Goal: Task Accomplishment & Management: Complete application form

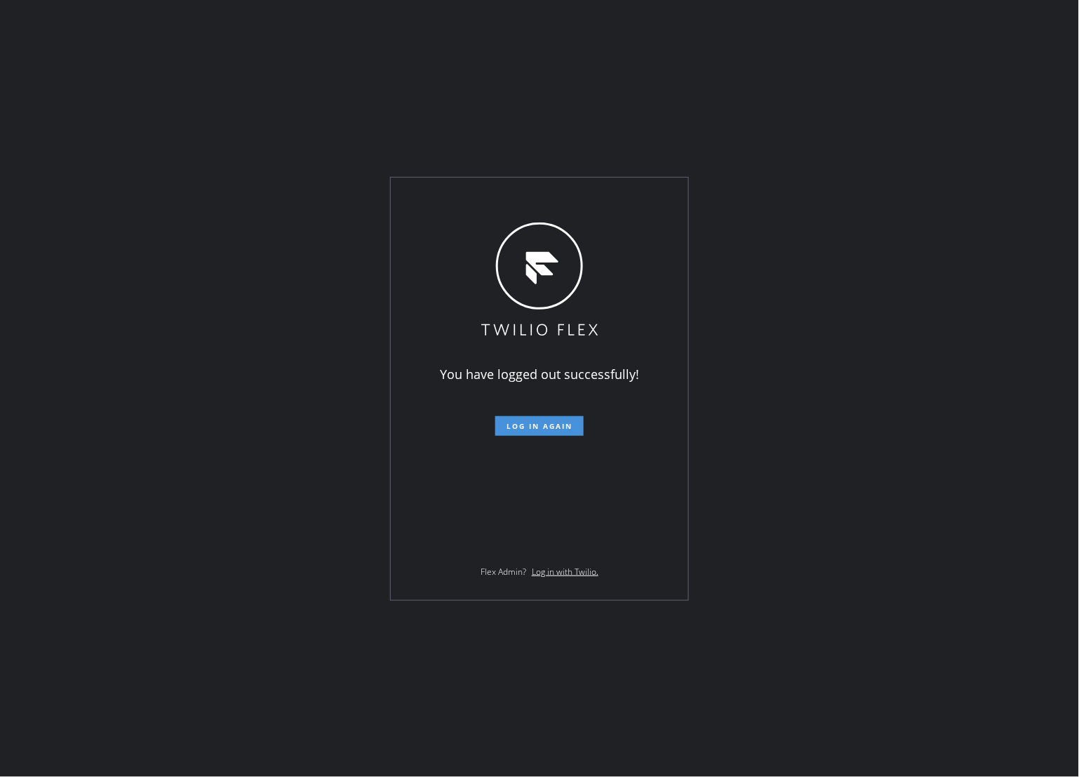
click at [528, 428] on span "Log in again" at bounding box center [540, 426] width 66 height 10
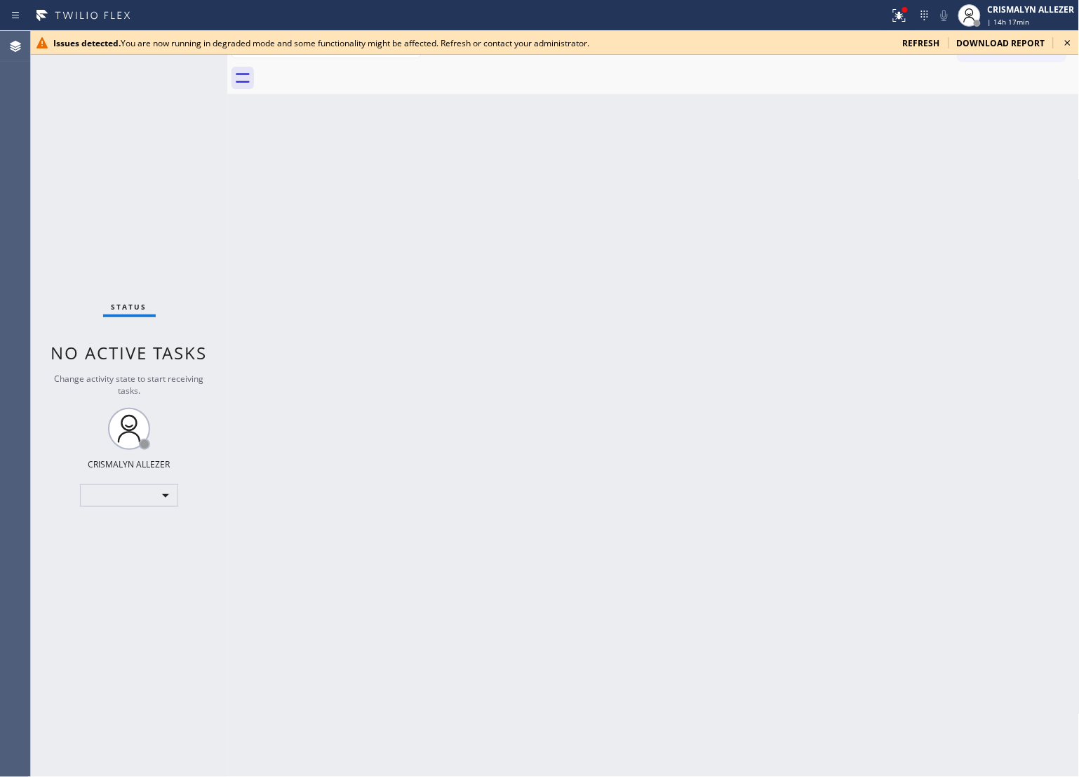
click at [922, 41] on span "refresh" at bounding box center [921, 43] width 37 height 12
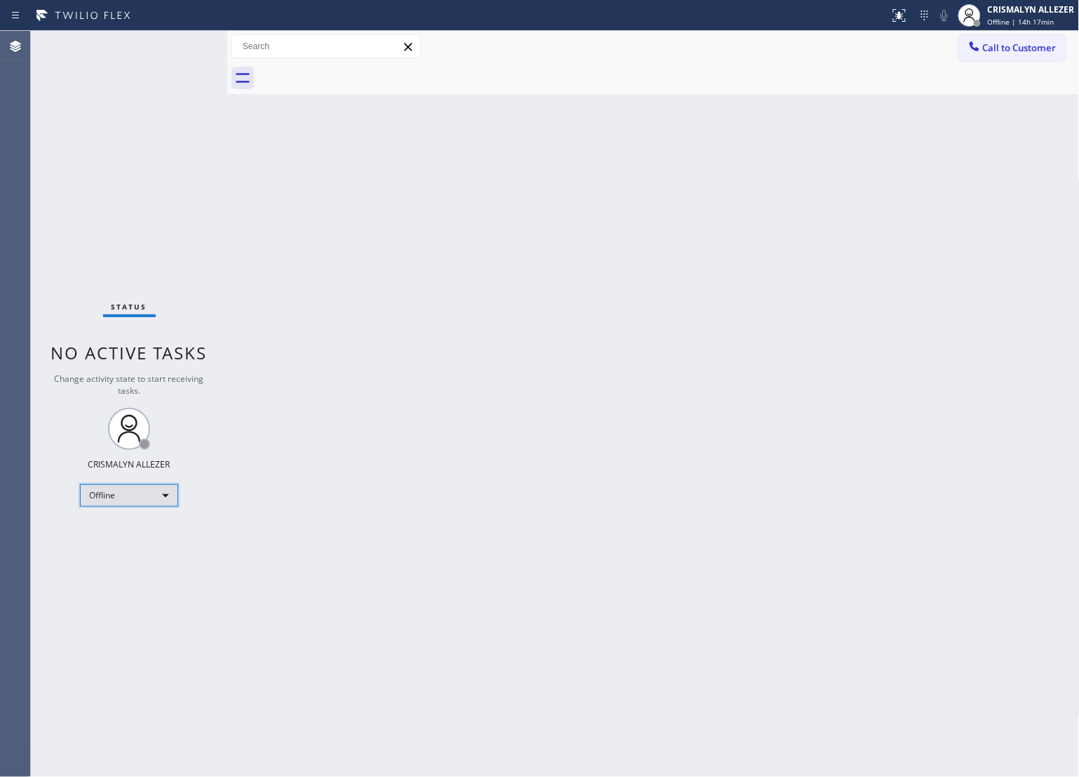
click at [172, 493] on div "Offline" at bounding box center [129, 495] width 98 height 22
click at [139, 551] on li "Unavailable" at bounding box center [128, 549] width 95 height 17
drag, startPoint x: 714, startPoint y: 178, endPoint x: 763, endPoint y: 145, distance: 58.2
click at [714, 178] on div "Back to Dashboard Change Sender ID Customers Technicians Select a contact Outbo…" at bounding box center [653, 404] width 853 height 746
click at [1025, 48] on span "Call to Customer" at bounding box center [1020, 47] width 74 height 13
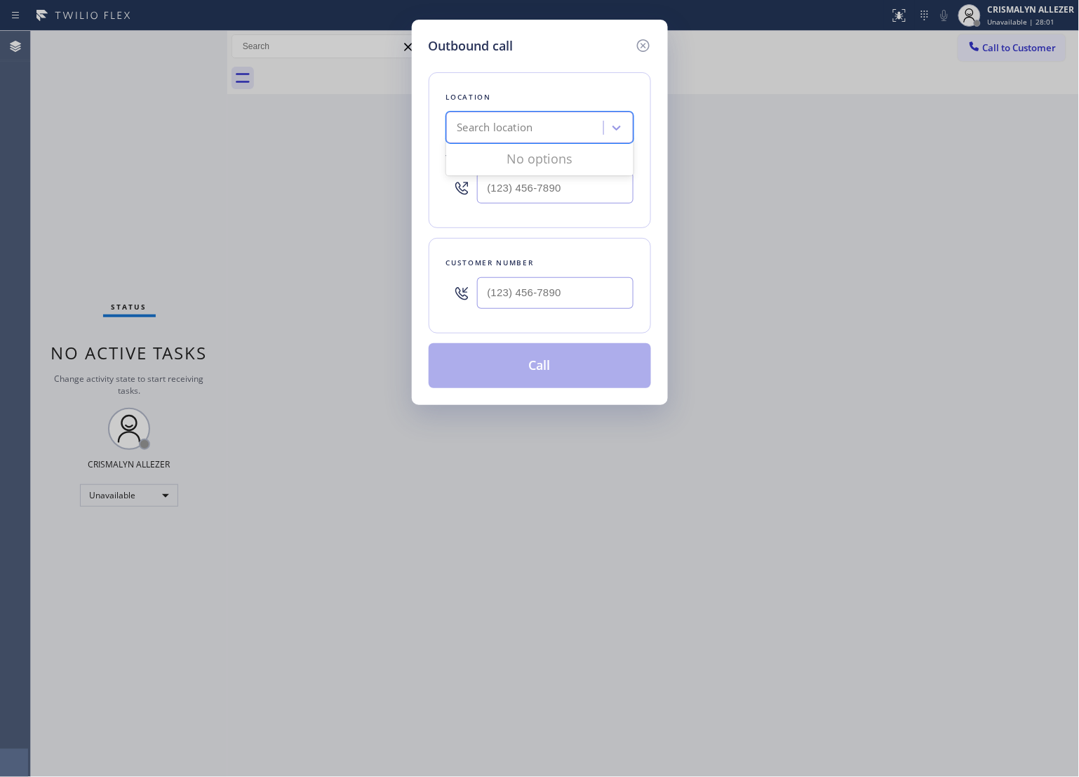
click at [517, 125] on div "Search location" at bounding box center [496, 128] width 76 height 16
paste input "Viking Appliance Repair Pros"
type input "Viking Appliance Repair Pros"
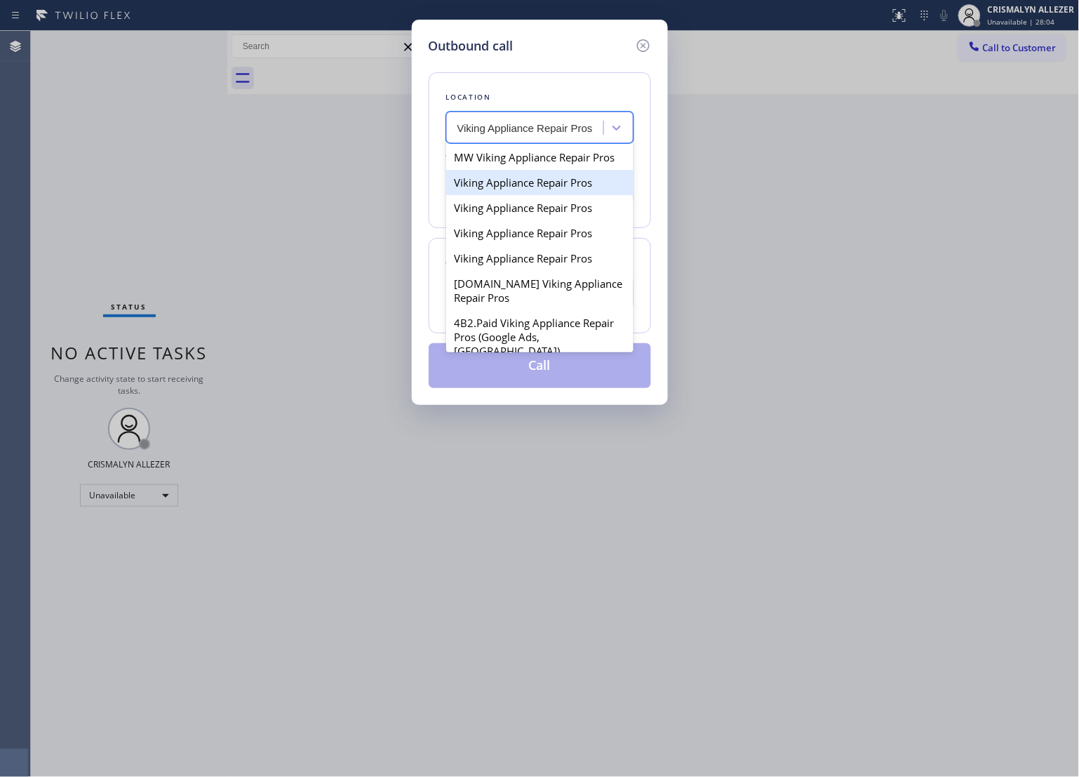
click at [524, 195] on div "Viking Appliance Repair Pros" at bounding box center [539, 182] width 187 height 25
type input "[PHONE_NUMBER]"
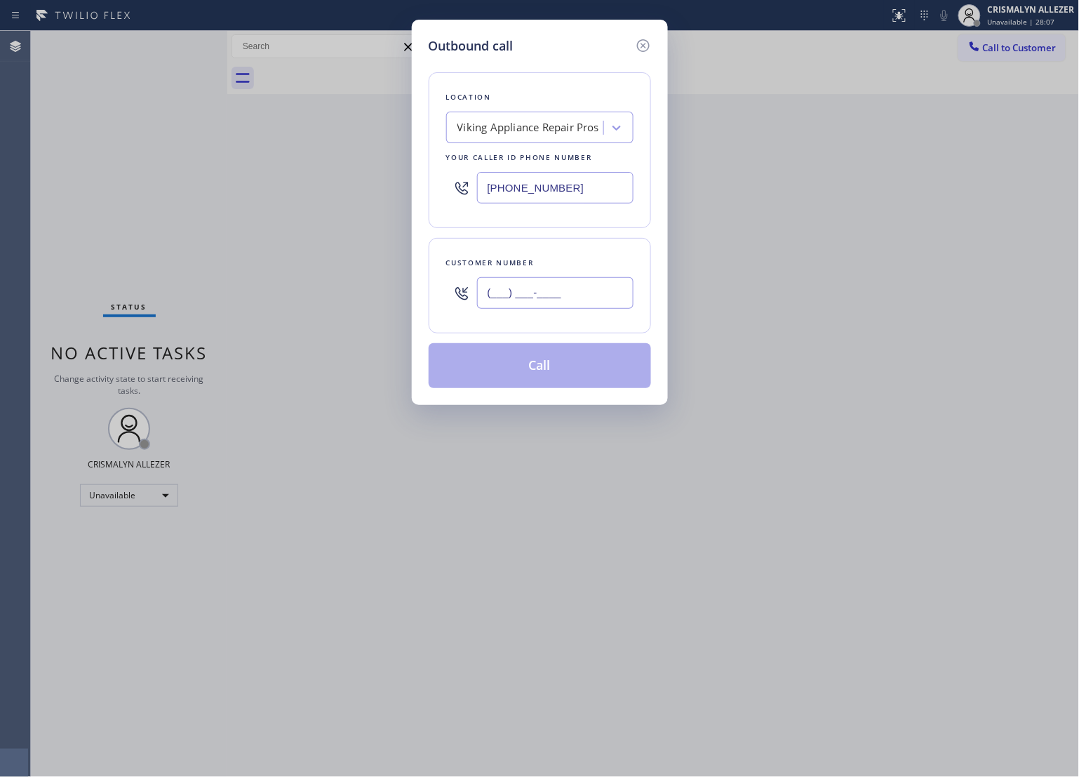
click at [542, 296] on input "(___) ___-____" at bounding box center [555, 293] width 157 height 32
paste input "720) 900-7922"
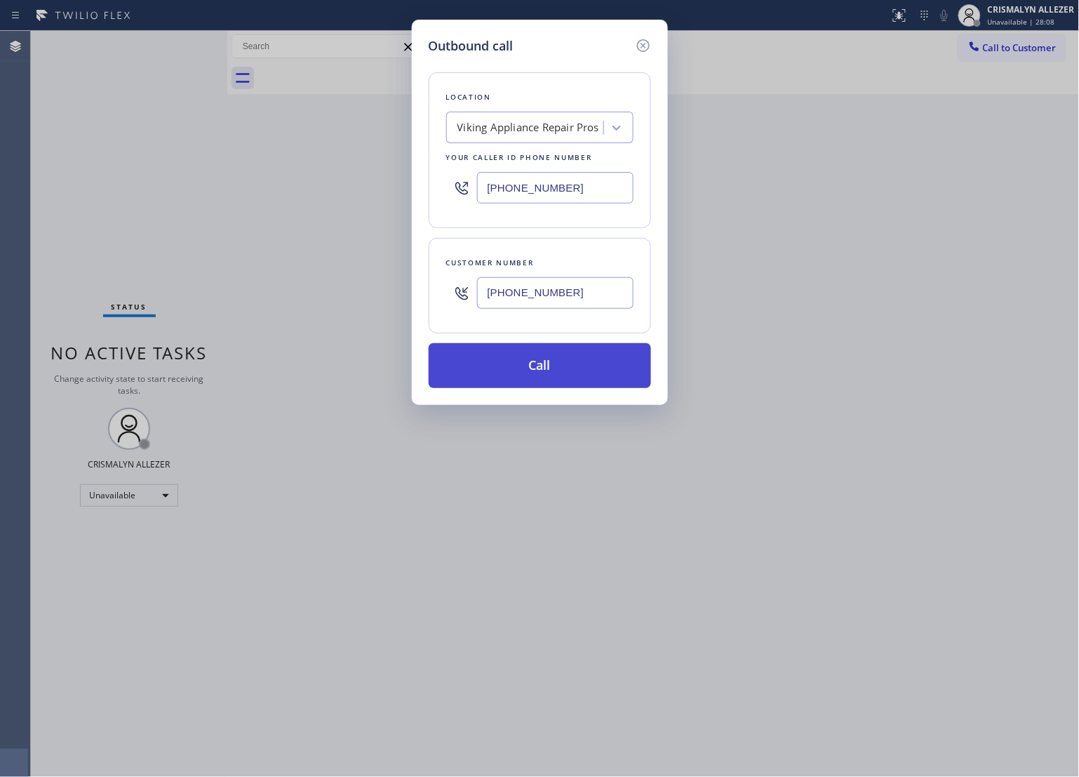
type input "[PHONE_NUMBER]"
click at [546, 362] on button "Call" at bounding box center [540, 365] width 222 height 45
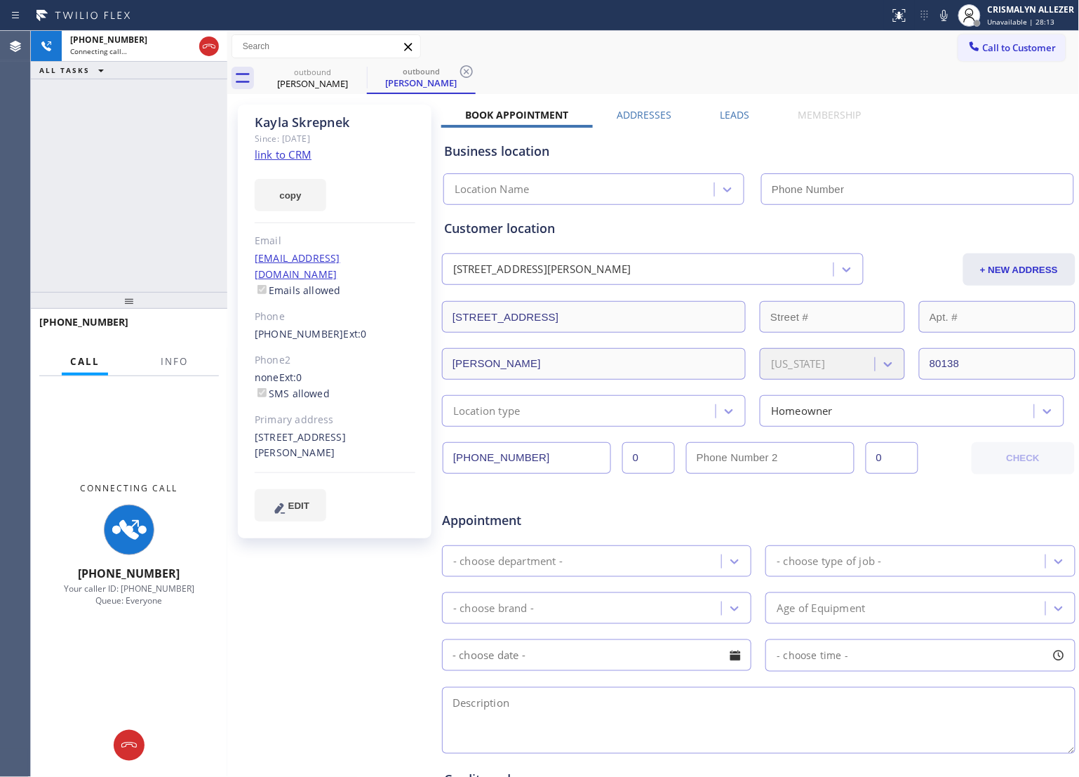
type input "[PHONE_NUMBER]"
click at [299, 156] on link "link to CRM" at bounding box center [283, 154] width 57 height 14
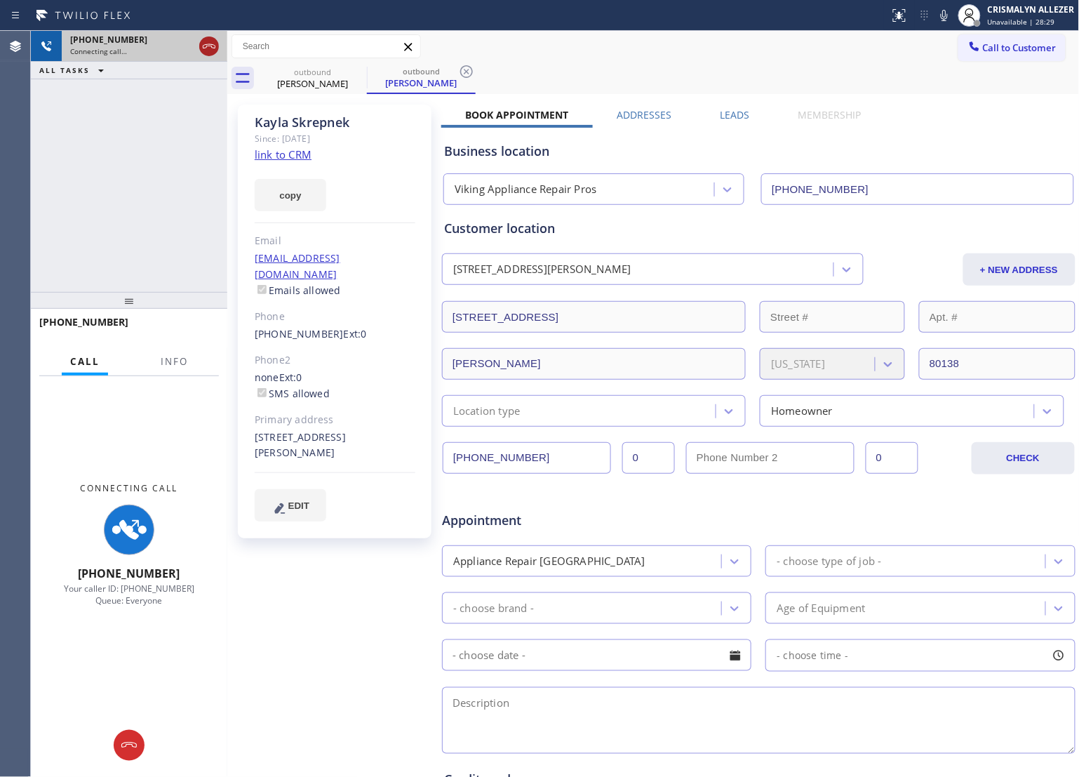
click at [211, 55] on button at bounding box center [209, 46] width 20 height 20
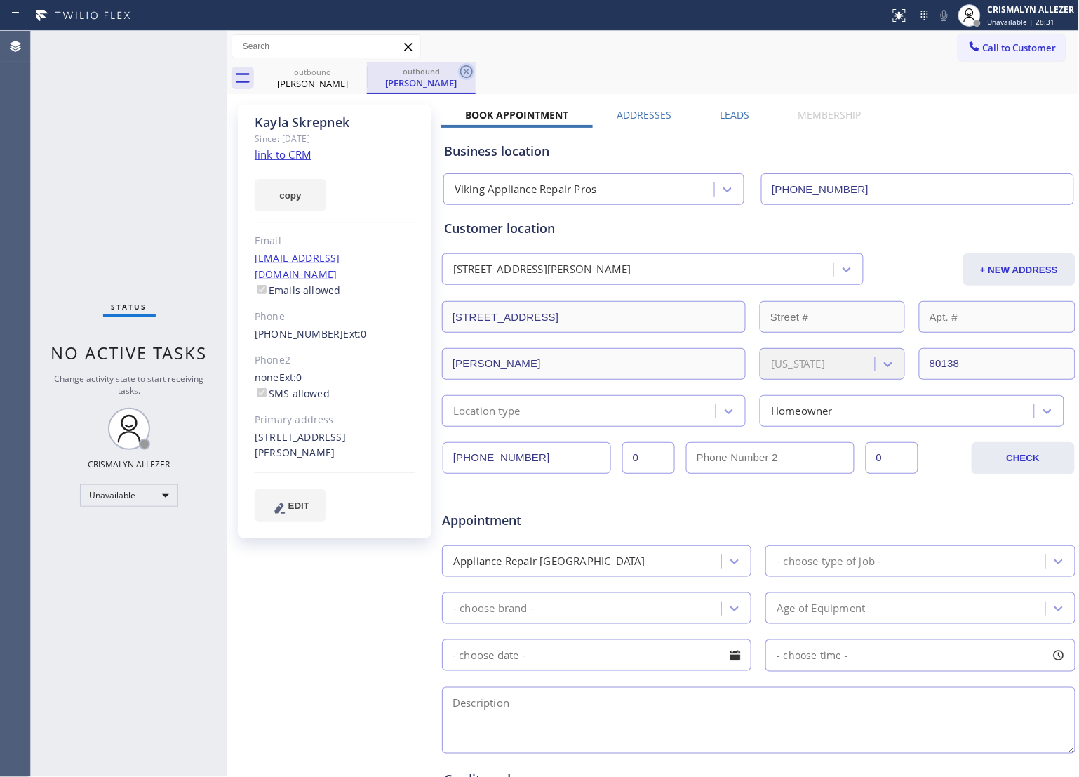
click at [462, 72] on icon at bounding box center [466, 71] width 17 height 17
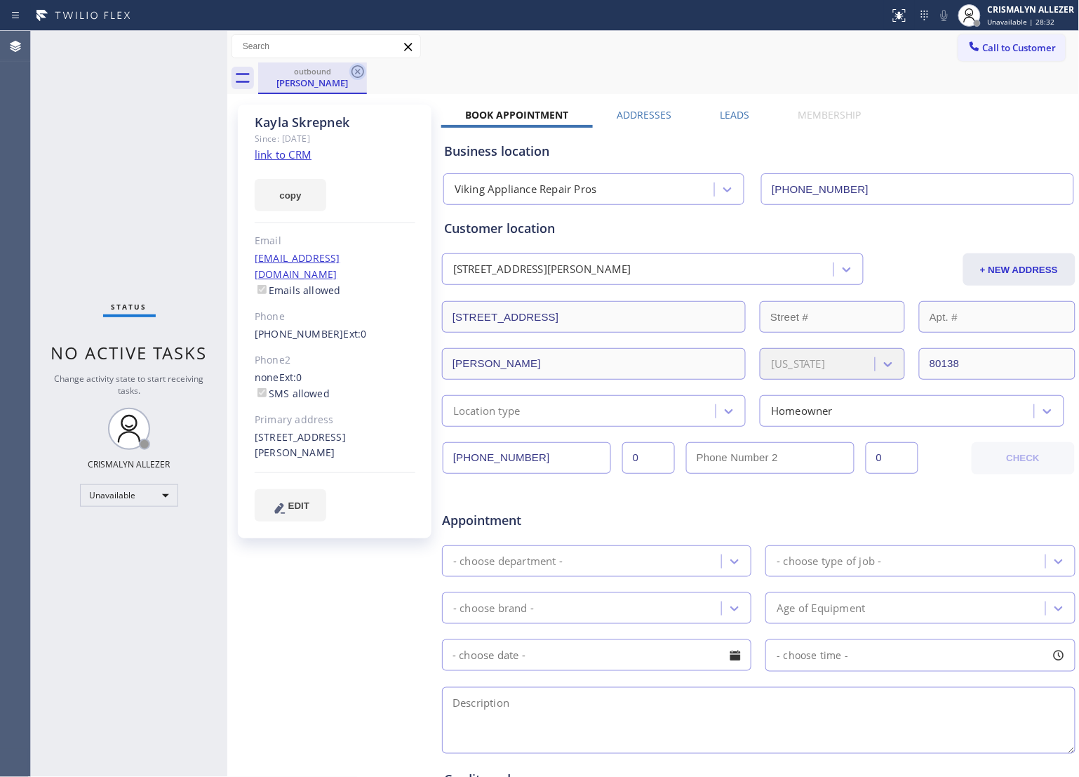
click at [353, 69] on icon at bounding box center [358, 71] width 17 height 17
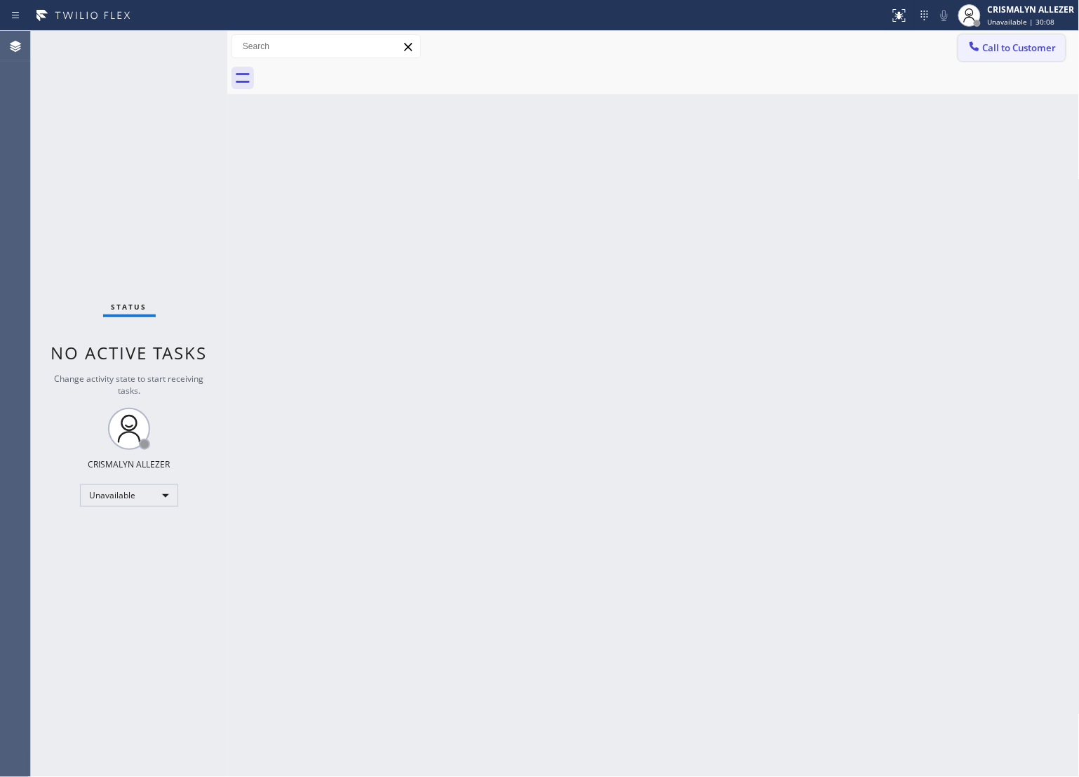
click at [1013, 41] on span "Call to Customer" at bounding box center [1020, 47] width 74 height 13
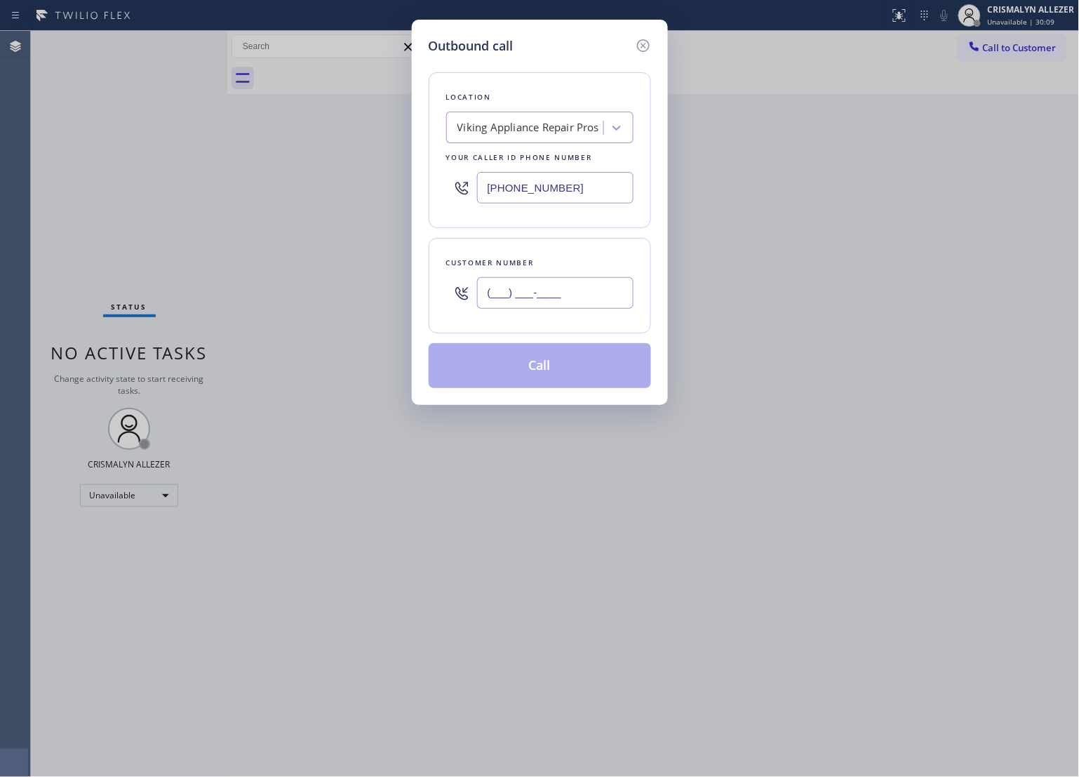
click at [585, 290] on input "(___) ___-____" at bounding box center [555, 293] width 157 height 32
paste input "181) 879-5146"
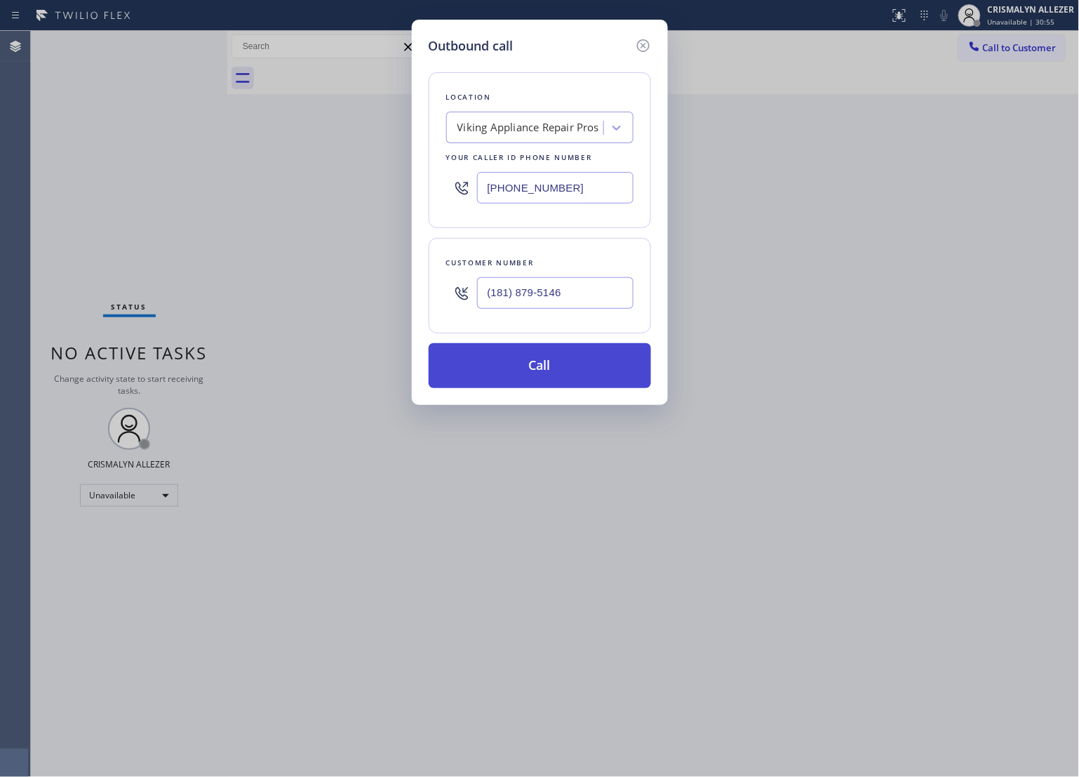
type input "(181) 879-5146"
click at [547, 374] on button "Call" at bounding box center [540, 365] width 222 height 45
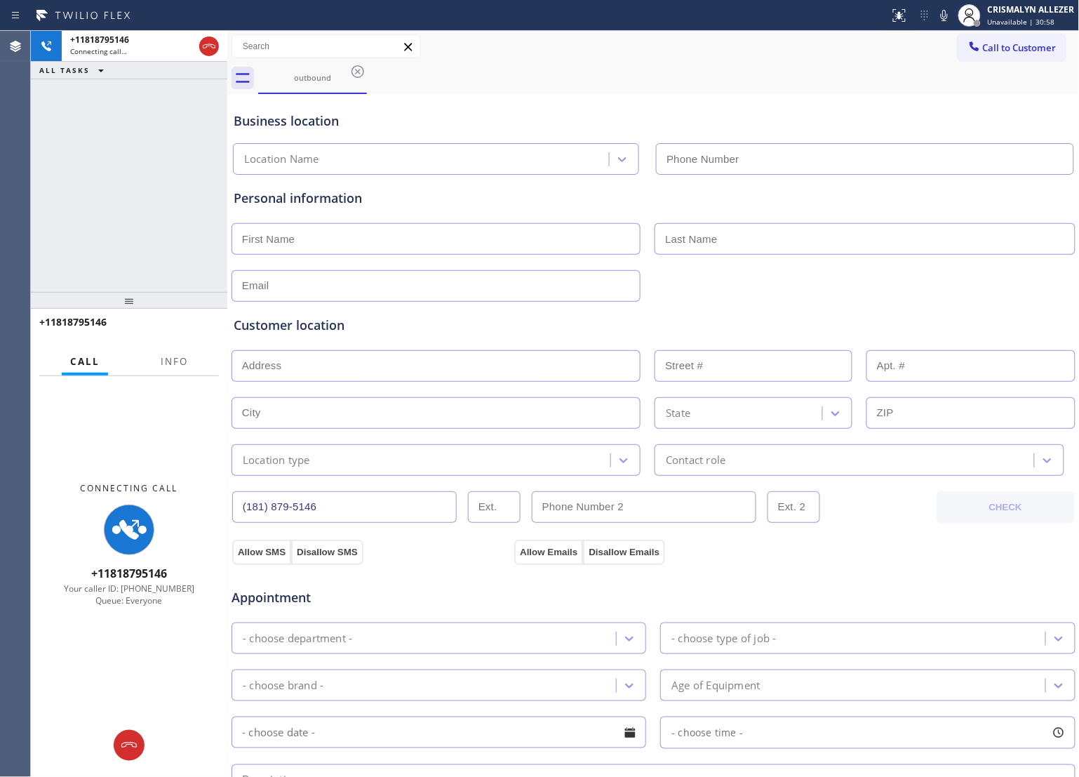
type input "[PHONE_NUMBER]"
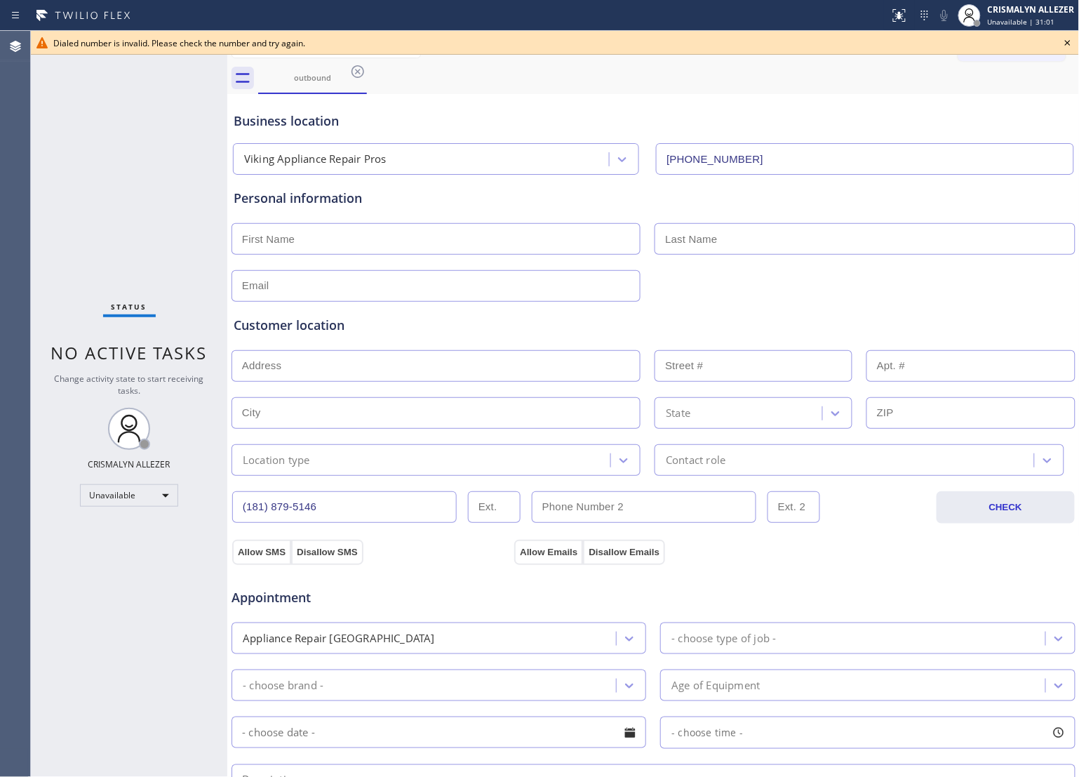
click at [1065, 39] on icon at bounding box center [1068, 42] width 17 height 17
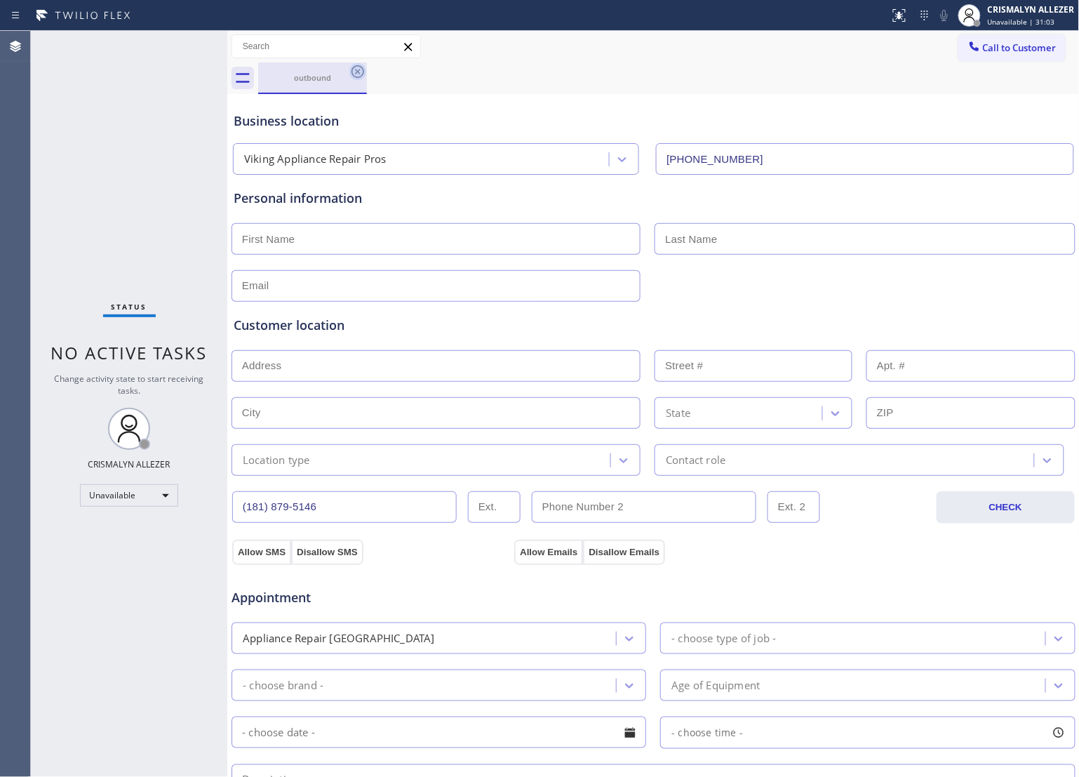
click at [359, 74] on icon at bounding box center [358, 71] width 17 height 17
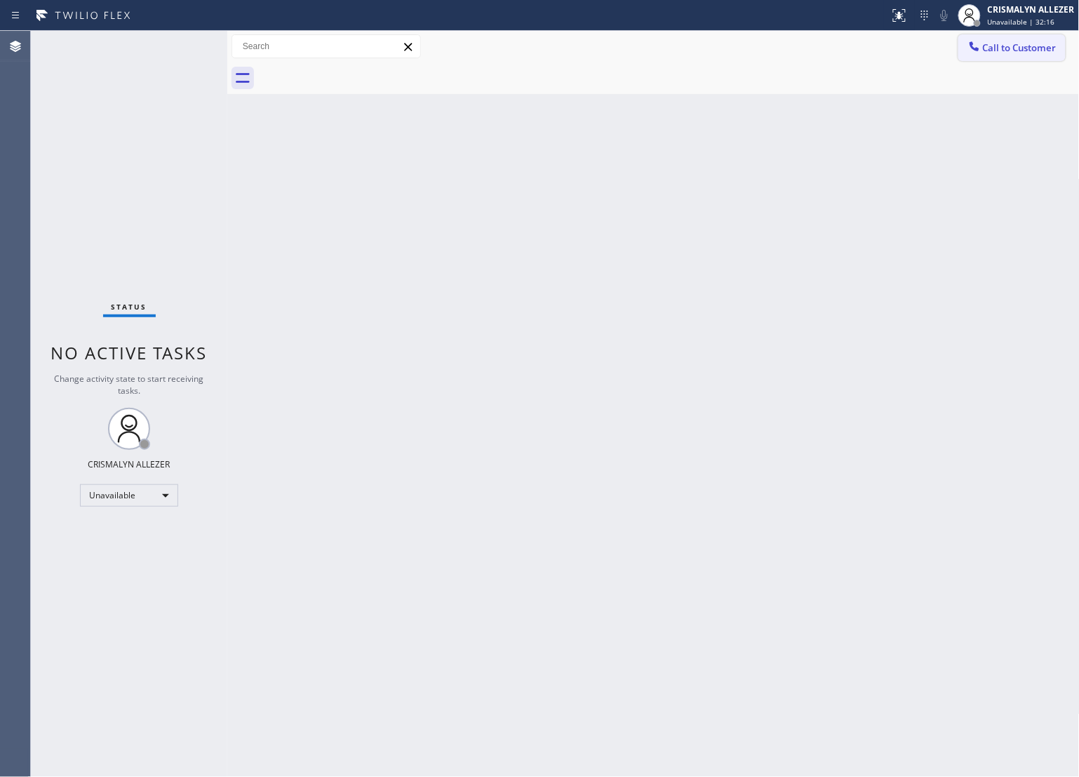
click at [983, 53] on div at bounding box center [974, 47] width 17 height 17
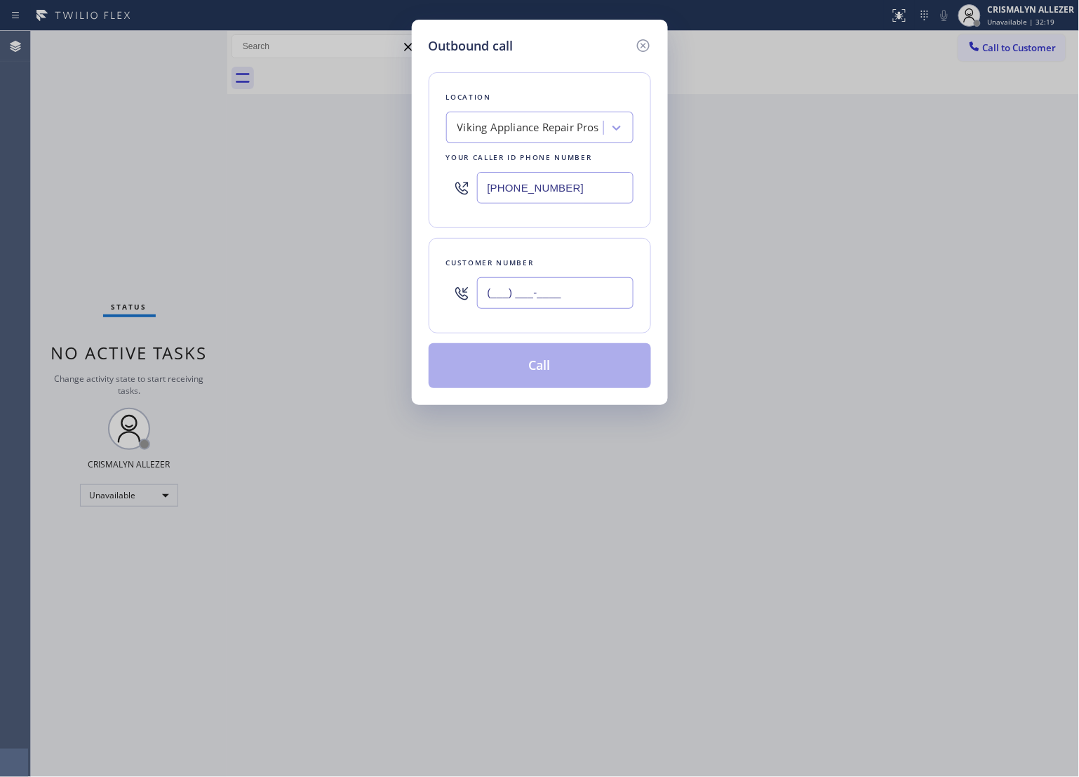
click at [590, 300] on input "(___) ___-____" at bounding box center [555, 293] width 157 height 32
paste input "818) 795-1463"
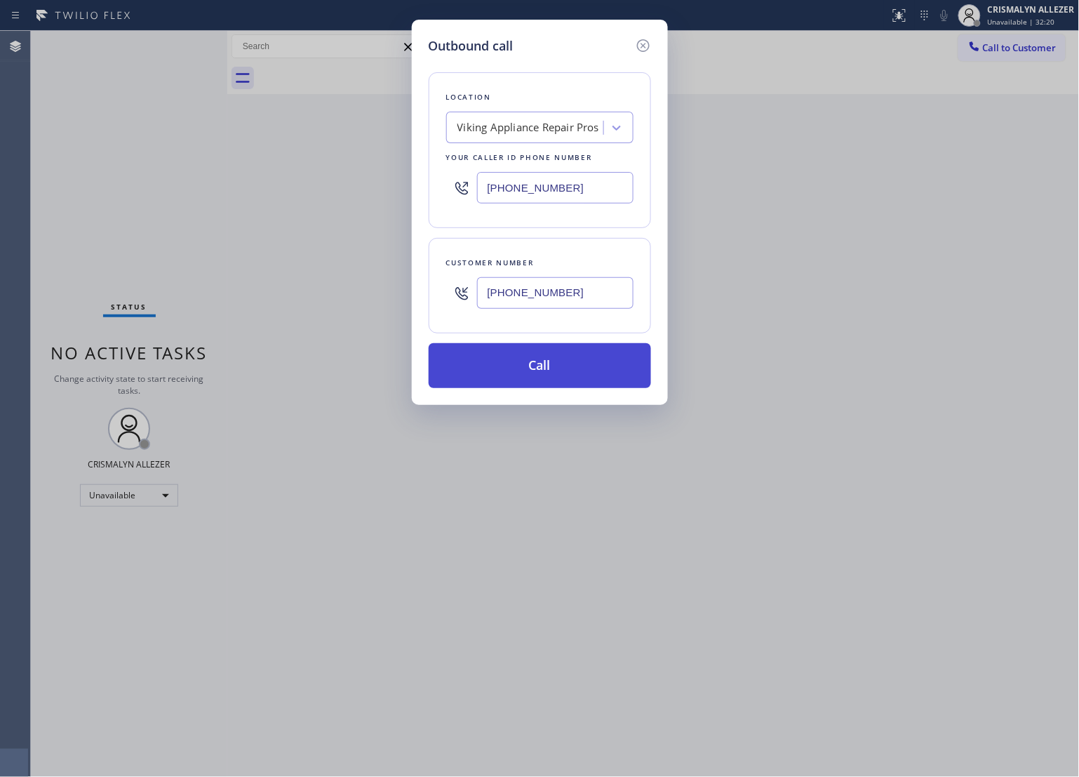
type input "[PHONE_NUMBER]"
click at [549, 381] on button "Call" at bounding box center [540, 365] width 222 height 45
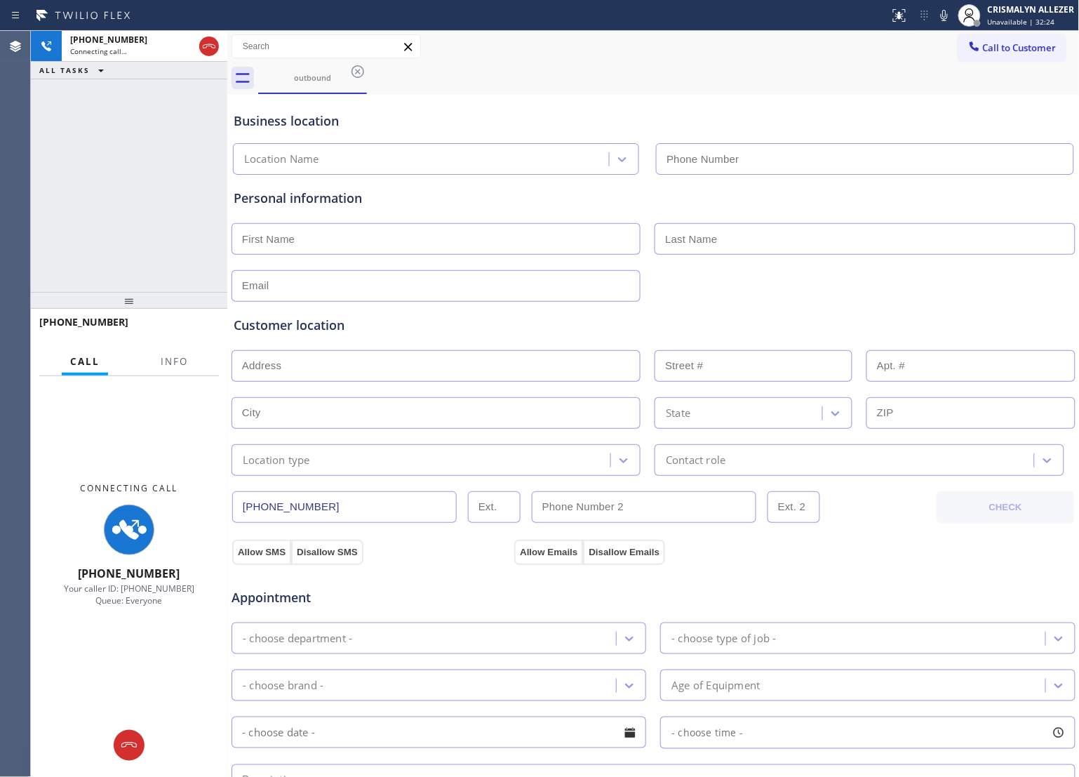
type input "[PHONE_NUMBER]"
click at [179, 362] on span "Info" at bounding box center [174, 361] width 27 height 13
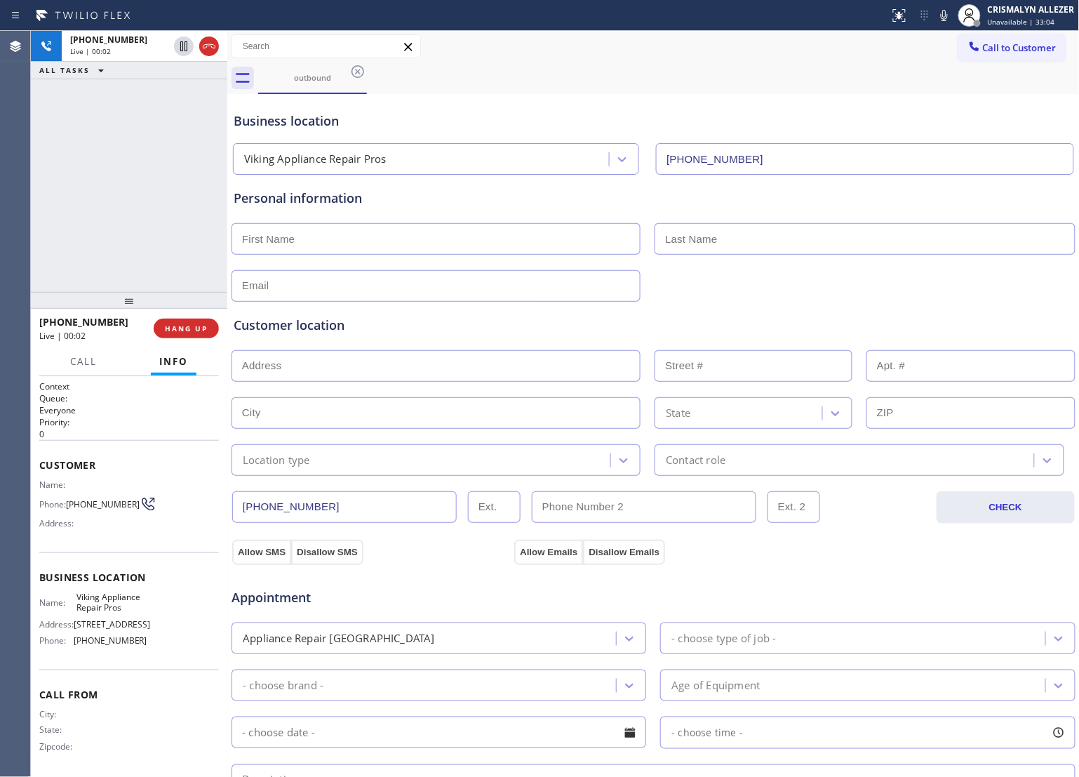
drag, startPoint x: 230, startPoint y: 260, endPoint x: 134, endPoint y: 449, distance: 211.6
click at [227, 274] on div at bounding box center [227, 404] width 0 height 746
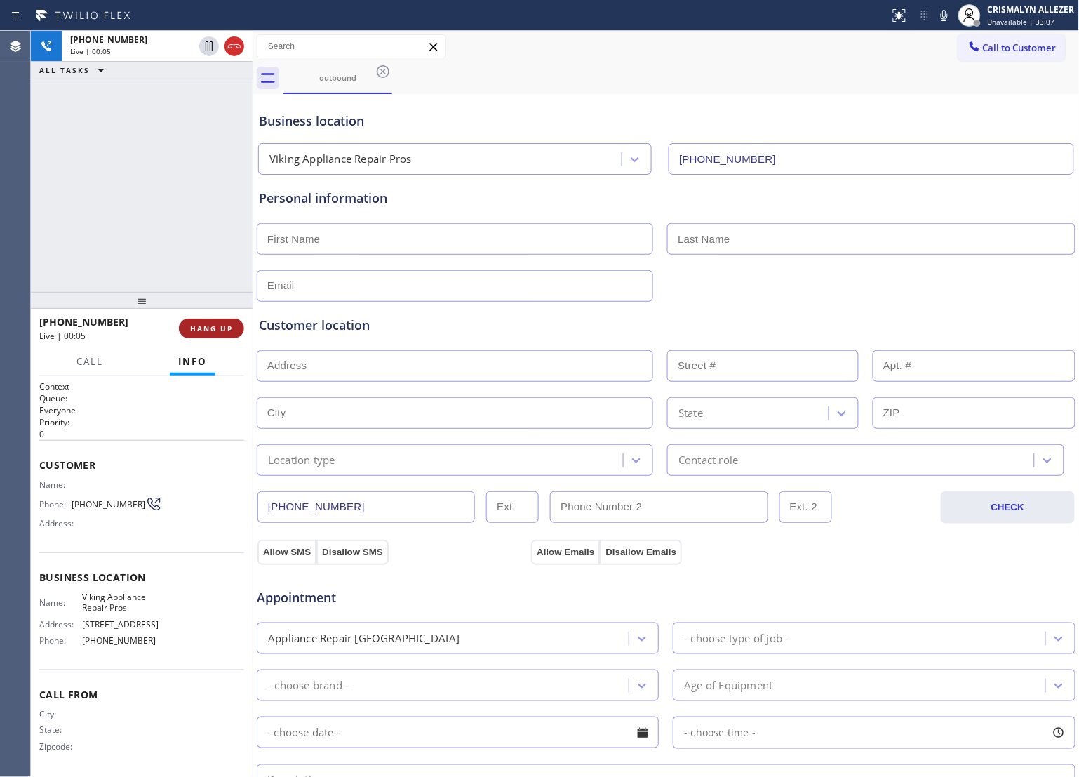
click at [213, 325] on span "HANG UP" at bounding box center [211, 329] width 43 height 10
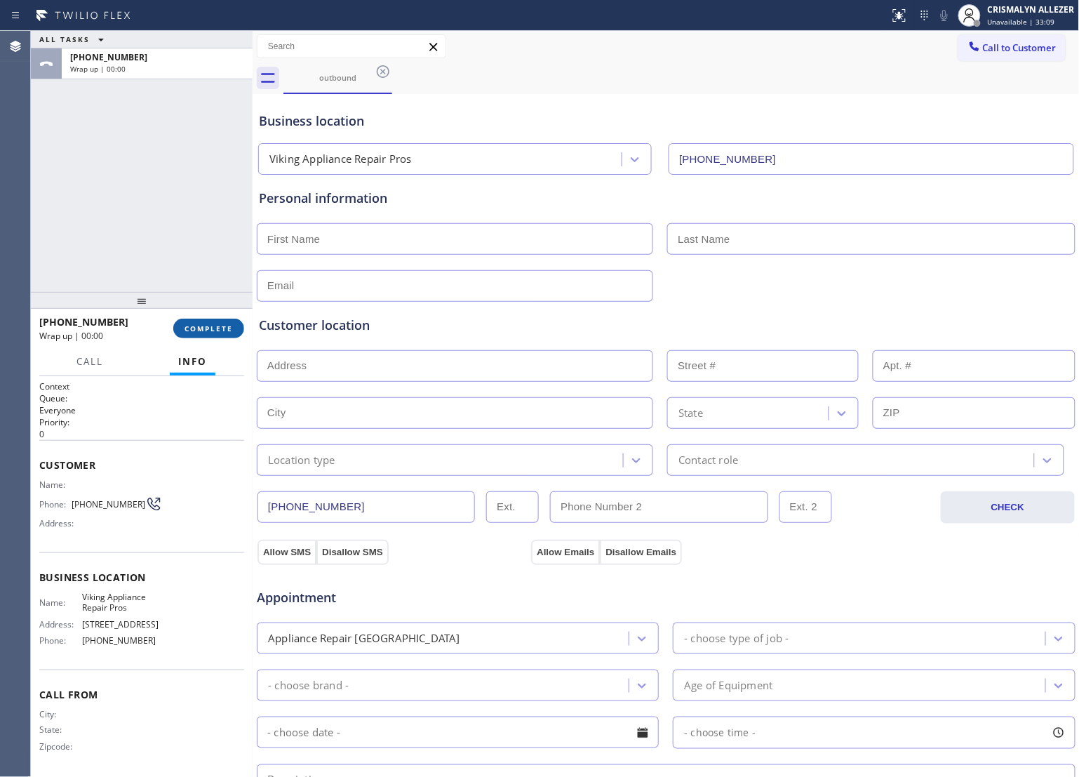
click at [213, 325] on span "COMPLETE" at bounding box center [209, 329] width 48 height 10
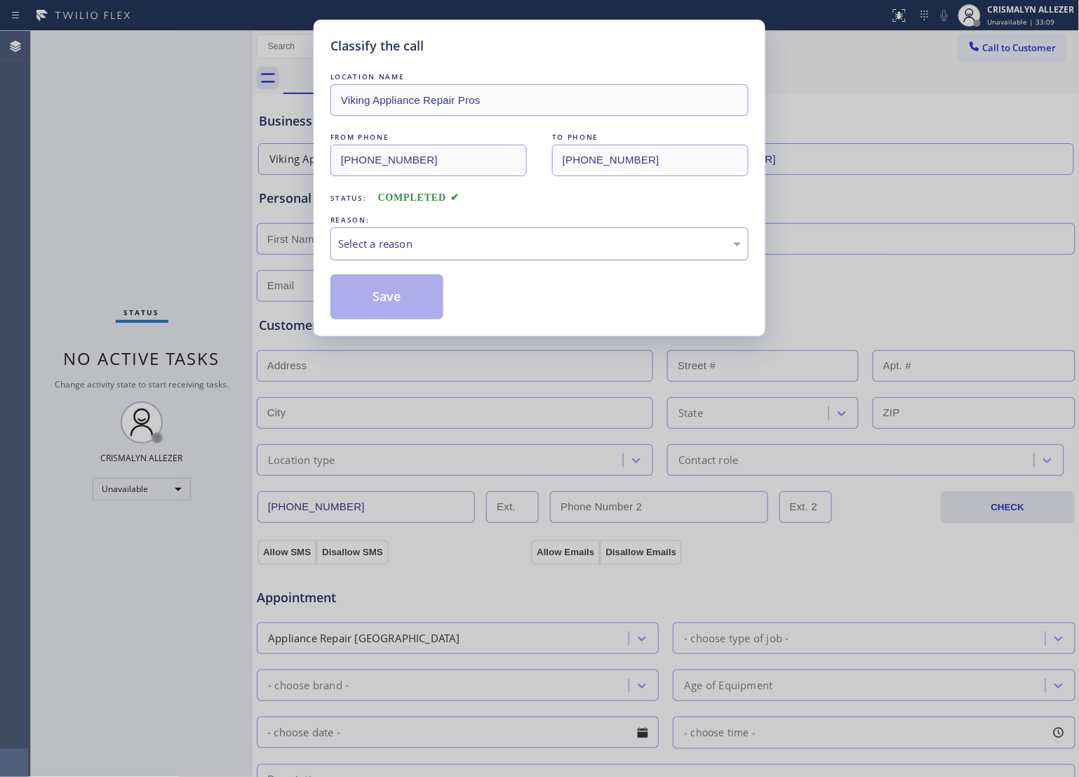
click at [550, 255] on div "Select a reason" at bounding box center [540, 243] width 418 height 33
click at [413, 299] on button "Save" at bounding box center [387, 296] width 113 height 45
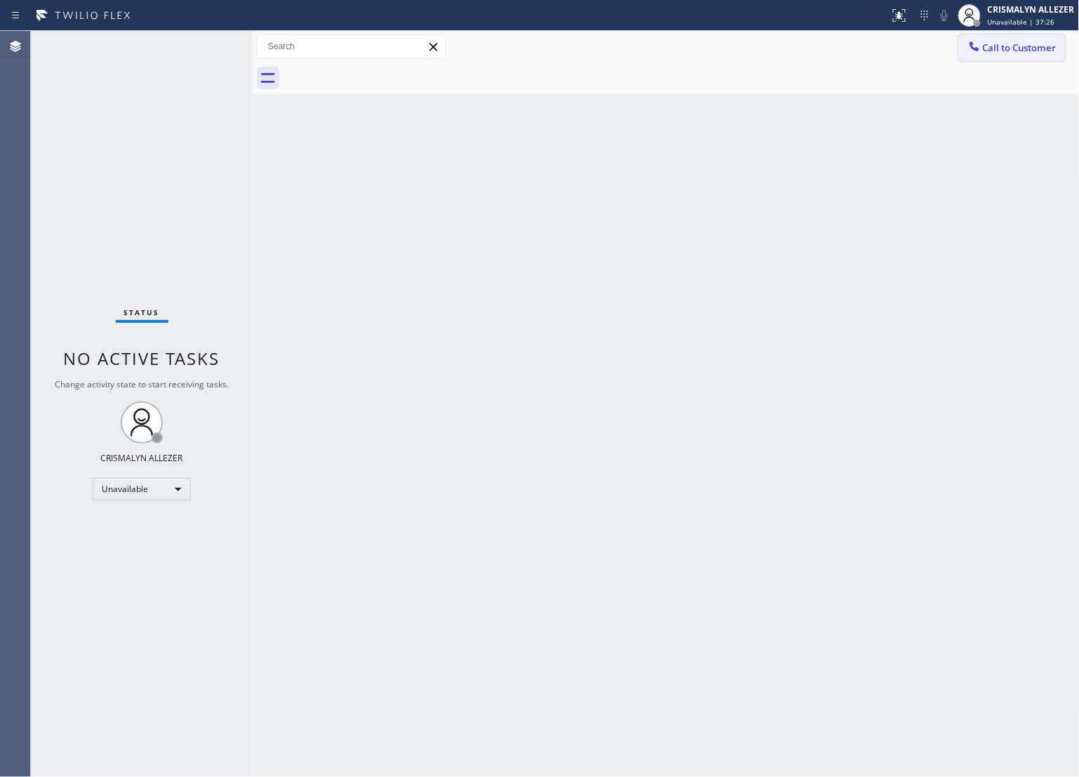
click at [1043, 48] on span "Call to Customer" at bounding box center [1020, 47] width 74 height 13
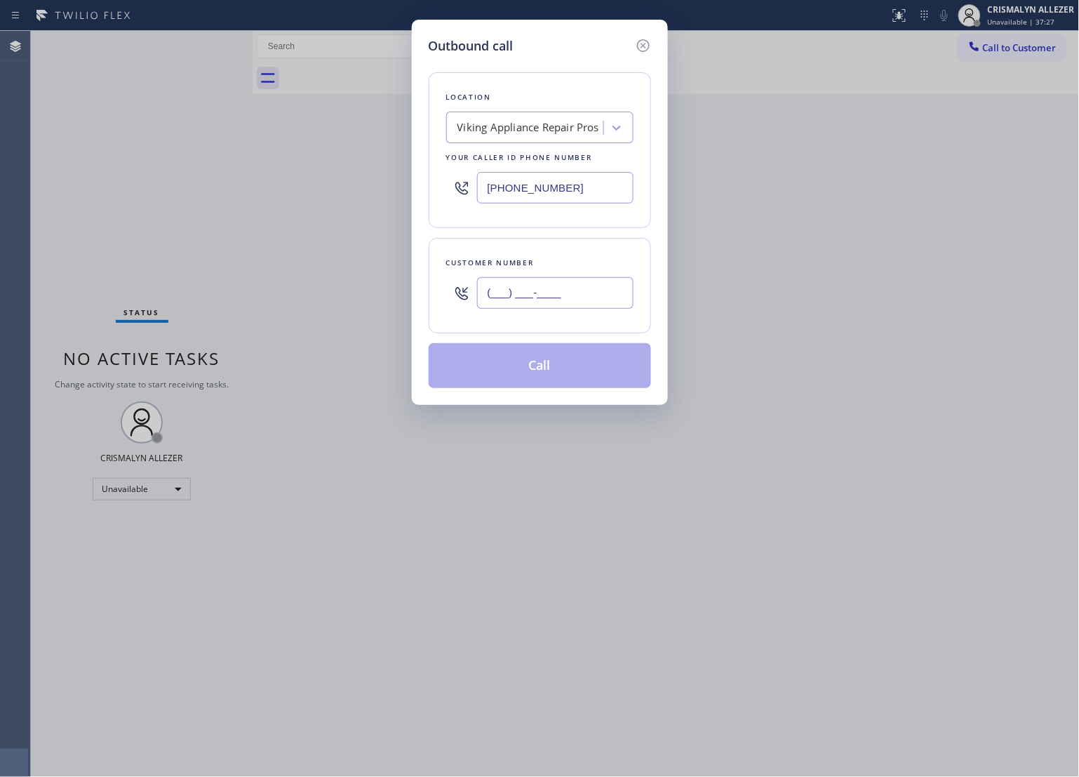
click at [553, 285] on input "(___) ___-____" at bounding box center [555, 293] width 157 height 32
paste input "773) 771-5348"
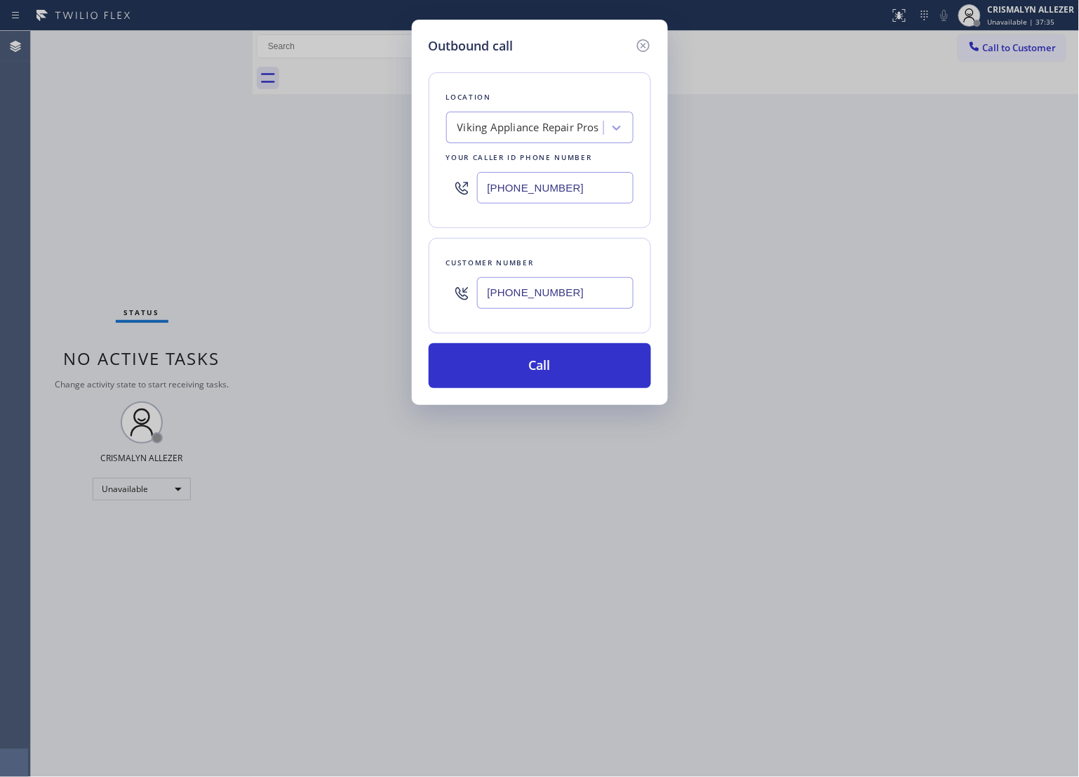
type input "[PHONE_NUMBER]"
drag, startPoint x: 608, startPoint y: 190, endPoint x: 195, endPoint y: 212, distance: 413.3
click at [195, 212] on div "Outbound call Location Viking Appliance Repair Pros Your caller id phone number…" at bounding box center [539, 388] width 1079 height 777
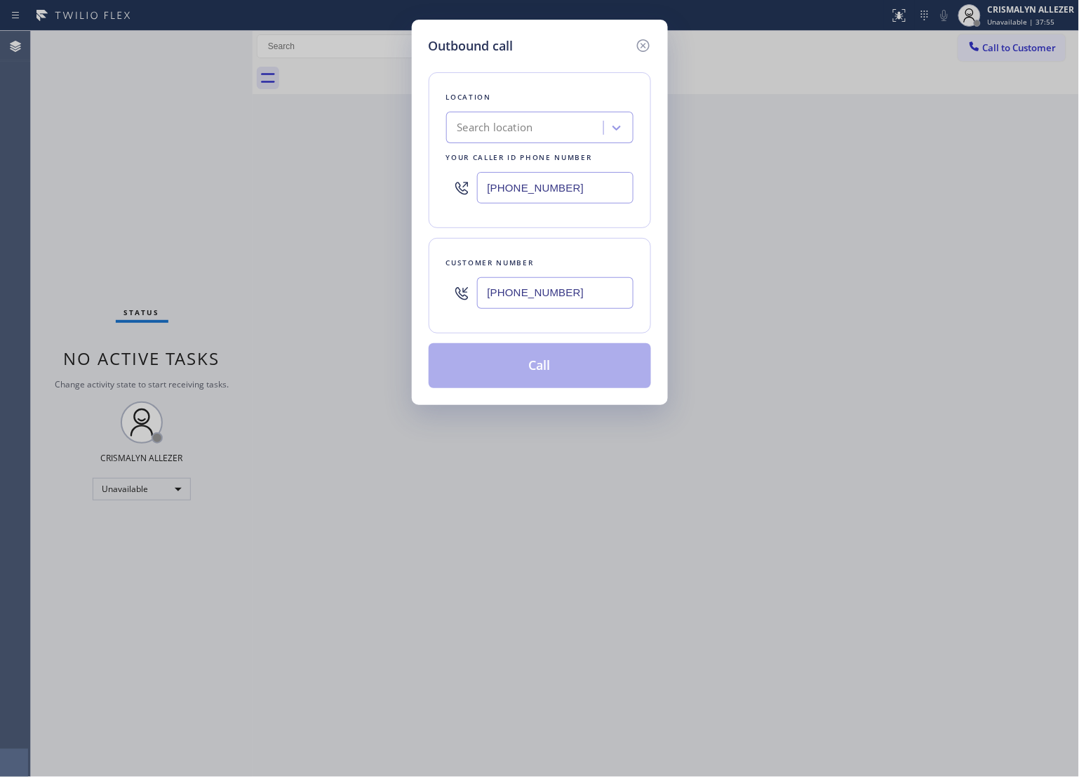
type input "[PHONE_NUMBER]"
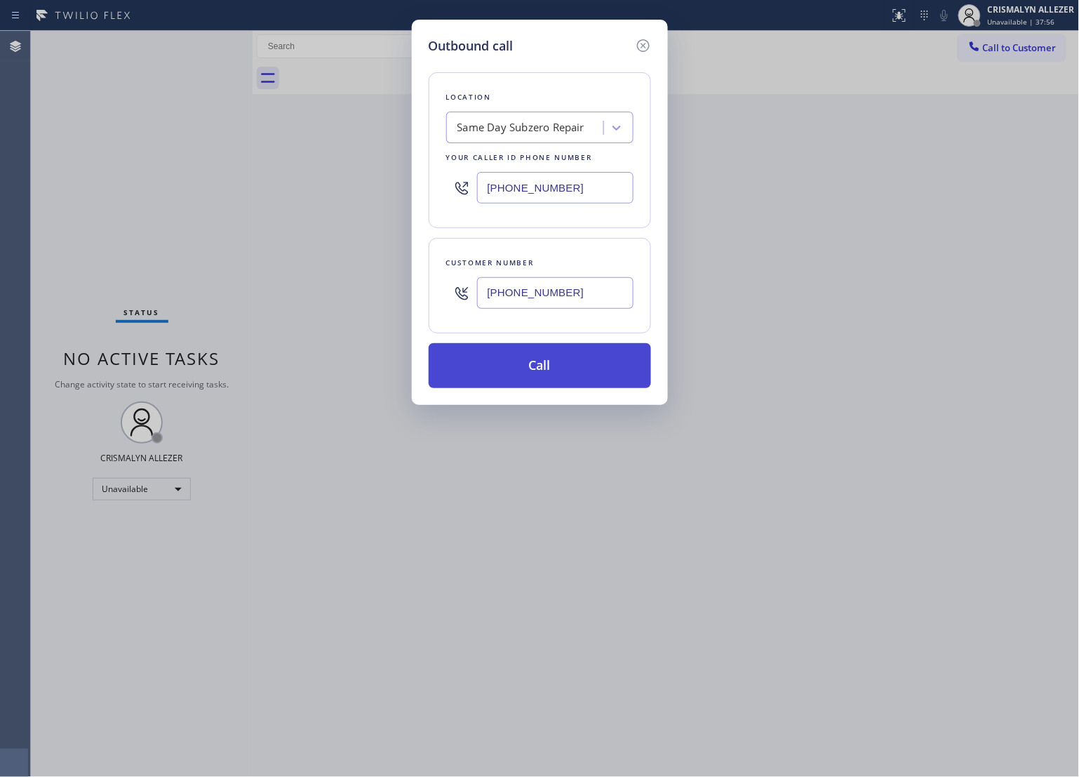
click at [559, 373] on button "Call" at bounding box center [540, 365] width 222 height 45
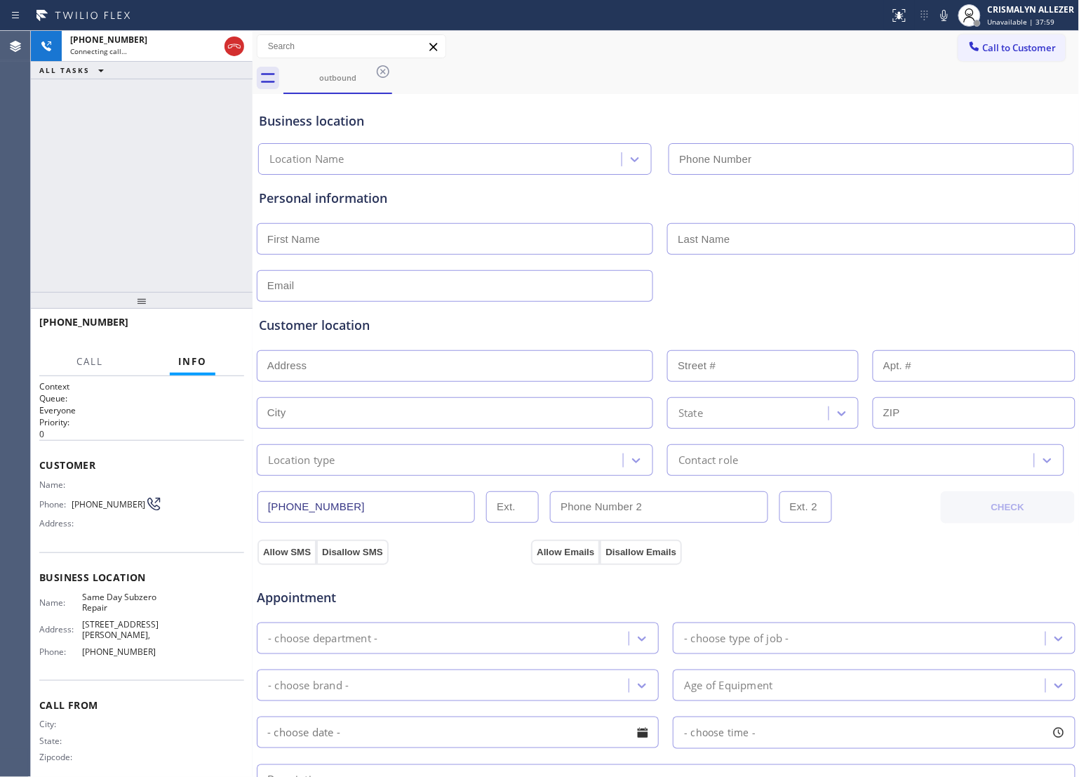
type input "[PHONE_NUMBER]"
click at [216, 330] on span "HANG UP" at bounding box center [211, 329] width 43 height 10
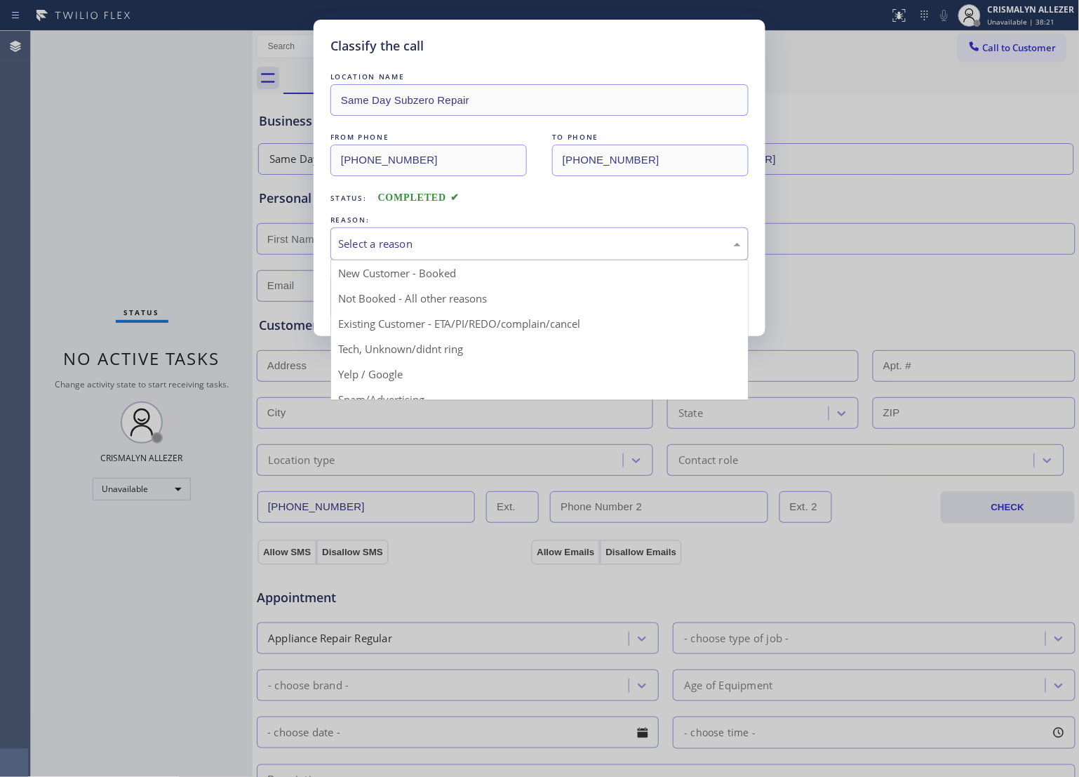
click at [599, 248] on div "Select a reason" at bounding box center [539, 244] width 403 height 16
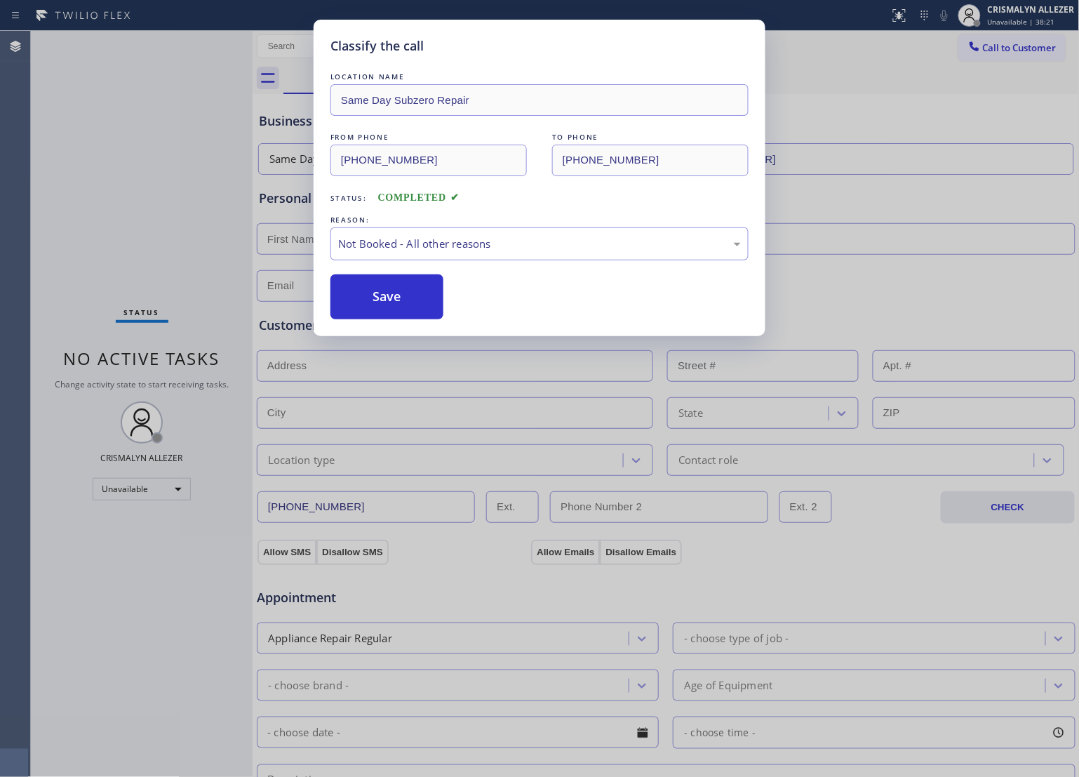
click at [383, 300] on button "Save" at bounding box center [387, 296] width 113 height 45
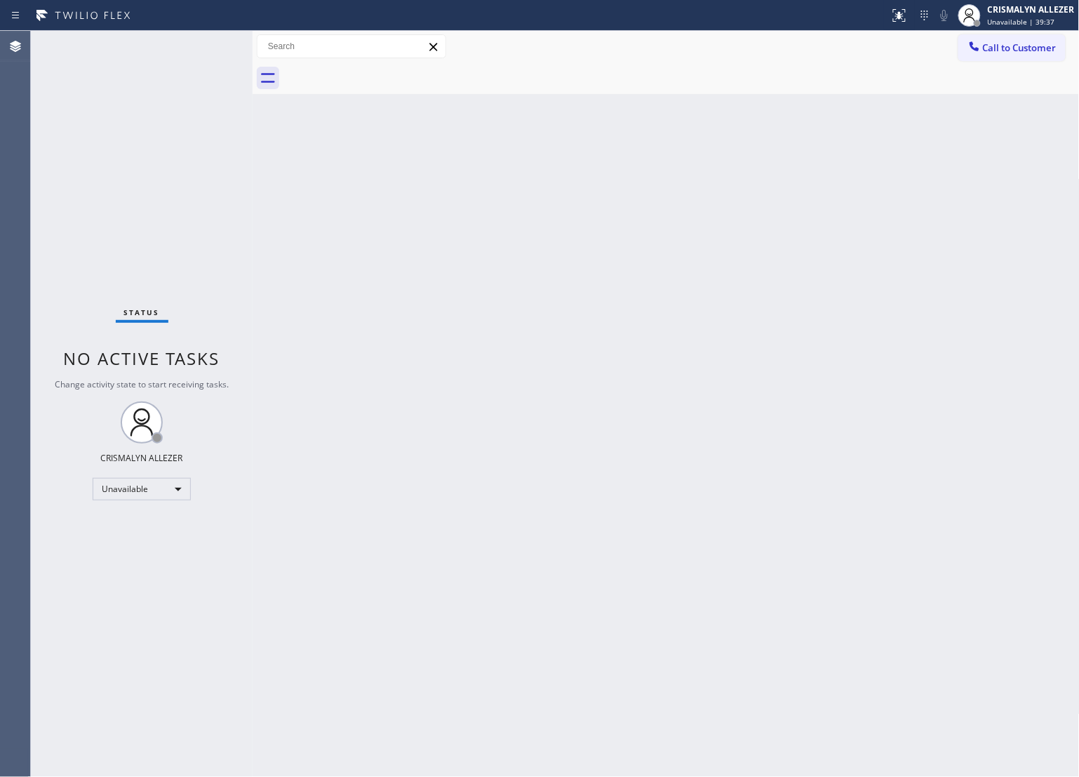
drag, startPoint x: 791, startPoint y: 326, endPoint x: 800, endPoint y: 309, distance: 19.8
click at [791, 325] on div "Back to Dashboard Change Sender ID Customers Technicians Select a contact Outbo…" at bounding box center [666, 404] width 827 height 746
click at [1029, 44] on span "Call to Customer" at bounding box center [1020, 47] width 74 height 13
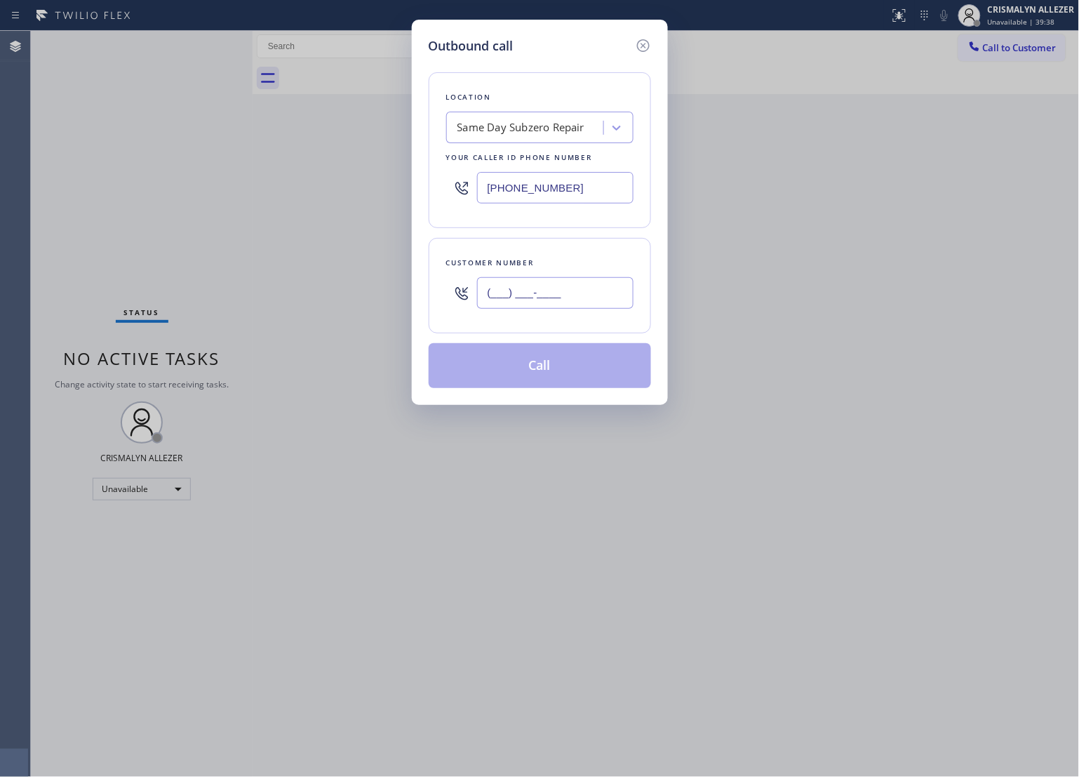
click at [588, 285] on input "(___) ___-____" at bounding box center [555, 293] width 157 height 32
paste input "773) 771-5348"
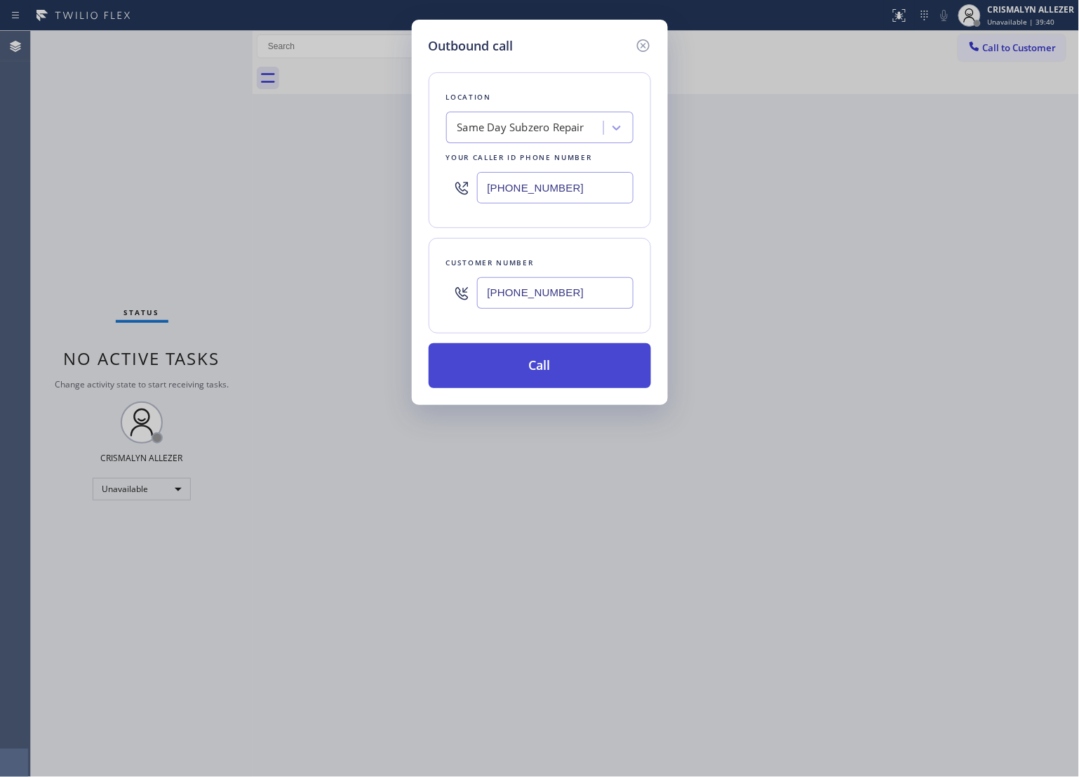
type input "[PHONE_NUMBER]"
click at [549, 368] on button "Call" at bounding box center [540, 365] width 222 height 45
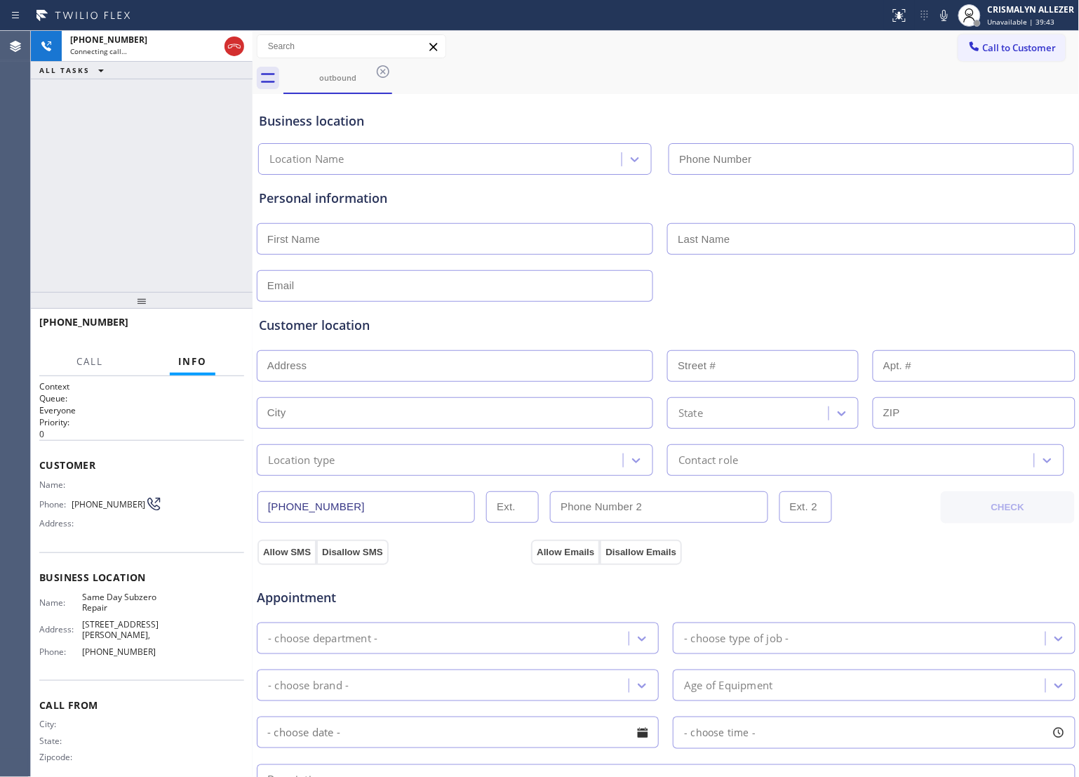
type input "[PHONE_NUMBER]"
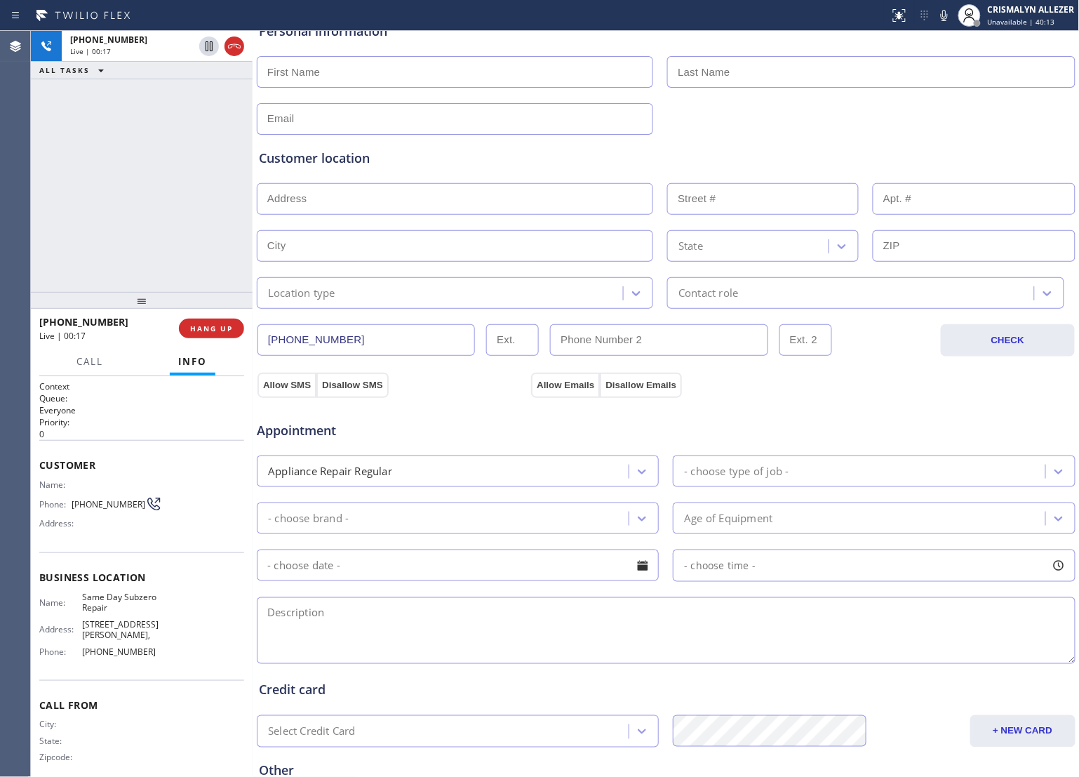
scroll to position [263, 0]
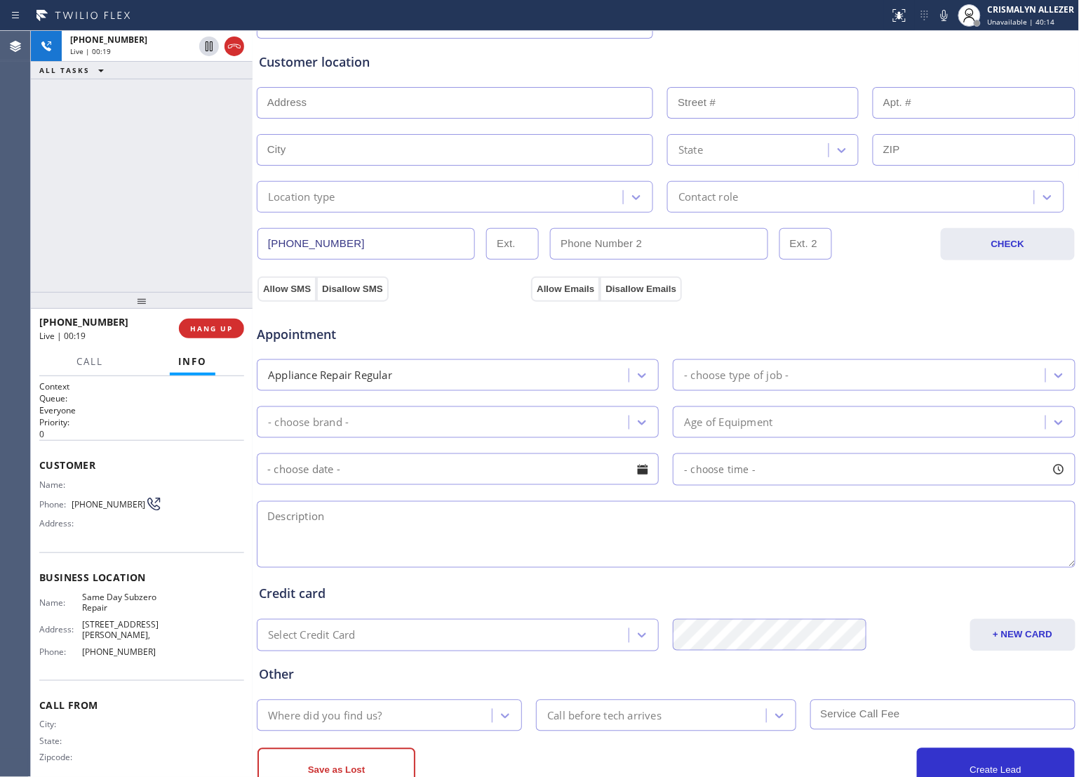
click at [397, 535] on textarea at bounding box center [666, 534] width 819 height 67
click at [293, 531] on textarea "To enrich screen reader interactions, please activate Accessibility in Grammarl…" at bounding box center [666, 534] width 819 height 67
click at [642, 524] on textarea "Sub-Zero || fridge (BI) || it came with the house, maybe [DEMOGRAPHIC_DATA] ||" at bounding box center [666, 534] width 819 height 67
paste textarea "It's leaking water"
paste textarea "[STREET_ADDRESS]"
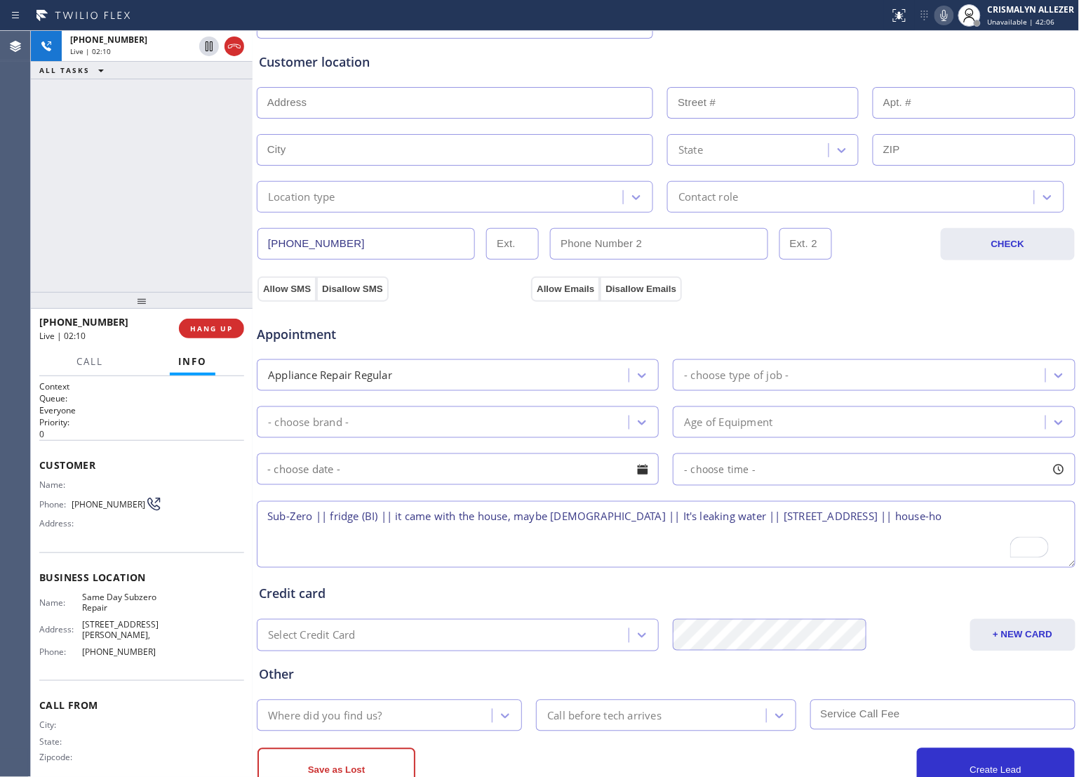
click at [948, 15] on icon at bounding box center [944, 15] width 17 height 17
drag, startPoint x: 867, startPoint y: 517, endPoint x: 897, endPoint y: 518, distance: 29.5
click at [897, 518] on textarea "Sub-Zero || fridge (BI) || it came with the house, maybe [DEMOGRAPHIC_DATA] || …" at bounding box center [666, 534] width 819 height 67
click at [945, 15] on rect at bounding box center [945, 14] width 10 height 10
click at [268, 518] on textarea "Sub-Zero || fridge (BI) || it came with the house, maybe [DEMOGRAPHIC_DATA] || …" at bounding box center [666, 534] width 819 height 67
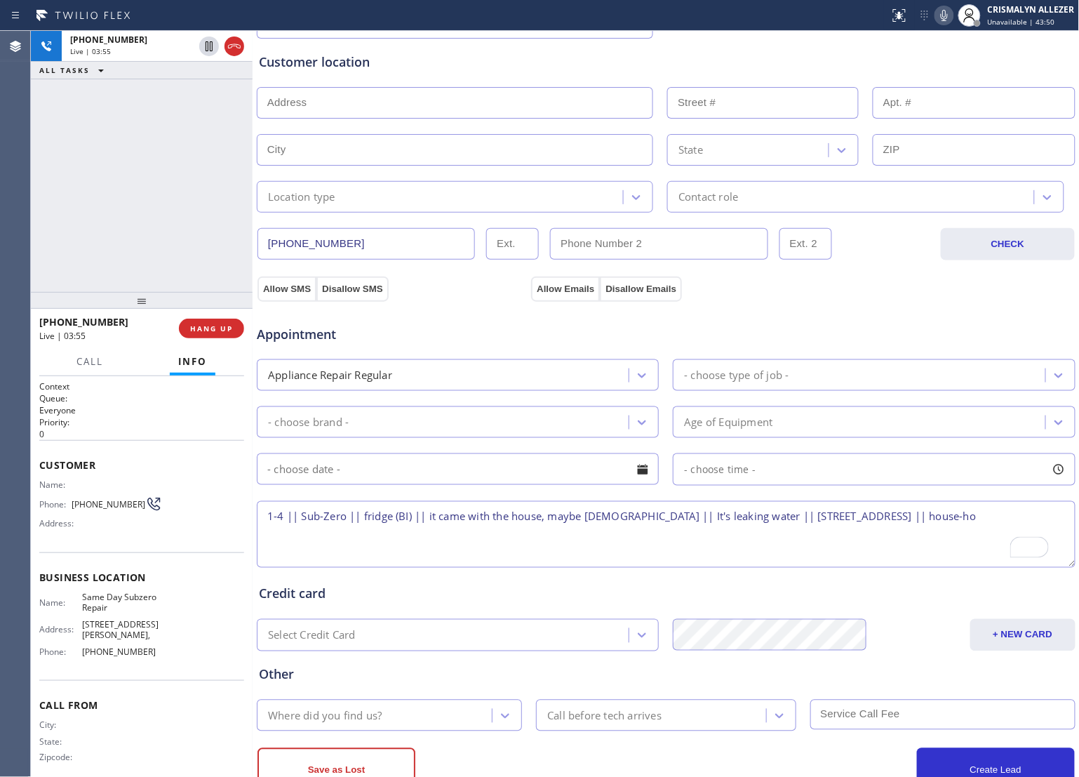
click at [435, 545] on textarea "1-4 || Sub-Zero || fridge (BI) || it came with the house, maybe [DEMOGRAPHIC_DA…" at bounding box center [666, 534] width 819 height 67
click at [476, 544] on textarea "1-4 || Sub-Zero || fridge (BI) || it came with the house, maybe [DEMOGRAPHIC_DA…" at bounding box center [666, 534] width 819 height 67
click at [1035, 519] on textarea "1-4 || Sub-Zero || fridge (BI) || it came with the house, maybe [DEMOGRAPHIC_DA…" at bounding box center [666, 534] width 819 height 67
click at [297, 517] on textarea "1-4 || Sub-Zero || fridge (BI) || it came with the house, maybe [DEMOGRAPHIC_DA…" at bounding box center [666, 534] width 819 height 67
click at [320, 540] on textarea "1-4 || $38 || Sub-Zero || fridge (BI) || it came with the house, maybe [DEMOGRA…" at bounding box center [666, 534] width 819 height 67
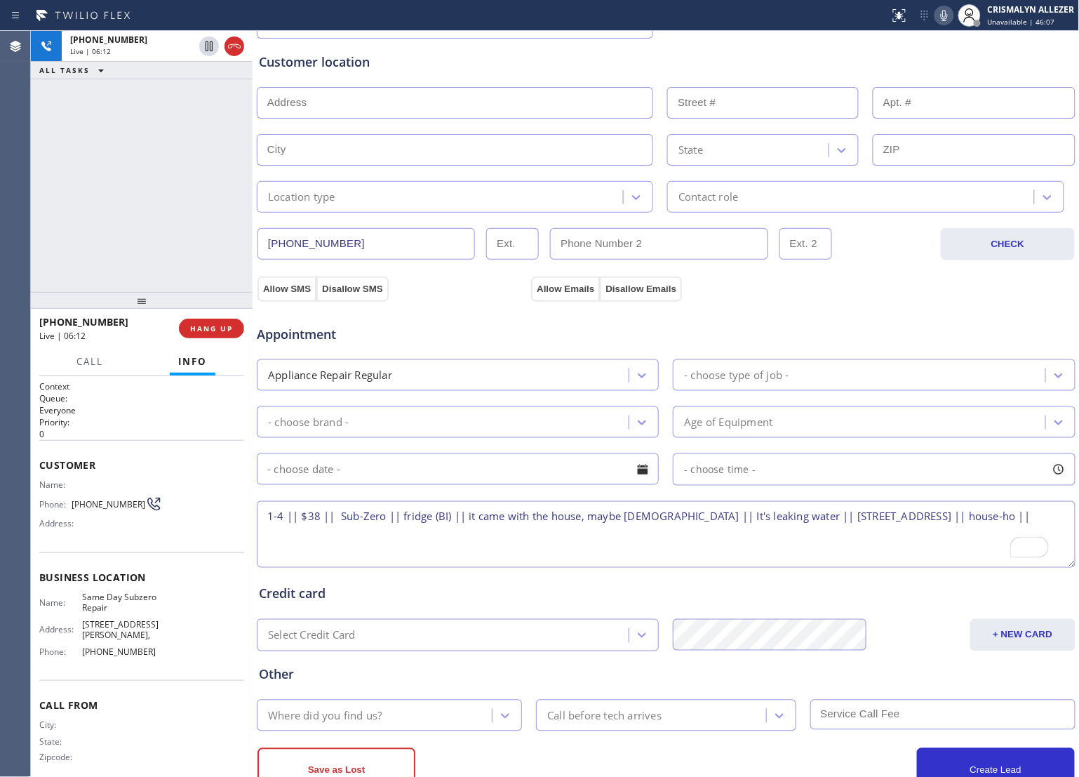
type textarea "1-4 || $38 || Sub-Zero || fridge (BI) || it came with the house, maybe [DEMOGRA…"
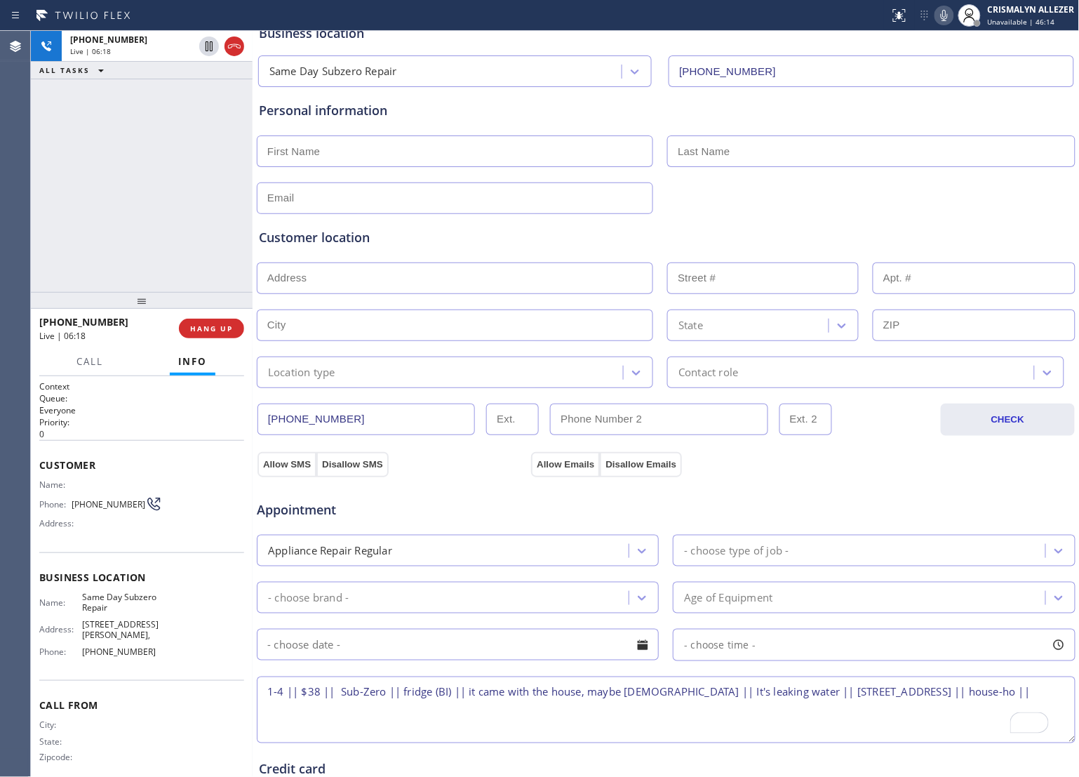
scroll to position [0, 0]
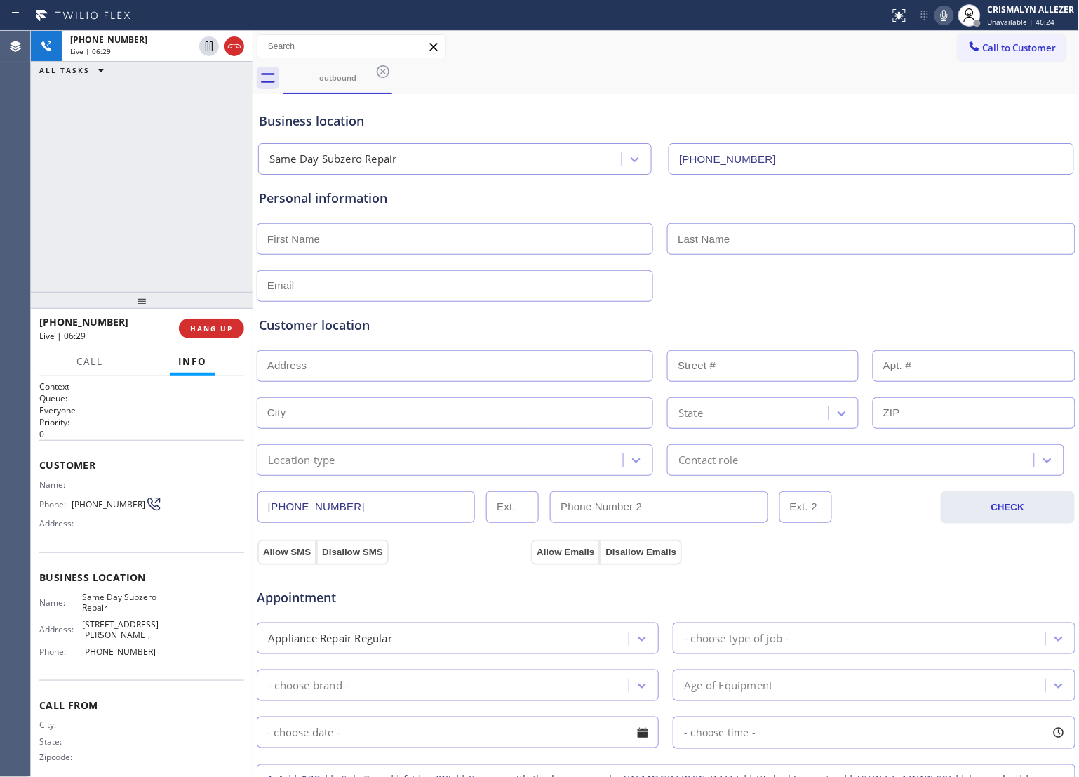
click at [380, 244] on input "text" at bounding box center [455, 239] width 397 height 32
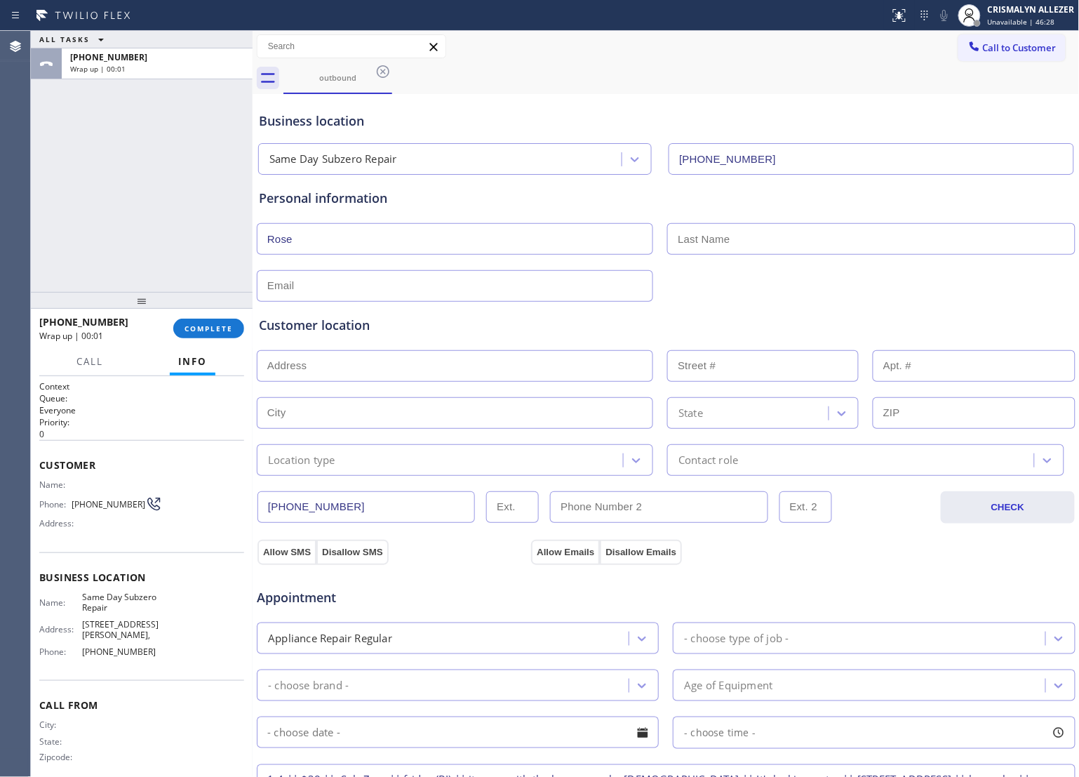
type input "Rose"
click at [716, 248] on input "text" at bounding box center [871, 239] width 408 height 32
type input "[PERSON_NAME]"
click at [394, 277] on input "text" at bounding box center [455, 286] width 397 height 32
click at [338, 281] on input "text" at bounding box center [455, 286] width 397 height 32
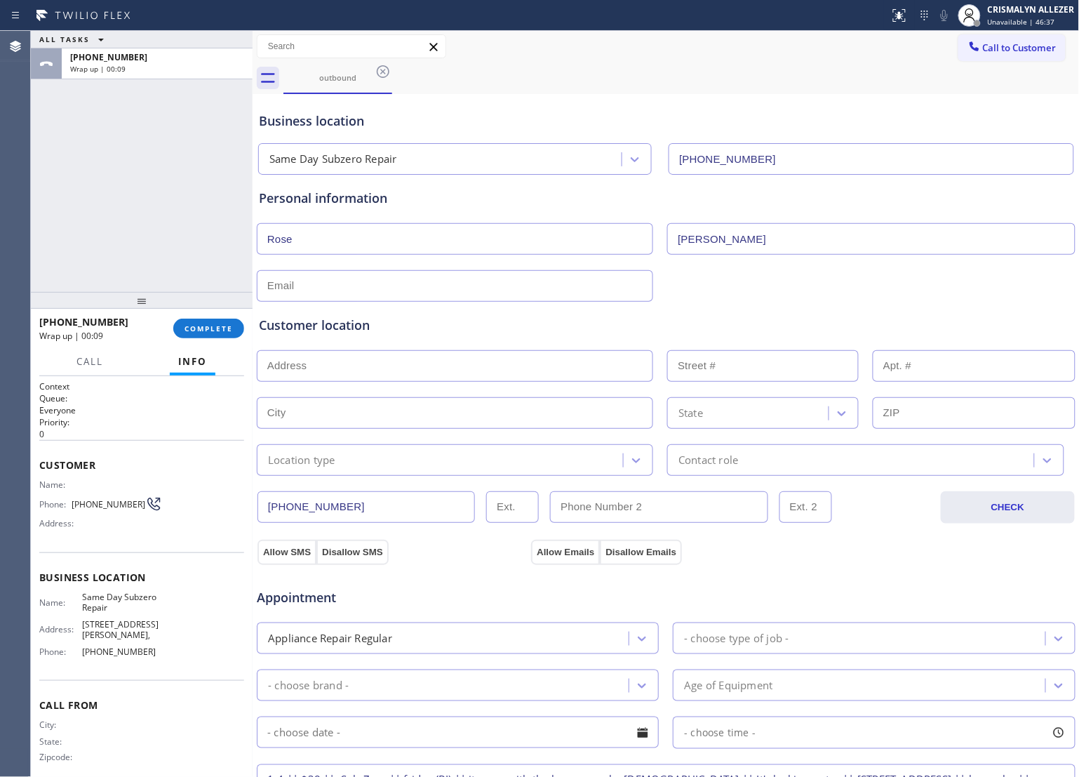
paste input "[EMAIL_ADDRESS][PERSON_NAME][DOMAIN_NAME]"
type input "[EMAIL_ADDRESS][PERSON_NAME][DOMAIN_NAME]"
click at [372, 367] on input "text" at bounding box center [455, 366] width 397 height 32
paste input "[STREET_ADDRESS]"
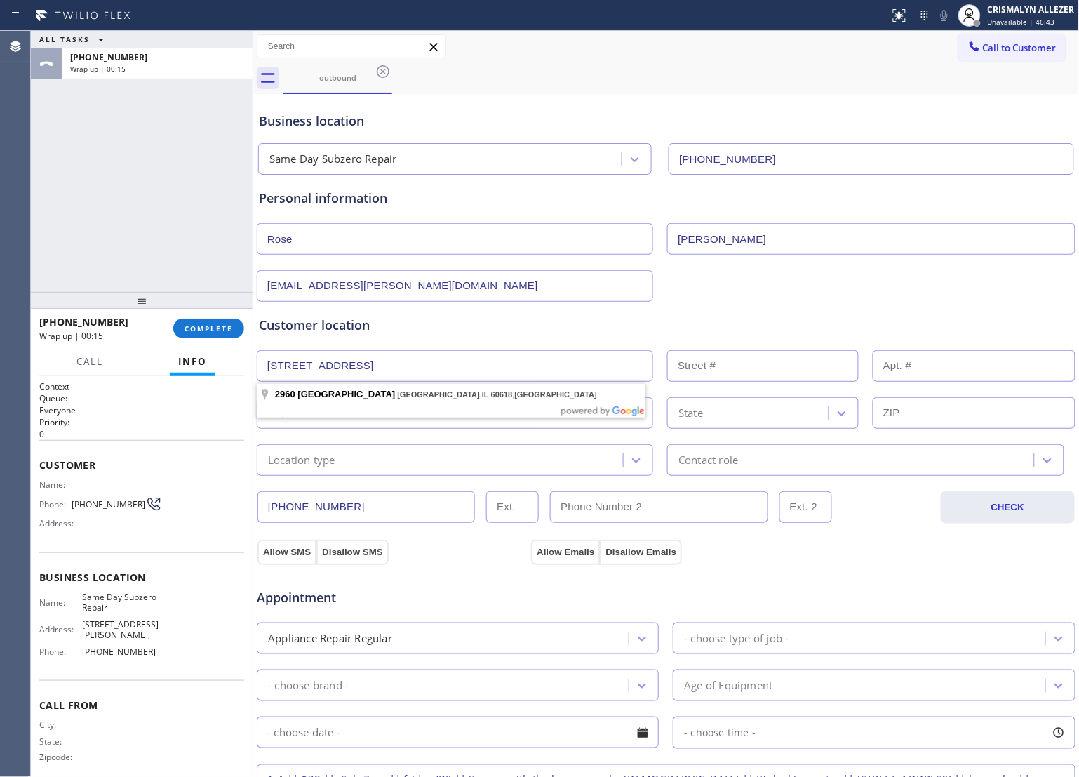
type input "[STREET_ADDRESS]"
type input "2960"
type input "[GEOGRAPHIC_DATA]"
type input "60618"
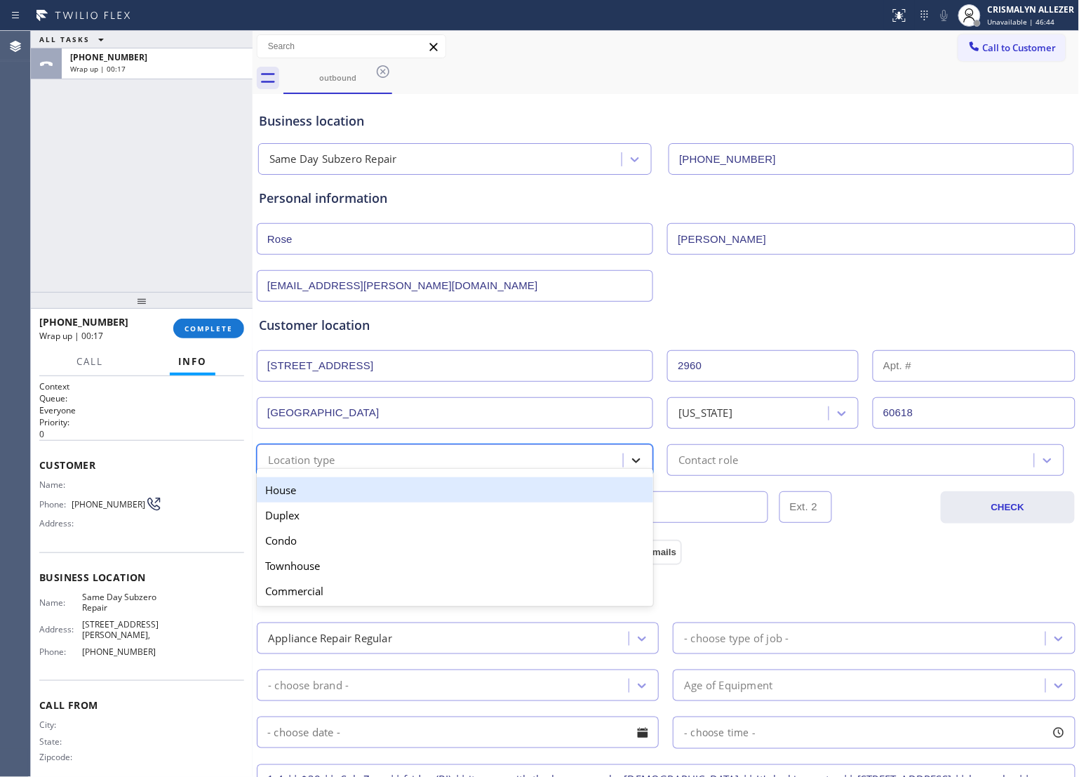
click at [633, 462] on icon at bounding box center [637, 460] width 8 height 5
click at [550, 496] on div "House" at bounding box center [455, 489] width 397 height 25
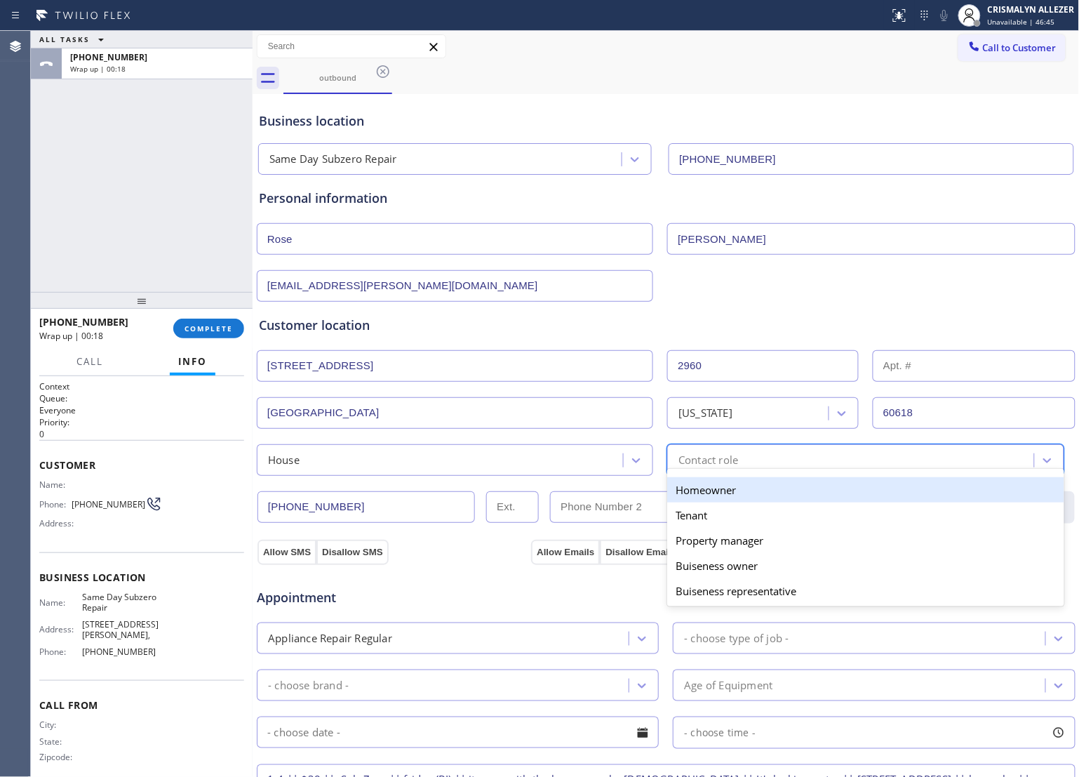
click at [724, 465] on div "Contact role" at bounding box center [709, 460] width 60 height 16
click at [709, 495] on div "Homeowner" at bounding box center [865, 489] width 397 height 25
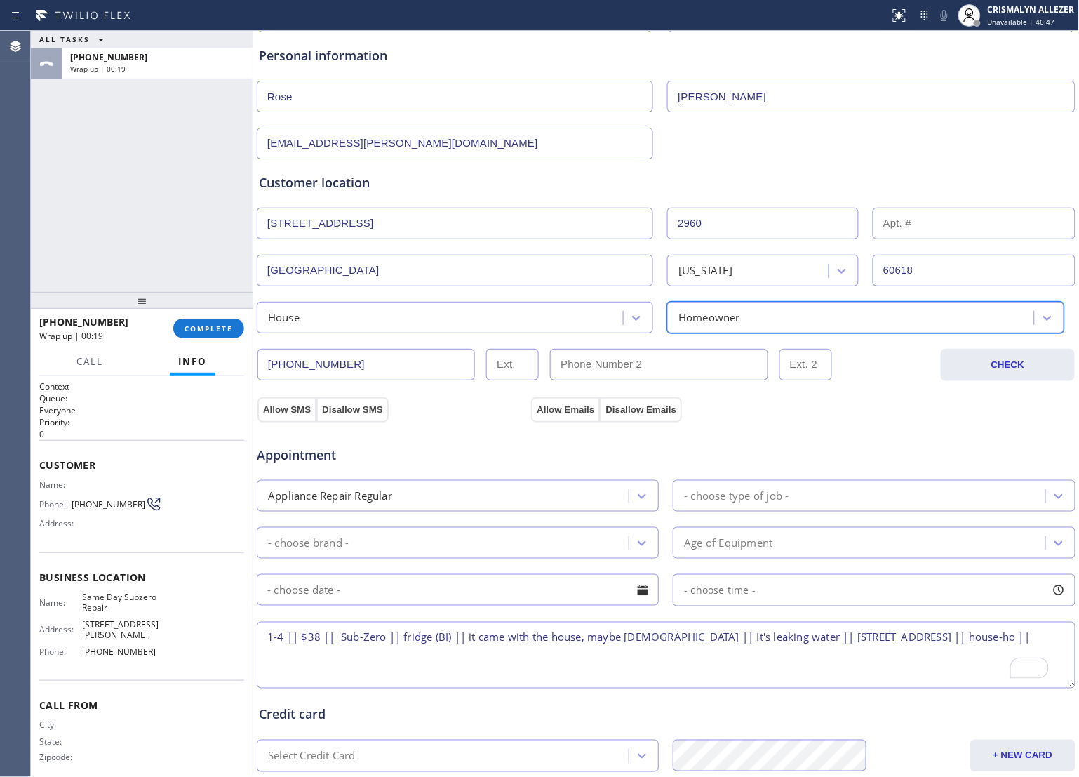
scroll to position [263, 0]
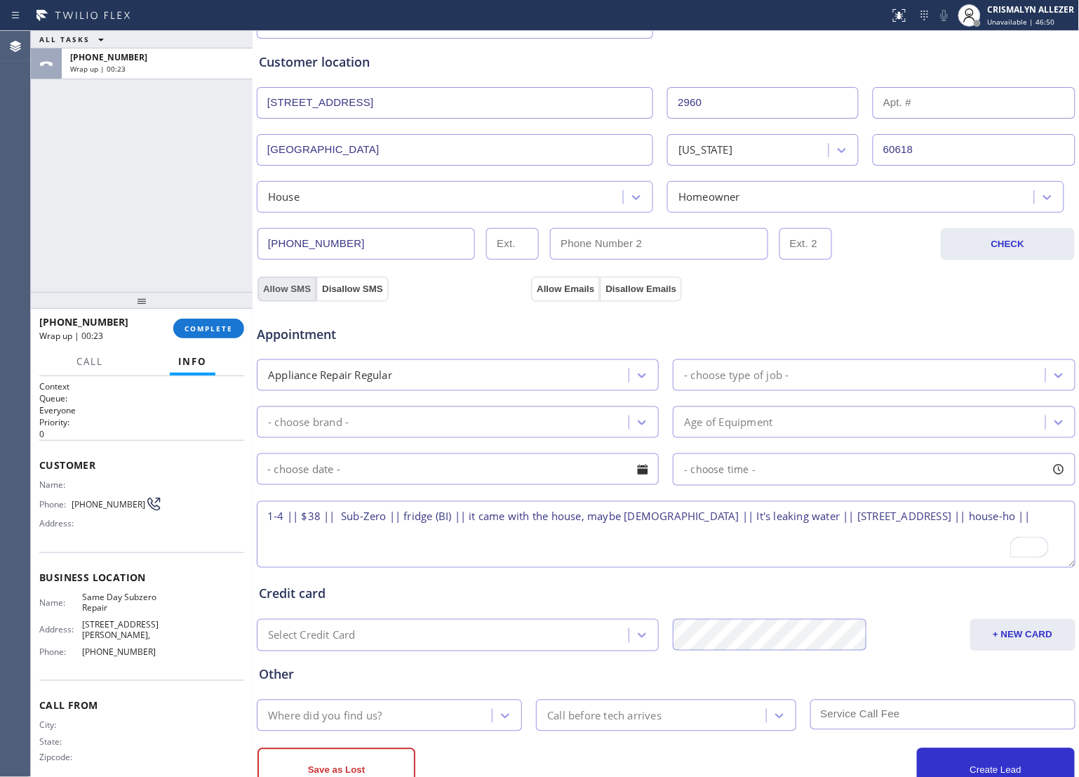
click at [289, 295] on button "Allow SMS" at bounding box center [287, 289] width 59 height 25
click at [565, 292] on button "Allow Emails" at bounding box center [565, 289] width 69 height 25
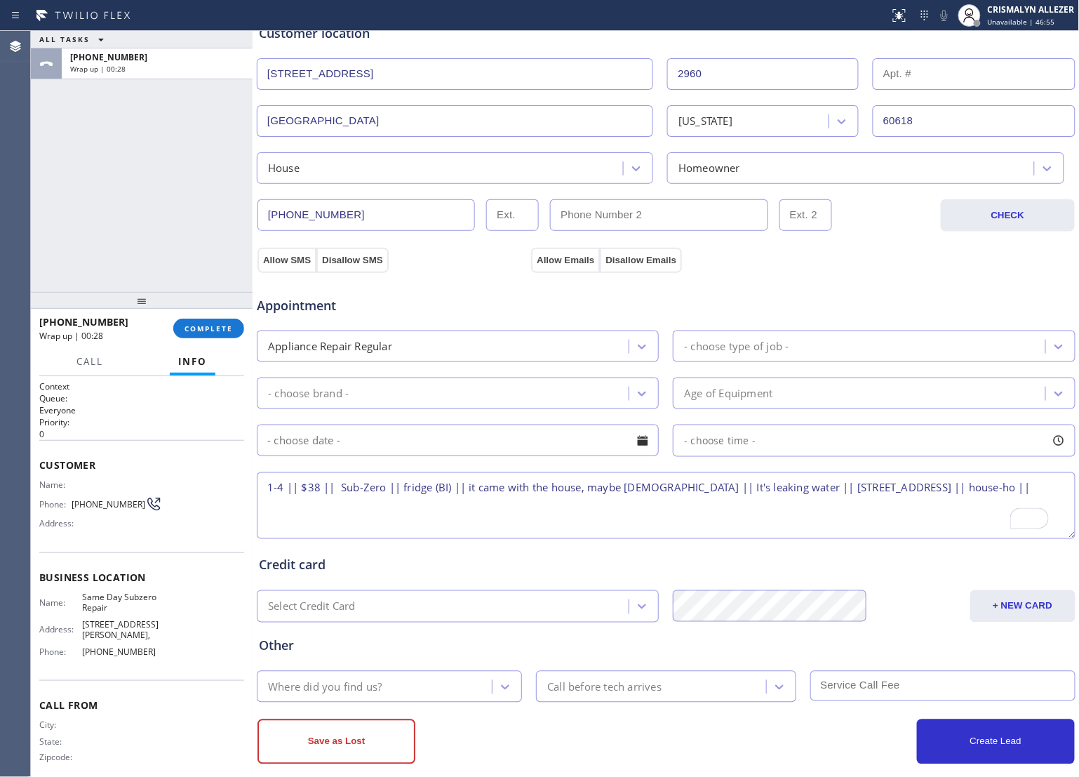
scroll to position [313, 0]
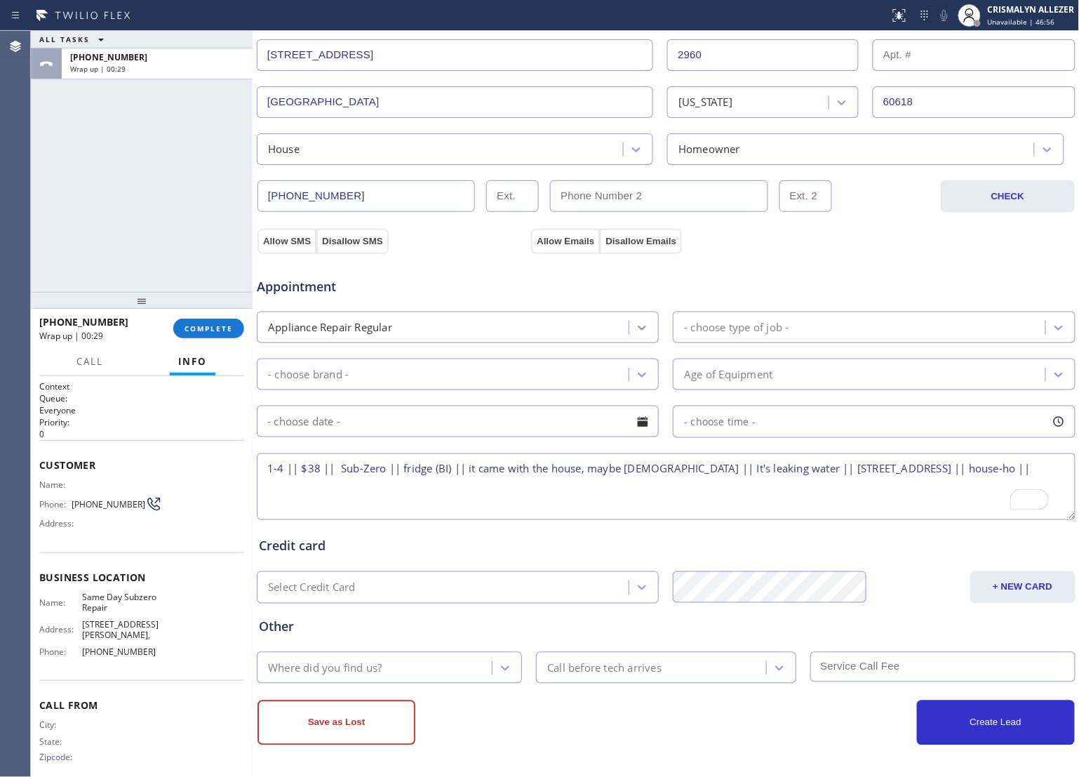
click at [643, 328] on div at bounding box center [642, 327] width 25 height 25
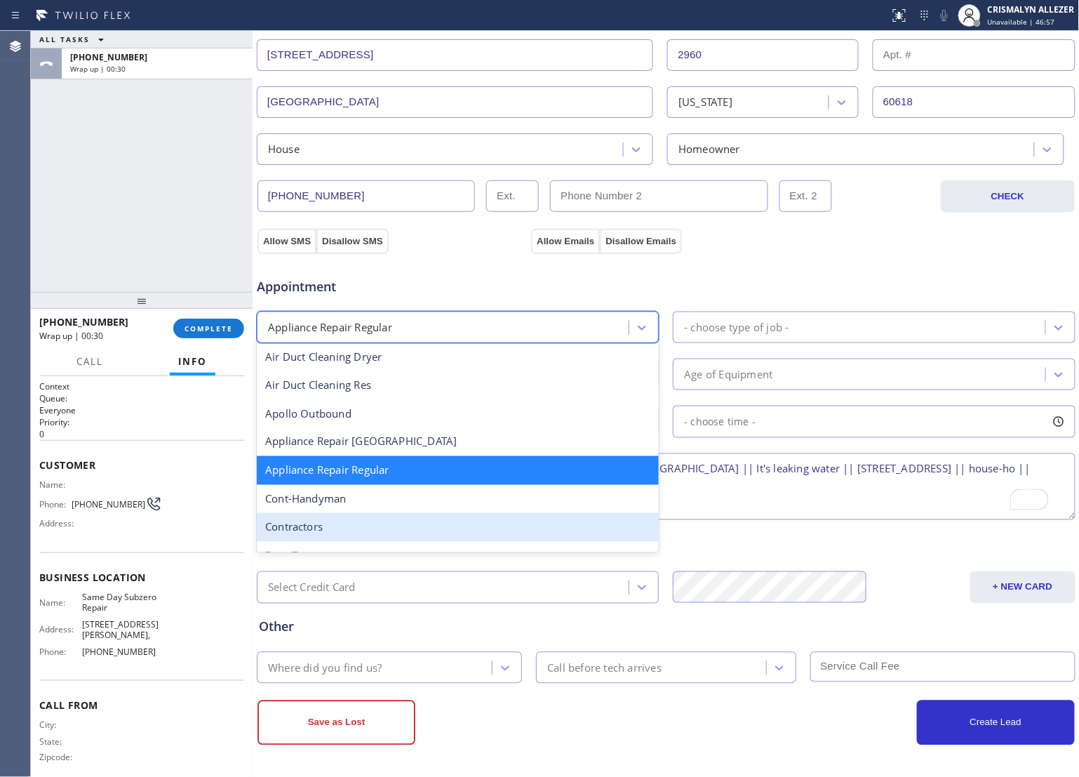
scroll to position [117, 0]
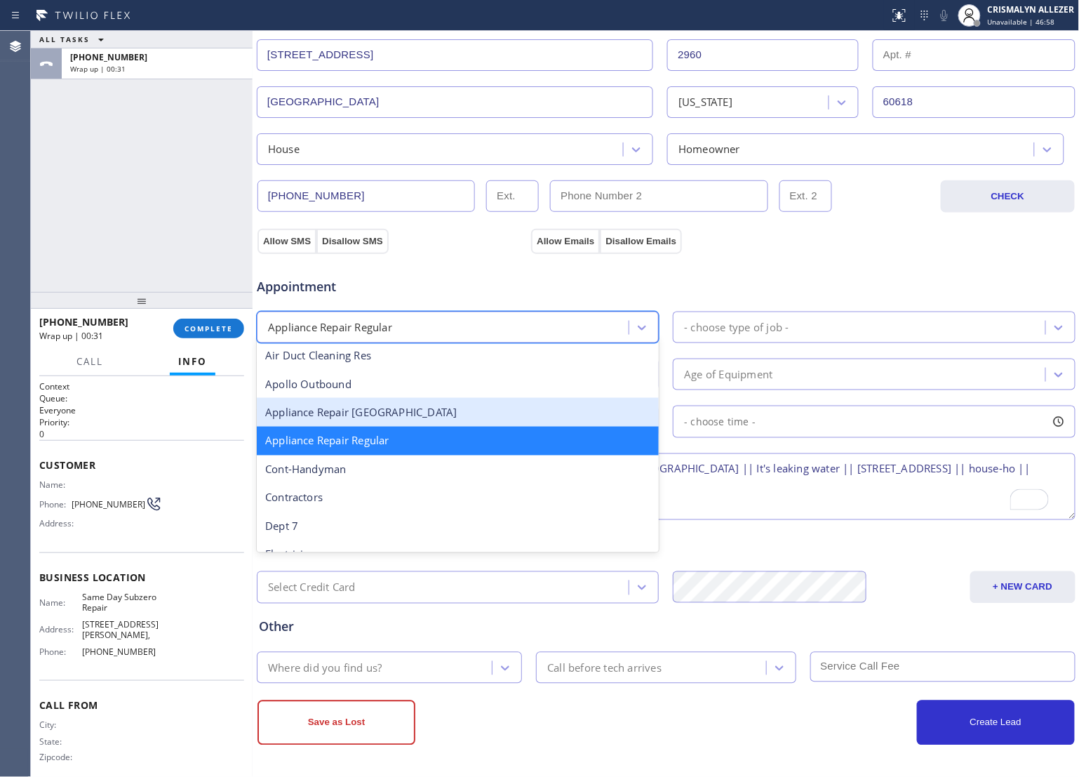
click at [458, 420] on div "Appliance Repair [GEOGRAPHIC_DATA]" at bounding box center [458, 412] width 402 height 29
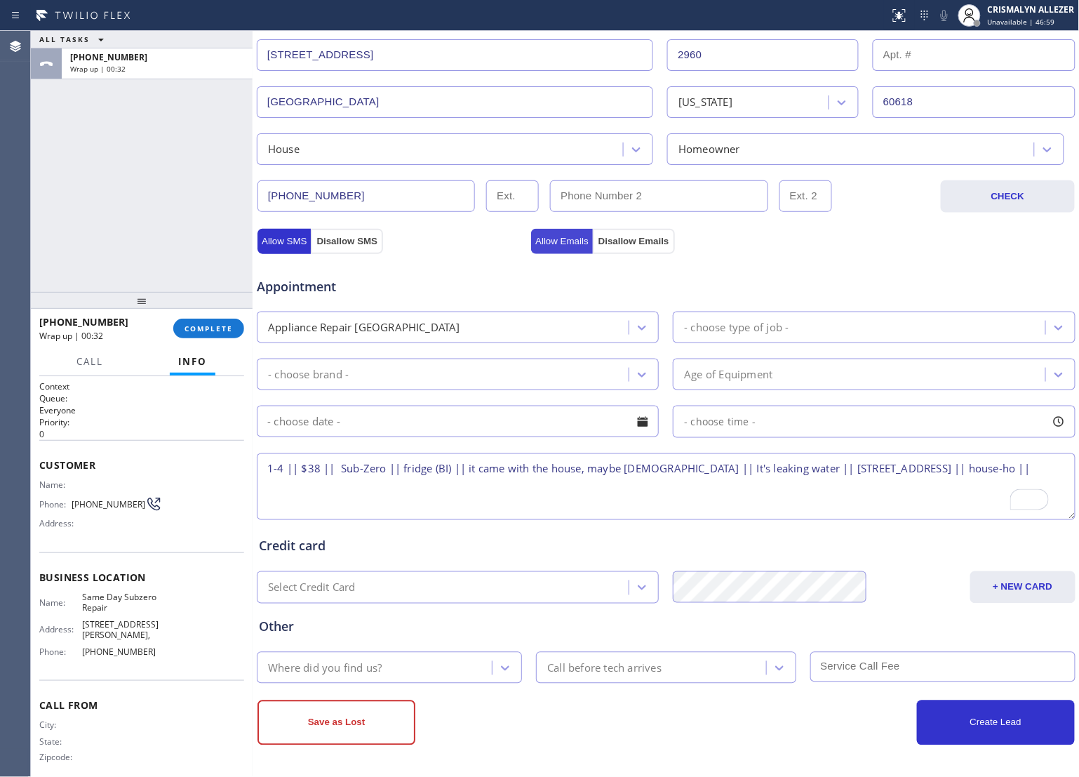
click at [557, 243] on button "Allow Emails" at bounding box center [562, 241] width 62 height 25
click at [282, 243] on button "Allow SMS" at bounding box center [284, 241] width 53 height 25
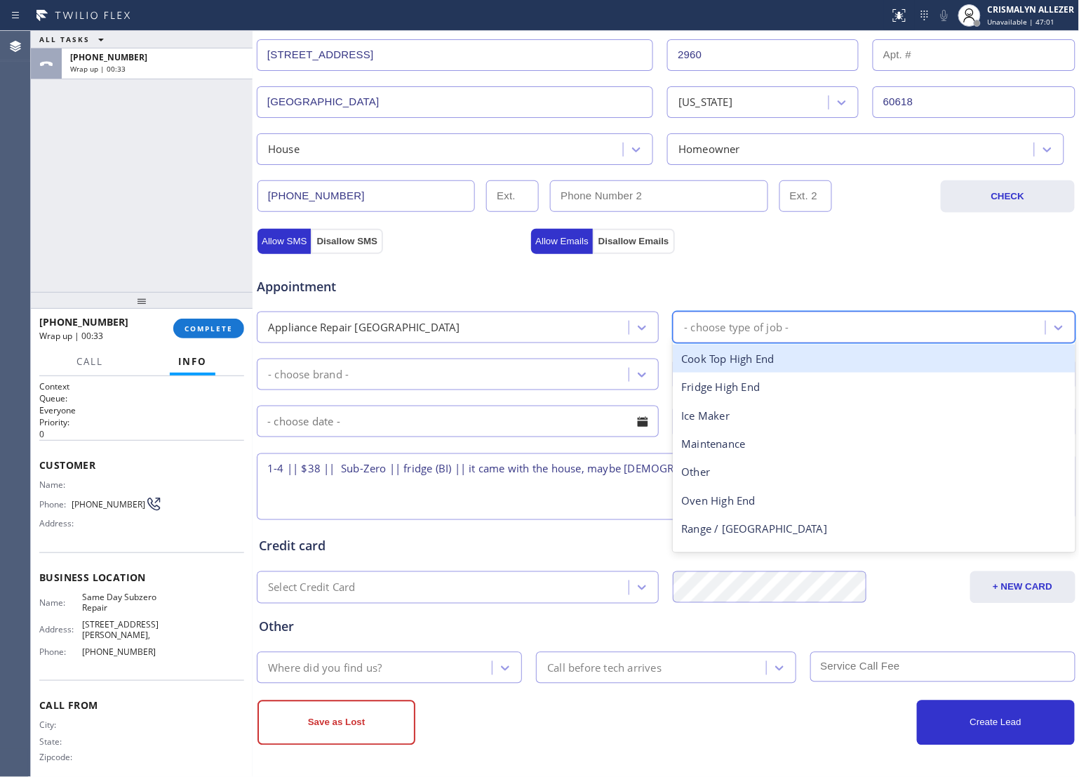
click at [793, 330] on div "- choose type of job -" at bounding box center [861, 327] width 368 height 25
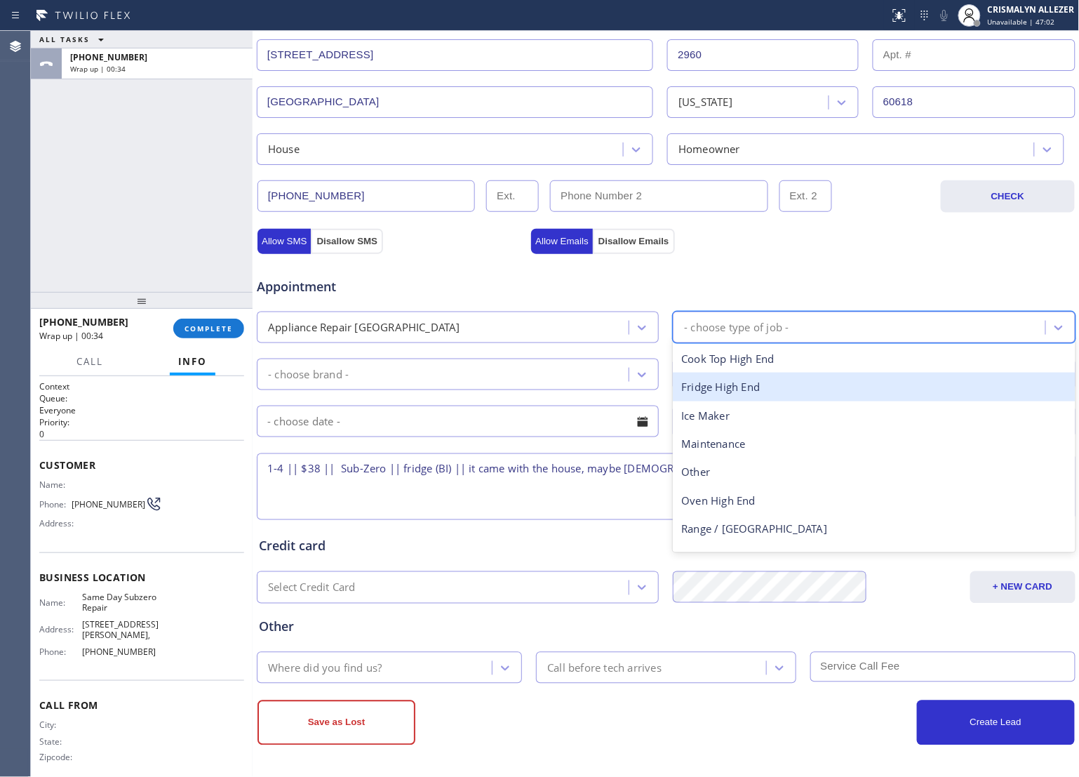
click at [749, 394] on div "Fridge High End" at bounding box center [874, 387] width 402 height 29
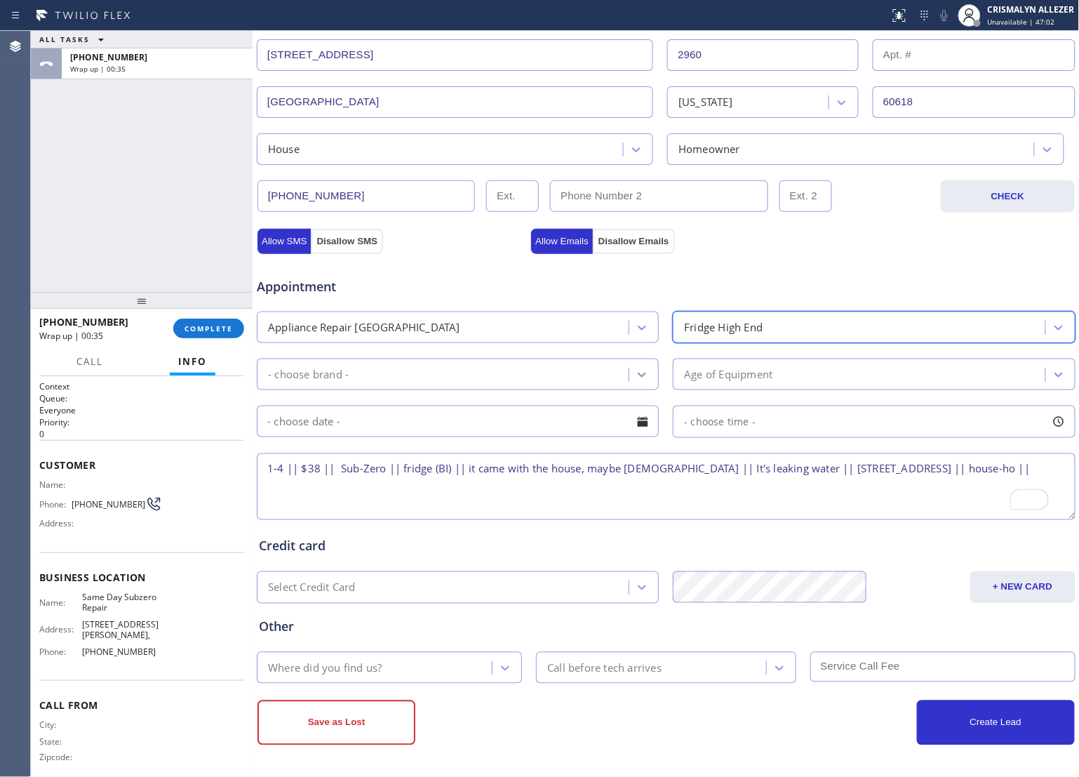
click at [637, 379] on icon at bounding box center [642, 375] width 14 height 14
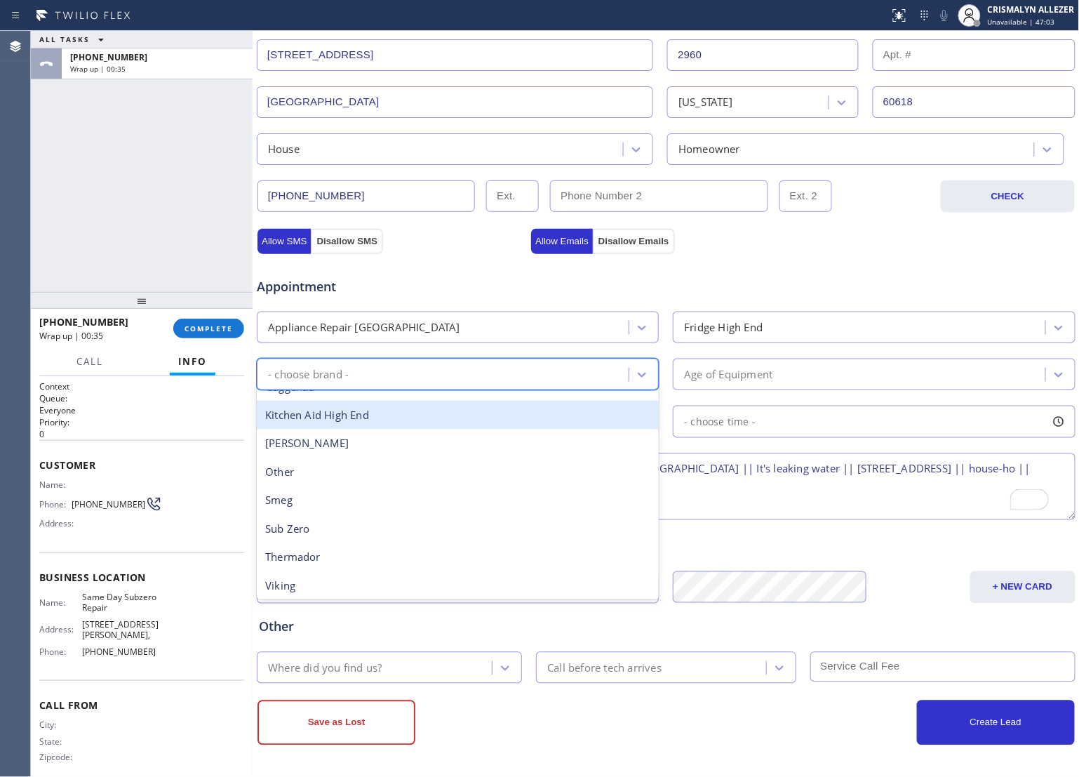
scroll to position [194, 0]
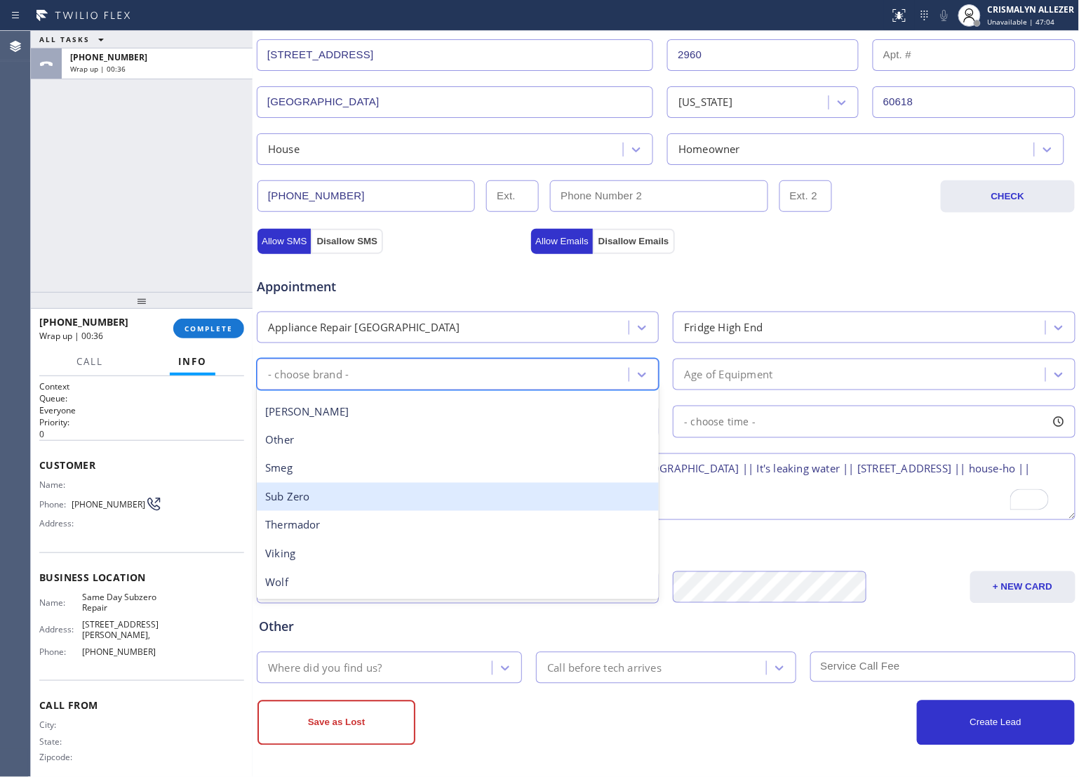
click at [409, 503] on div "Sub Zero" at bounding box center [458, 497] width 402 height 29
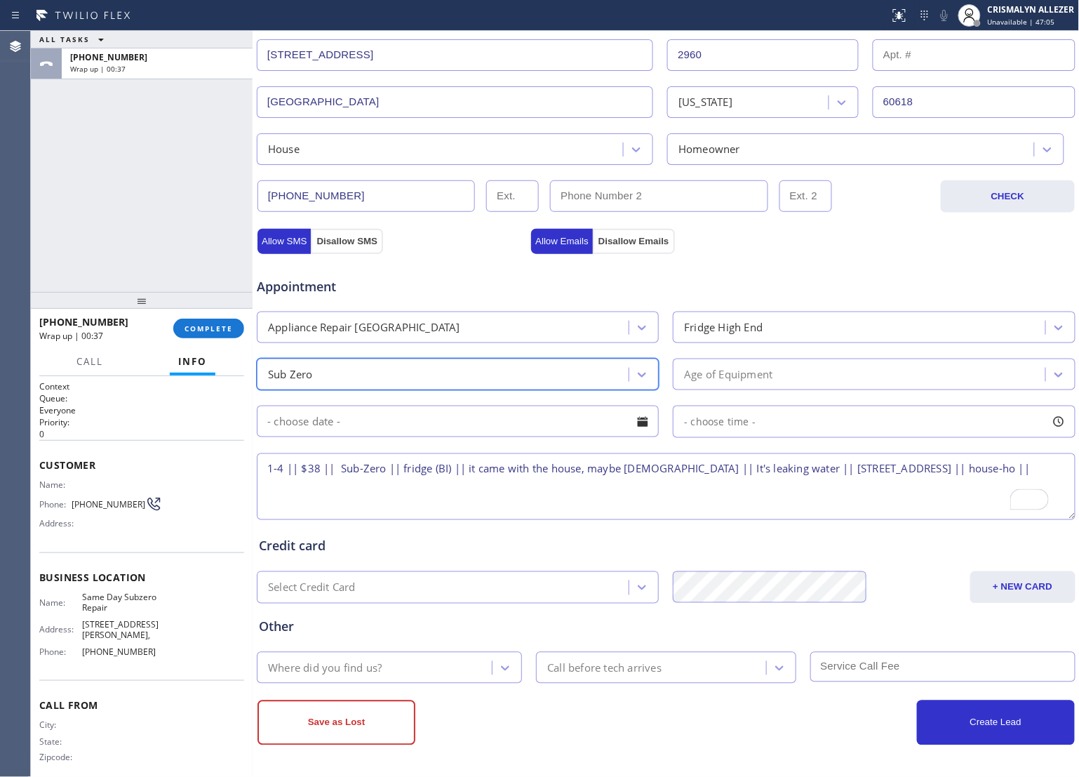
click at [771, 373] on div "Age of Equipment" at bounding box center [861, 374] width 368 height 25
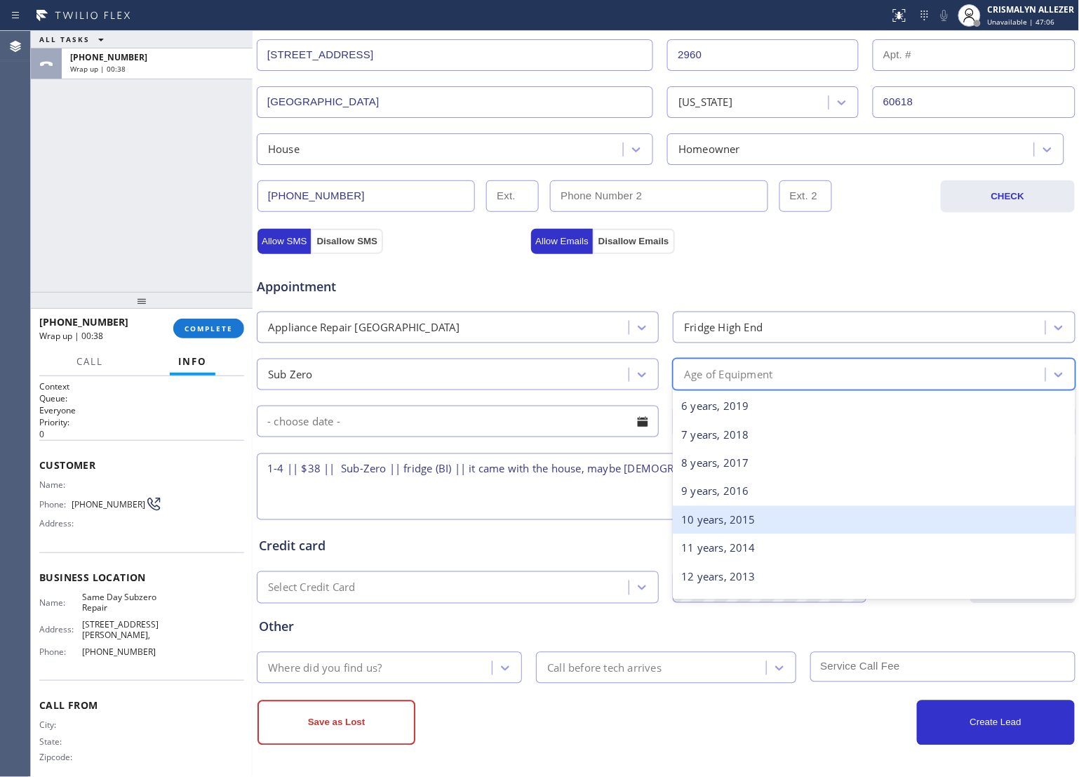
scroll to position [175, 0]
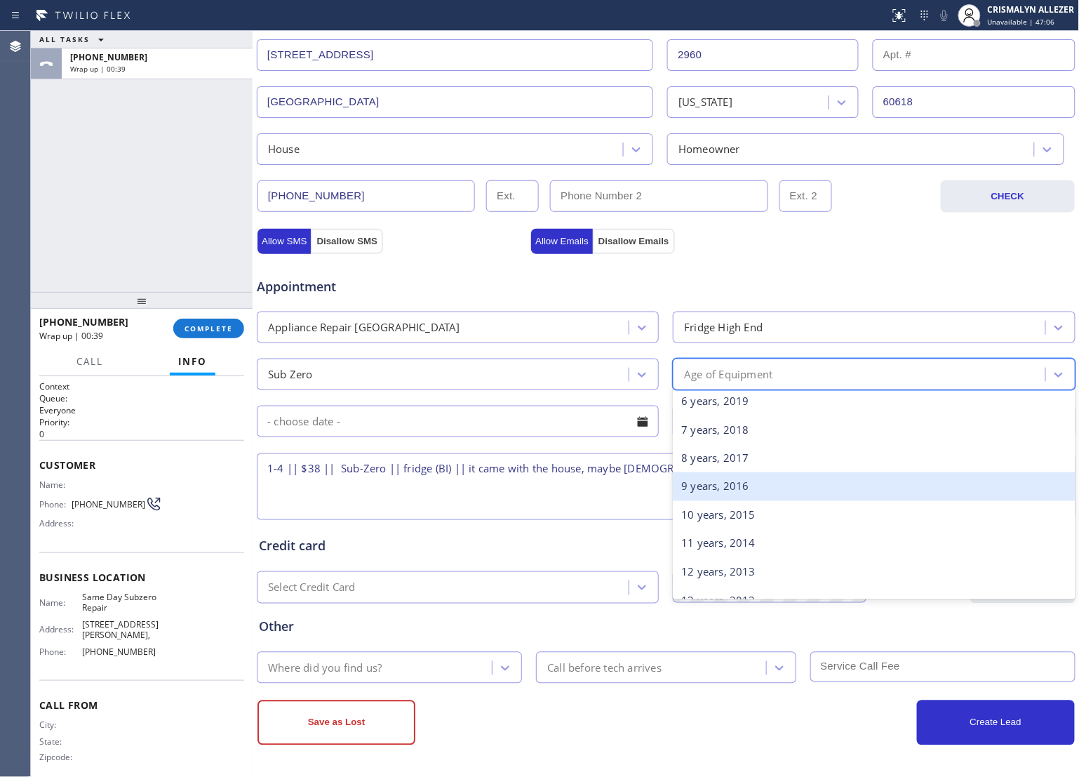
click at [759, 488] on div "9 years, 2016" at bounding box center [874, 486] width 402 height 29
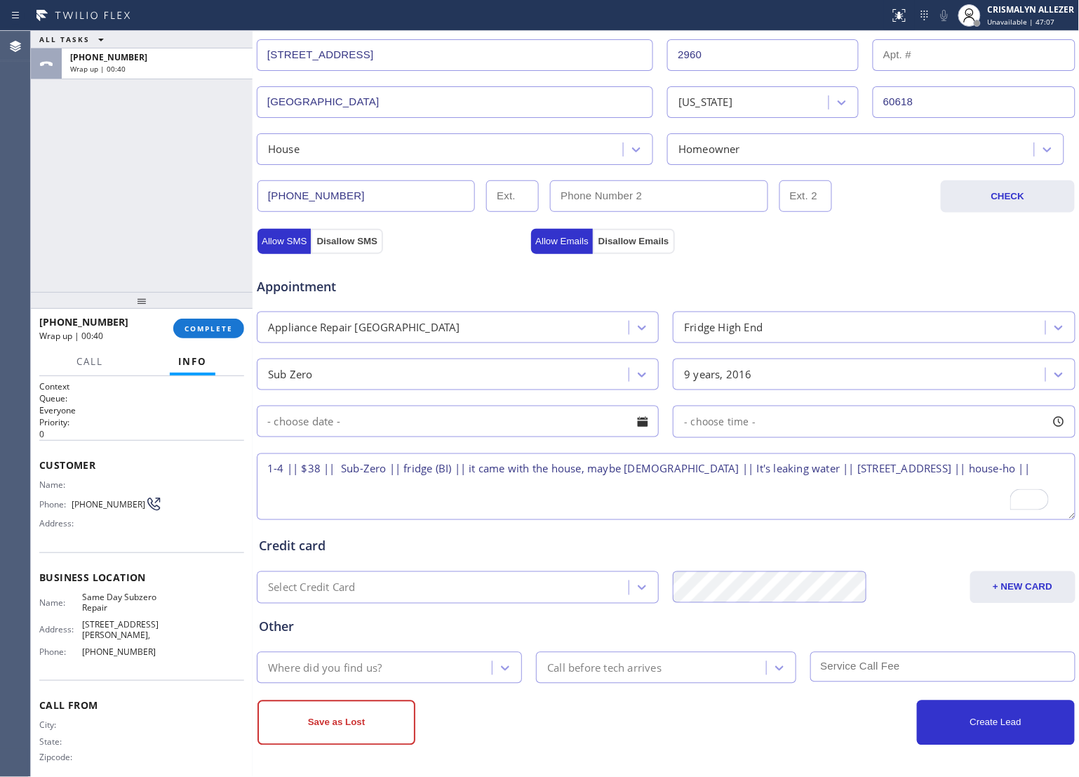
click at [639, 422] on div at bounding box center [643, 422] width 24 height 24
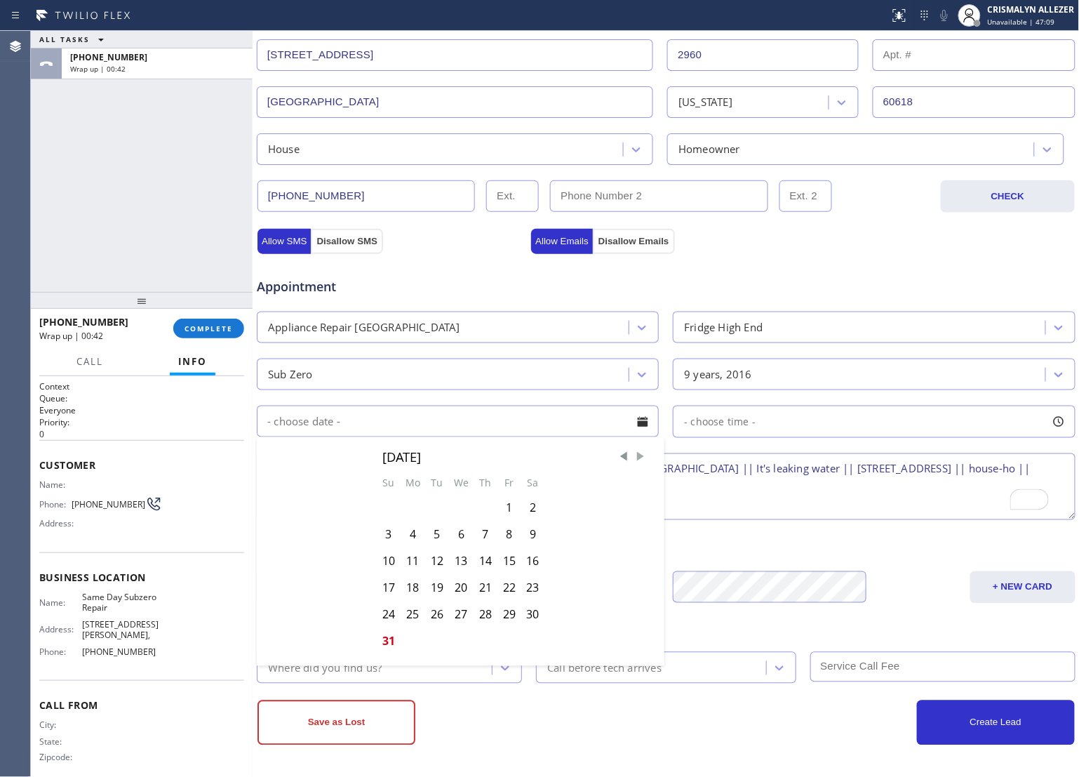
click at [636, 458] on span "Next Month" at bounding box center [641, 457] width 14 height 14
click at [432, 509] on div "2" at bounding box center [437, 508] width 24 height 27
type input "[DATE]"
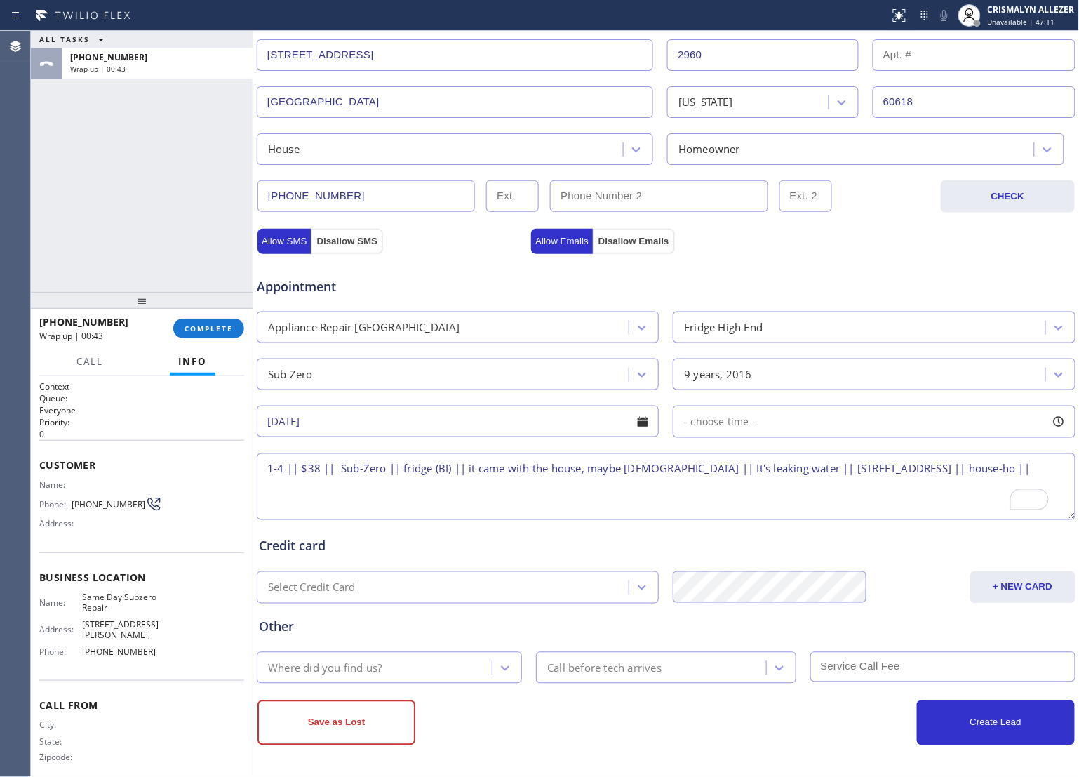
click at [777, 418] on div "- choose time -" at bounding box center [874, 422] width 402 height 32
drag, startPoint x: 683, startPoint y: 504, endPoint x: 912, endPoint y: 506, distance: 229.5
click at [912, 506] on div at bounding box center [920, 507] width 17 height 29
drag, startPoint x: 734, startPoint y: 507, endPoint x: 818, endPoint y: 511, distance: 83.6
click at [825, 511] on div at bounding box center [833, 507] width 17 height 29
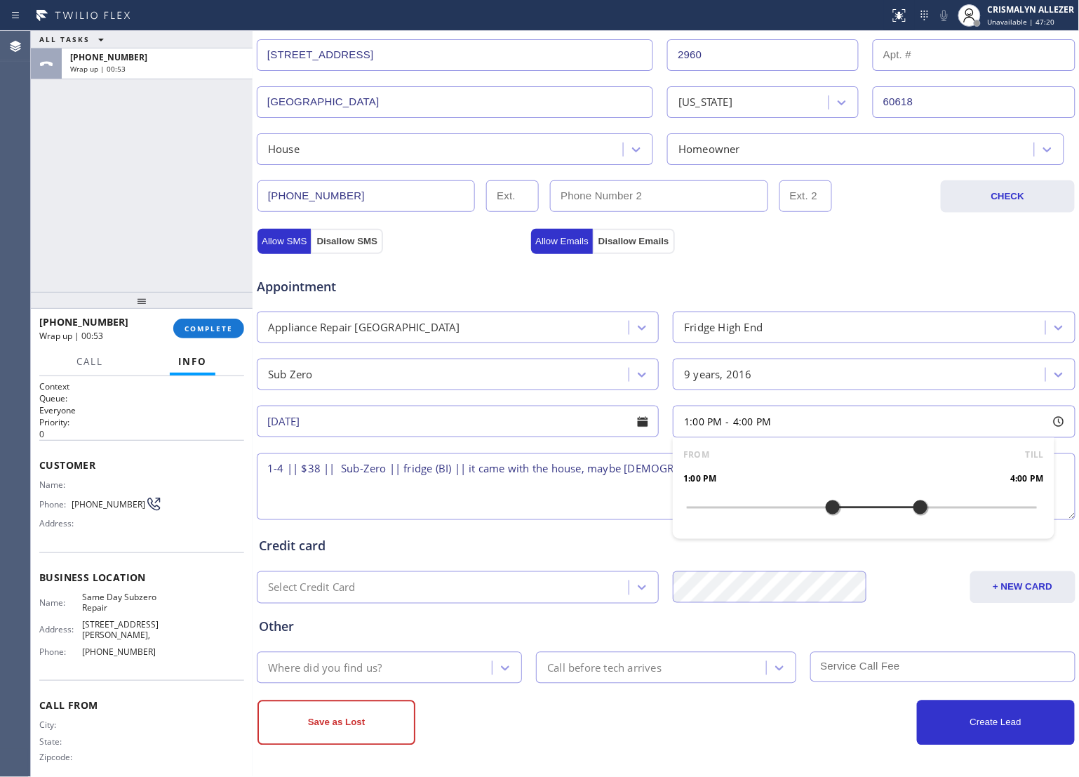
click at [455, 503] on textarea "1-4 || $38 || Sub-Zero || fridge (BI) || it came with the house, maybe [DEMOGRA…" at bounding box center [666, 486] width 819 height 67
drag, startPoint x: 79, startPoint y: 590, endPoint x: 116, endPoint y: 601, distance: 39.1
click at [116, 601] on div "Name: Same Day Subzero Repair" at bounding box center [100, 603] width 123 height 22
copy span "Same Day Subzero Repair"
click at [324, 484] on textarea "1-4 || $38 || Sub-Zero || fridge (BI) || it came with the house, maybe [DEMOGRA…" at bounding box center [666, 486] width 819 height 67
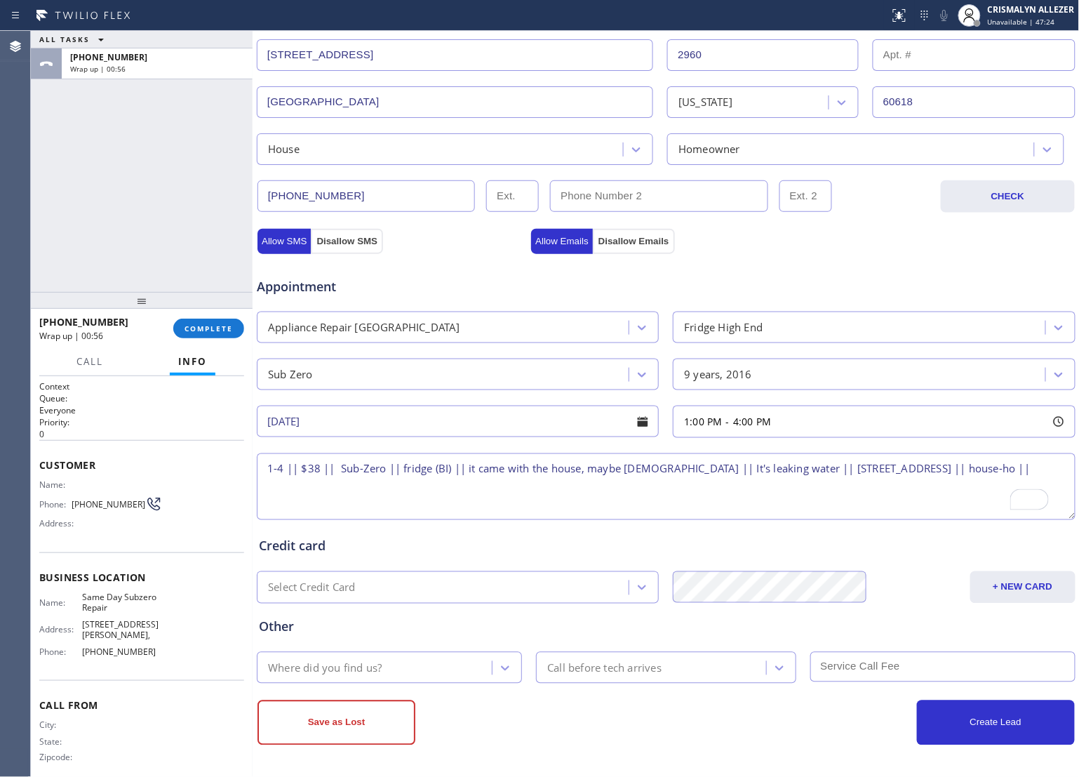
paste textarea "Same Day Subzero Repair"
type textarea "1-4 || $38 || Sub-Zero || fridge (BI) || it came with the house, maybe [DEMOGRA…"
click at [498, 670] on icon at bounding box center [505, 668] width 14 height 14
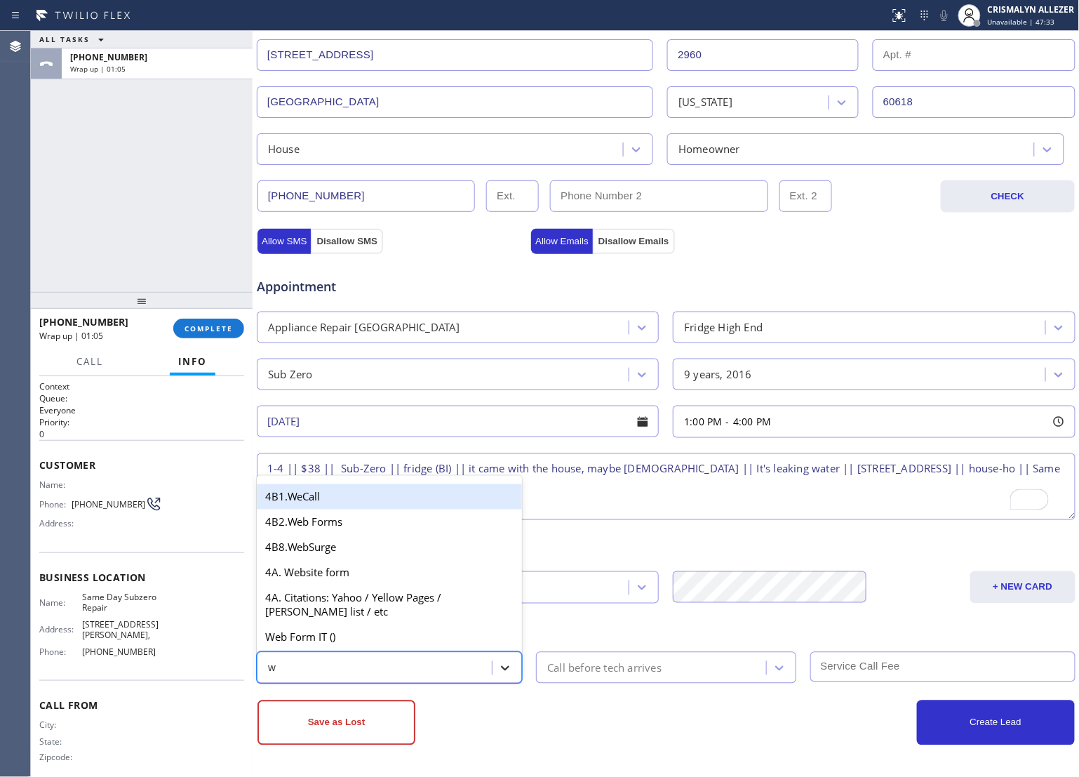
type input "we"
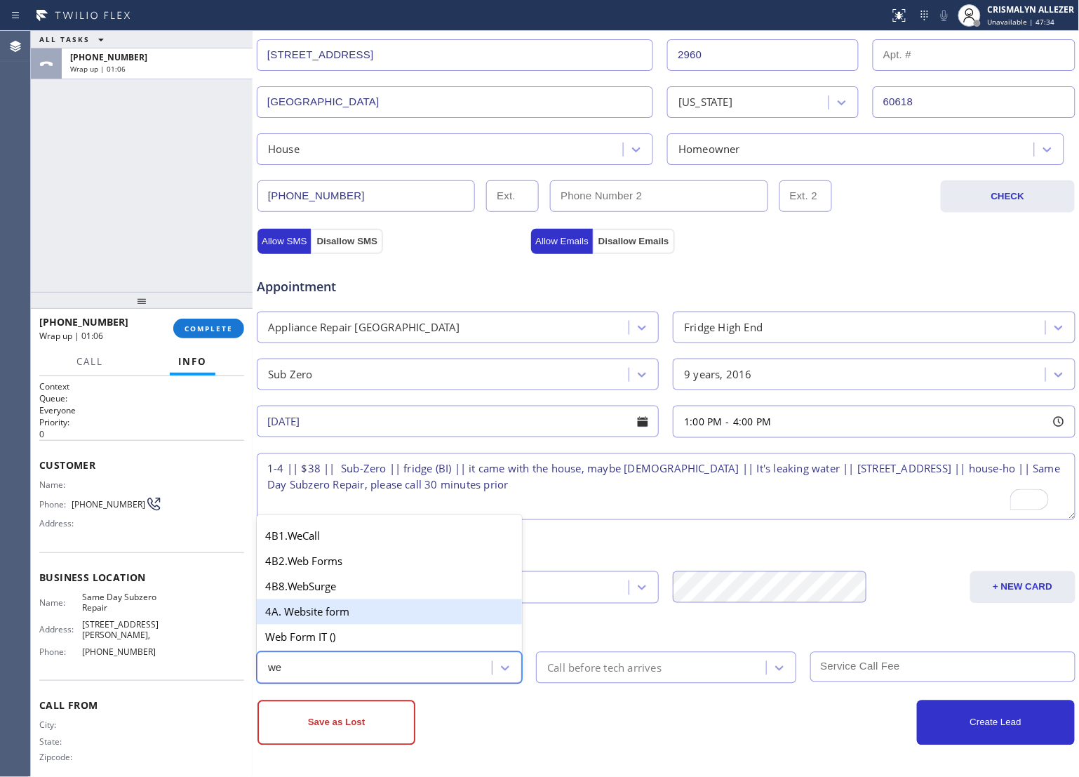
click at [378, 618] on div "4A. Website form" at bounding box center [389, 611] width 265 height 25
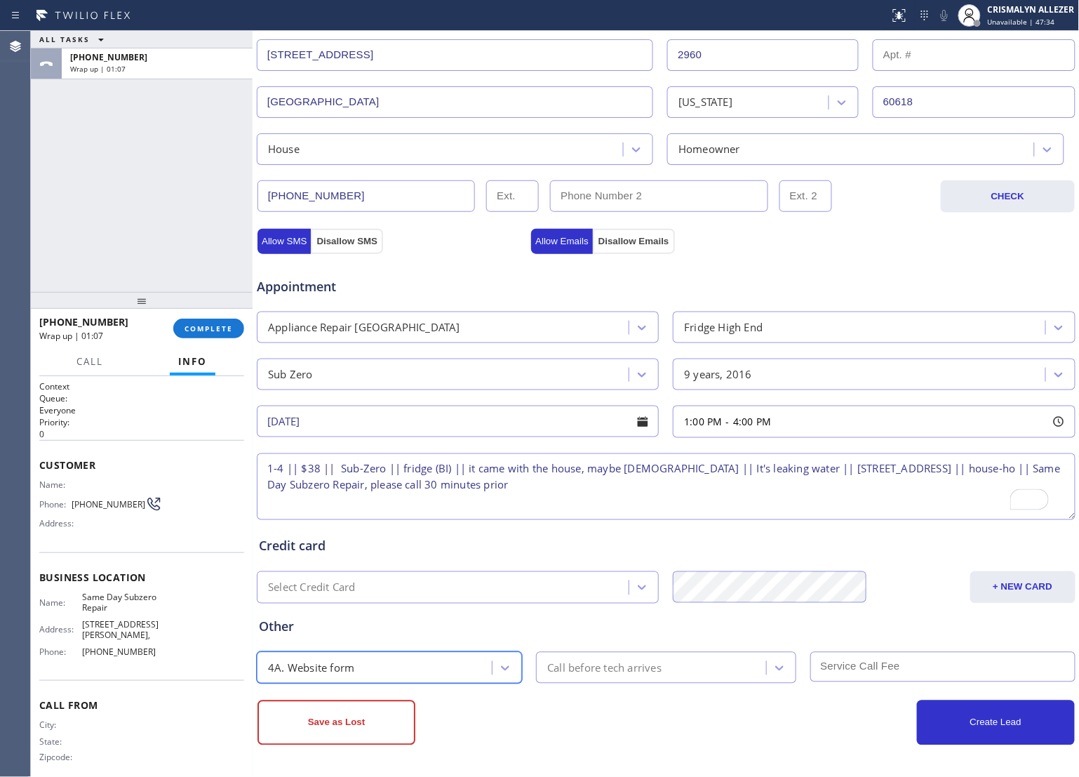
click at [626, 672] on div "Call before tech arrives" at bounding box center [604, 668] width 114 height 16
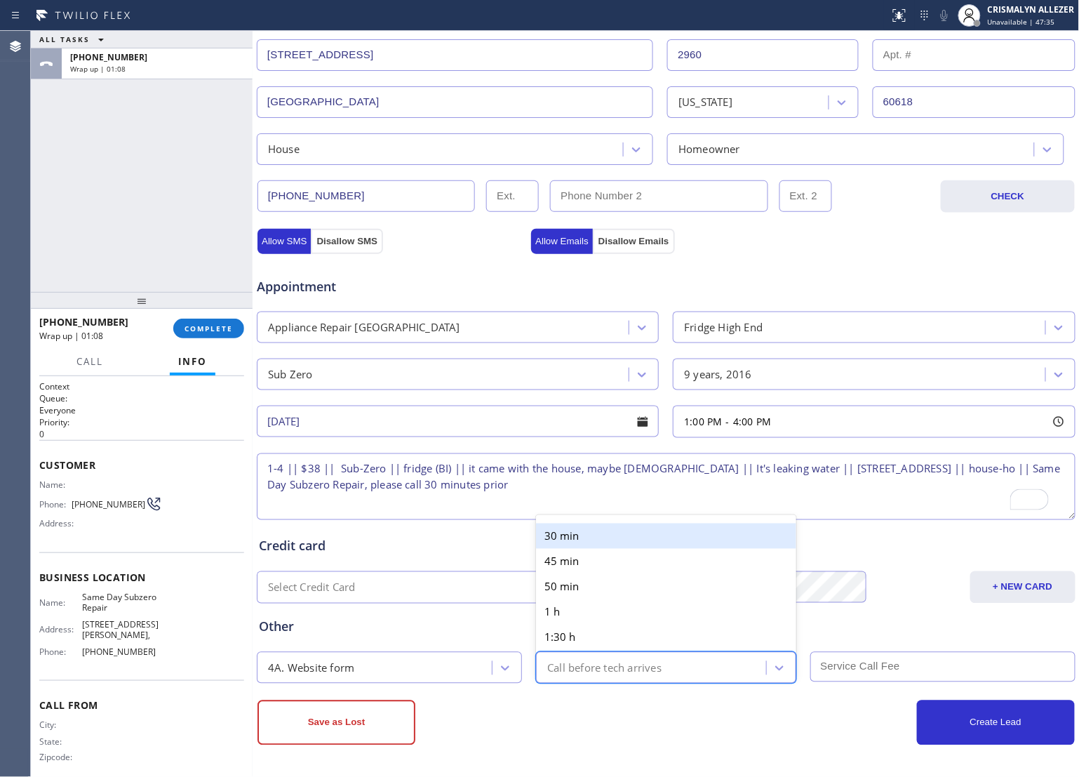
click at [671, 536] on div "30 min" at bounding box center [666, 536] width 260 height 25
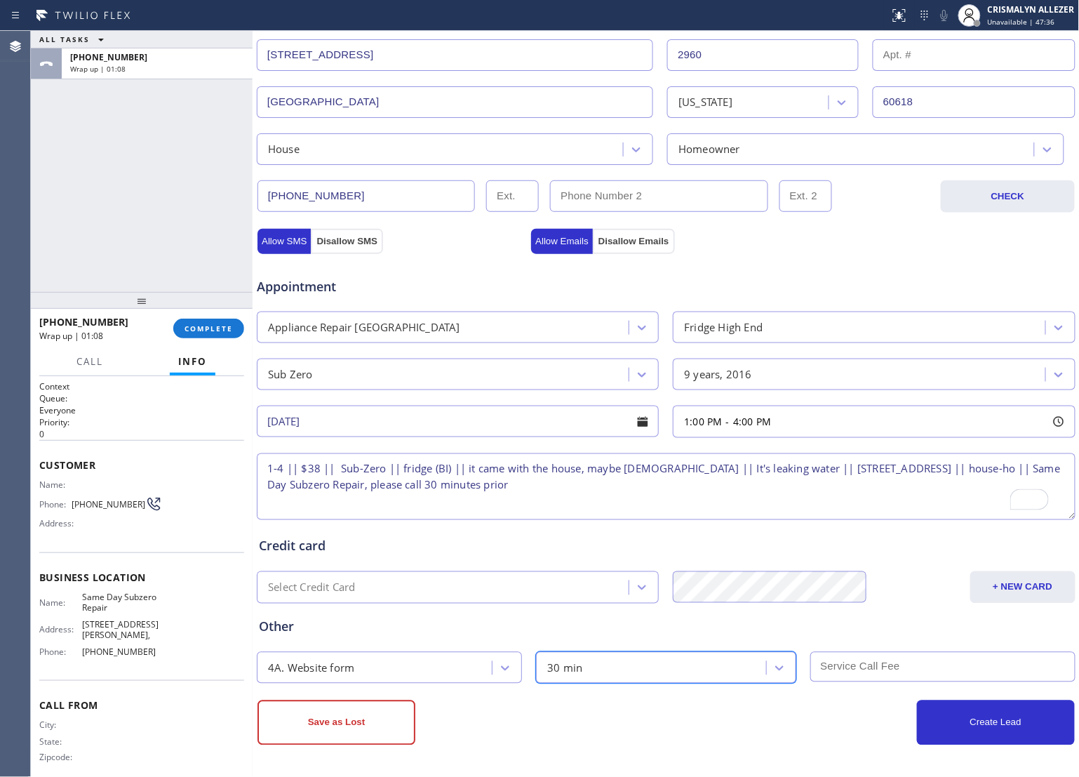
click at [895, 674] on input "text" at bounding box center [943, 667] width 265 height 30
type input "38"
click at [271, 241] on button "Allow SMS" at bounding box center [284, 241] width 53 height 25
click at [549, 240] on button "Allow Emails" at bounding box center [562, 241] width 62 height 25
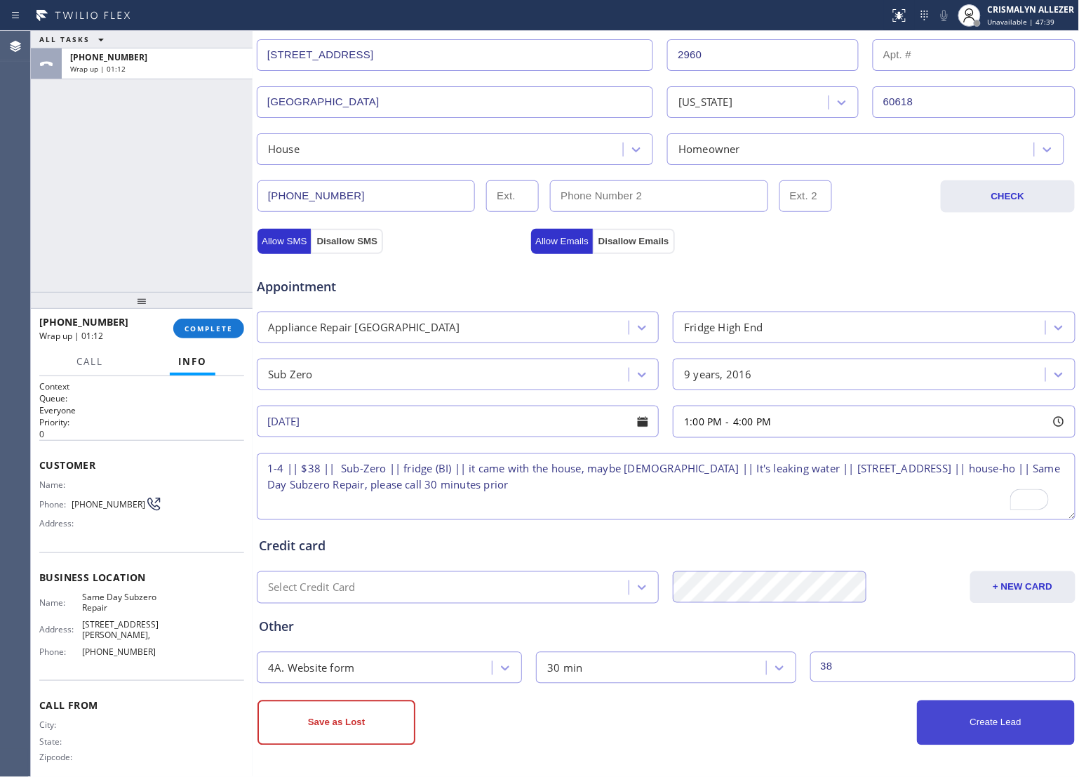
click at [962, 735] on button "Create Lead" at bounding box center [996, 722] width 158 height 45
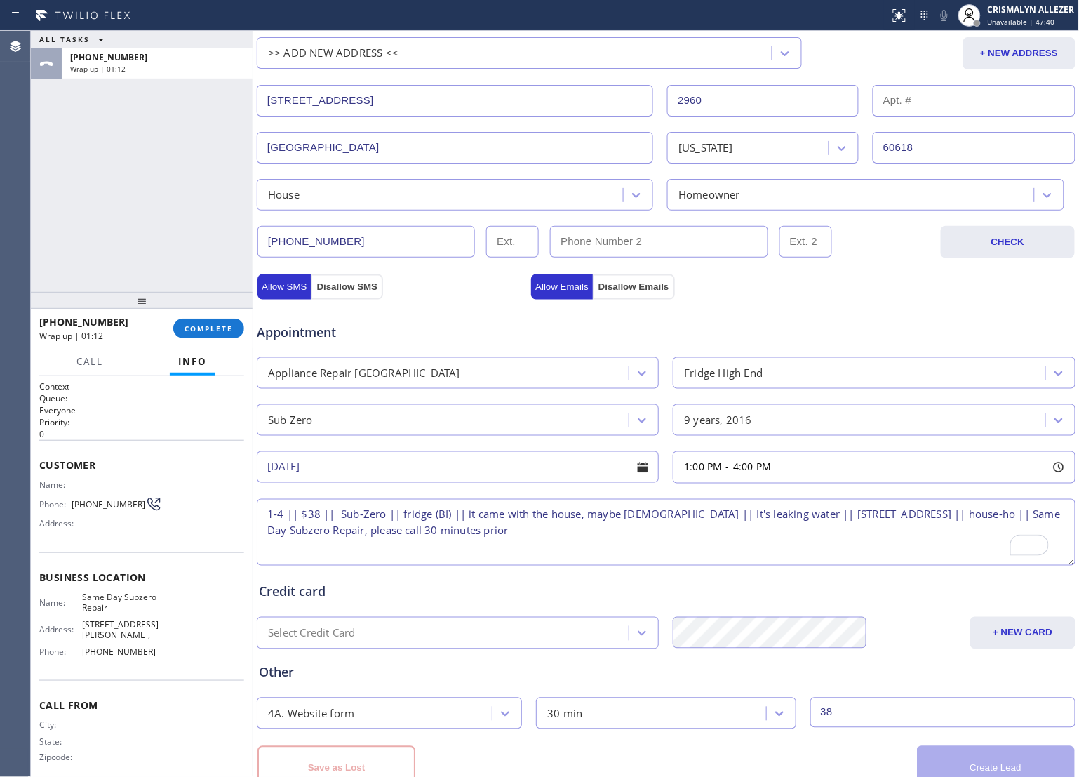
scroll to position [360, 0]
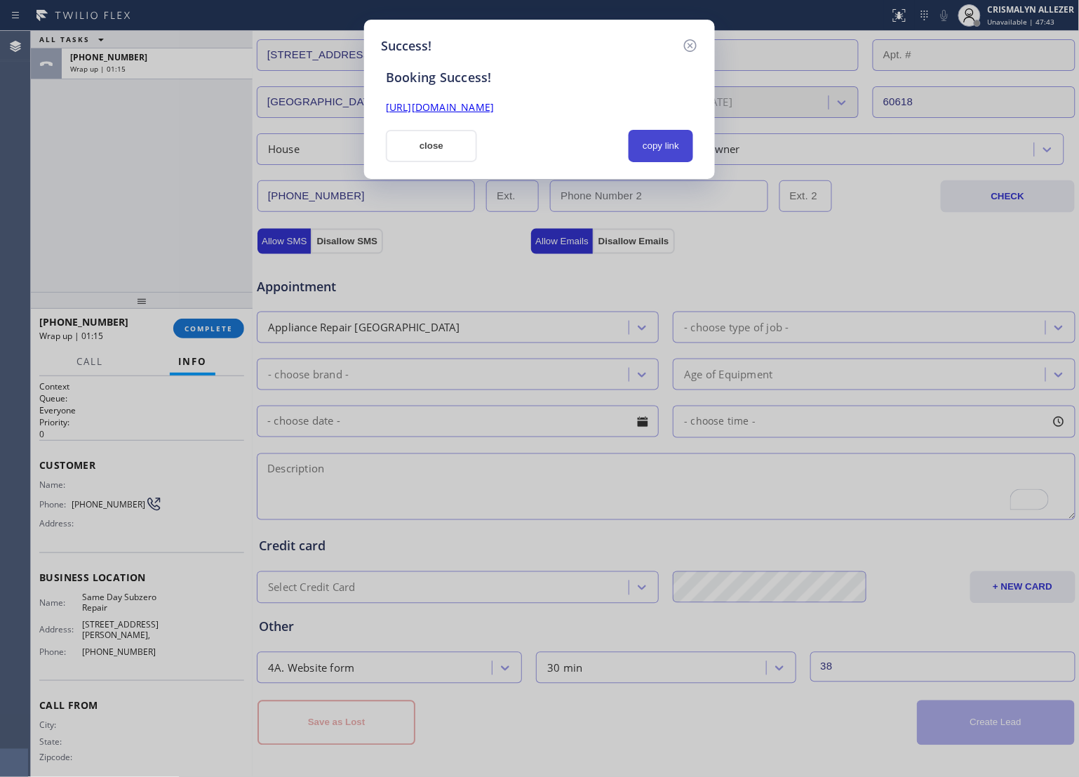
click at [683, 144] on button "copy link" at bounding box center [661, 146] width 65 height 32
click at [415, 148] on button "close" at bounding box center [431, 146] width 91 height 32
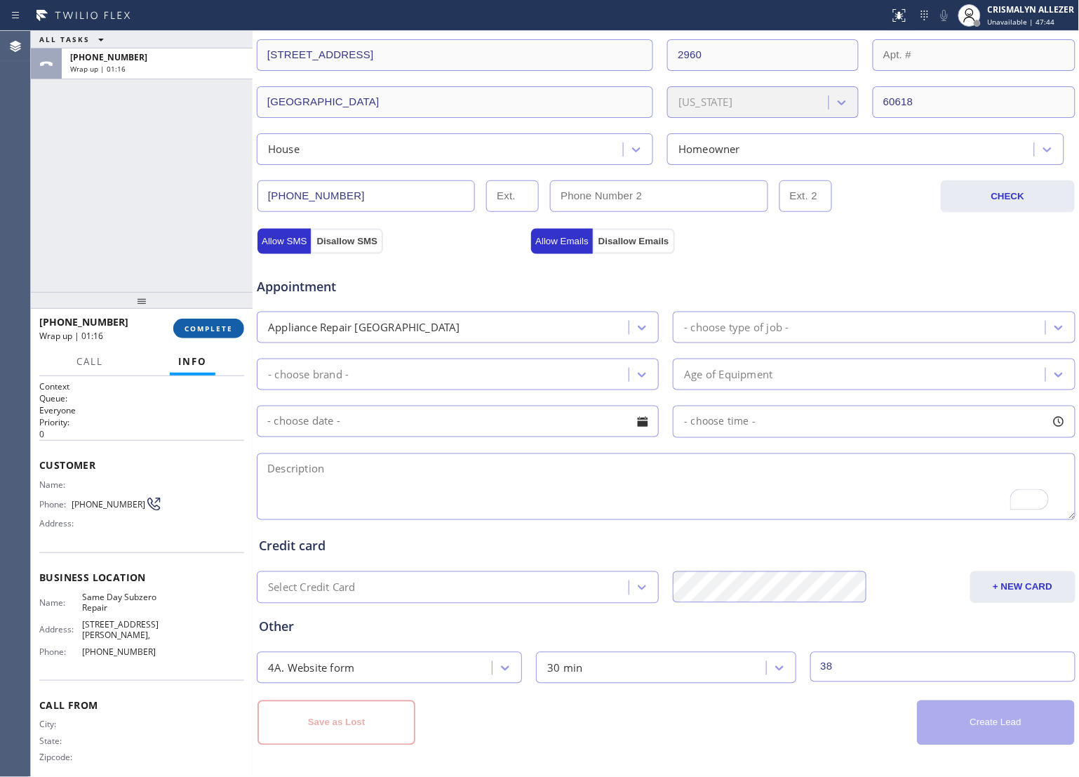
click at [201, 325] on span "COMPLETE" at bounding box center [209, 329] width 48 height 10
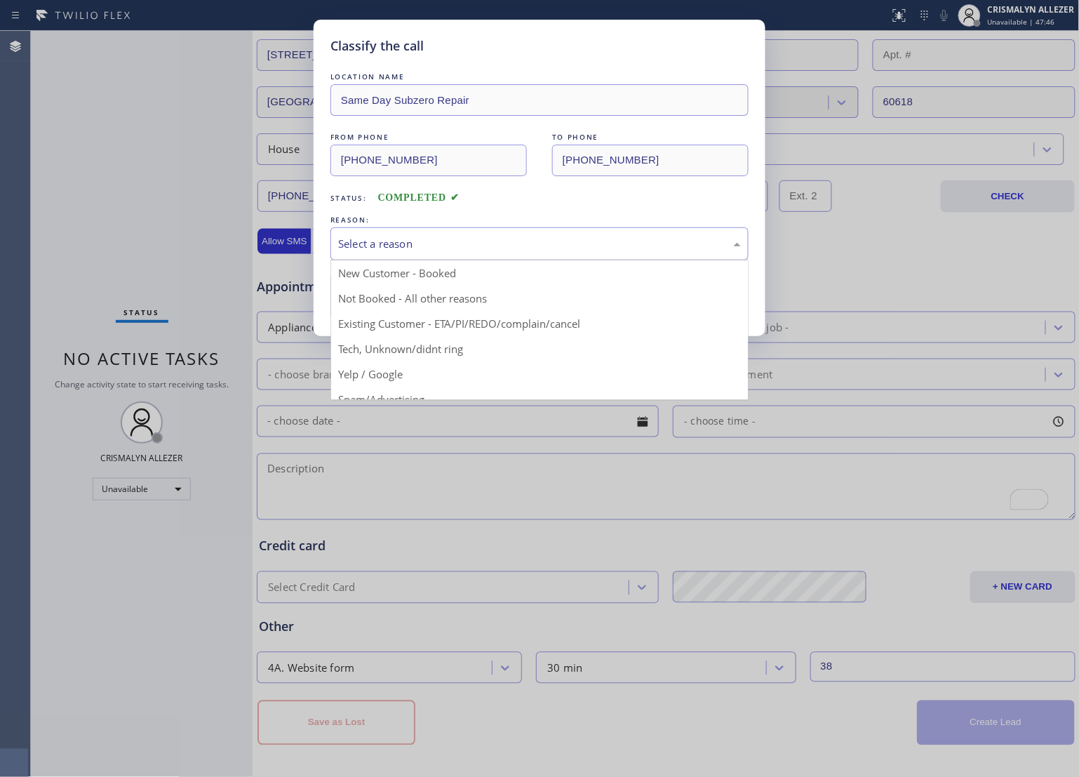
click at [523, 233] on div "Select a reason" at bounding box center [540, 243] width 418 height 33
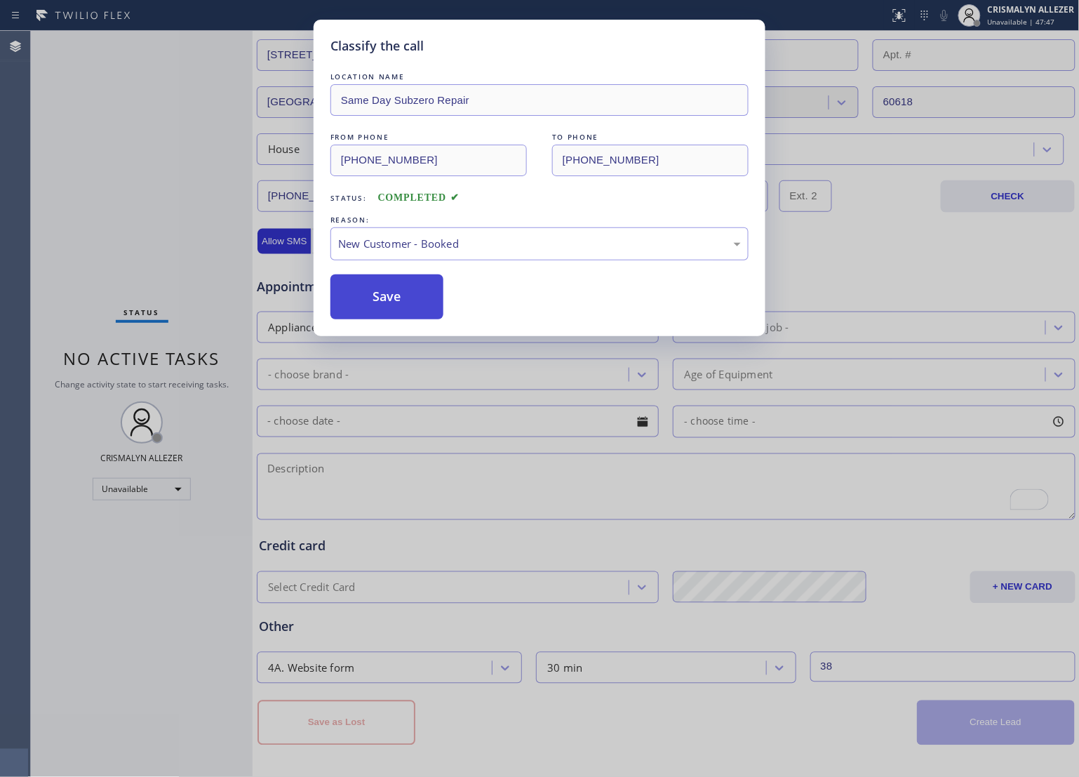
click at [390, 300] on button "Save" at bounding box center [387, 296] width 113 height 45
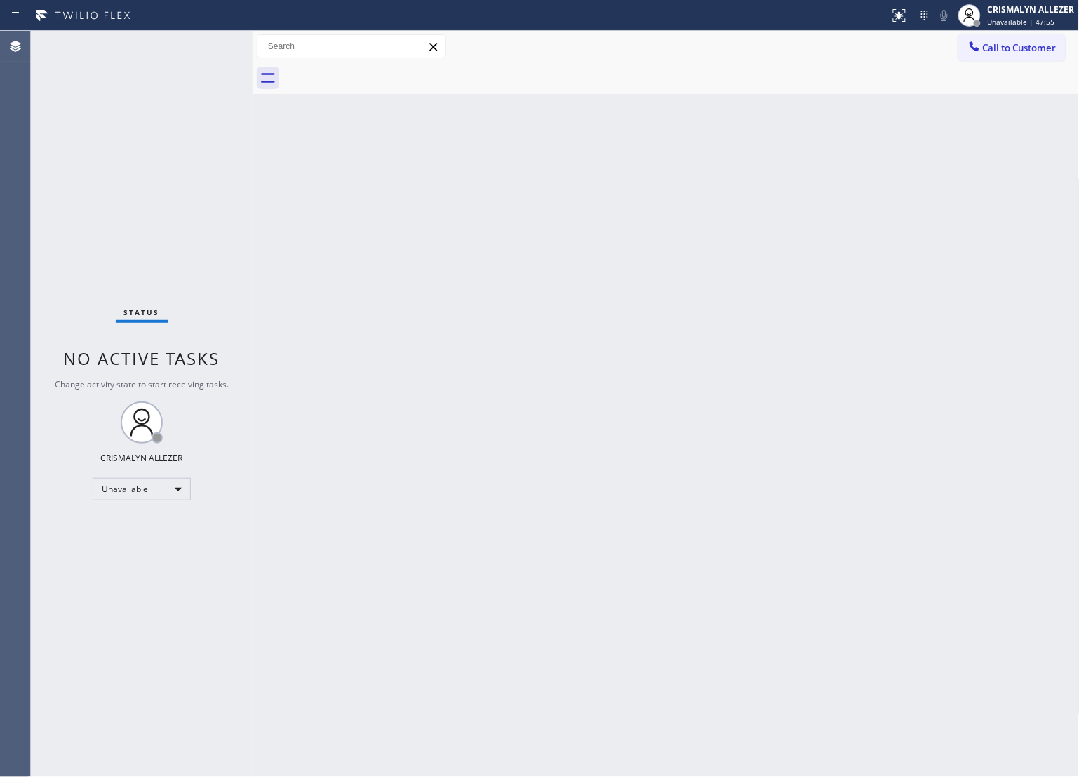
click at [825, 79] on div at bounding box center [682, 78] width 797 height 32
click at [1009, 50] on span "Call to Customer" at bounding box center [1020, 47] width 74 height 13
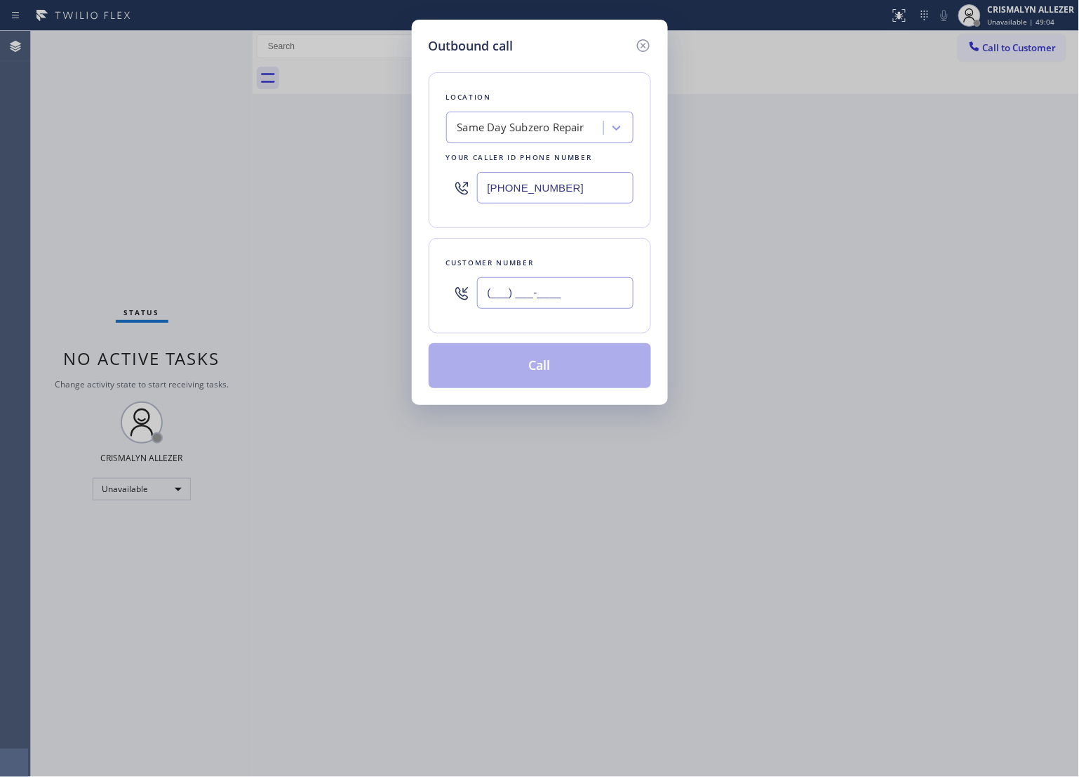
click at [602, 295] on input "(___) ___-____" at bounding box center [555, 293] width 157 height 32
paste input "818) 795-1463"
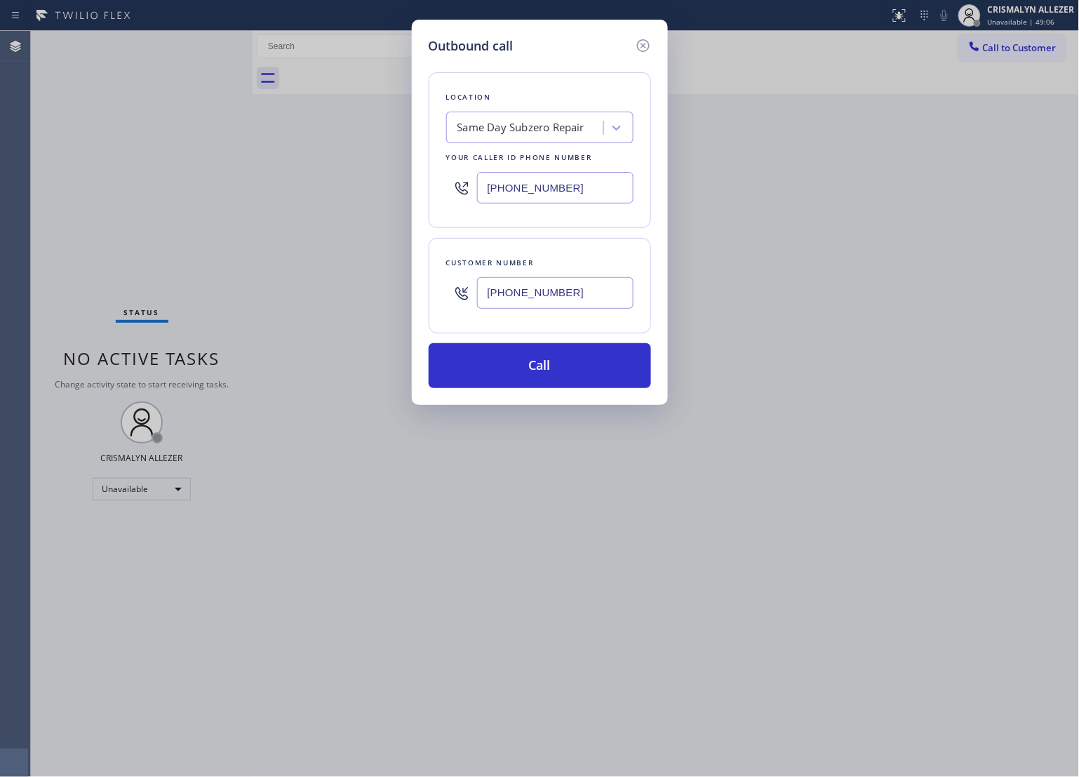
type input "[PHONE_NUMBER]"
click at [542, 365] on button "Call" at bounding box center [540, 365] width 222 height 45
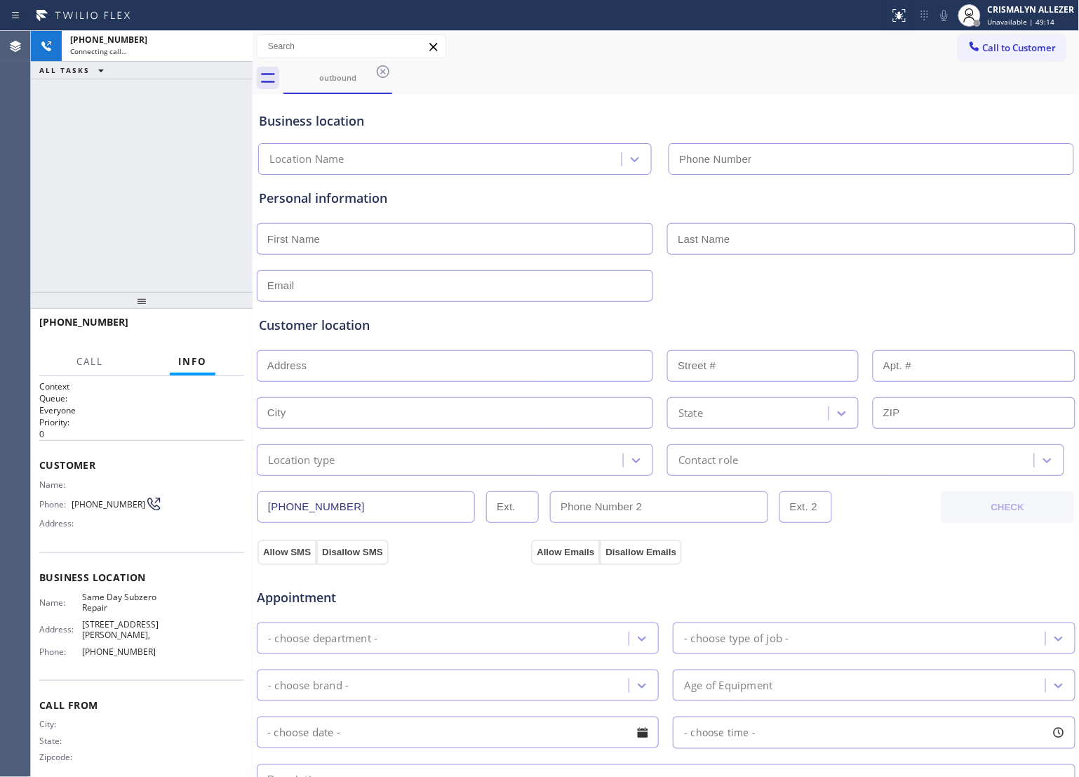
type input "[PHONE_NUMBER]"
click at [209, 328] on span "HANG UP" at bounding box center [211, 329] width 43 height 10
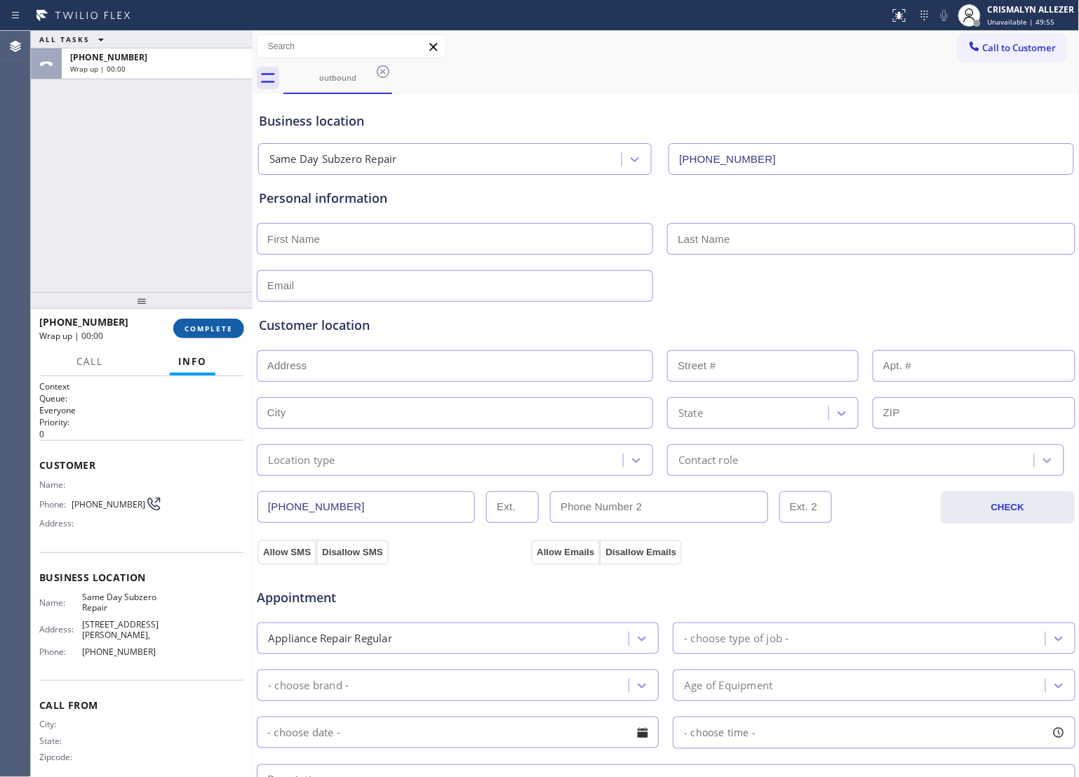
click at [209, 328] on span "COMPLETE" at bounding box center [209, 329] width 48 height 10
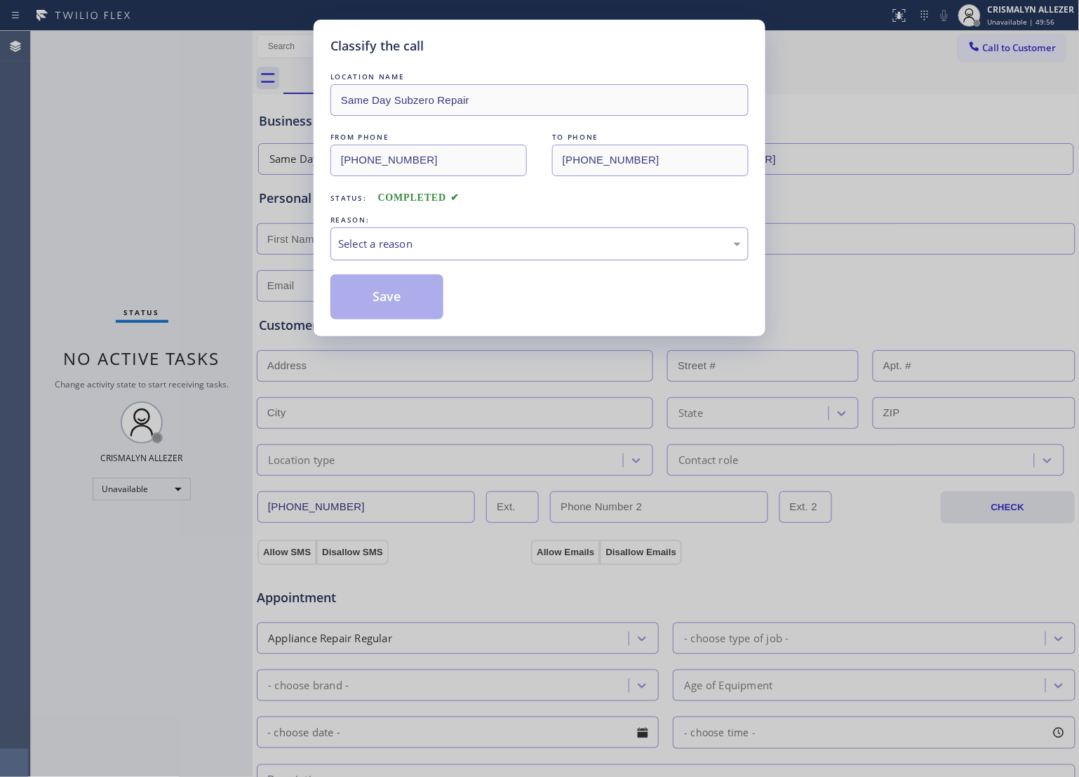
click at [549, 239] on div "Select a reason" at bounding box center [539, 244] width 403 height 16
click at [387, 291] on button "Save" at bounding box center [387, 296] width 113 height 45
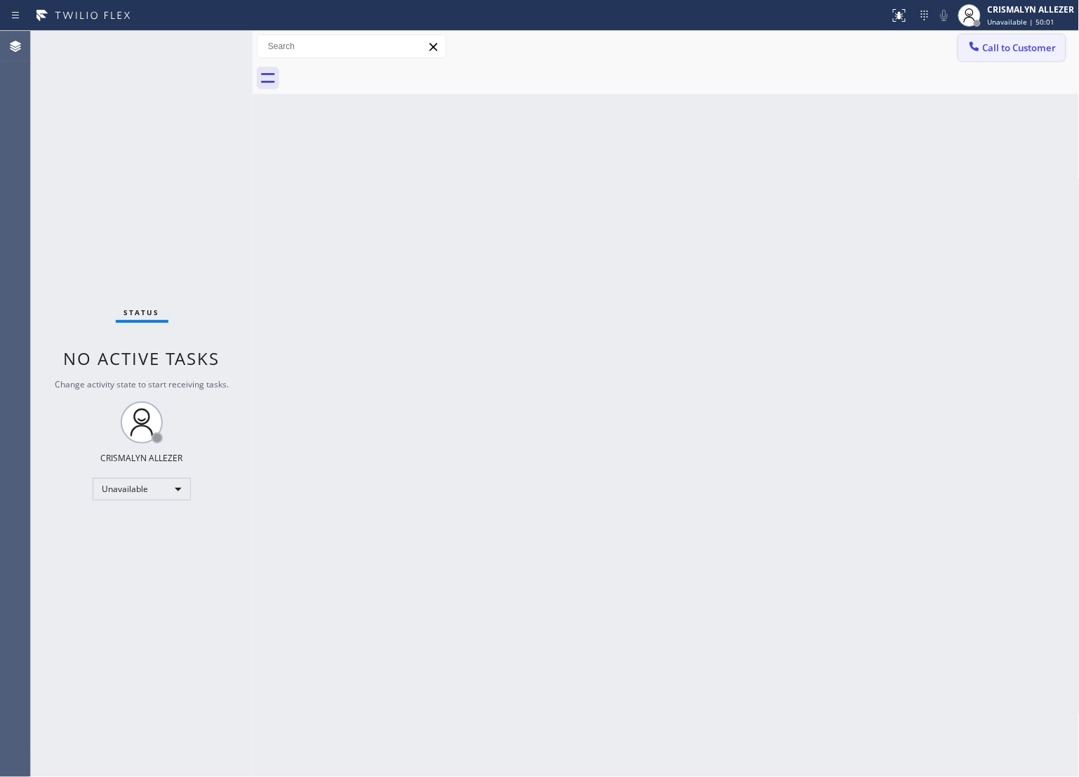
click at [1018, 46] on span "Call to Customer" at bounding box center [1020, 47] width 74 height 13
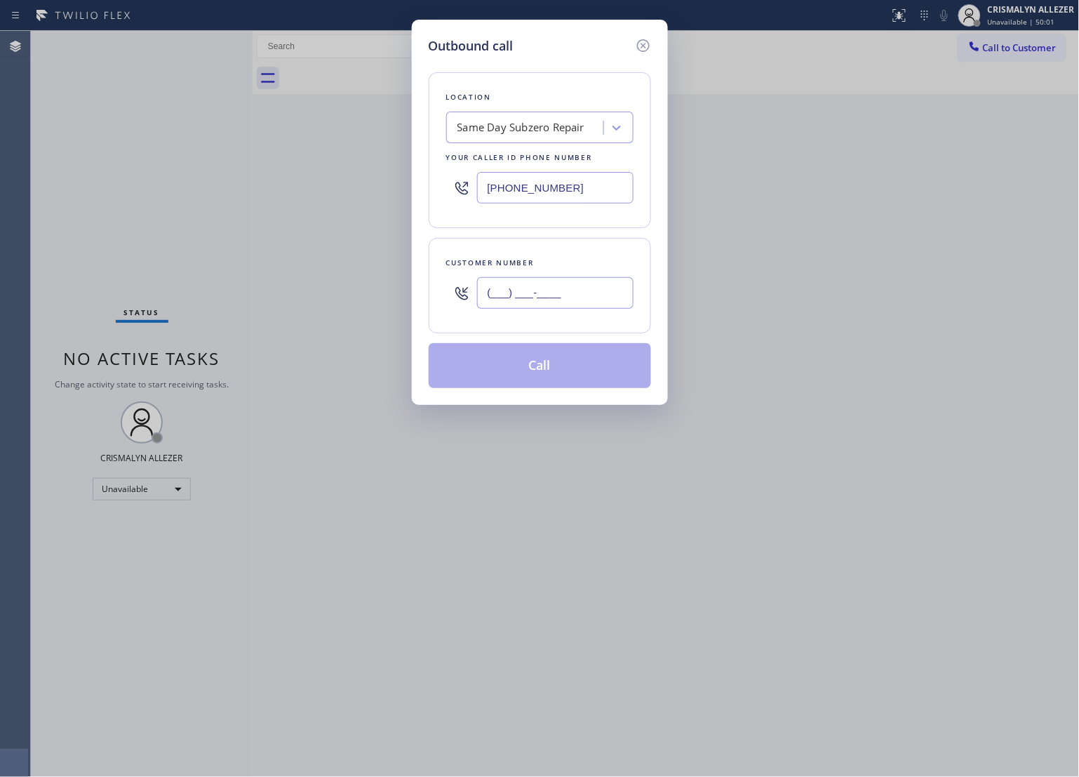
click at [609, 295] on input "(___) ___-____" at bounding box center [555, 293] width 157 height 32
paste input "818) 795-1463"
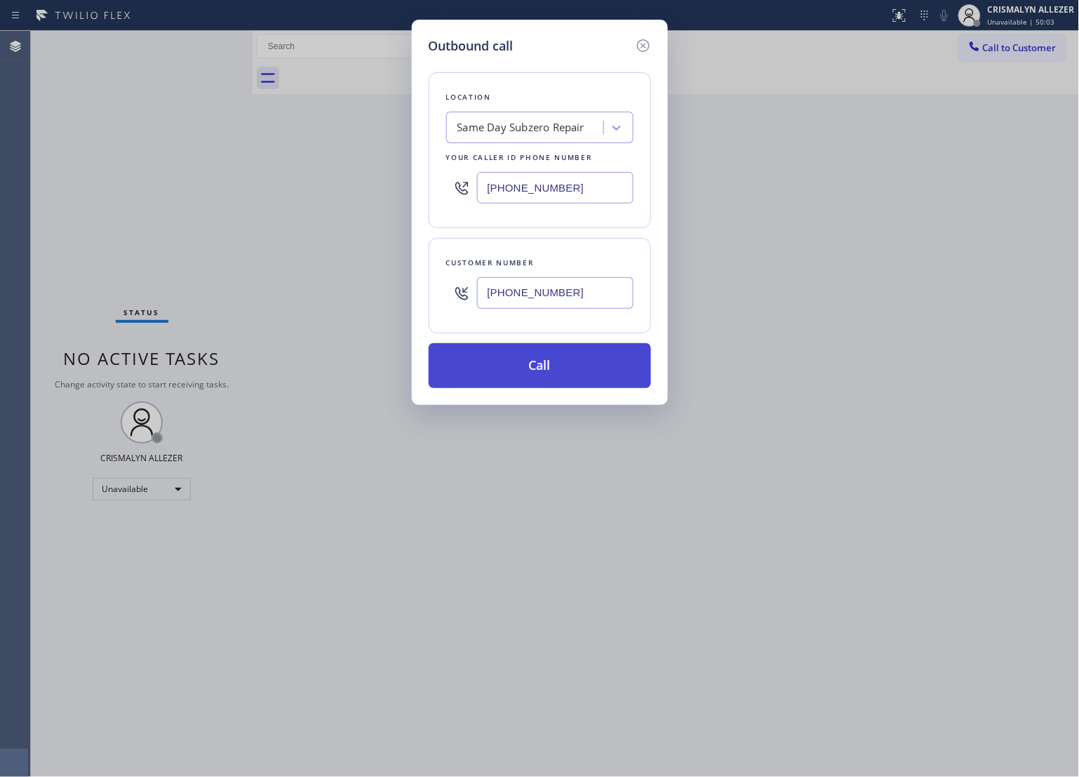
type input "[PHONE_NUMBER]"
click at [540, 375] on button "Call" at bounding box center [540, 365] width 222 height 45
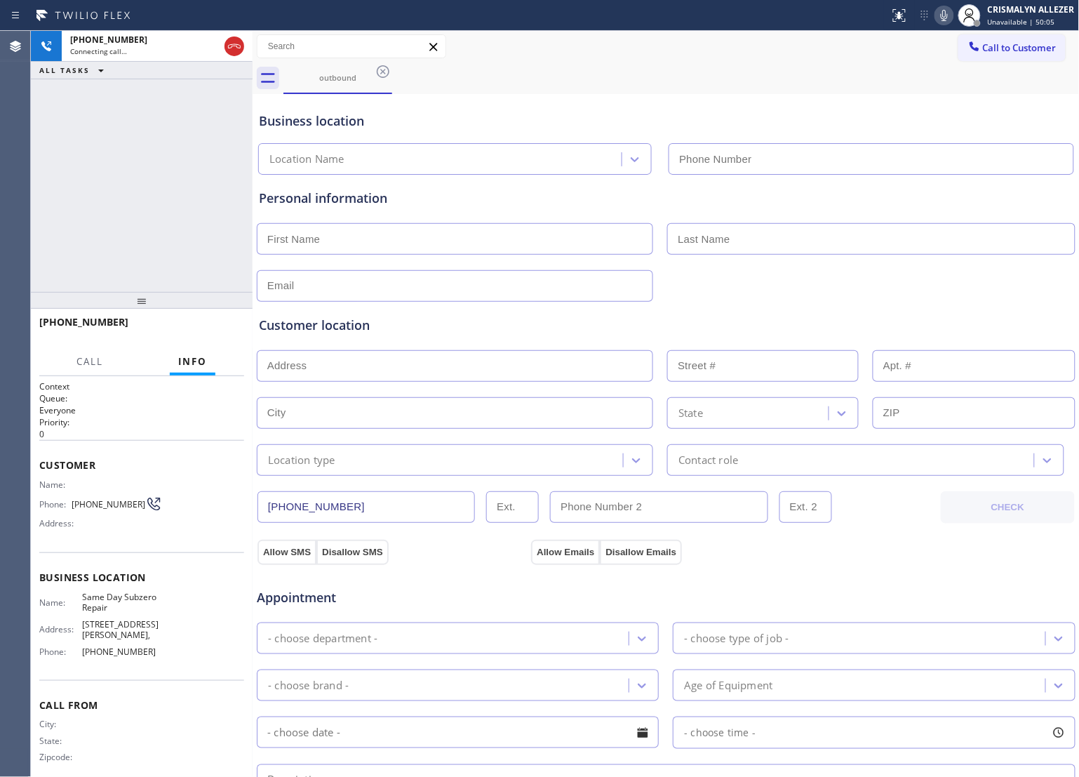
type input "[PHONE_NUMBER]"
click at [207, 325] on span "HANG UP" at bounding box center [211, 329] width 43 height 10
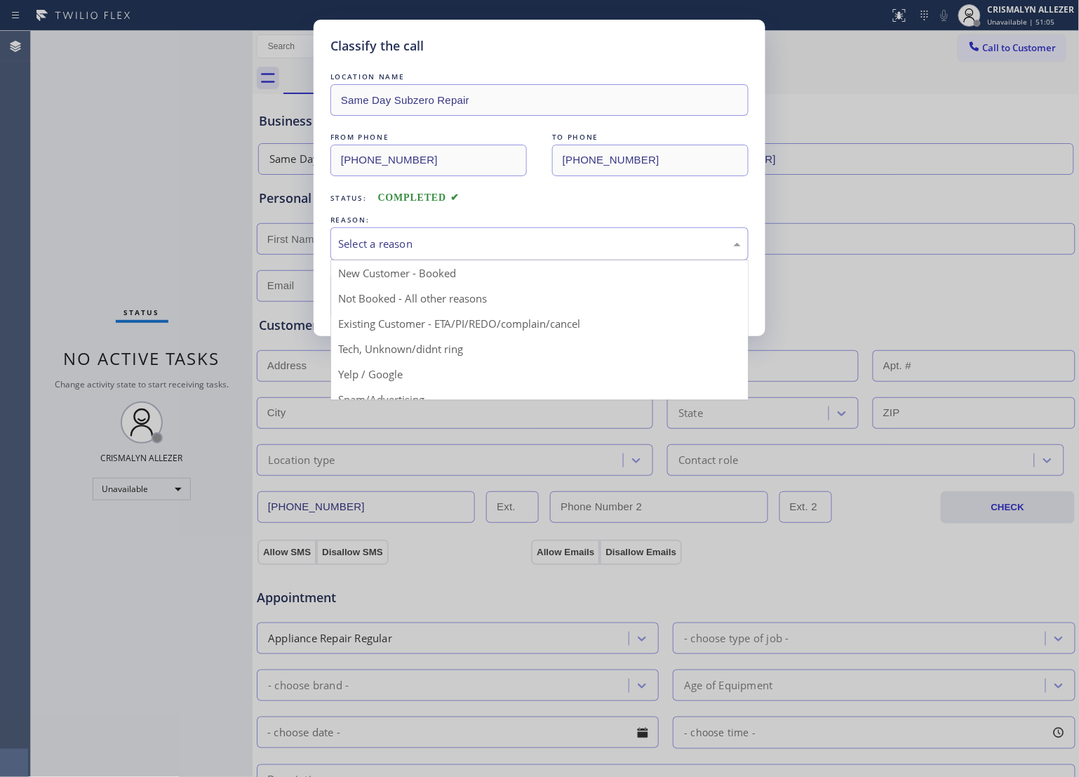
click at [547, 255] on div "Select a reason" at bounding box center [540, 243] width 418 height 33
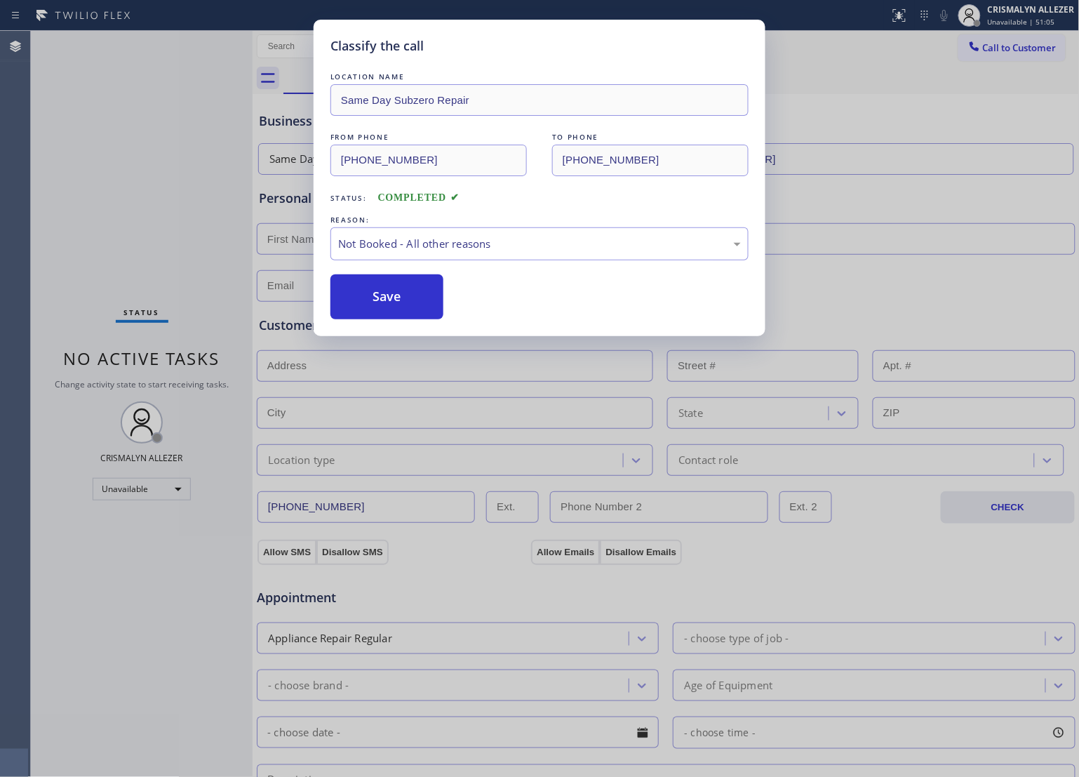
click at [407, 292] on button "Save" at bounding box center [387, 296] width 113 height 45
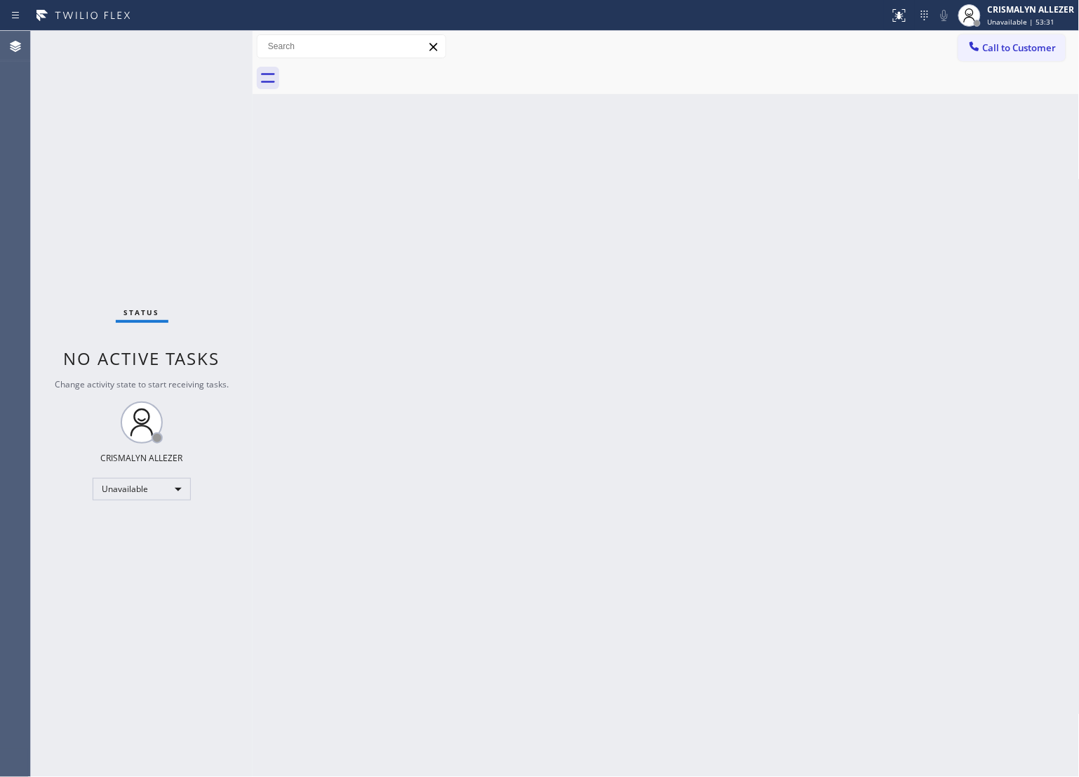
drag, startPoint x: 665, startPoint y: 161, endPoint x: 726, endPoint y: 55, distance: 123.3
click at [672, 142] on div "Back to Dashboard Change Sender ID Customers Technicians Select a contact Outbo…" at bounding box center [666, 404] width 827 height 746
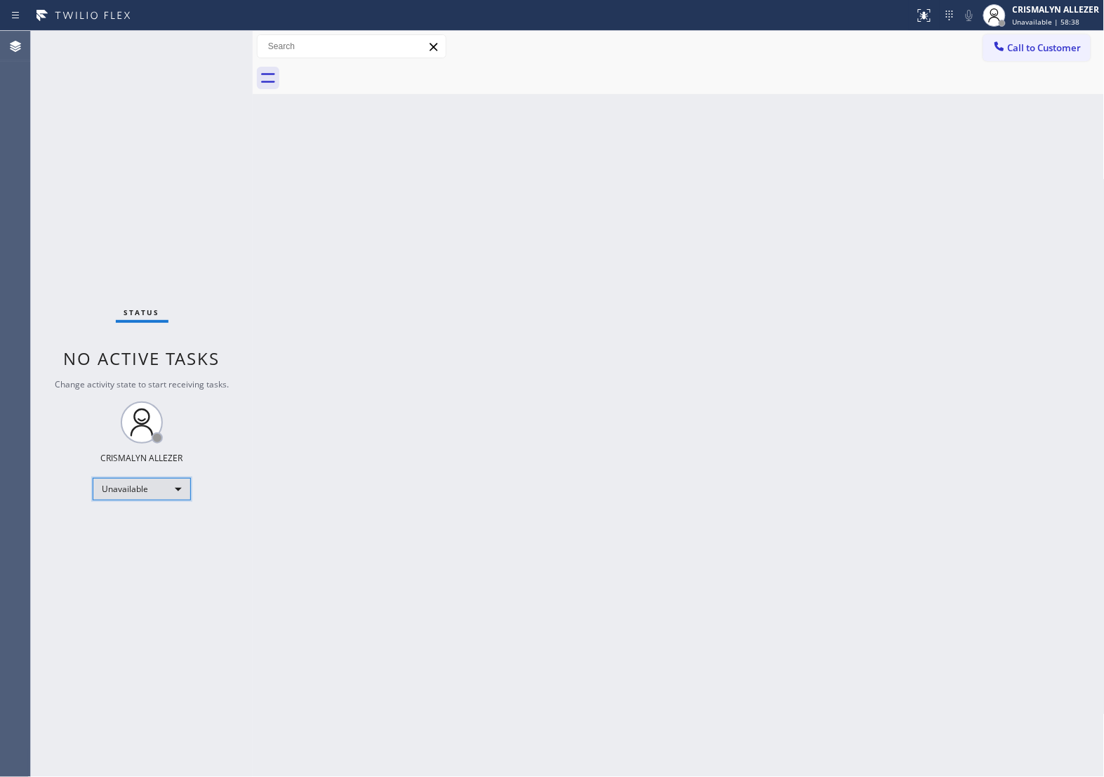
click at [177, 482] on div "Unavailable" at bounding box center [142, 489] width 98 height 22
click at [152, 524] on li "Available" at bounding box center [140, 526] width 95 height 17
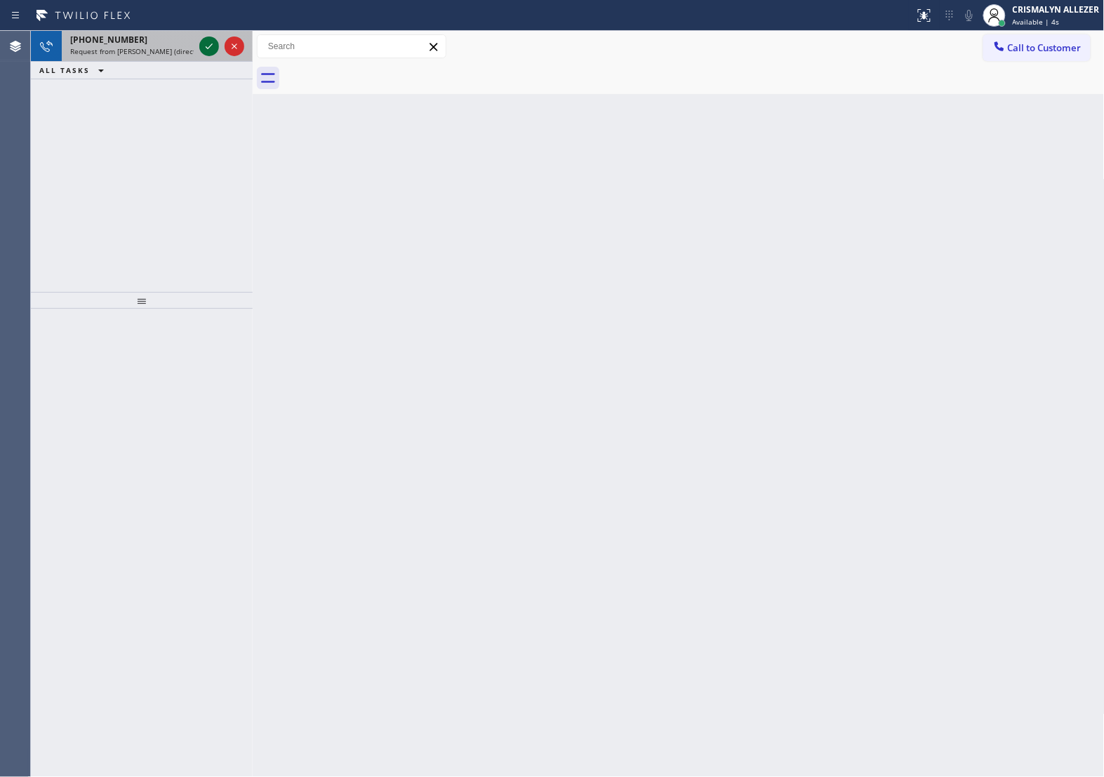
click at [211, 42] on icon at bounding box center [209, 46] width 17 height 17
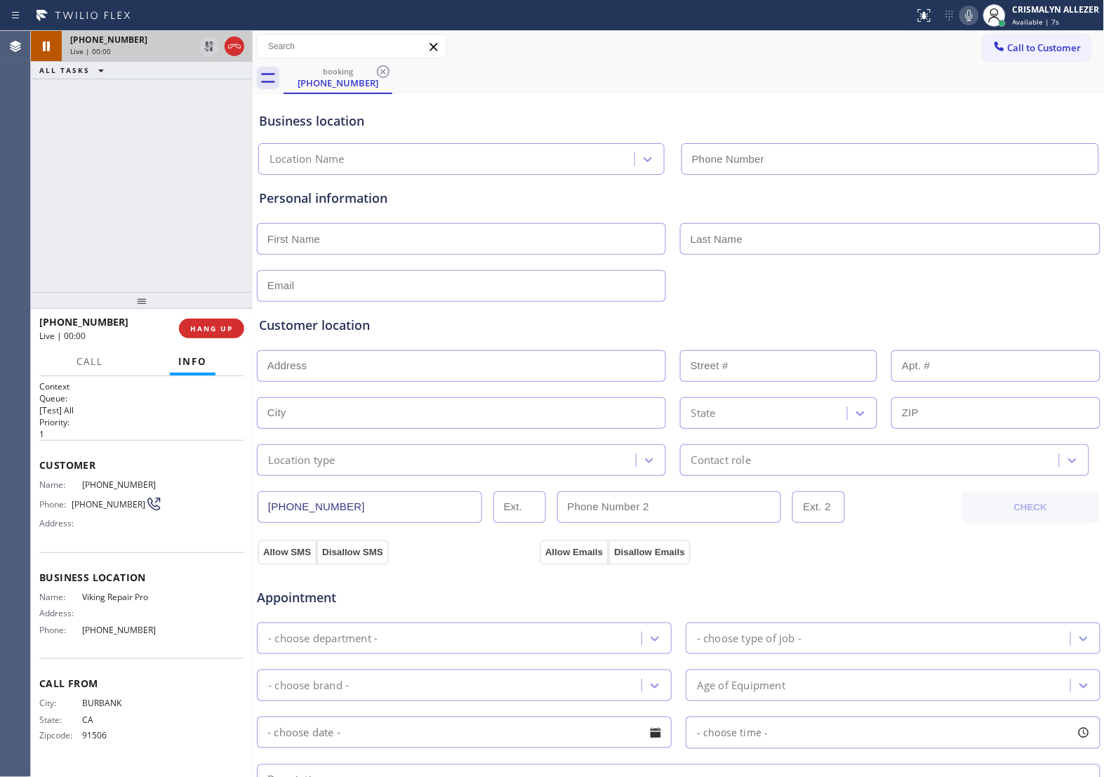
type input "[PHONE_NUMBER]"
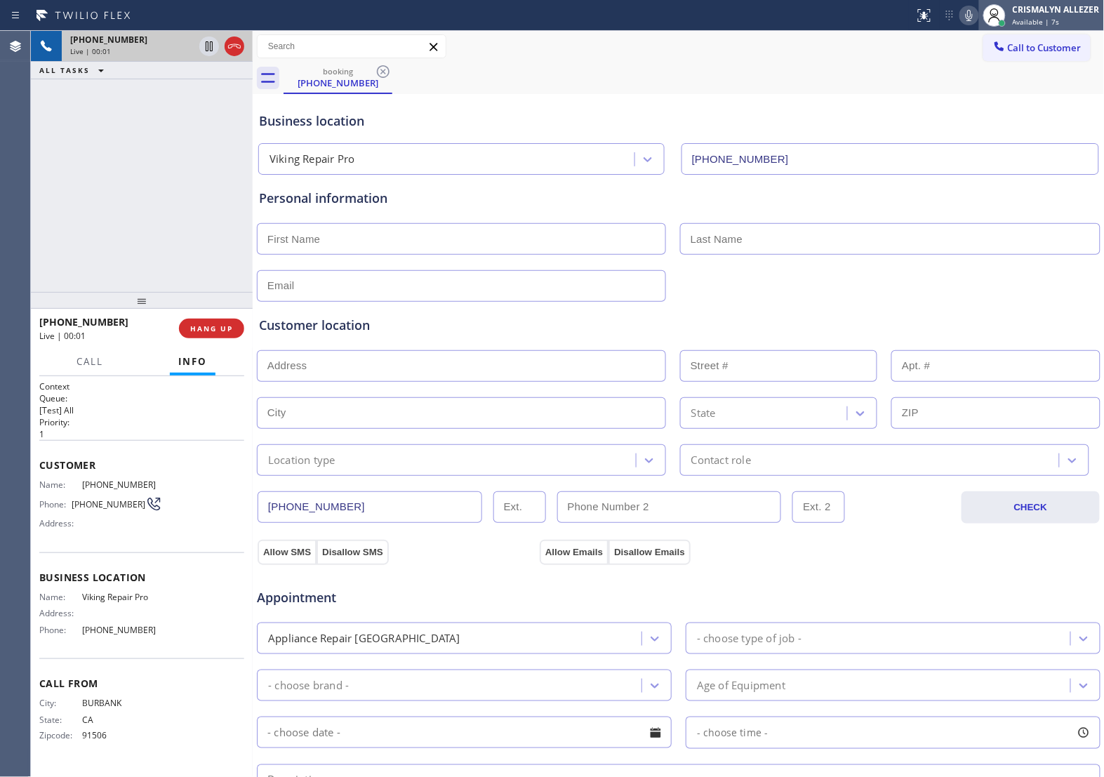
click at [1044, 25] on span "Available | 7s" at bounding box center [1036, 22] width 47 height 10
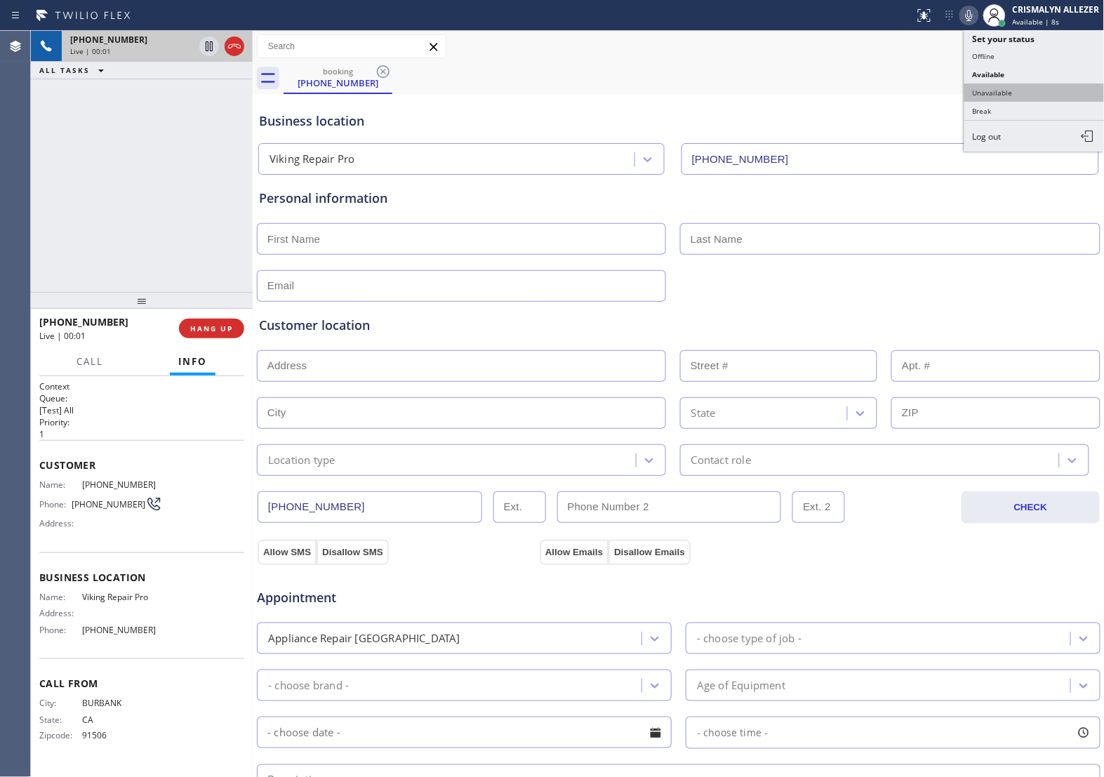
click at [1035, 93] on button "Unavailable" at bounding box center [1034, 93] width 140 height 18
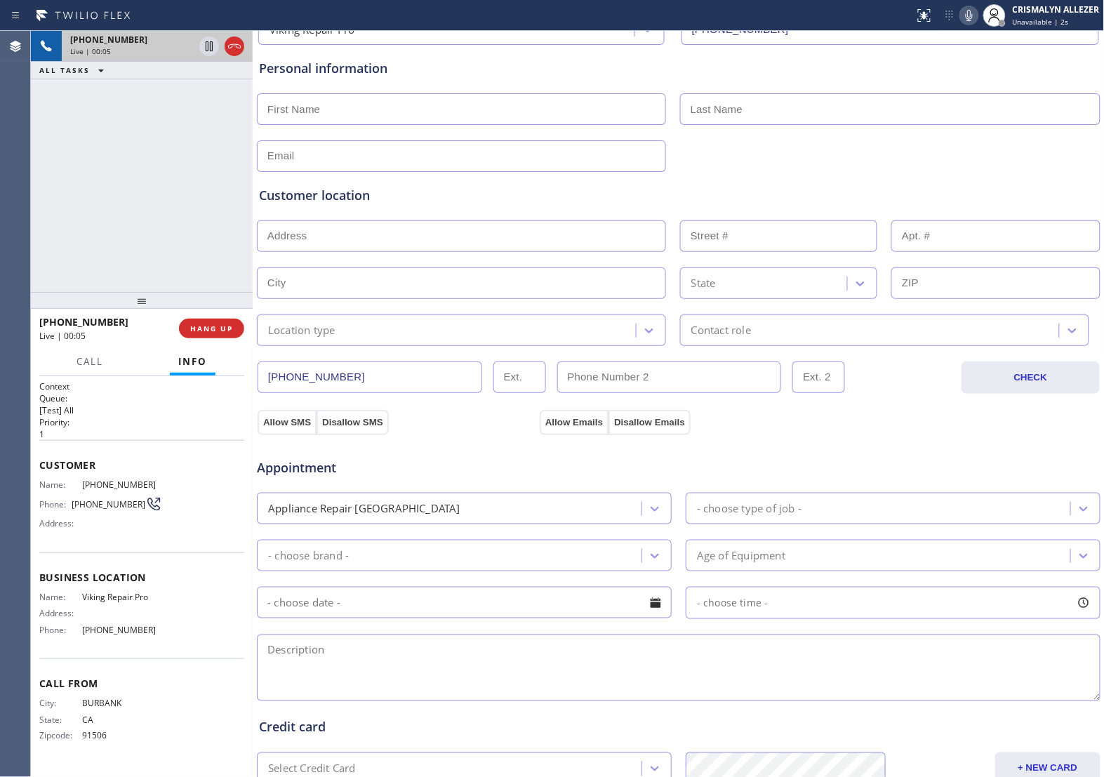
scroll to position [263, 0]
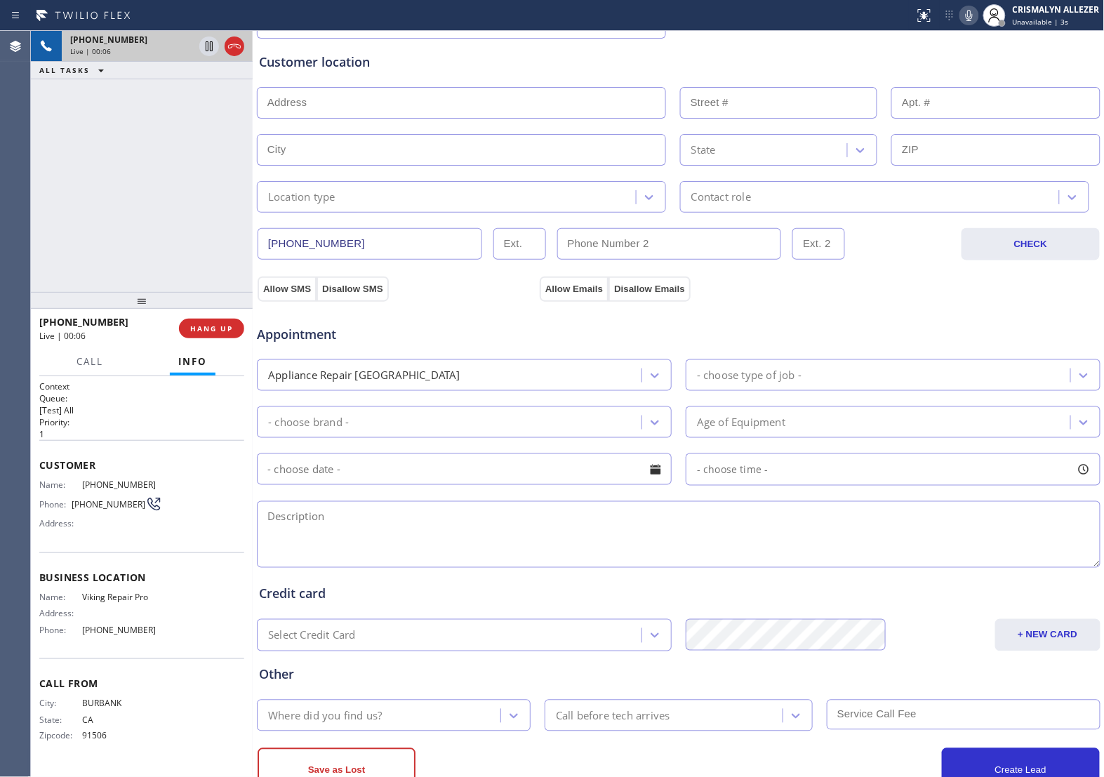
click at [472, 536] on textarea at bounding box center [679, 534] width 844 height 67
click at [328, 535] on textarea "To enrich screen reader interactions, please activate Accessibility in Grammarl…" at bounding box center [679, 534] width 844 height 67
click at [415, 538] on textarea "To enrich screen reader interactions, please activate Accessibility in Grammarl…" at bounding box center [679, 534] width 844 height 67
click at [496, 524] on textarea "Viking || stove || don't know how old ||" at bounding box center [679, 534] width 844 height 67
paste textarea "The ignitor Does not work."
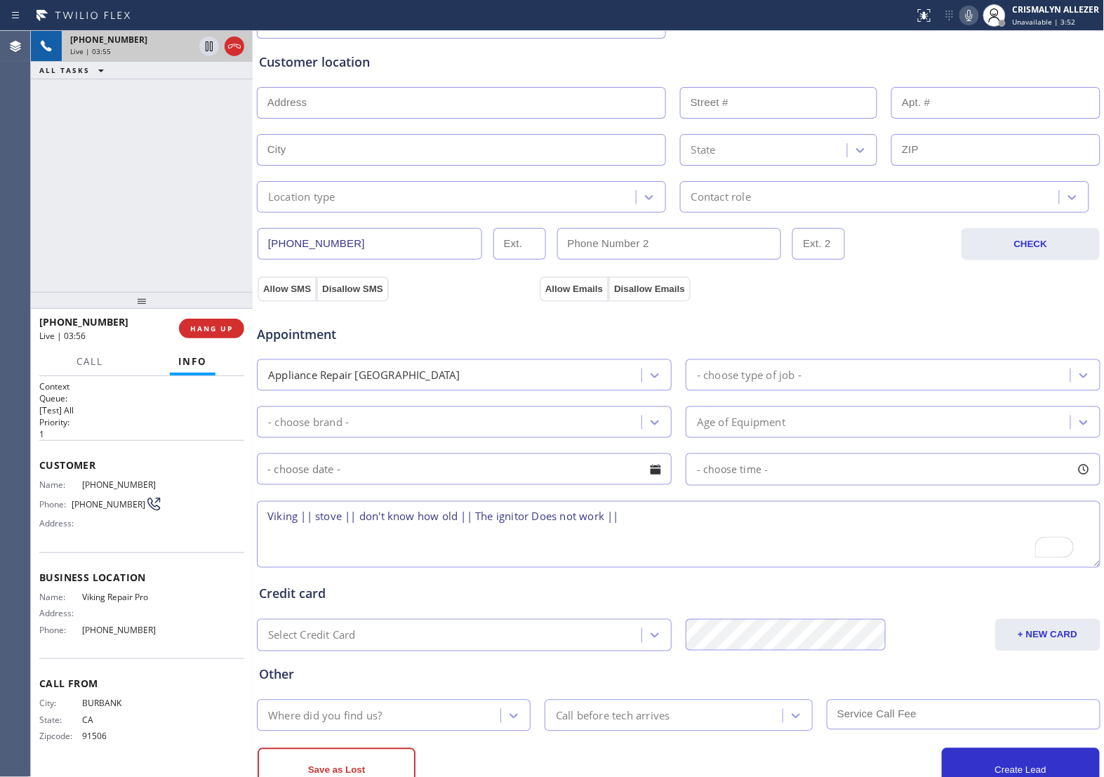
paste textarea "95060"
click at [267, 518] on textarea "Viking || stove || don't know how old || The ignitor Does not work || 95060 ||" at bounding box center [679, 534] width 844 height 67
click at [734, 519] on textarea "9-12 || Viking || stove || don't know how old || The ignitor Does not work || 9…" at bounding box center [679, 534] width 844 height 67
drag, startPoint x: 661, startPoint y: 517, endPoint x: 695, endPoint y: 524, distance: 34.6
click at [695, 524] on textarea "9-12 || Viking || stove || don't know how old || The ignitor Does not work || 9…" at bounding box center [679, 534] width 844 height 67
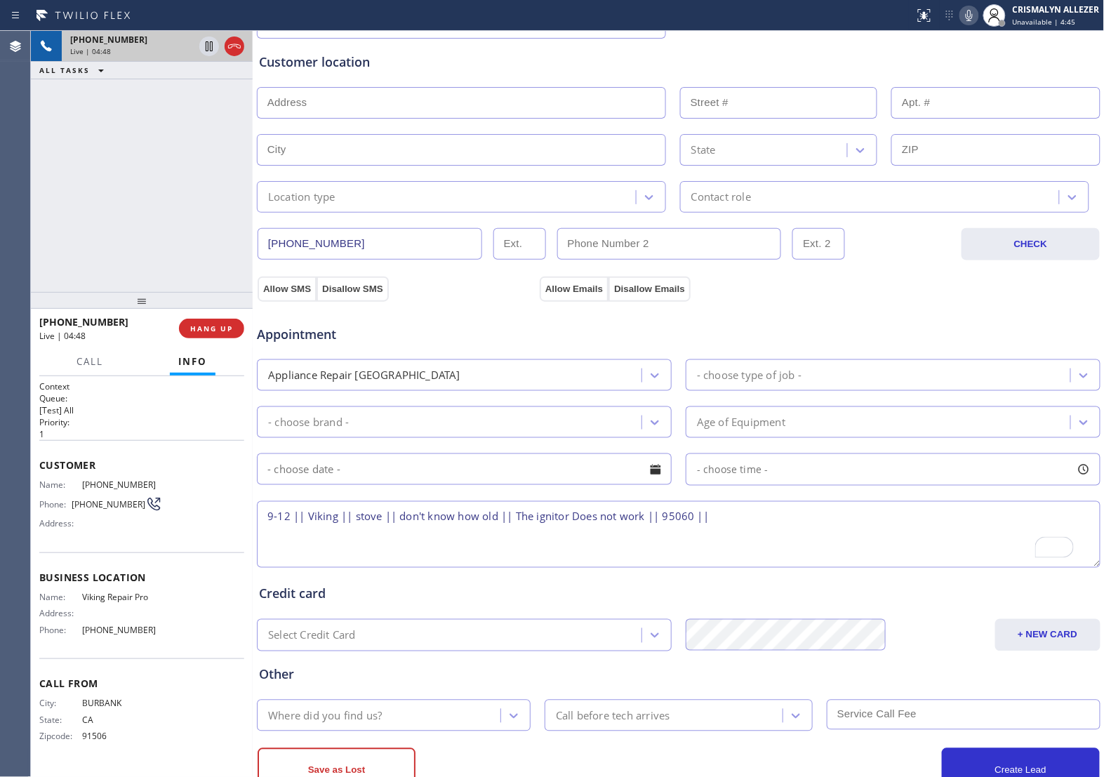
paste textarea "[STREET_ADDRESS][PERSON_NAME][PERSON_NAME]"
click at [916, 524] on textarea "9-12 || Viking || stove || don't know how old || The ignitor Does not work ||[S…" at bounding box center [679, 534] width 844 height 67
drag, startPoint x: 83, startPoint y: 588, endPoint x: 153, endPoint y: 592, distance: 70.3
click at [153, 592] on span "Viking Repair Pro" at bounding box center [122, 597] width 80 height 11
copy span "Viking Repair Pro"
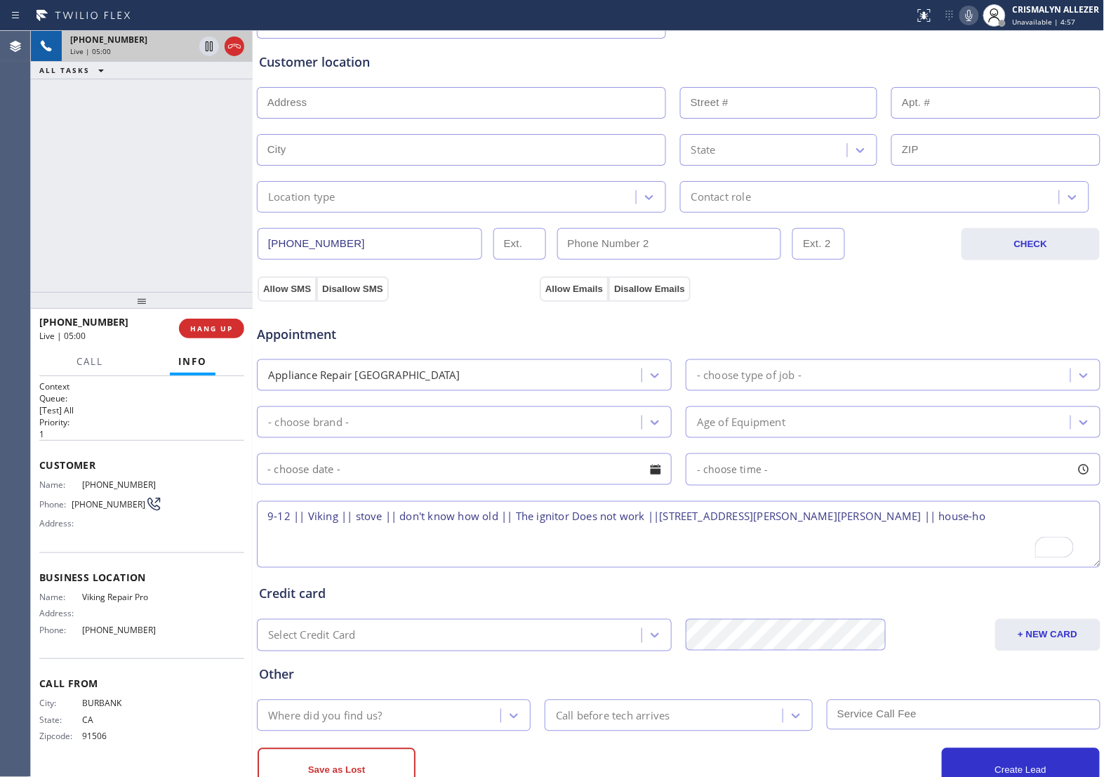
click at [959, 517] on textarea "9-12 || Viking || stove || don't know how old || The ignitor Does not work ||[S…" at bounding box center [679, 534] width 844 height 67
paste textarea "Viking Repair Pro"
click at [1068, 516] on textarea "9-12 || Viking || stove || don't know how old || The ignitor Does not work ||[S…" at bounding box center [679, 534] width 844 height 67
click at [340, 533] on textarea "9-12 || Viking || stove || don't know how old || The ignitor Does not work ||[S…" at bounding box center [679, 534] width 844 height 67
drag, startPoint x: 78, startPoint y: 592, endPoint x: 158, endPoint y: 600, distance: 80.5
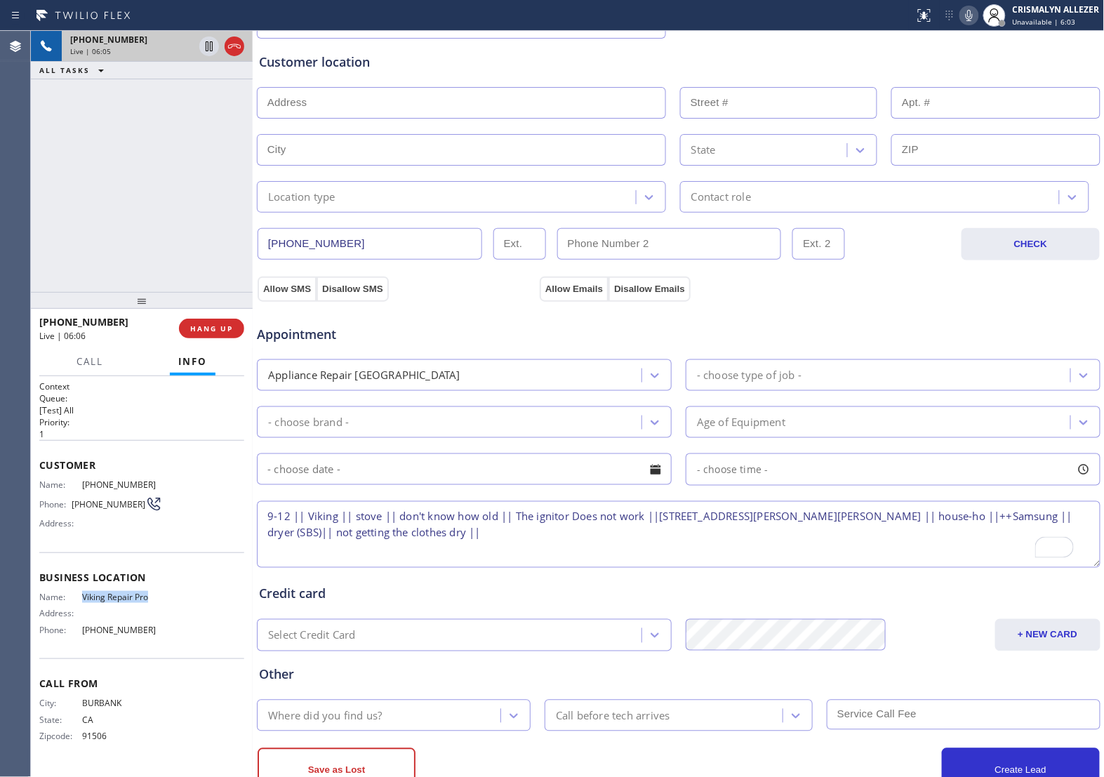
click at [158, 600] on div "Name: Viking Repair Pro Address: Phone: [PHONE_NUMBER]" at bounding box center [100, 616] width 123 height 49
copy div "Viking Repair Pro"
click at [479, 538] on textarea "9-12 || Viking || stove || don't know how old || The ignitor Does not work ||[S…" at bounding box center [679, 534] width 844 height 67
click at [490, 543] on textarea "9-12 || Viking || stove || don't know how old || The ignitor Does not work ||[S…" at bounding box center [679, 534] width 844 height 67
drag, startPoint x: 82, startPoint y: 590, endPoint x: 147, endPoint y: 601, distance: 66.2
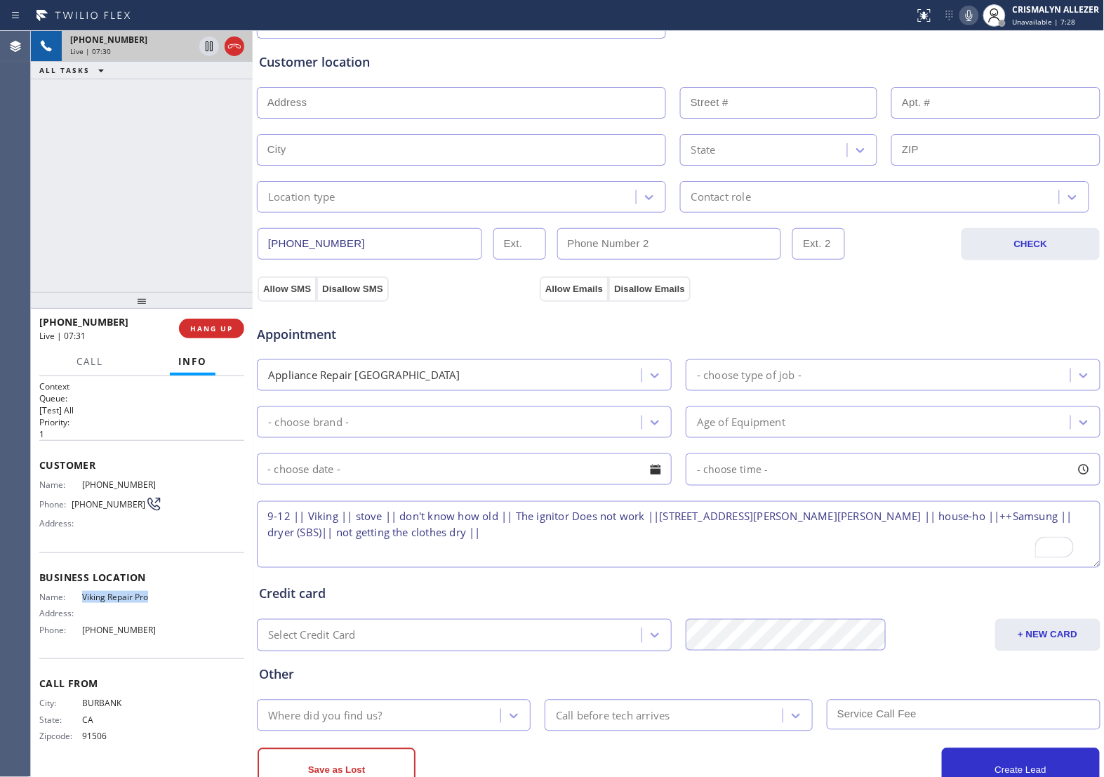
click at [147, 601] on div "Name: Viking Repair Pro Address: Phone: [PHONE_NUMBER]" at bounding box center [100, 616] width 123 height 49
copy span "Viking Repair Pro"
click at [468, 534] on textarea "9-12 || Viking || stove || don't know how old || The ignitor Does not work ||[S…" at bounding box center [679, 534] width 844 height 67
paste textarea "Viking Repair Pro"
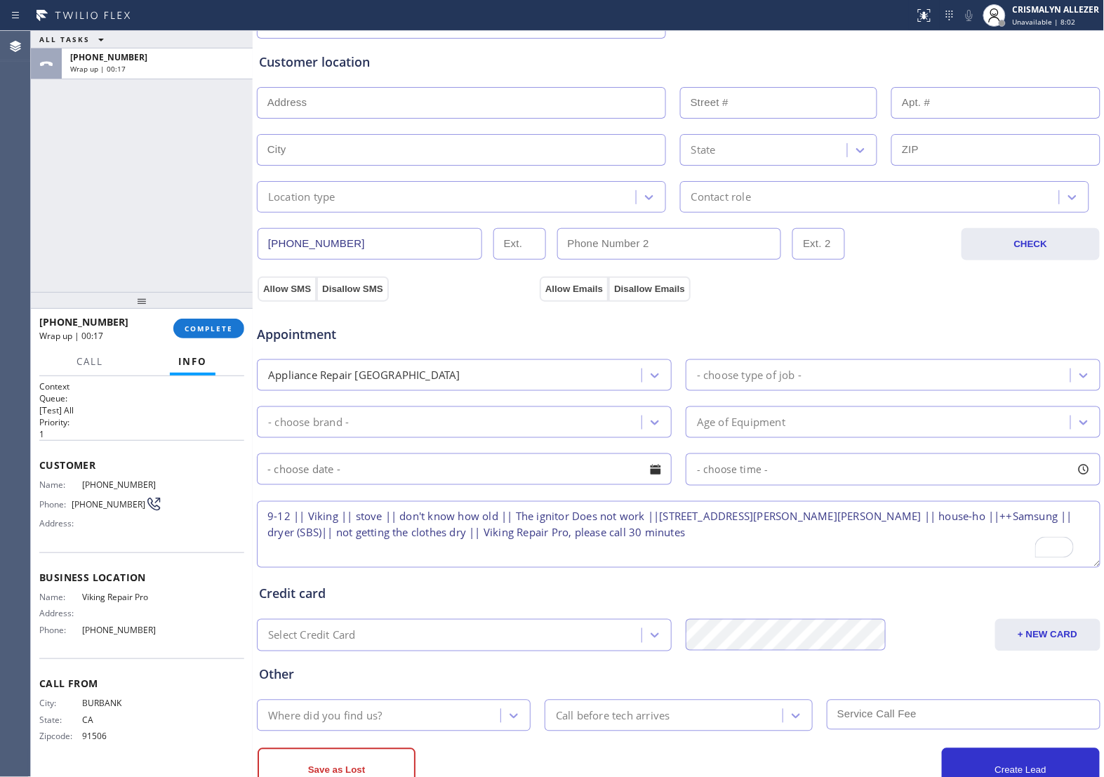
click at [288, 514] on textarea "9-12 || Viking || stove || don't know how old || The ignitor Does not work ||[S…" at bounding box center [679, 534] width 844 height 67
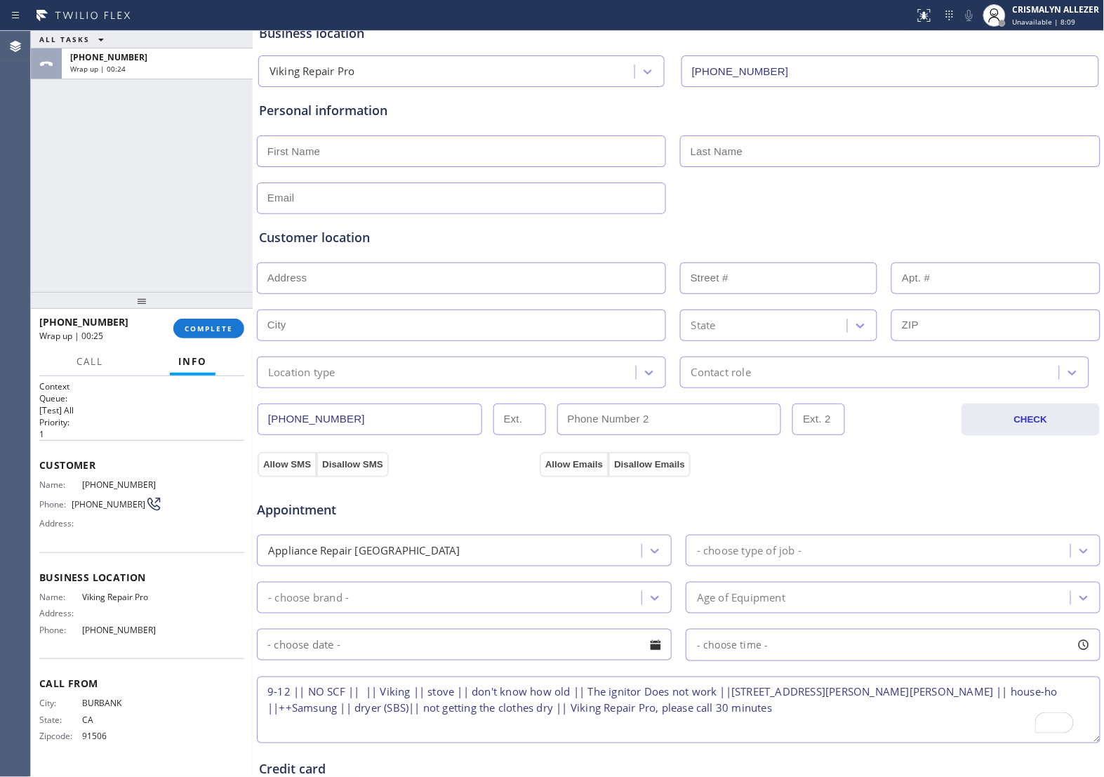
scroll to position [88, 0]
type textarea "9-12 || NO SCF || || Viking || stove || don't know how old || The ignitor Does …"
click at [460, 160] on input "text" at bounding box center [461, 151] width 409 height 32
type input "[PERSON_NAME]"
type input "Lu"
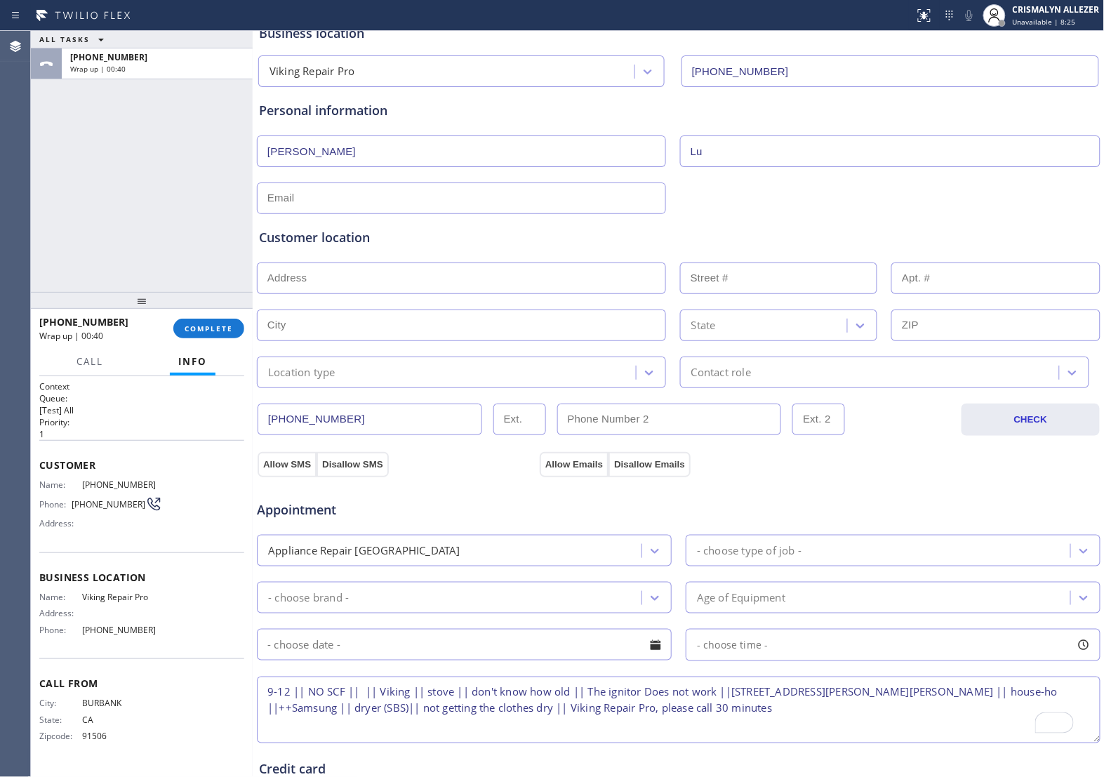
click at [463, 192] on input "text" at bounding box center [461, 198] width 409 height 32
click at [383, 205] on input "text" at bounding box center [461, 198] width 409 height 32
paste input "[PERSON_NAME][EMAIL_ADDRESS][DOMAIN_NAME]"
type input "[PERSON_NAME][EMAIL_ADDRESS][DOMAIN_NAME]"
click at [406, 297] on div "Customer location >> ADD NEW ADDRESS << + NEW ADDRESS State Location type Conta…" at bounding box center [678, 308] width 839 height 160
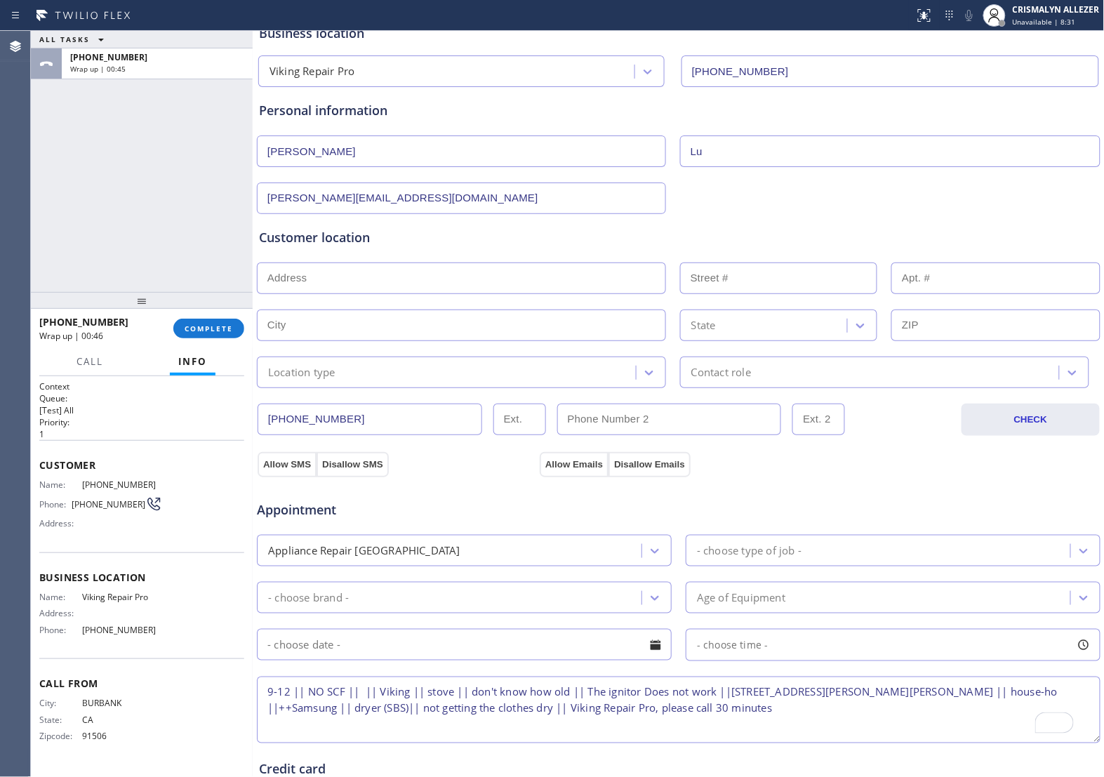
click at [426, 286] on input "text" at bounding box center [461, 278] width 409 height 32
paste input "[STREET_ADDRESS][PERSON_NAME][PERSON_NAME]"
type input "[STREET_ADDRESS][PERSON_NAME]"
type input "1545"
type input "Santa [PERSON_NAME]"
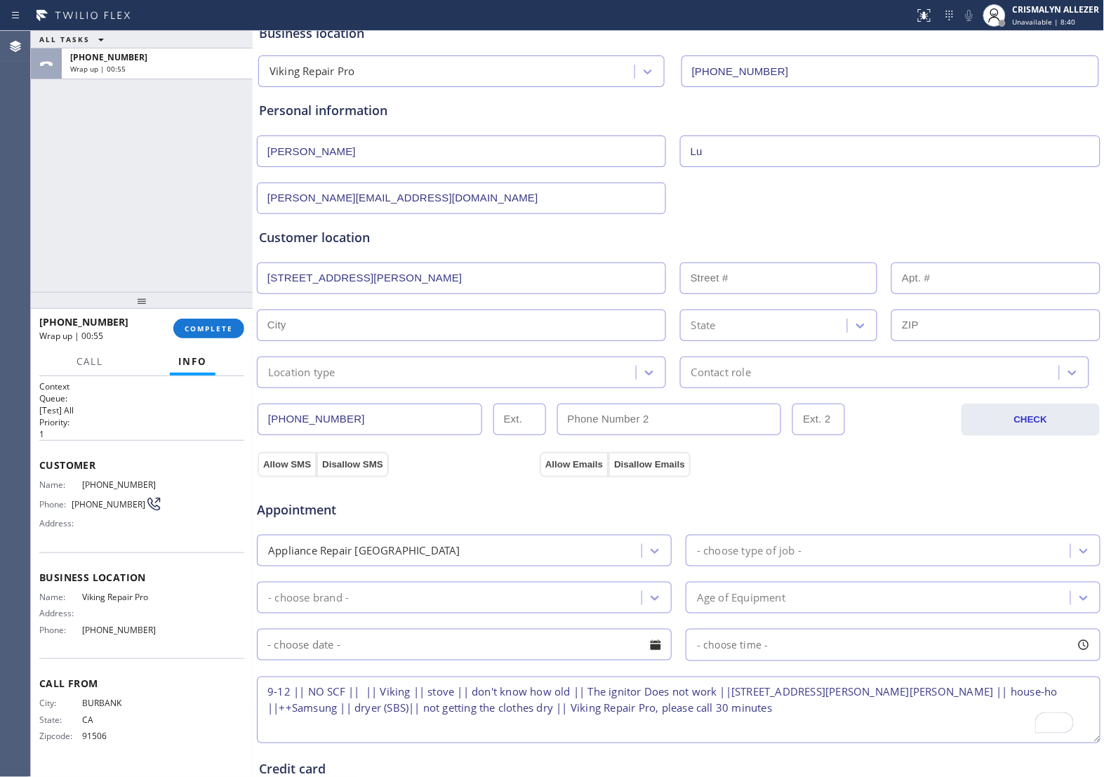
type input "95060"
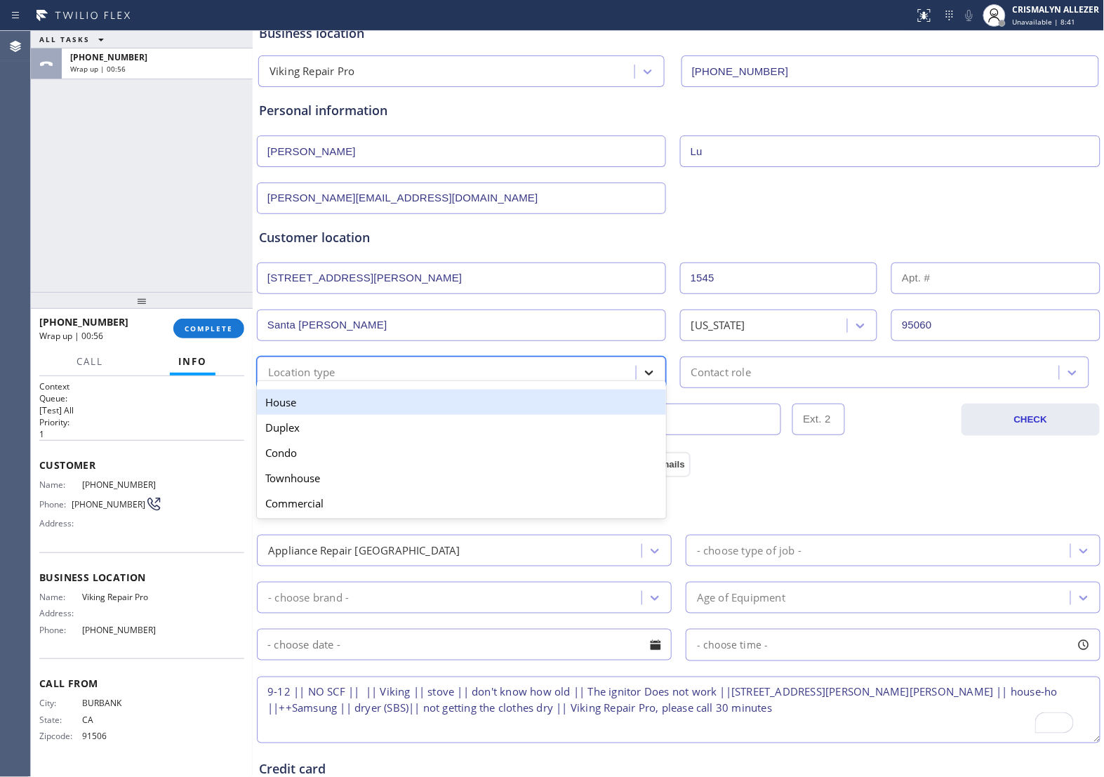
click at [642, 377] on icon at bounding box center [649, 373] width 14 height 14
click at [571, 406] on div "House" at bounding box center [461, 402] width 409 height 25
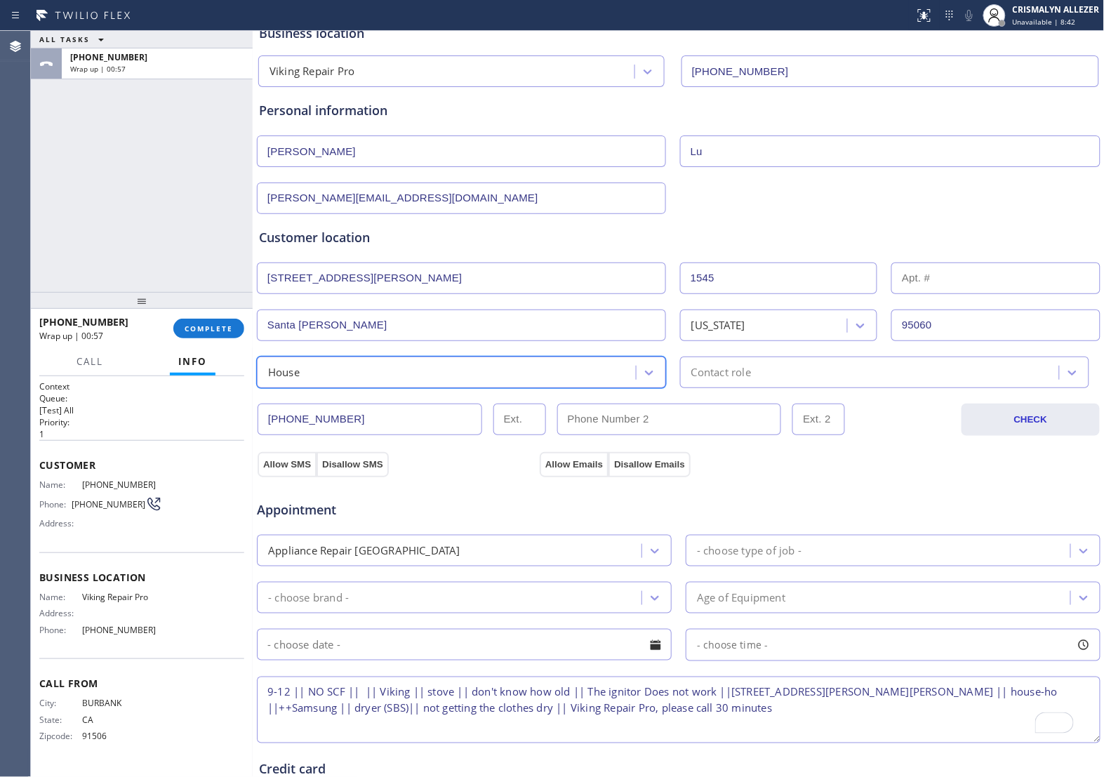
click at [818, 371] on div "Contact role" at bounding box center [871, 372] width 375 height 25
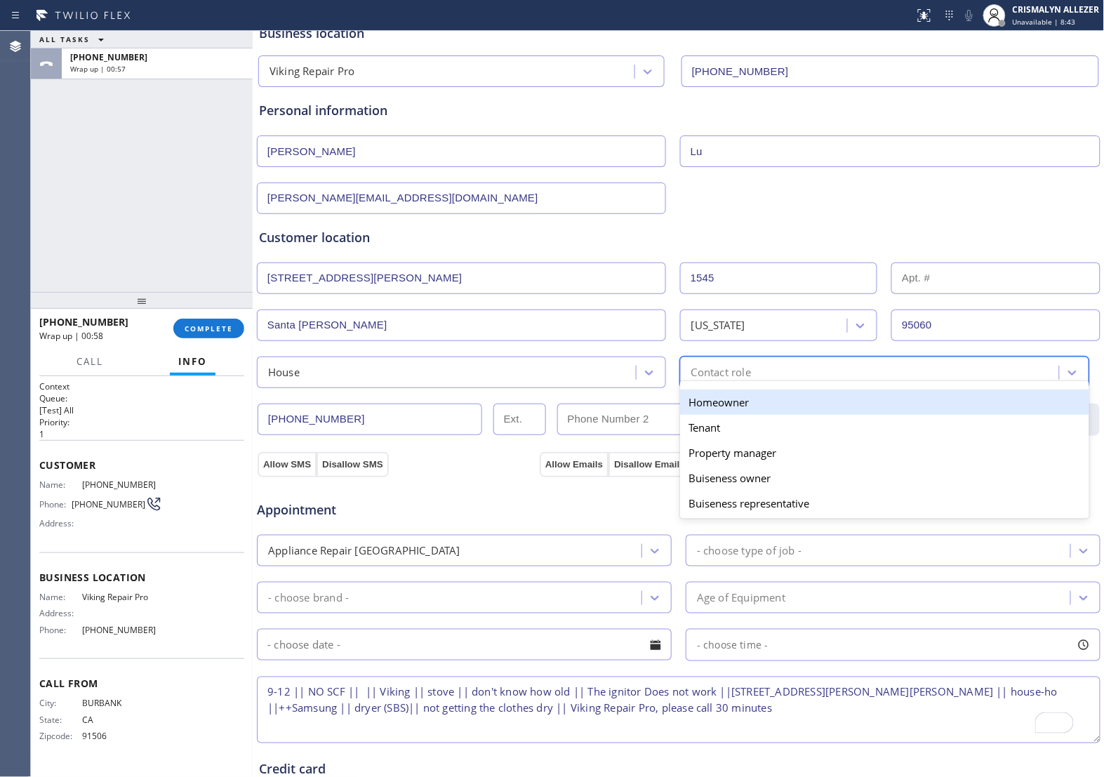
click at [738, 406] on div "Homeowner" at bounding box center [884, 402] width 409 height 25
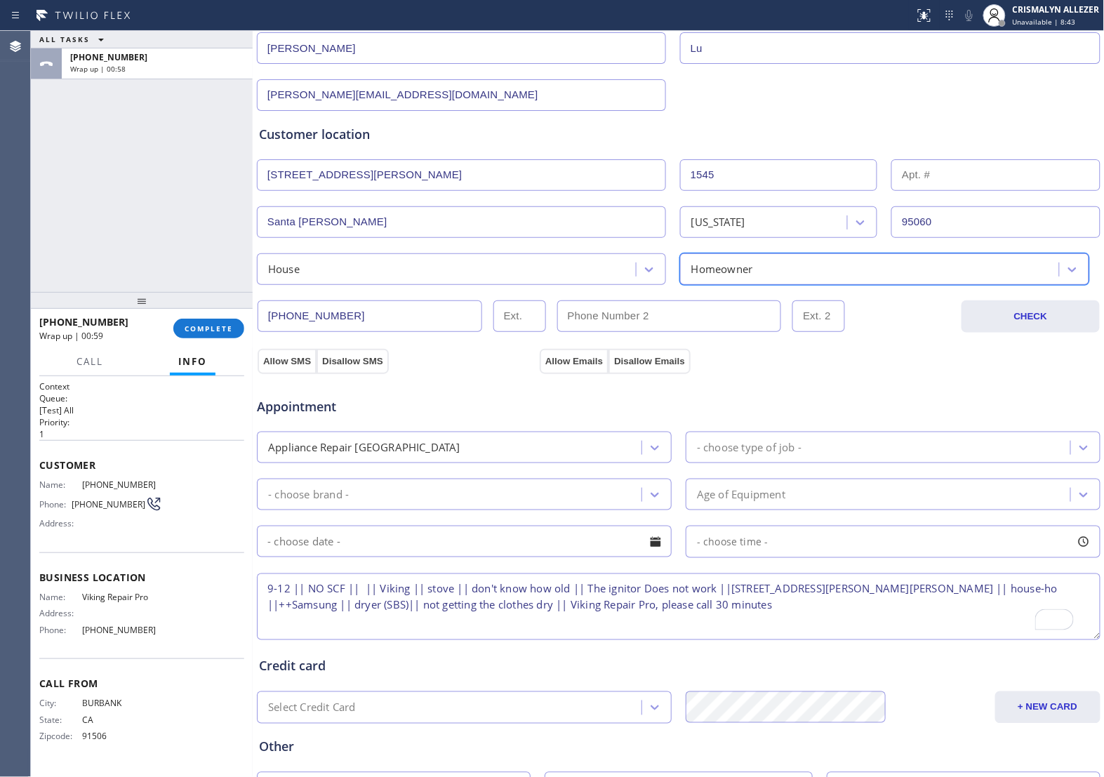
scroll to position [263, 0]
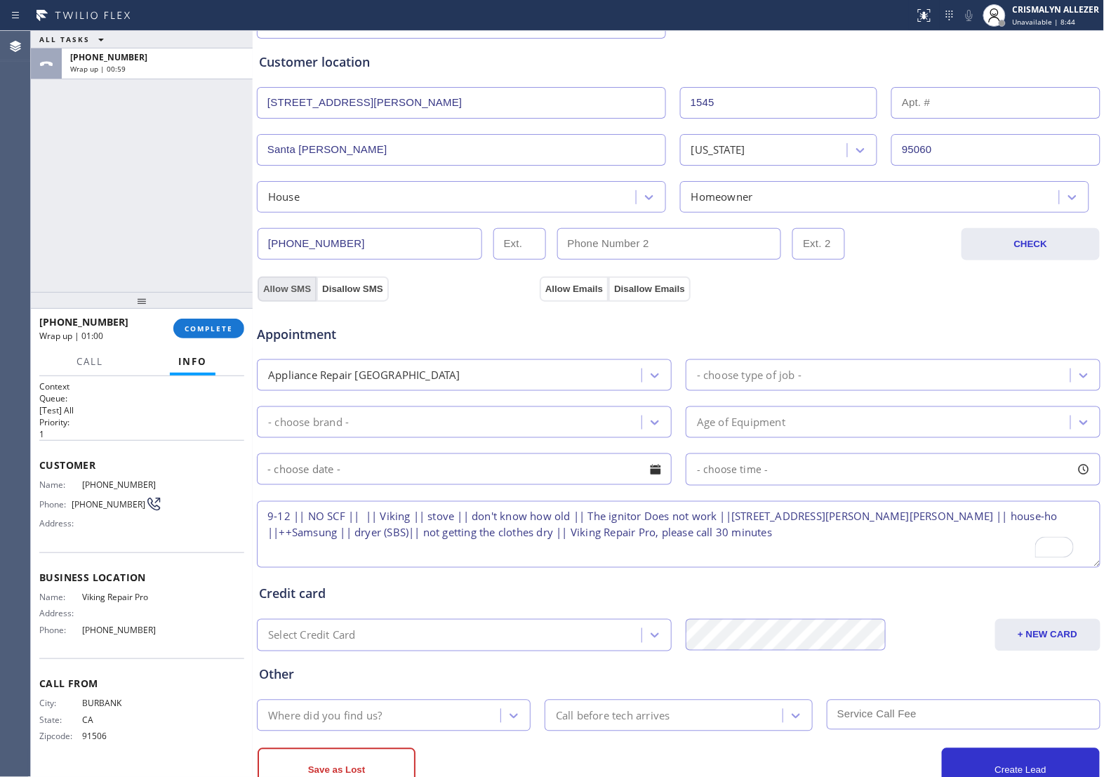
click at [283, 289] on button "Allow SMS" at bounding box center [287, 289] width 59 height 25
click at [601, 288] on button "Allow Emails" at bounding box center [574, 289] width 69 height 25
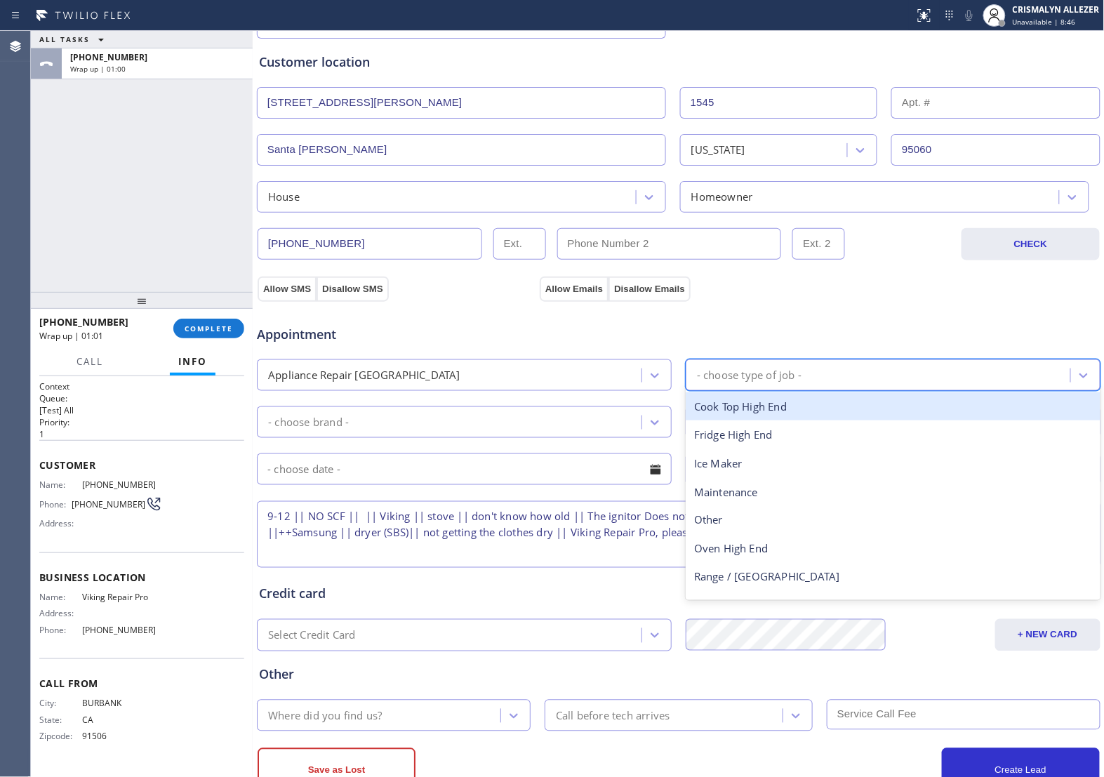
click at [811, 383] on div "- choose type of job -" at bounding box center [880, 375] width 380 height 25
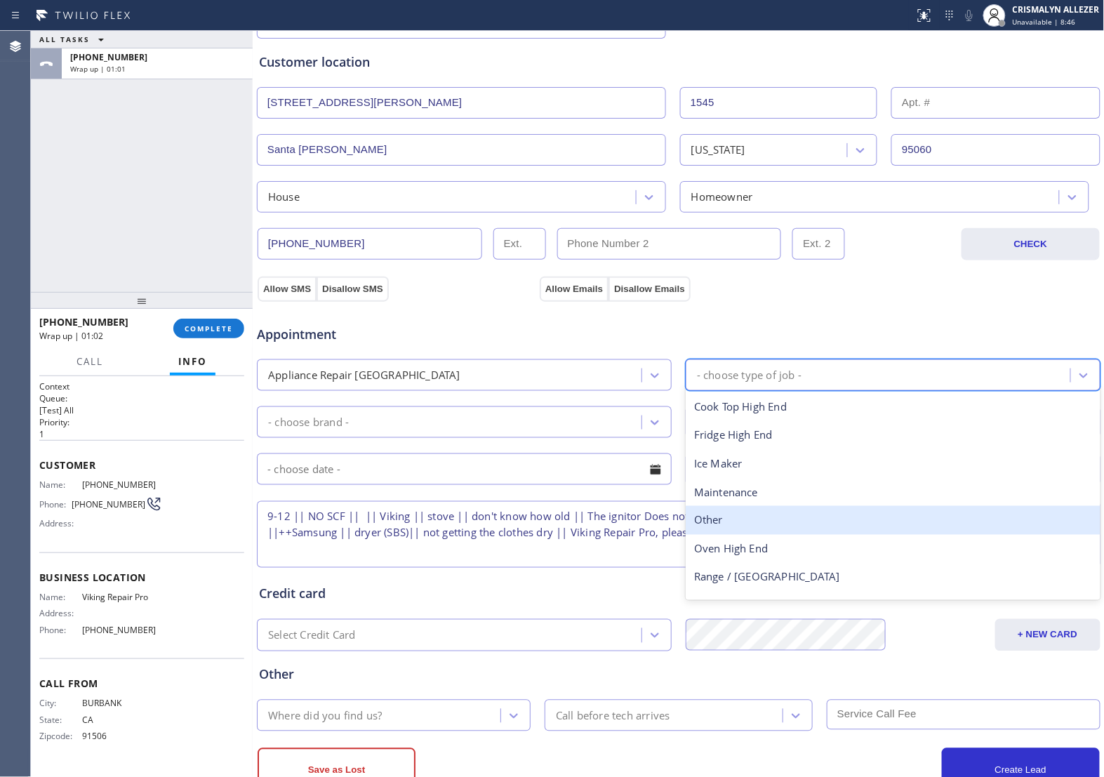
scroll to position [51, 0]
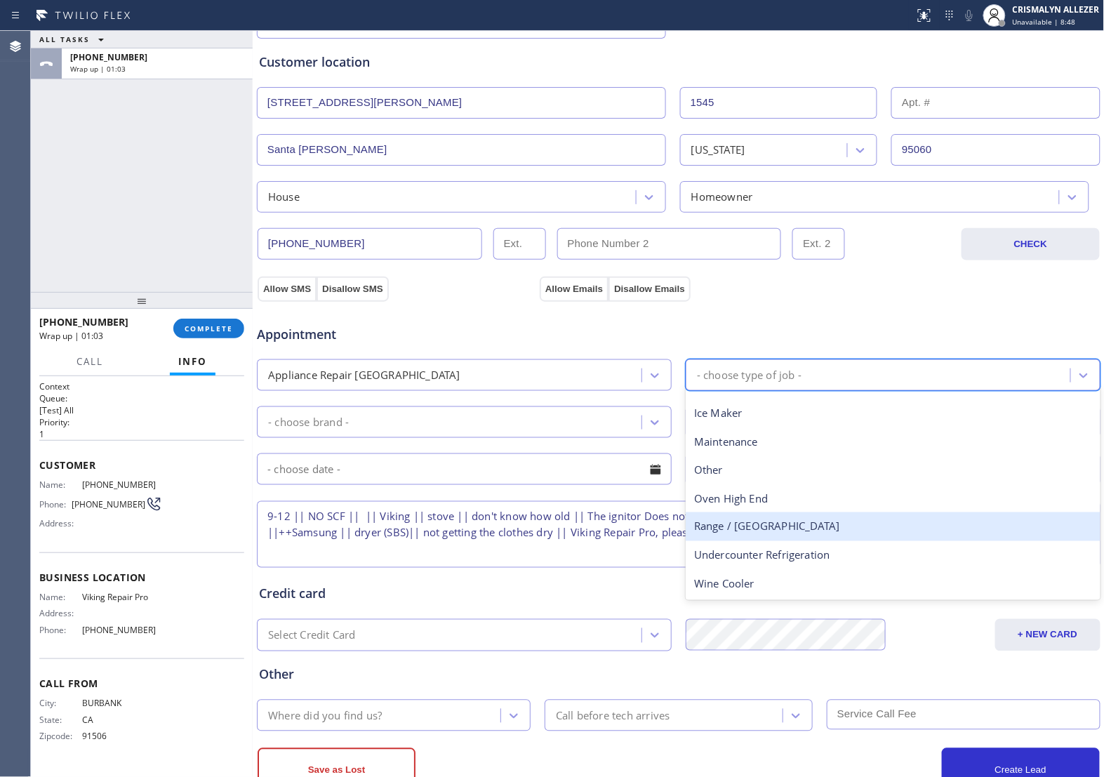
click at [772, 528] on div "Range / [GEOGRAPHIC_DATA]" at bounding box center [893, 526] width 415 height 29
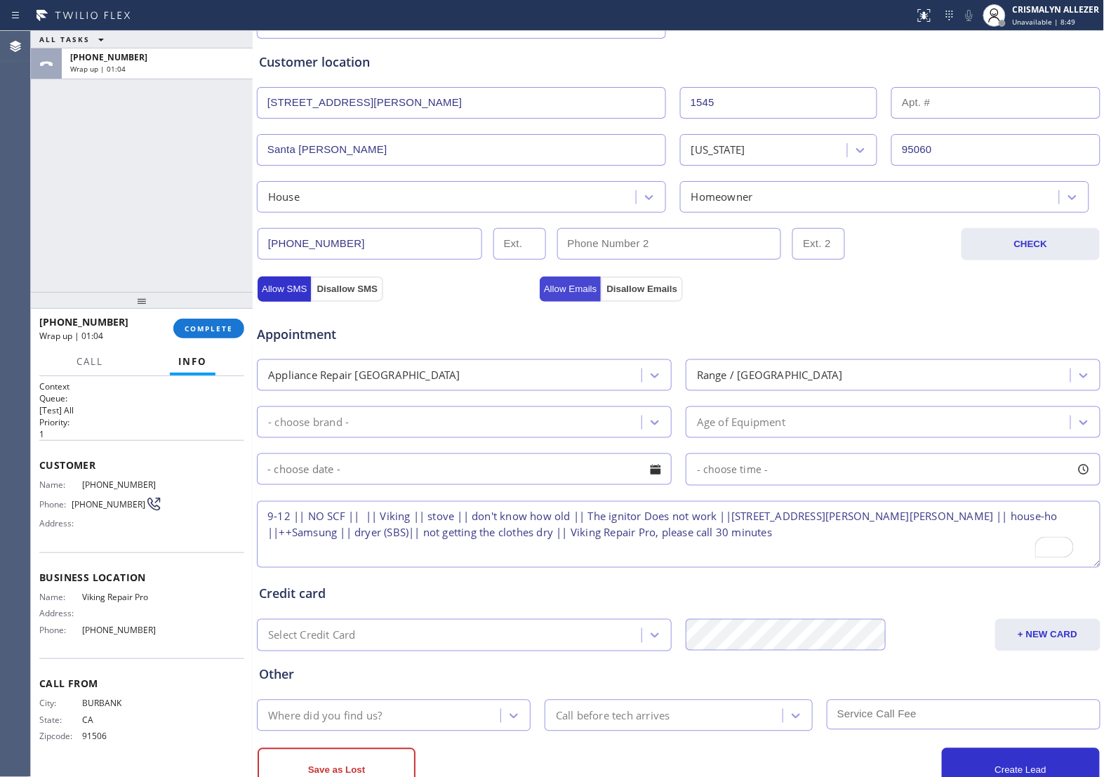
click at [571, 291] on button "Allow Emails" at bounding box center [571, 289] width 62 height 25
click at [272, 293] on button "Allow SMS" at bounding box center [284, 289] width 53 height 25
click at [648, 423] on icon at bounding box center [655, 422] width 14 height 14
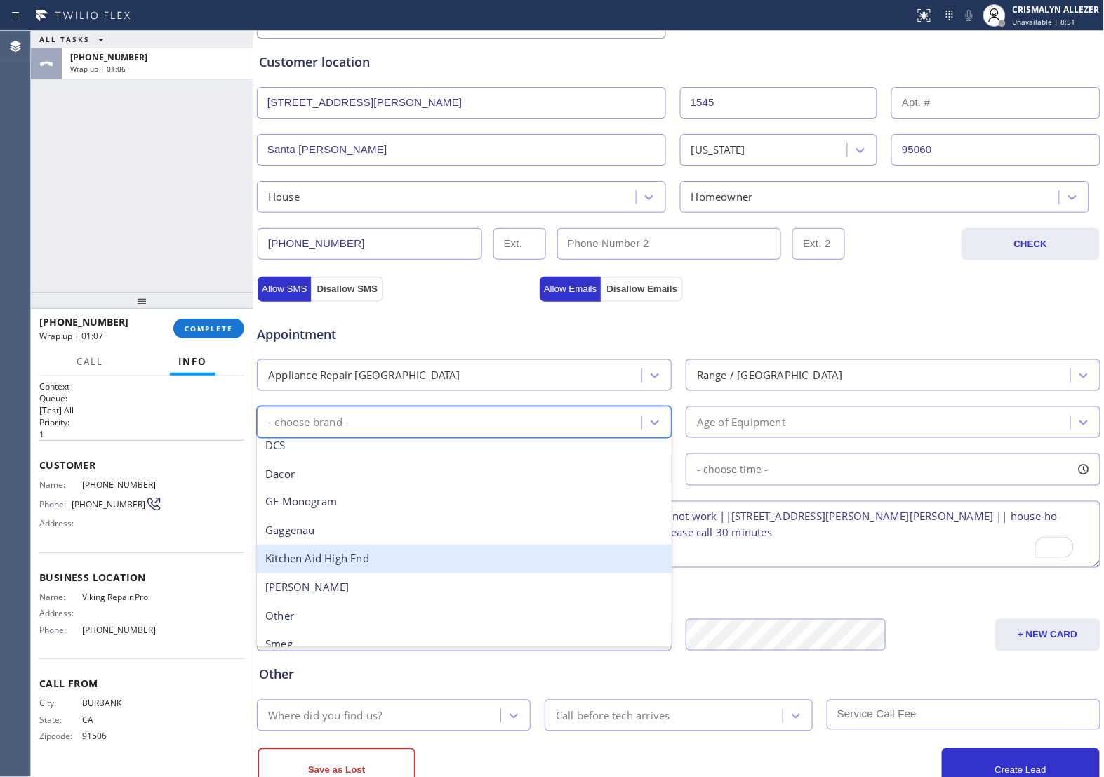
scroll to position [194, 0]
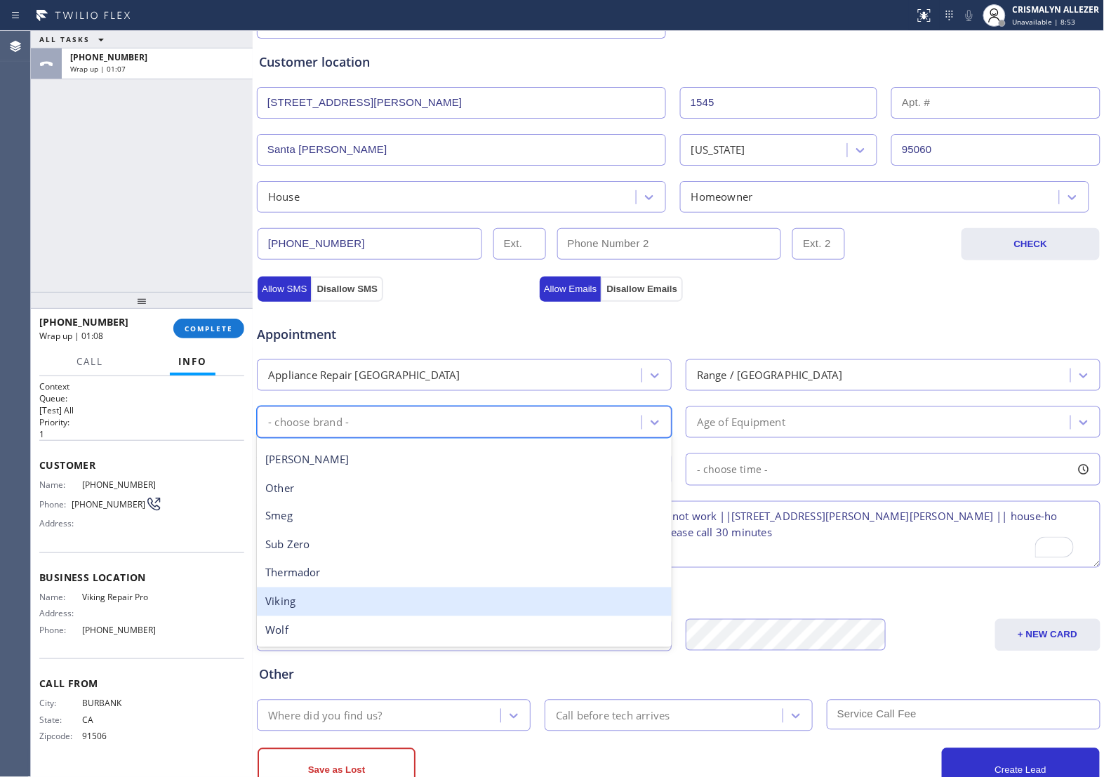
click at [415, 609] on div "Viking" at bounding box center [464, 601] width 415 height 29
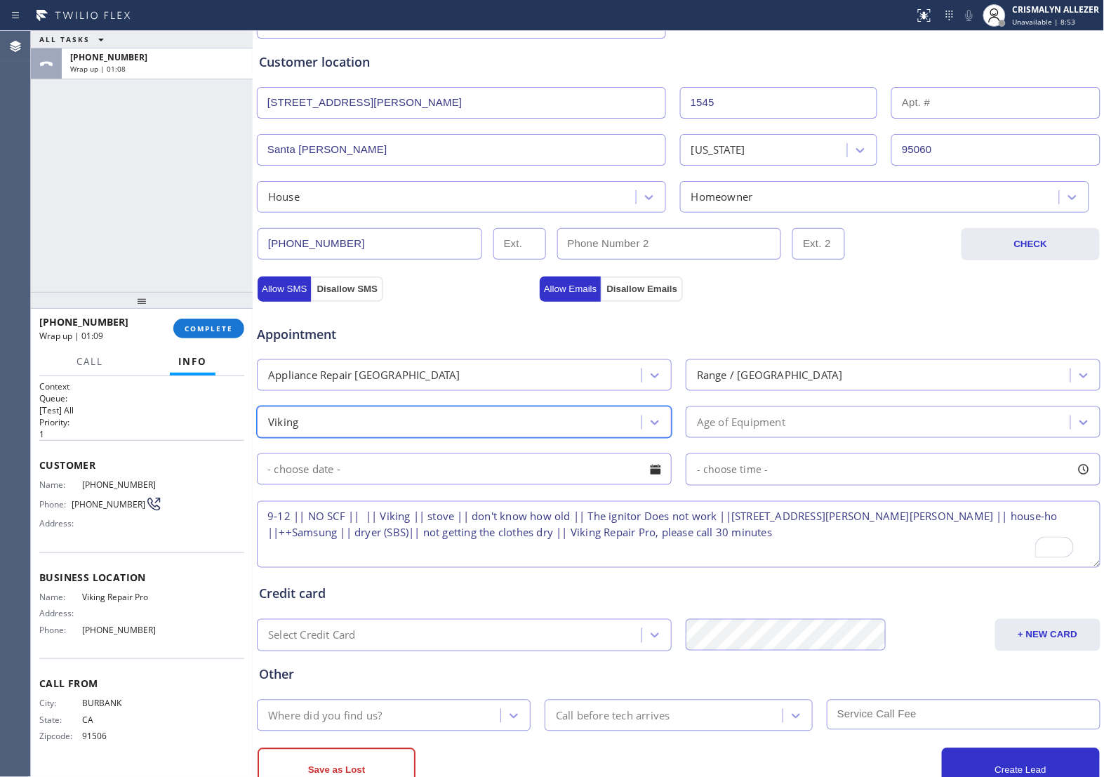
click at [837, 426] on div "Age of Equipment" at bounding box center [880, 422] width 380 height 25
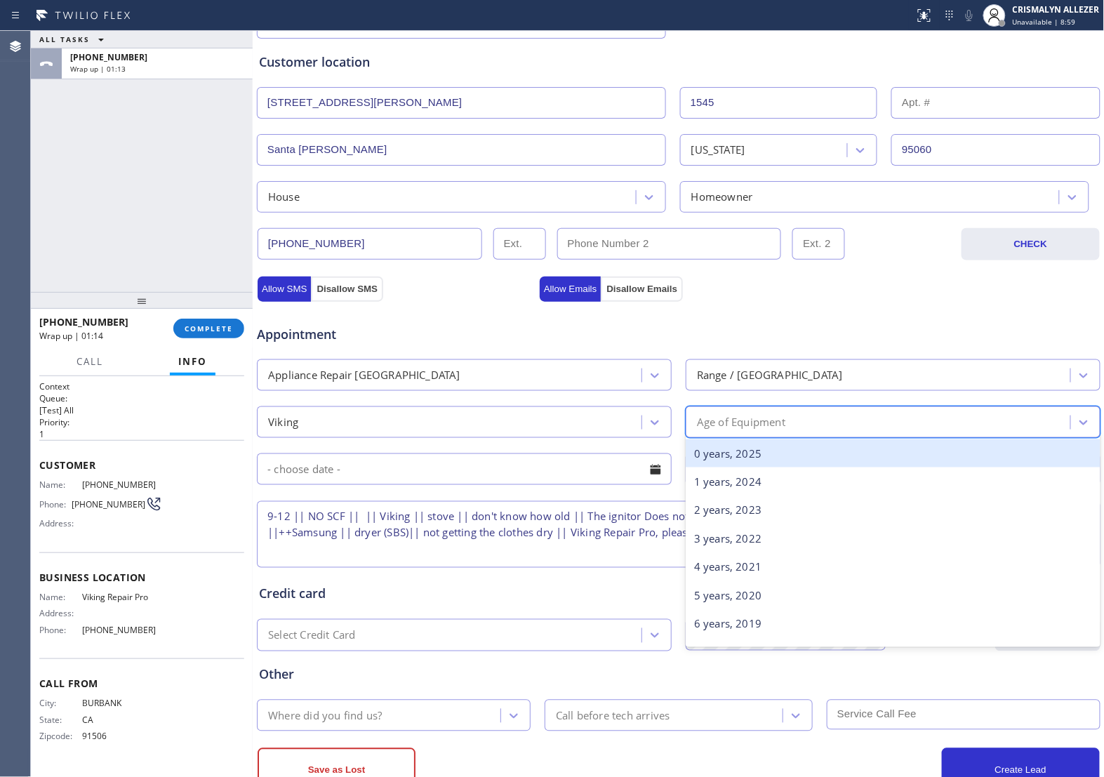
click at [823, 453] on div "0 years, 2025" at bounding box center [893, 453] width 415 height 29
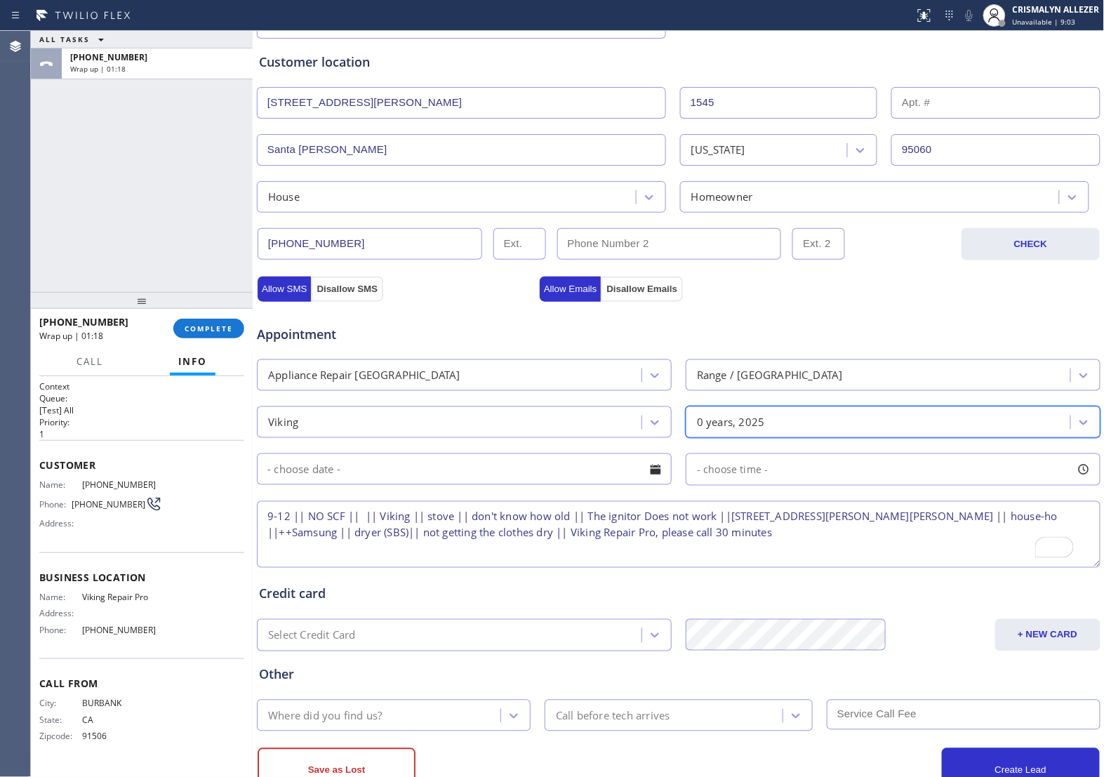
scroll to position [313, 0]
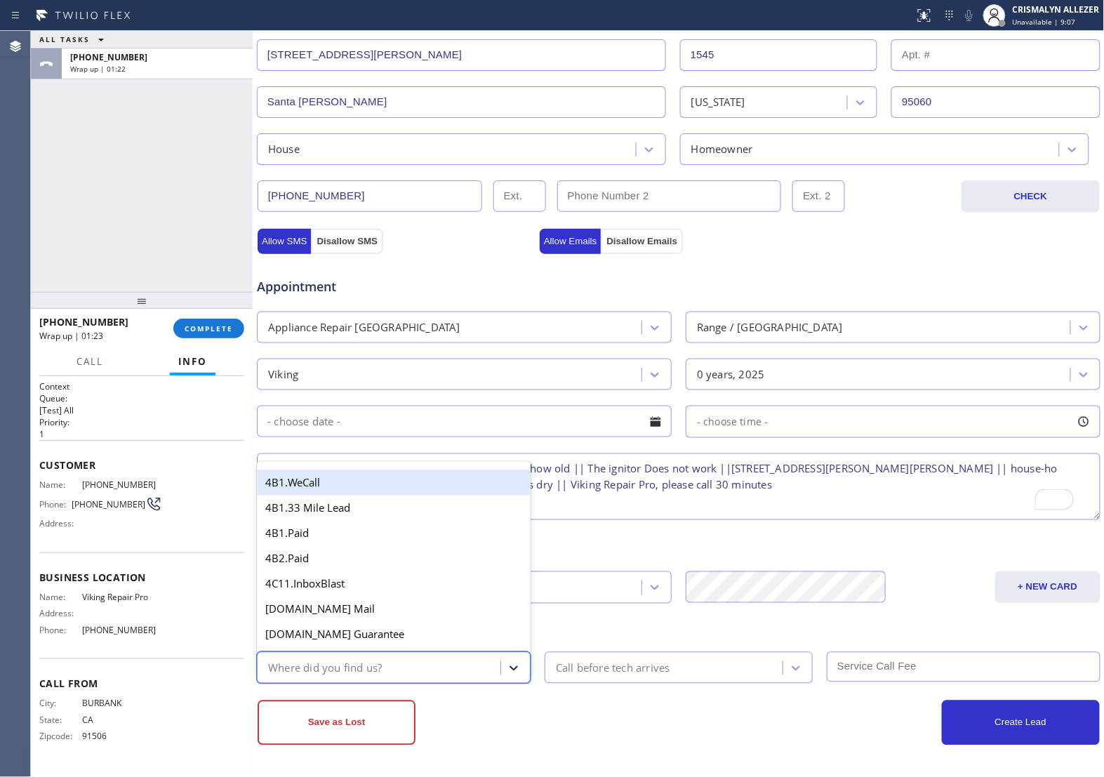
click at [514, 671] on icon at bounding box center [514, 668] width 14 height 14
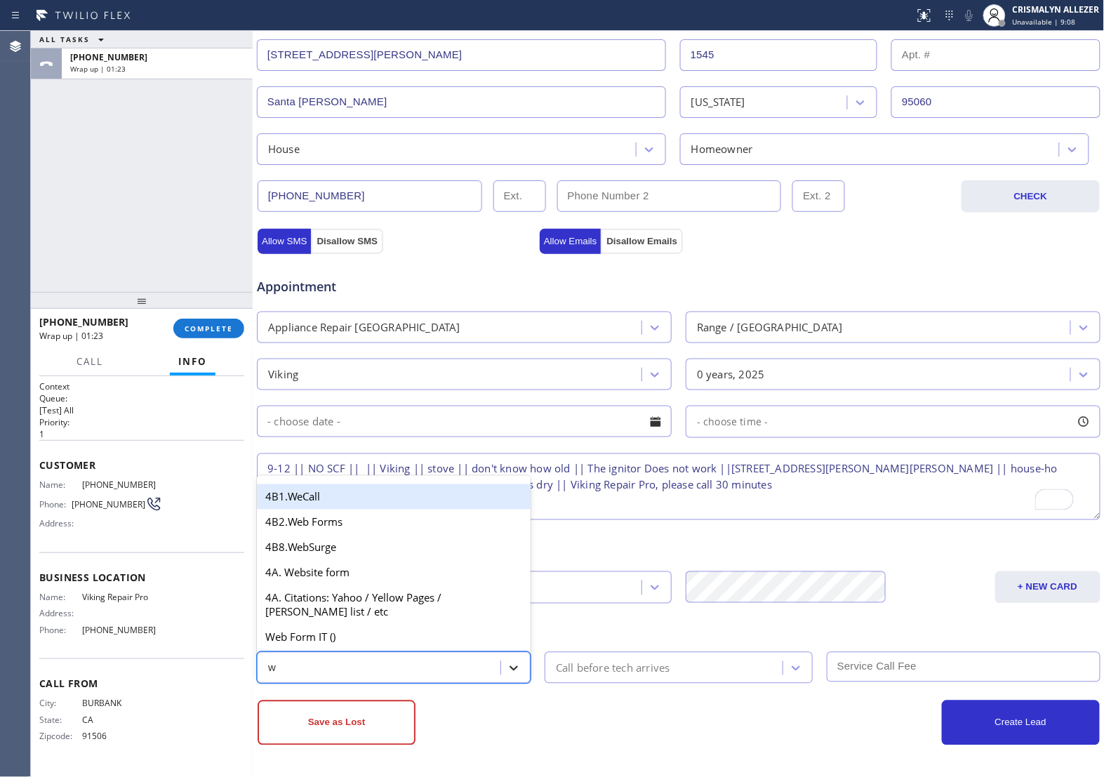
type input "we"
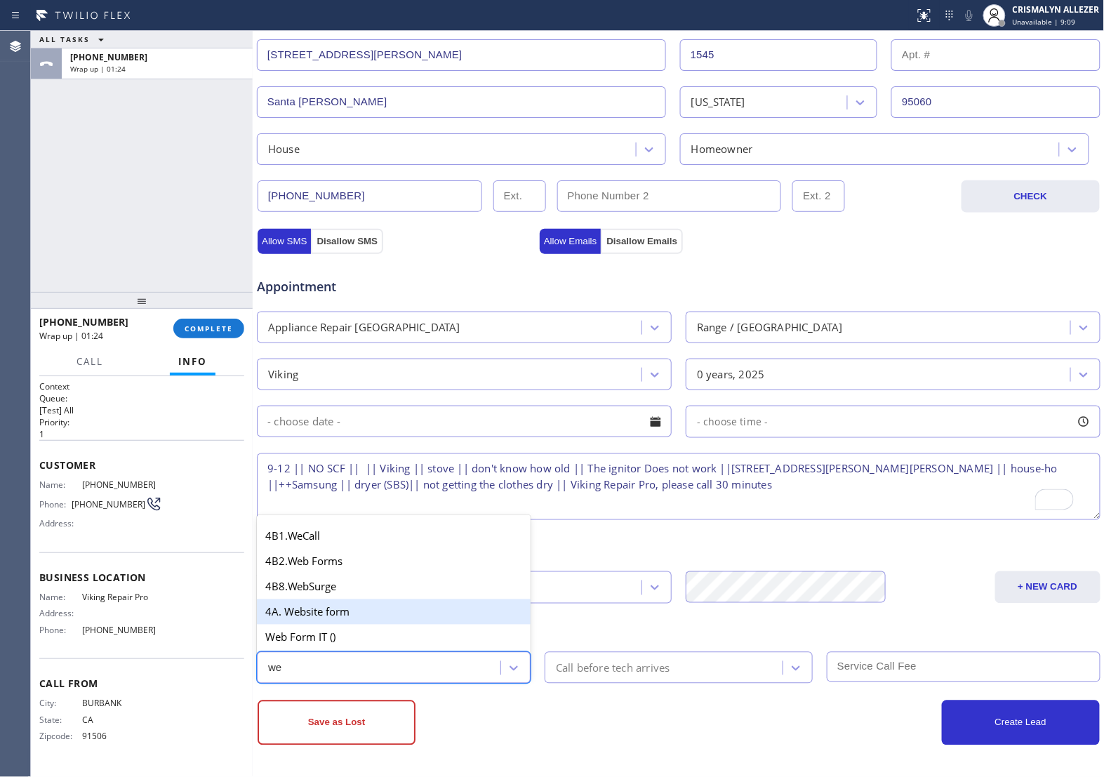
click at [388, 616] on div "4A. Website form" at bounding box center [394, 611] width 274 height 25
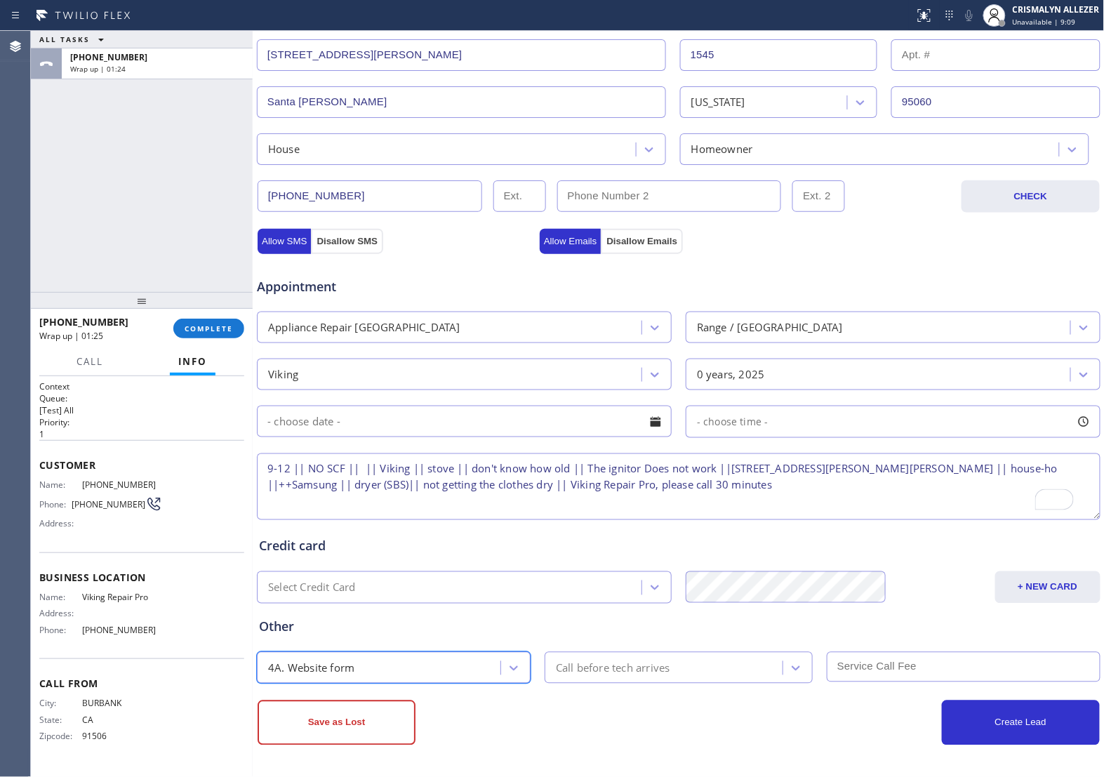
click at [667, 668] on div "Call before tech arrives" at bounding box center [666, 668] width 234 height 25
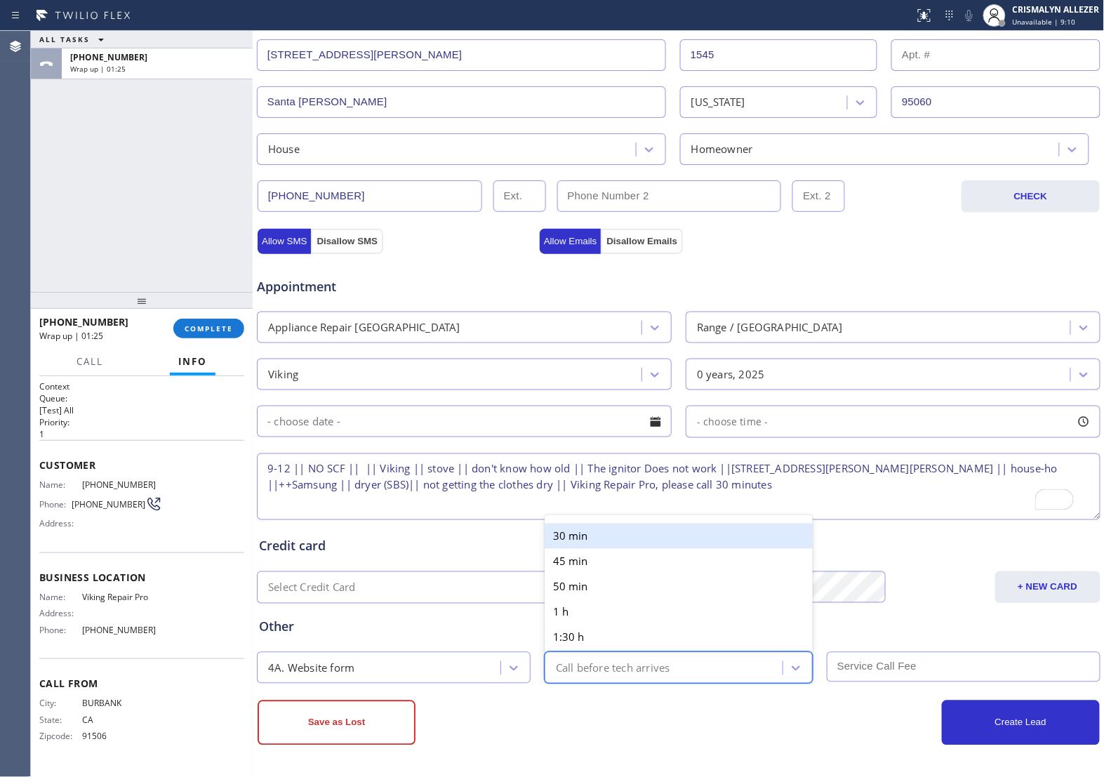
click at [674, 531] on div "30 min" at bounding box center [679, 536] width 268 height 25
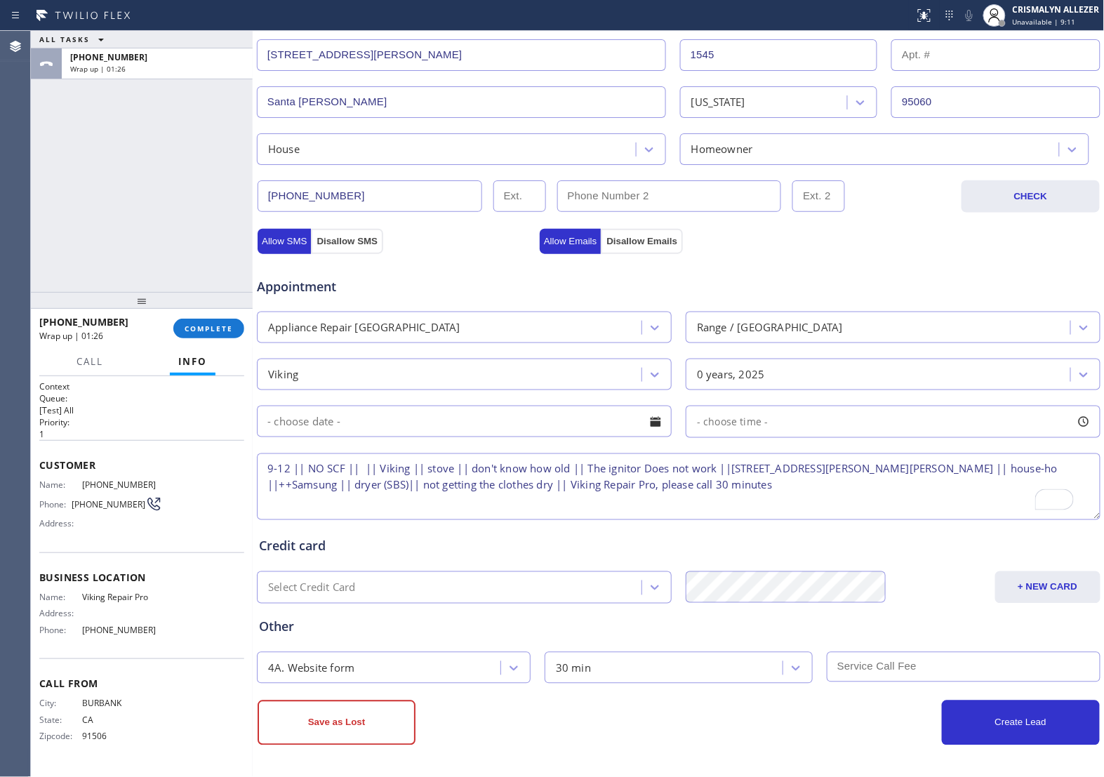
click at [903, 674] on input "text" at bounding box center [964, 667] width 274 height 30
type input "0"
click at [555, 237] on button "Allow Emails" at bounding box center [571, 241] width 62 height 25
click at [284, 242] on button "Allow SMS" at bounding box center [284, 241] width 53 height 25
click at [1021, 731] on button "Create Lead" at bounding box center [1021, 722] width 158 height 45
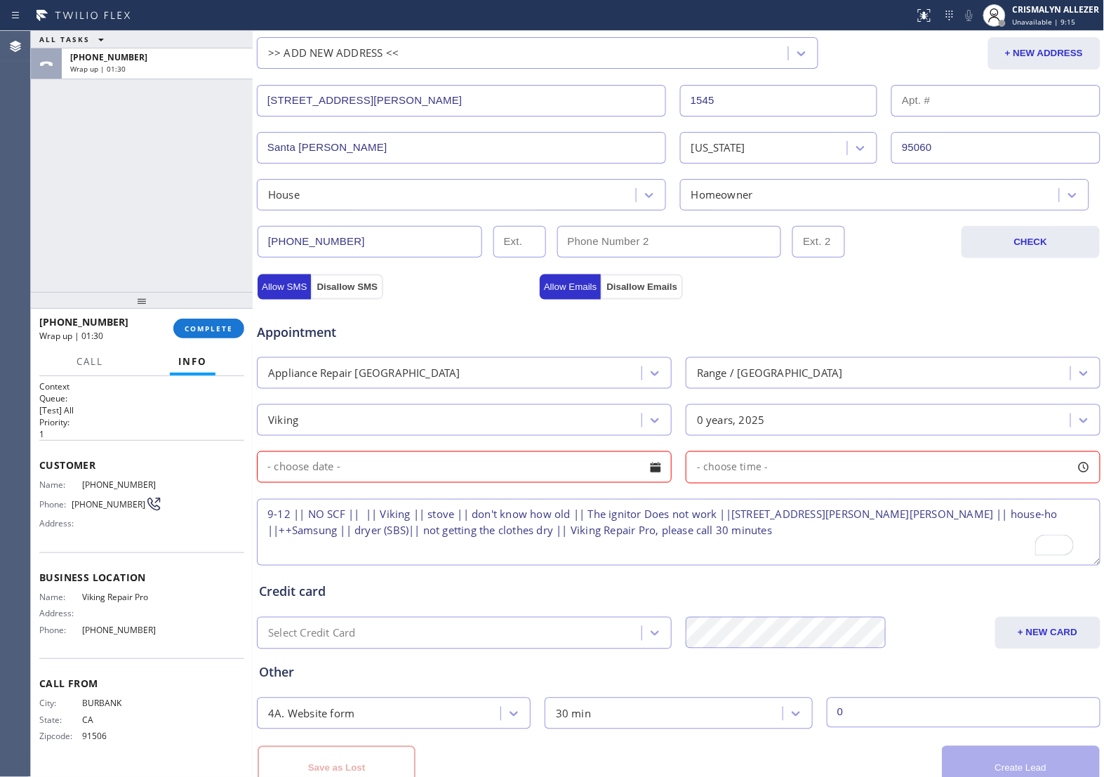
scroll to position [360, 0]
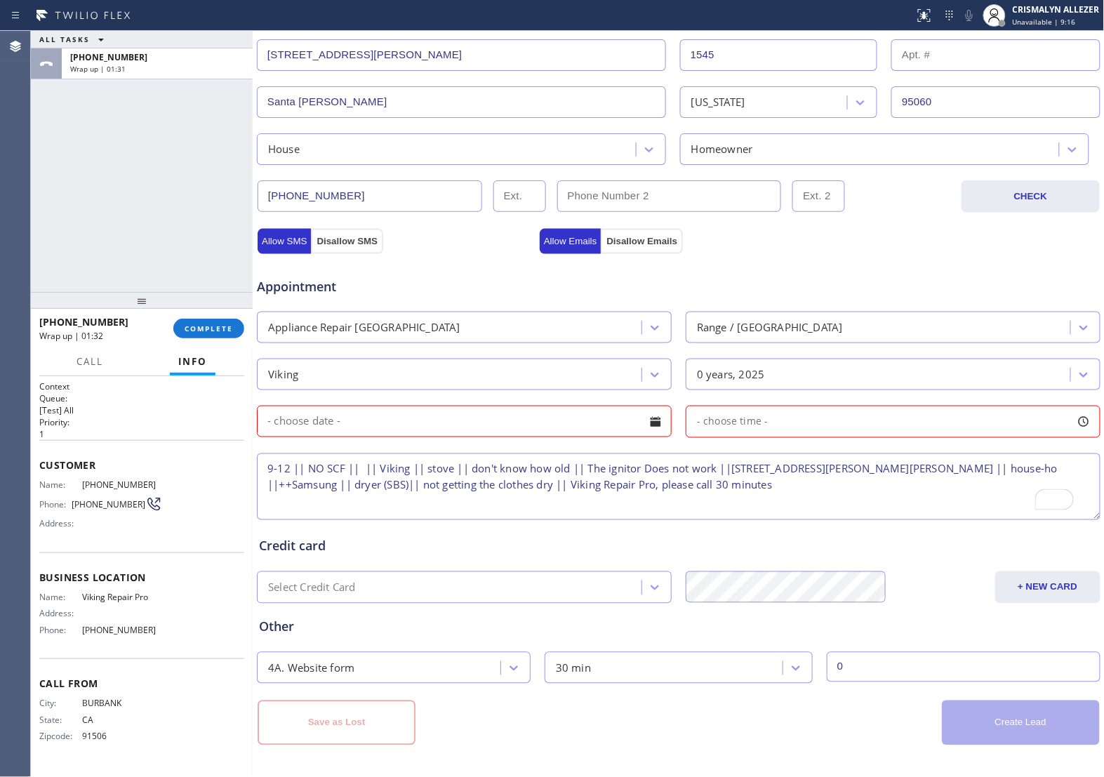
click at [646, 423] on div at bounding box center [656, 422] width 24 height 24
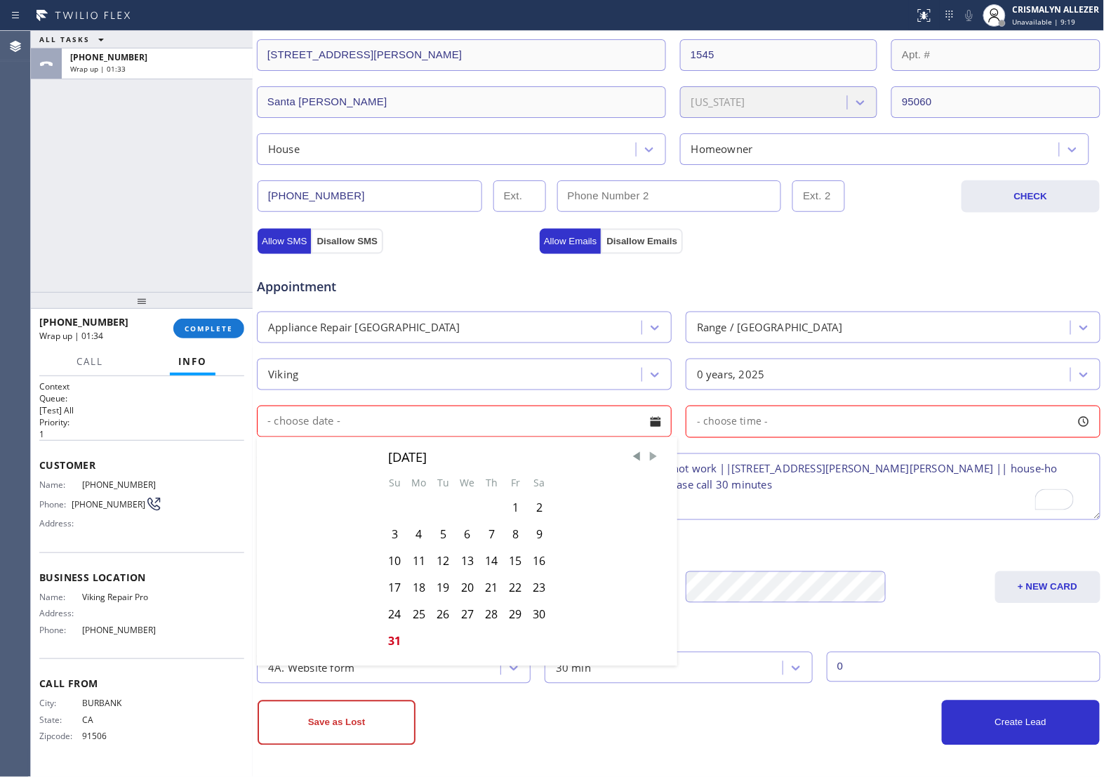
click at [646, 458] on span "Next Month" at bounding box center [653, 457] width 14 height 14
click at [468, 505] on div "3" at bounding box center [467, 508] width 25 height 27
type input "[DATE]"
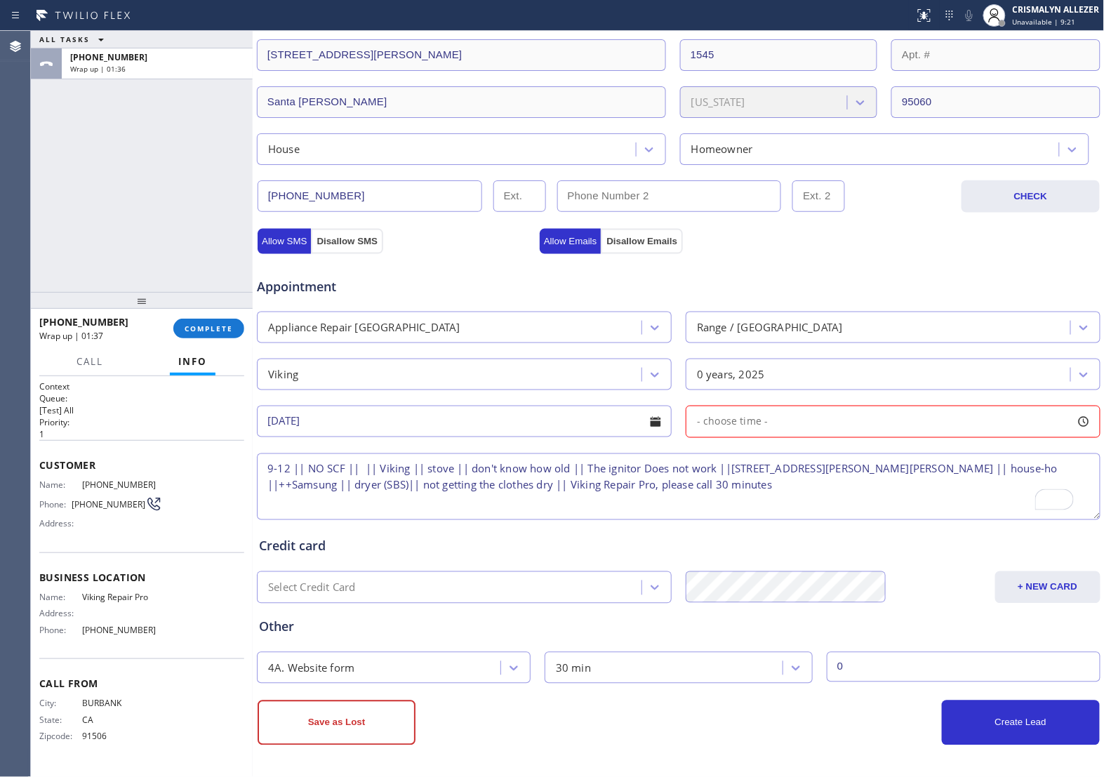
click at [807, 427] on div "- choose time -" at bounding box center [893, 422] width 415 height 32
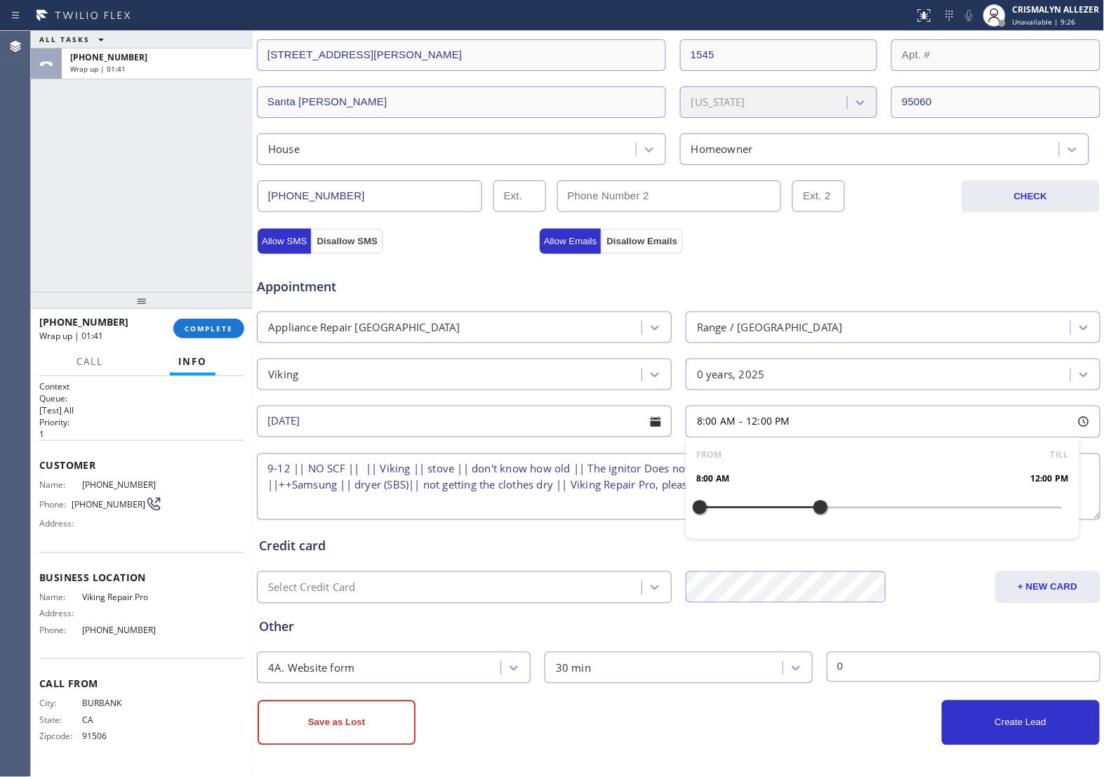
drag, startPoint x: 693, startPoint y: 507, endPoint x: 814, endPoint y: 507, distance: 120.7
click at [814, 507] on div at bounding box center [820, 507] width 17 height 29
drag, startPoint x: 690, startPoint y: 504, endPoint x: 717, endPoint y: 504, distance: 27.4
click at [722, 504] on div at bounding box center [730, 507] width 17 height 29
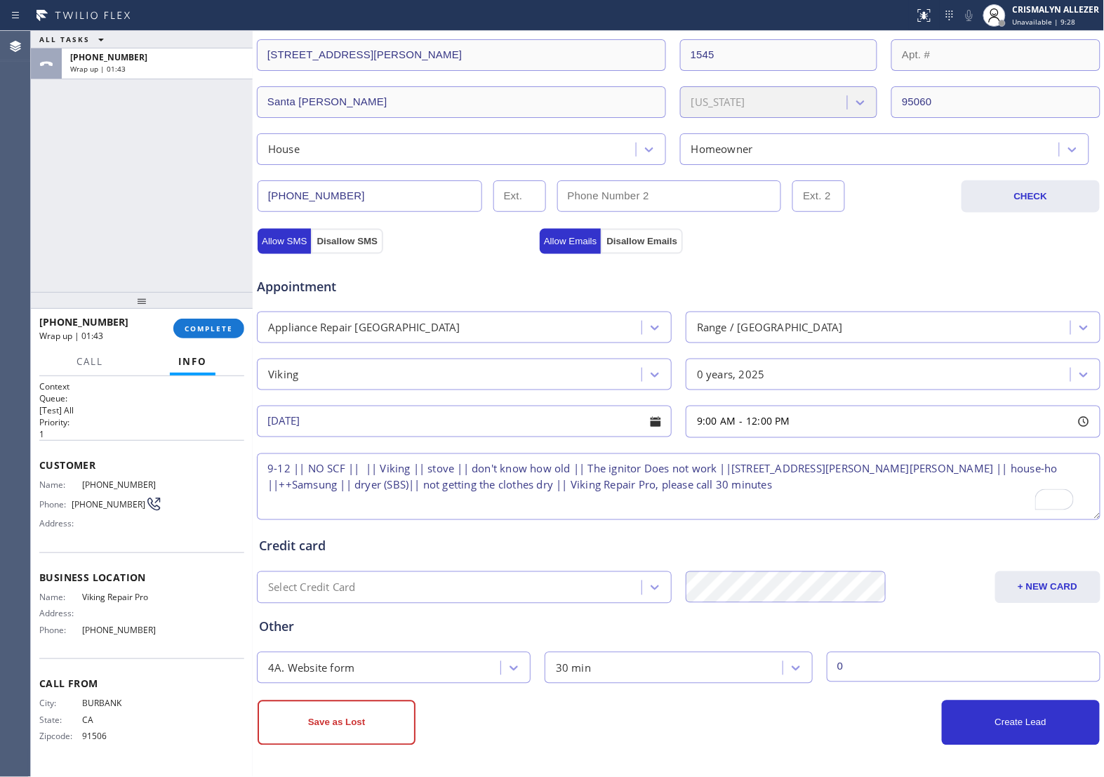
click at [612, 512] on textarea "9-12 || NO SCF || || Viking || stove || don't know how old || The ignitor Does …" at bounding box center [679, 486] width 844 height 67
click at [978, 730] on button "Create Lead" at bounding box center [1021, 722] width 158 height 45
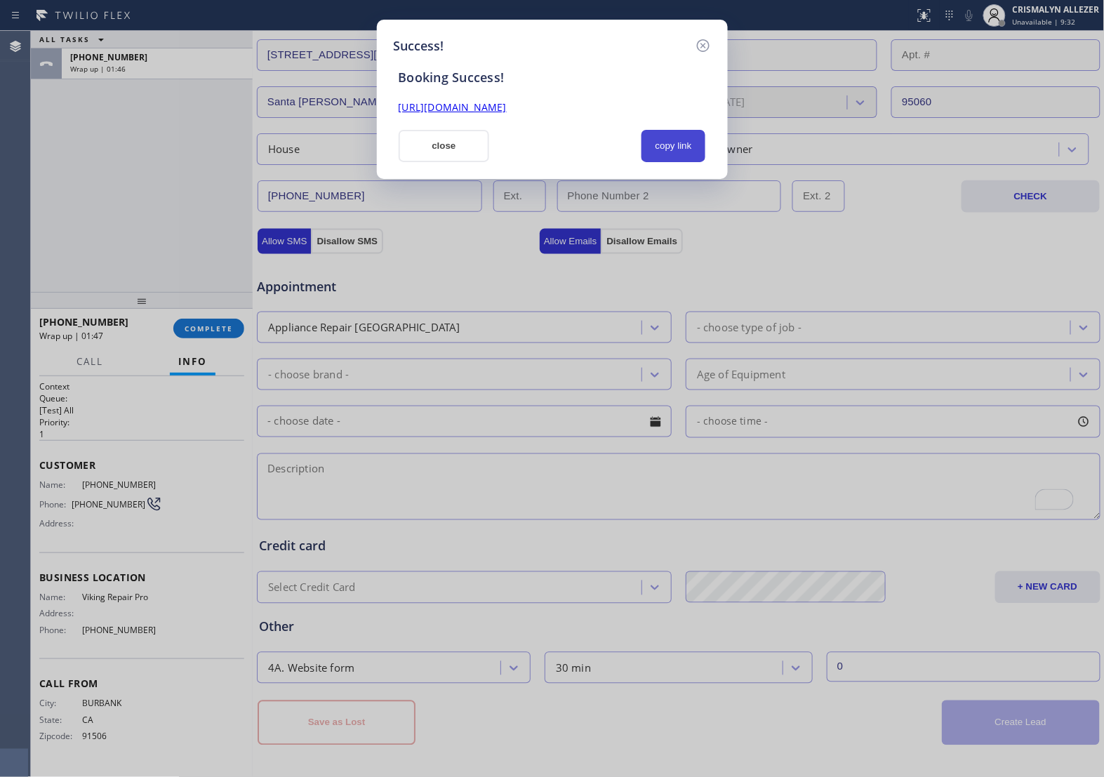
click at [682, 142] on button "copy link" at bounding box center [673, 146] width 65 height 32
click at [472, 142] on button "close" at bounding box center [444, 146] width 91 height 32
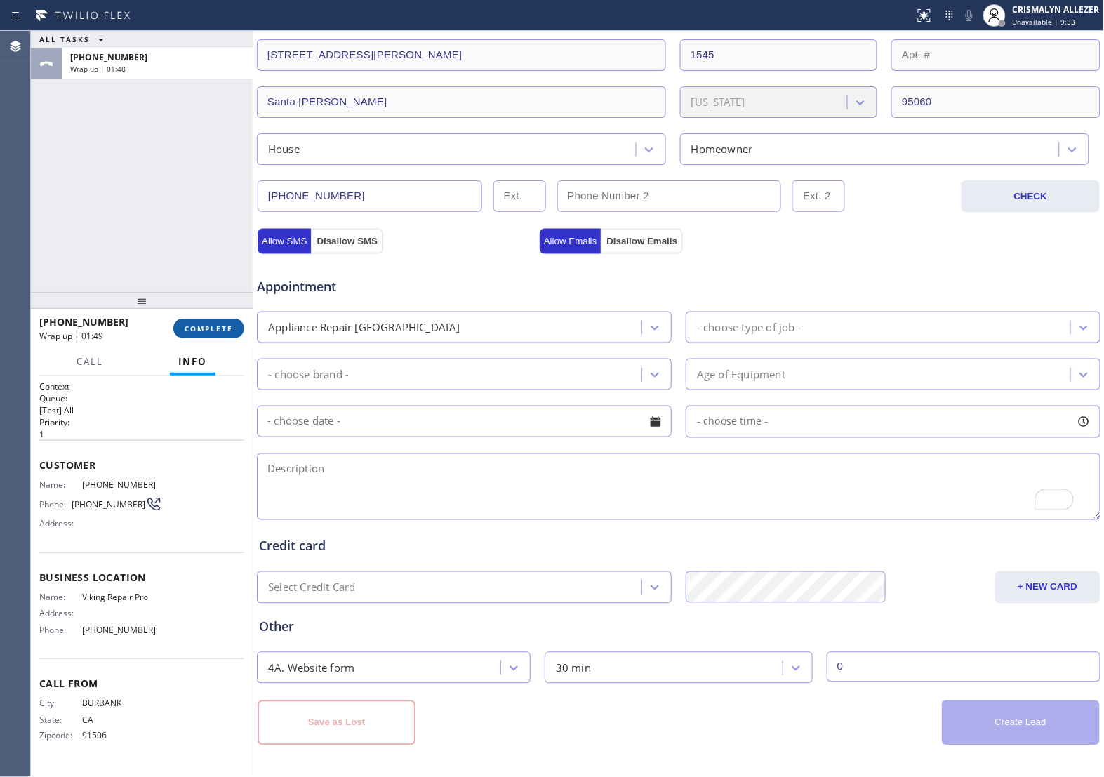
click at [193, 327] on span "COMPLETE" at bounding box center [209, 329] width 48 height 10
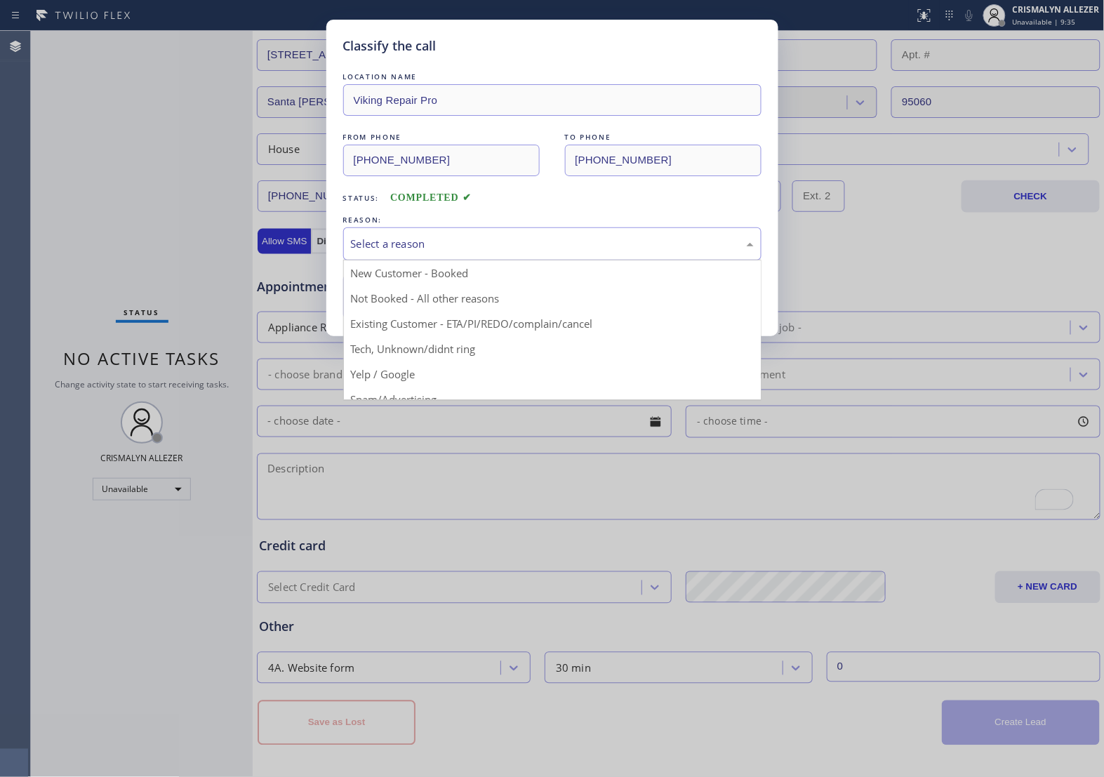
click at [528, 251] on div "Select a reason" at bounding box center [552, 244] width 403 height 16
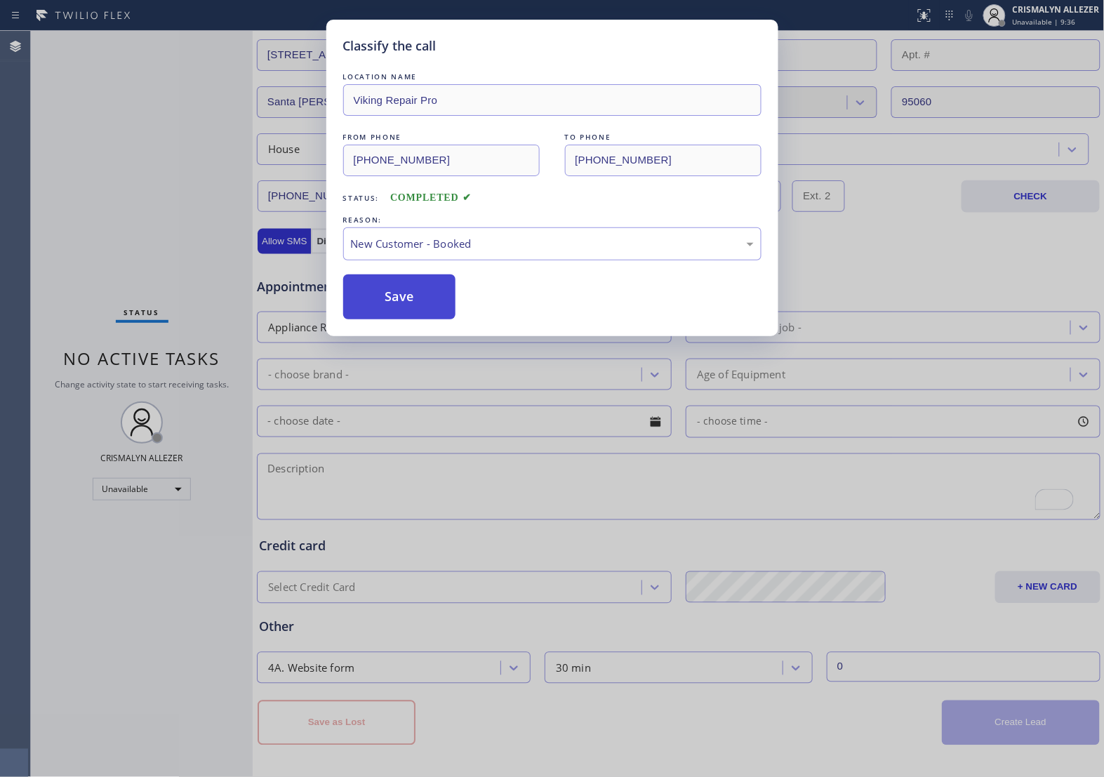
click at [408, 298] on button "Save" at bounding box center [399, 296] width 113 height 45
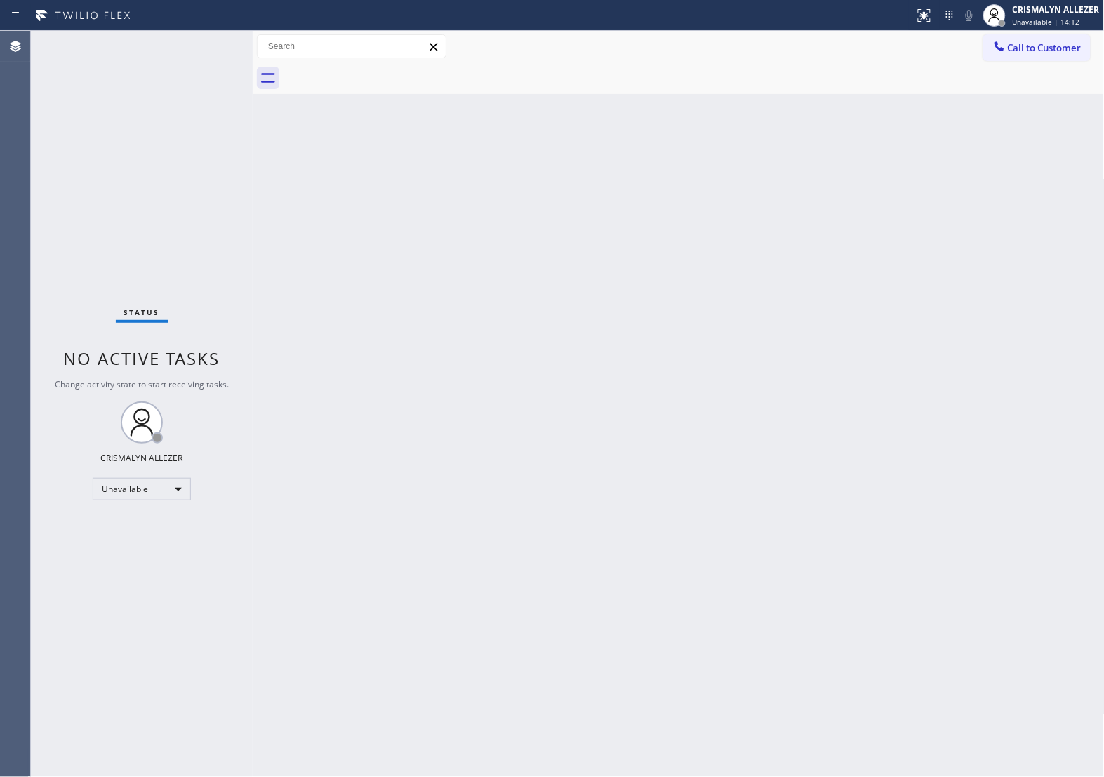
click at [1030, 49] on span "Call to Customer" at bounding box center [1045, 47] width 74 height 13
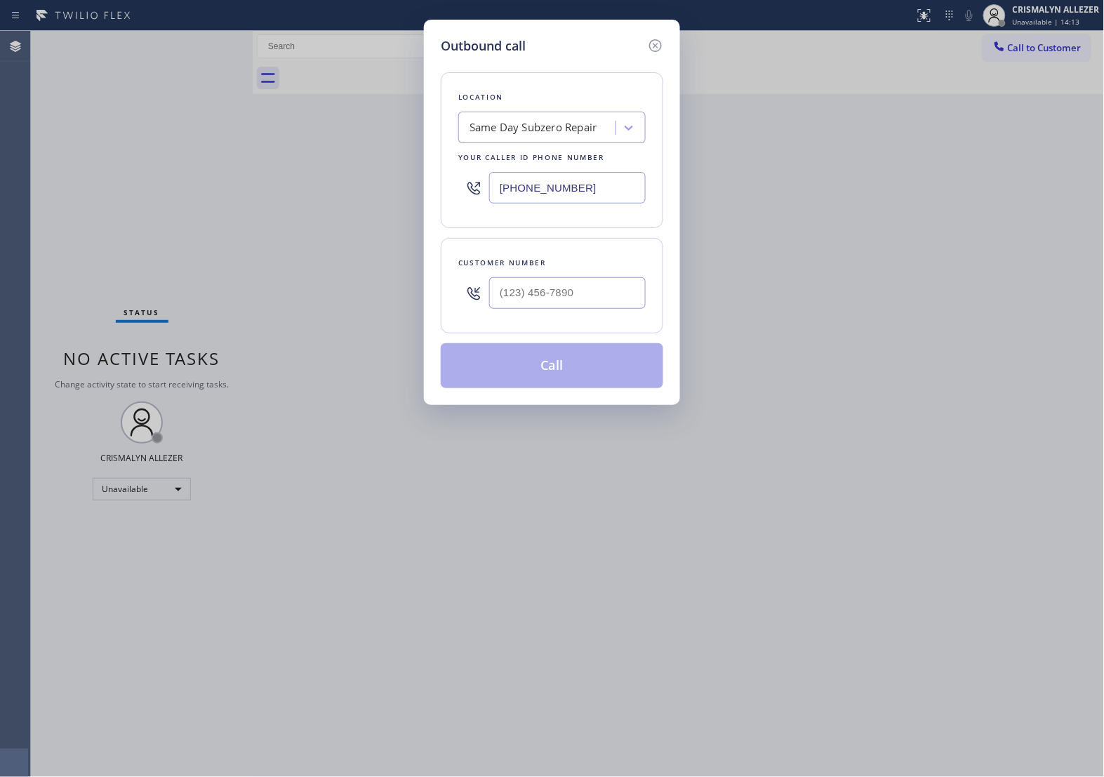
click at [571, 151] on div "Your caller id phone number" at bounding box center [551, 157] width 187 height 15
click at [571, 137] on div "Same Day Subzero Repair" at bounding box center [539, 128] width 153 height 25
paste input "Subzero Repair Professional"
type input "Subzero Repair Professional"
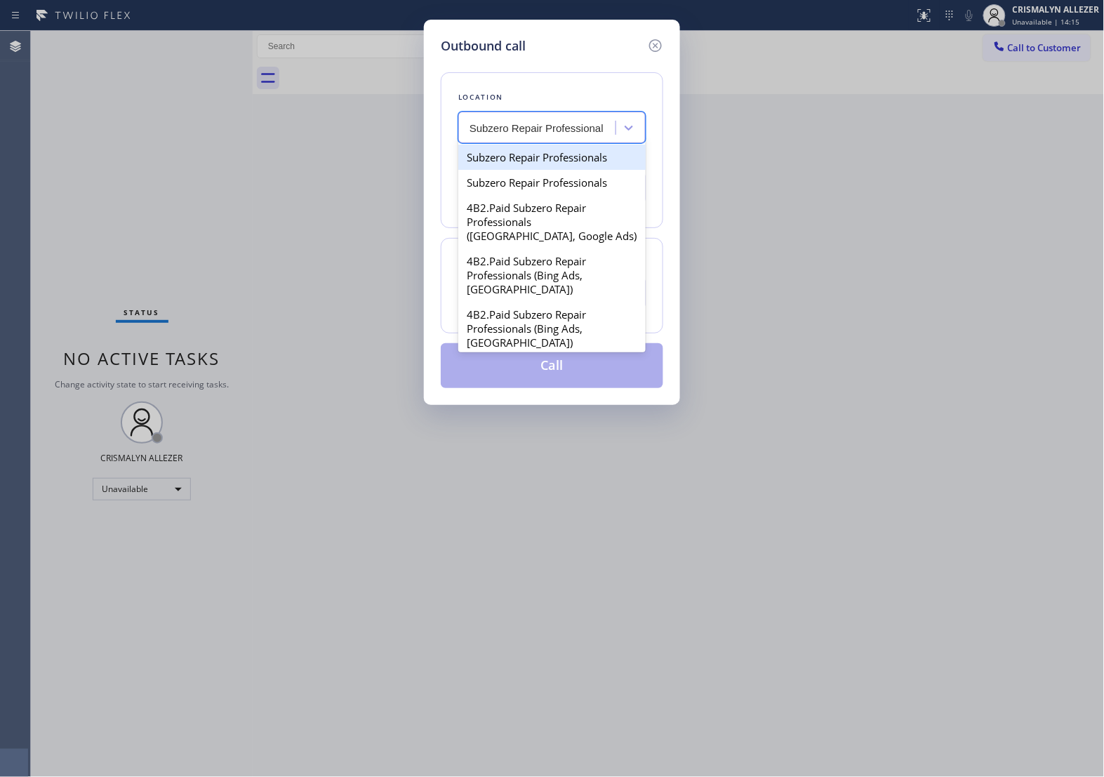
click at [569, 159] on div "Subzero Repair Professionals" at bounding box center [551, 157] width 187 height 25
type input "[PHONE_NUMBER]"
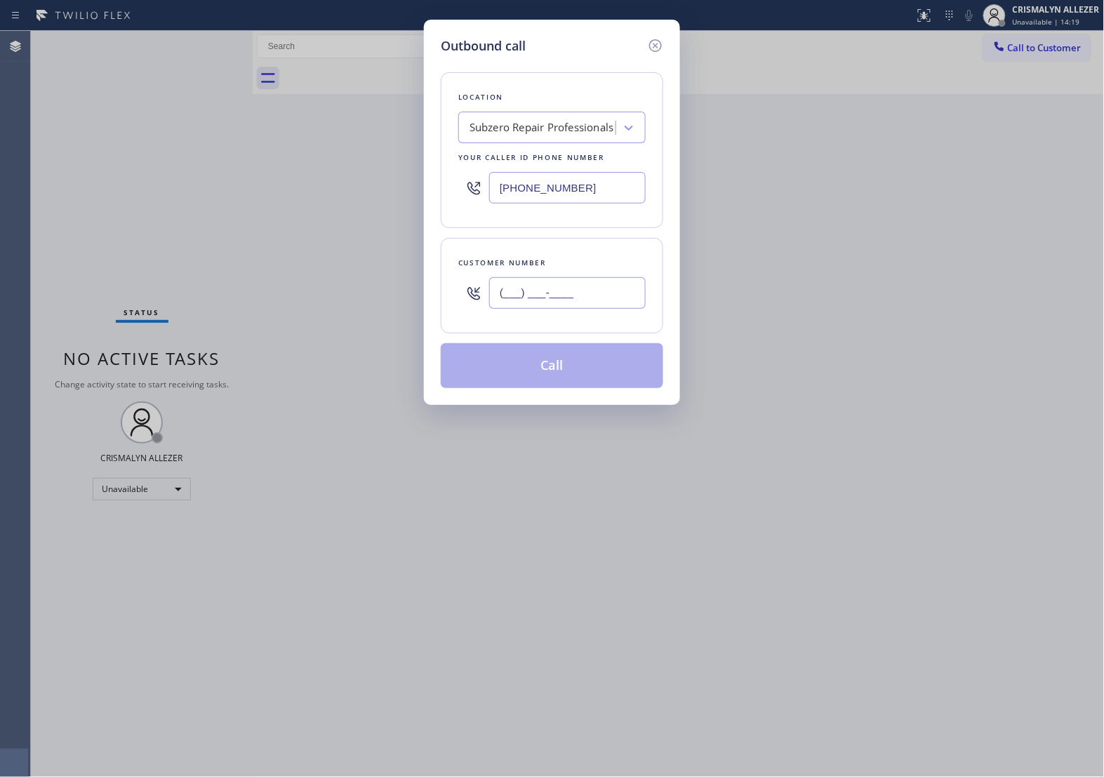
click at [609, 288] on input "(___) ___-____" at bounding box center [567, 293] width 157 height 32
paste input "760) 617-4511"
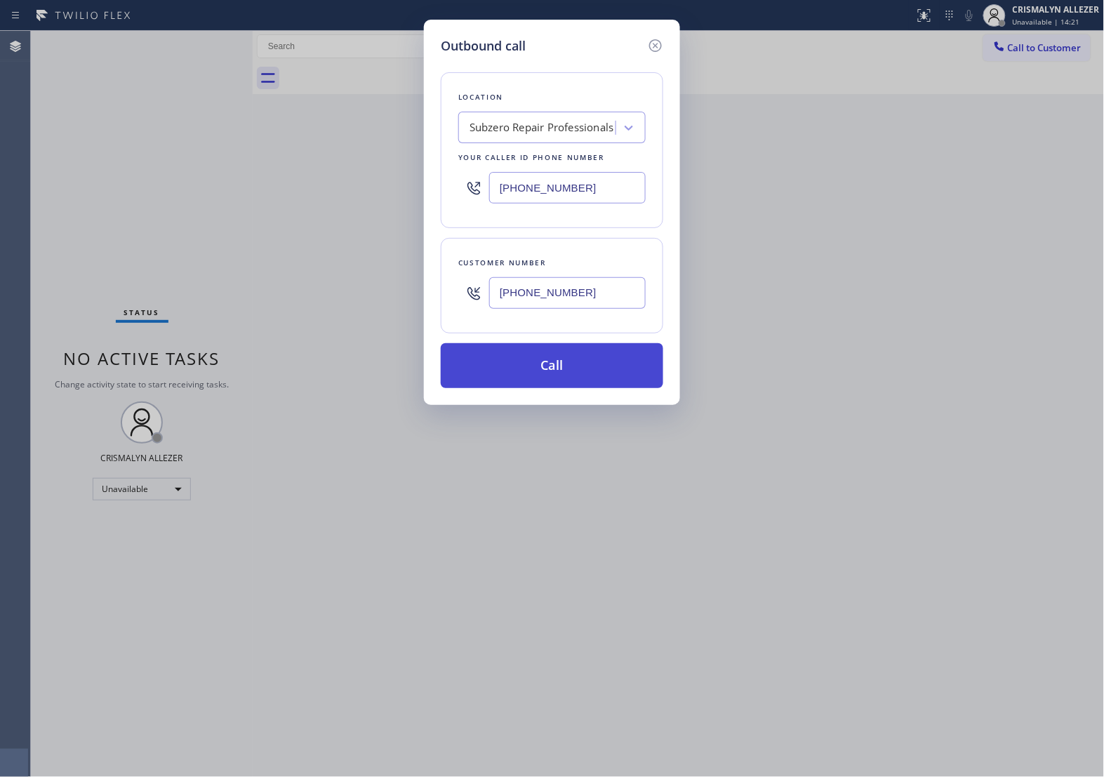
type input "[PHONE_NUMBER]"
click at [562, 375] on button "Call" at bounding box center [552, 365] width 222 height 45
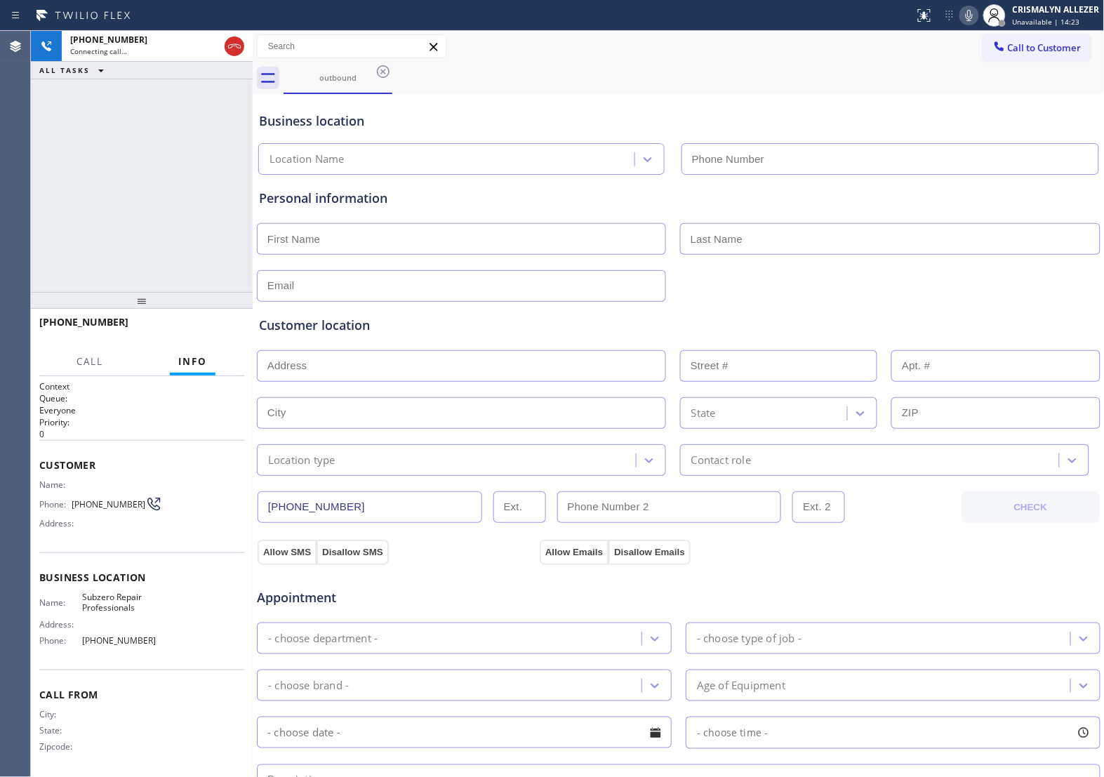
type input "[PHONE_NUMBER]"
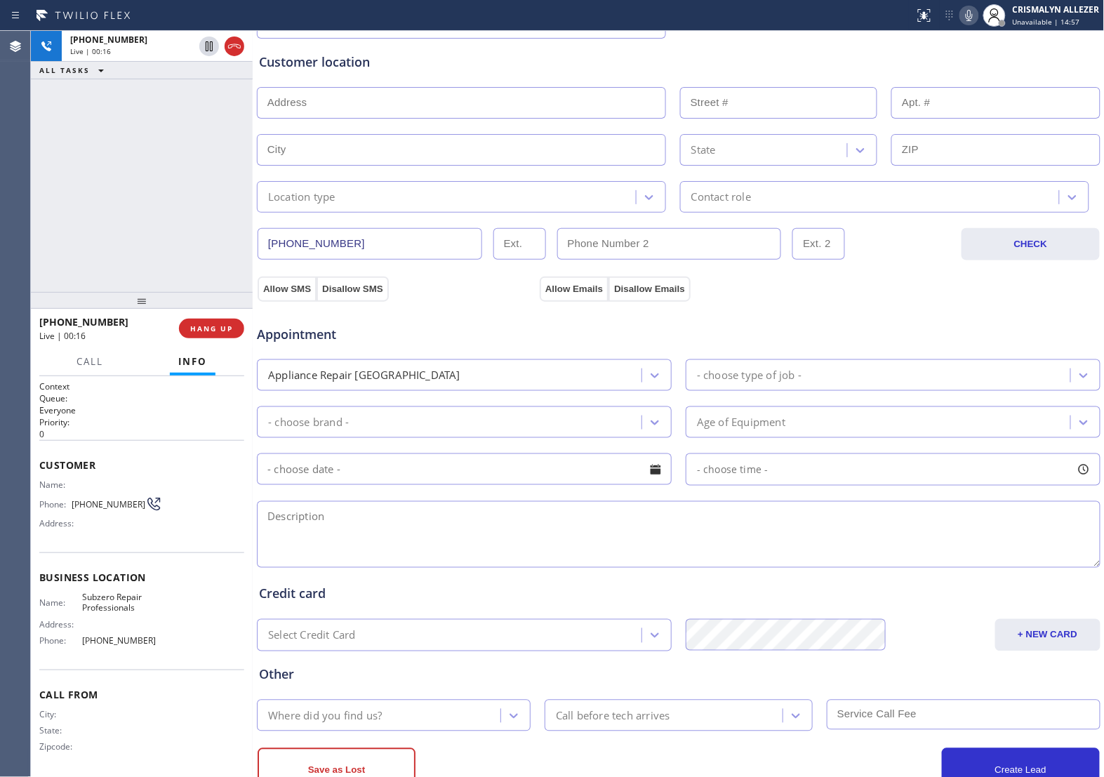
scroll to position [313, 0]
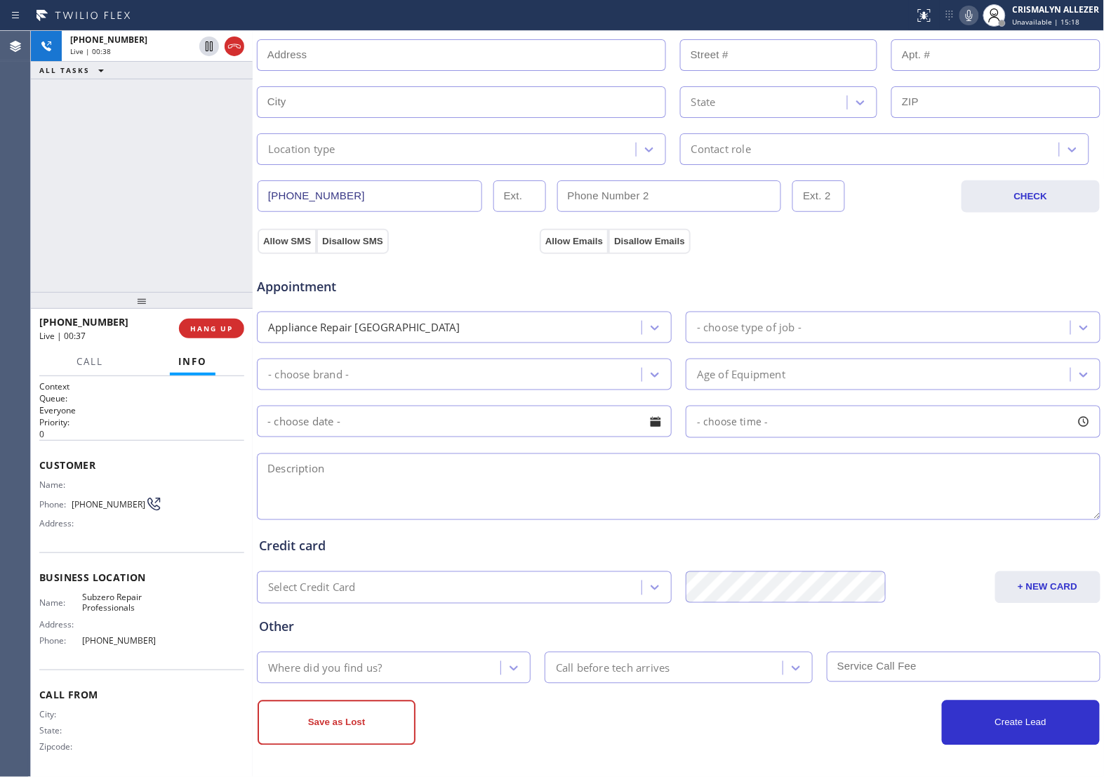
click at [362, 475] on textarea at bounding box center [679, 486] width 844 height 67
click at [547, 479] on textarea "Sub-Zero || fridge/ freezer || about [DEMOGRAPHIC_DATA] ||" at bounding box center [679, 486] width 844 height 67
paste textarea "Service required light plus freezer will not get to zero or below"
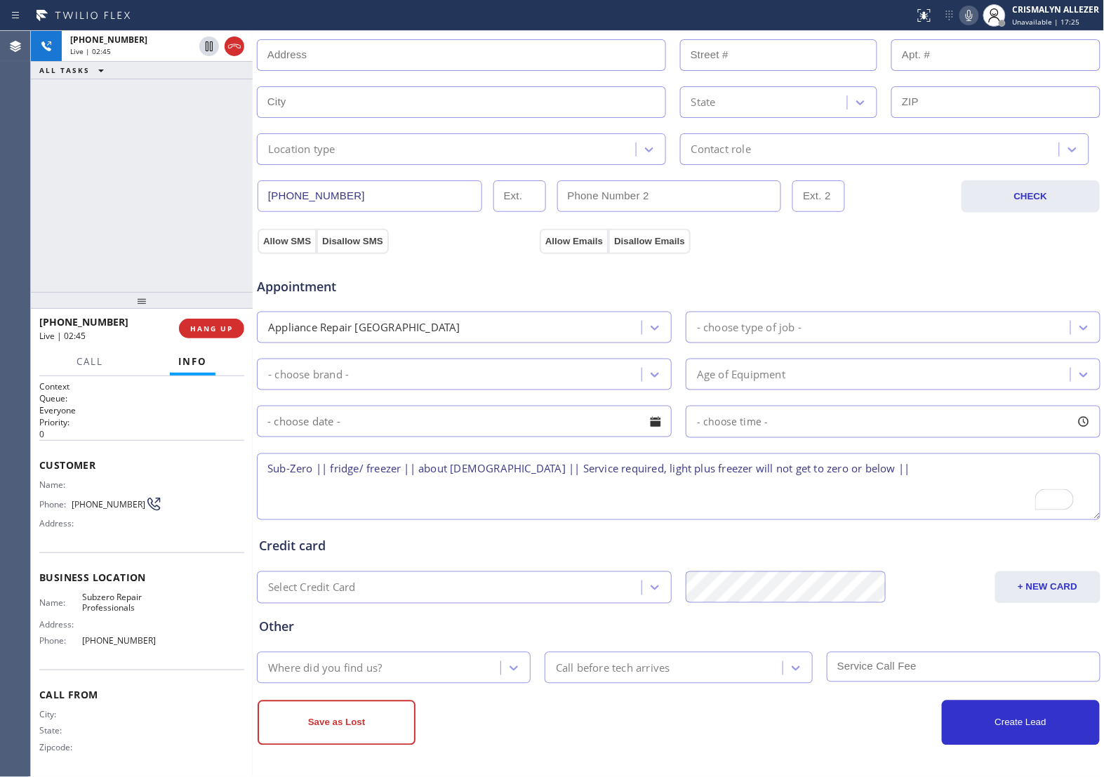
click at [635, 491] on textarea "Sub-Zero || fridge/ freezer || about [DEMOGRAPHIC_DATA] || Service required, li…" at bounding box center [679, 486] width 844 height 67
click at [853, 470] on textarea "Sub-Zero || fridge/ freezer || about [DEMOGRAPHIC_DATA] || Service required, li…" at bounding box center [679, 486] width 844 height 67
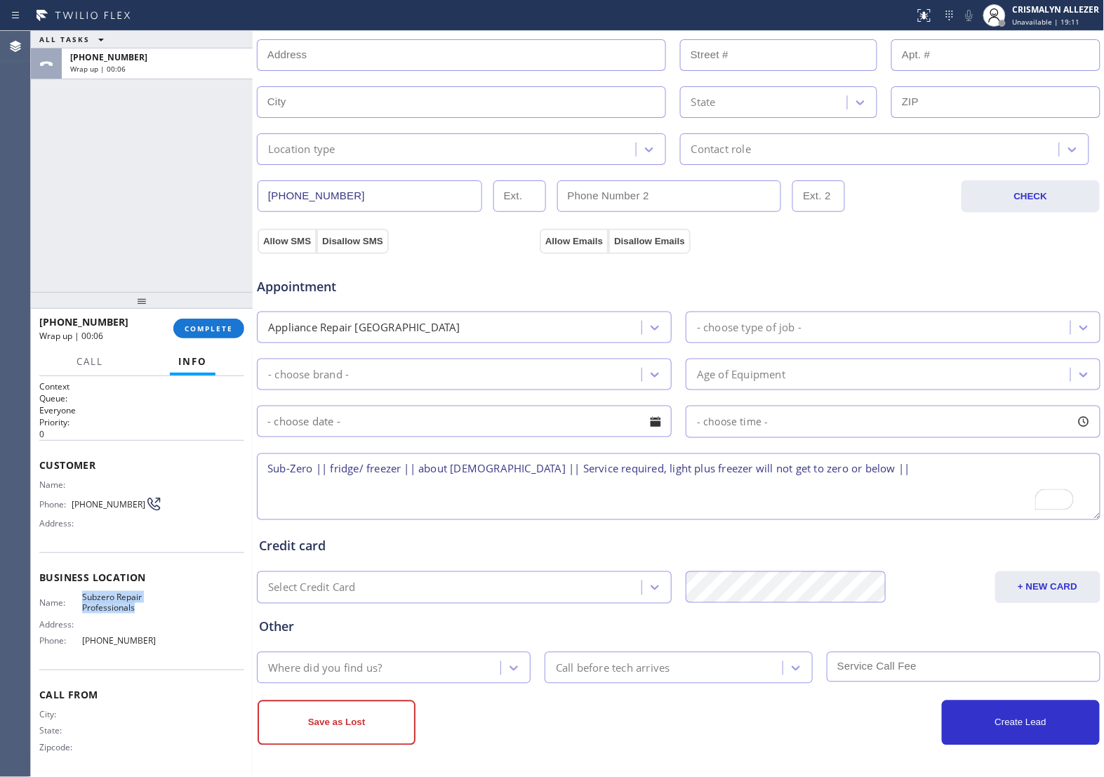
drag, startPoint x: 79, startPoint y: 587, endPoint x: 155, endPoint y: 609, distance: 79.5
click at [155, 609] on div "Business location Name: Subzero Repair Professionals Address: Phone: [PHONE_NUM…" at bounding box center [141, 610] width 205 height 117
copy span "Subzero Repair Professionals"
click at [869, 467] on textarea "Sub-Zero || fridge/ freezer || about [DEMOGRAPHIC_DATA] || Service required, li…" at bounding box center [679, 486] width 844 height 67
paste textarea "Subzero Repair Professionals"
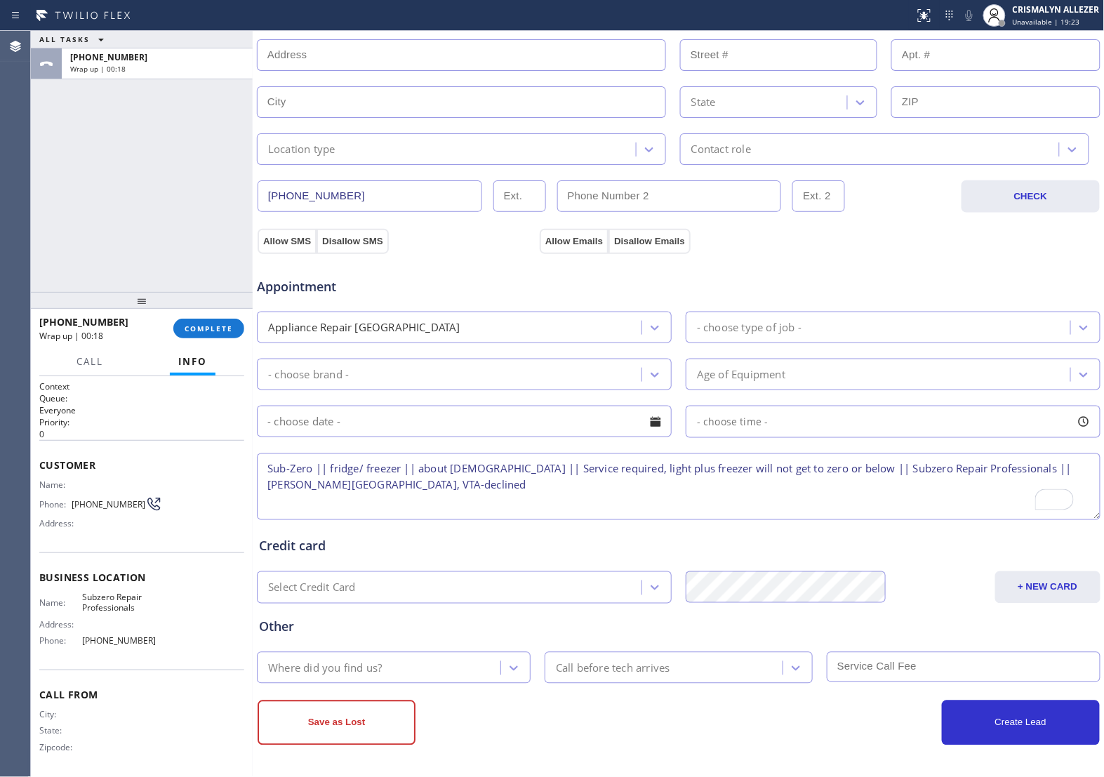
type textarea "Sub-Zero || fridge/ freezer || about [DEMOGRAPHIC_DATA] || Service required, li…"
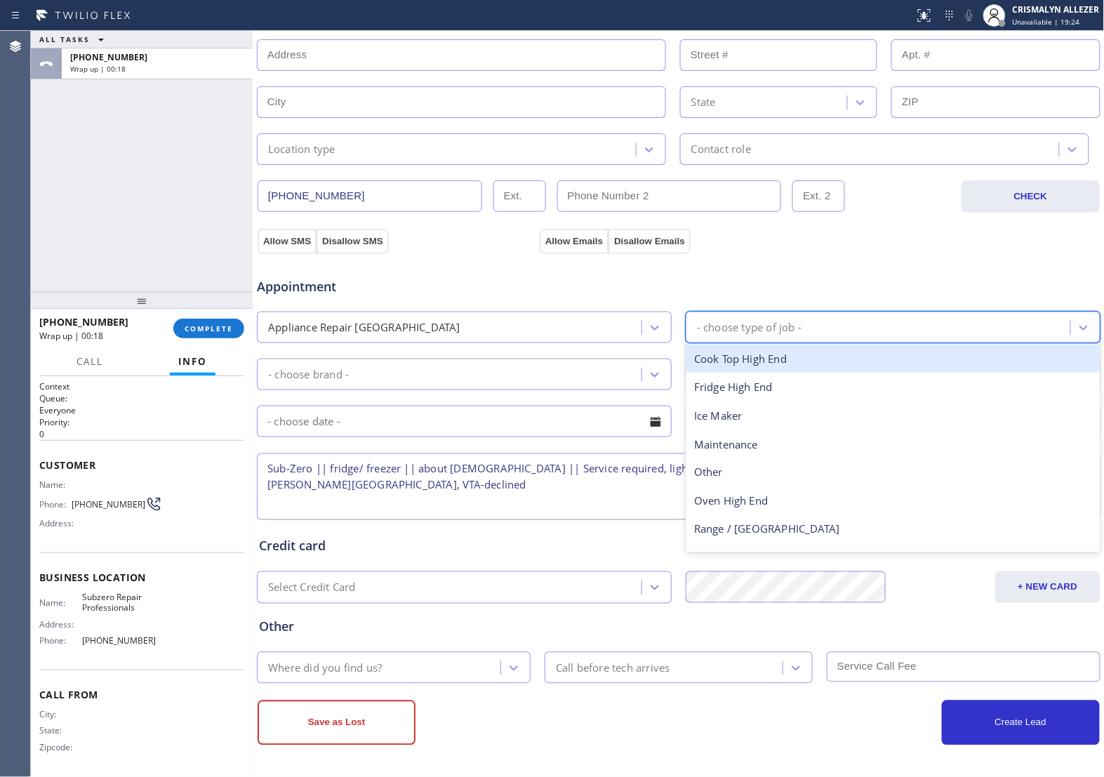
click at [832, 325] on div "- choose type of job -" at bounding box center [880, 327] width 380 height 25
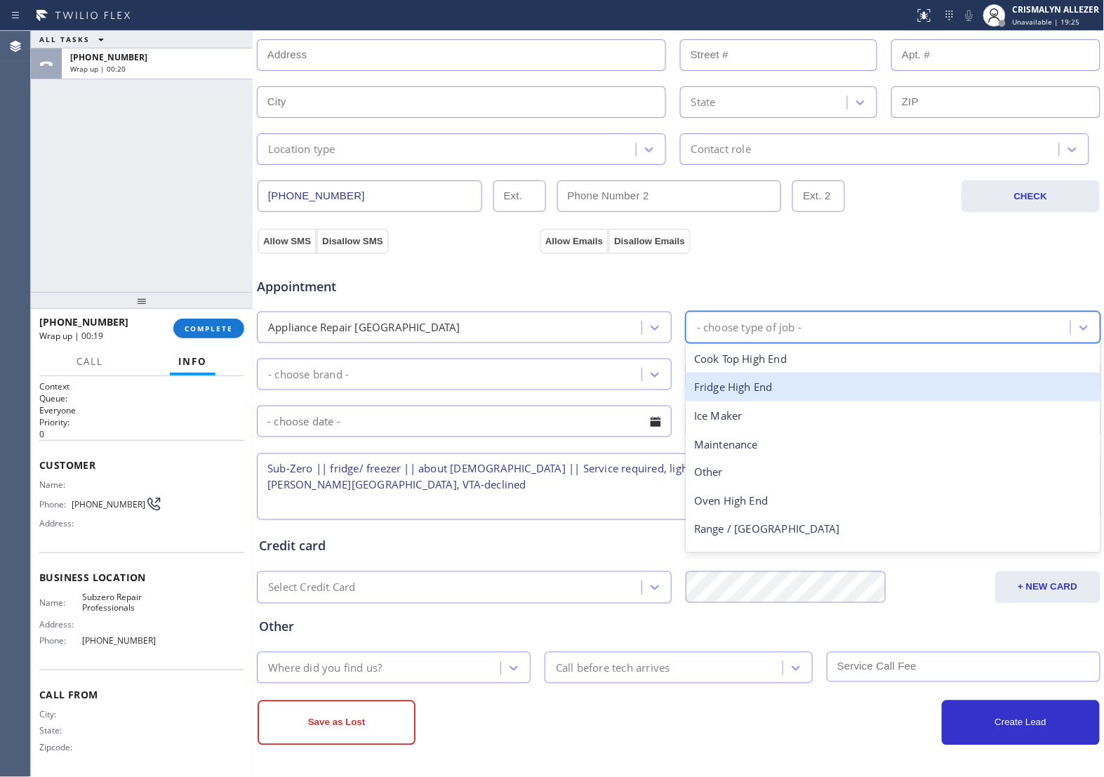
click at [825, 387] on div "Fridge High End" at bounding box center [893, 387] width 415 height 29
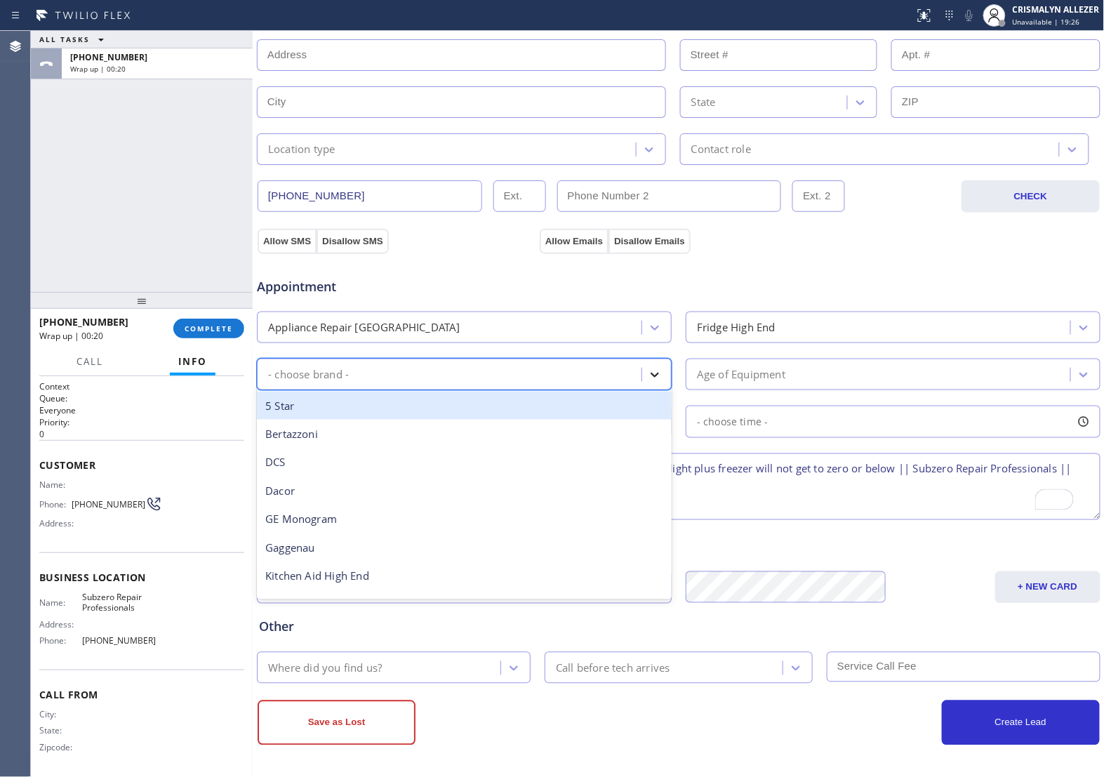
click at [648, 376] on icon at bounding box center [655, 375] width 14 height 14
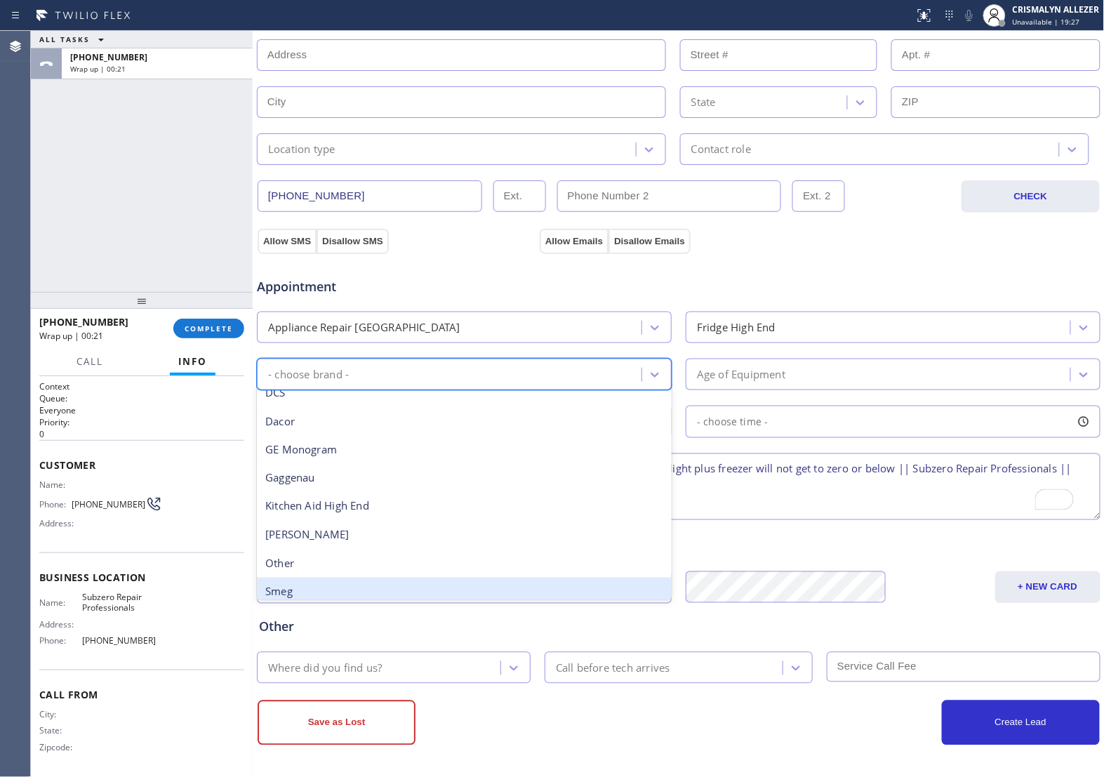
scroll to position [175, 0]
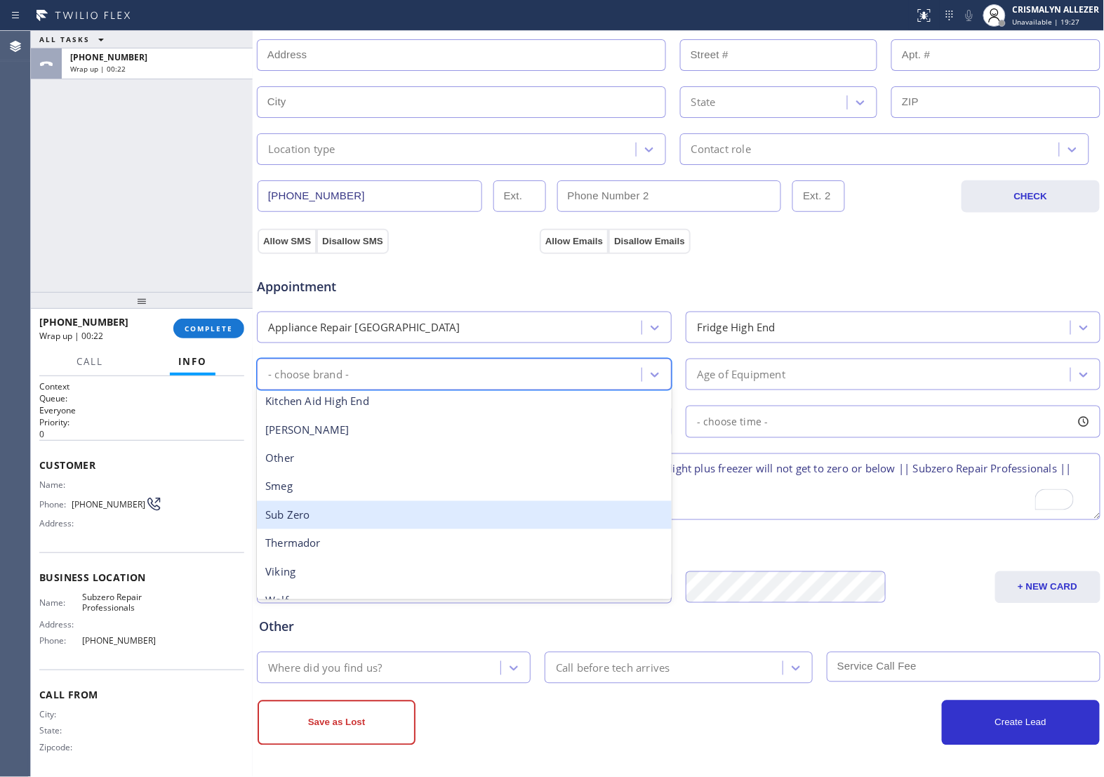
click at [418, 524] on div "Sub Zero" at bounding box center [464, 515] width 415 height 29
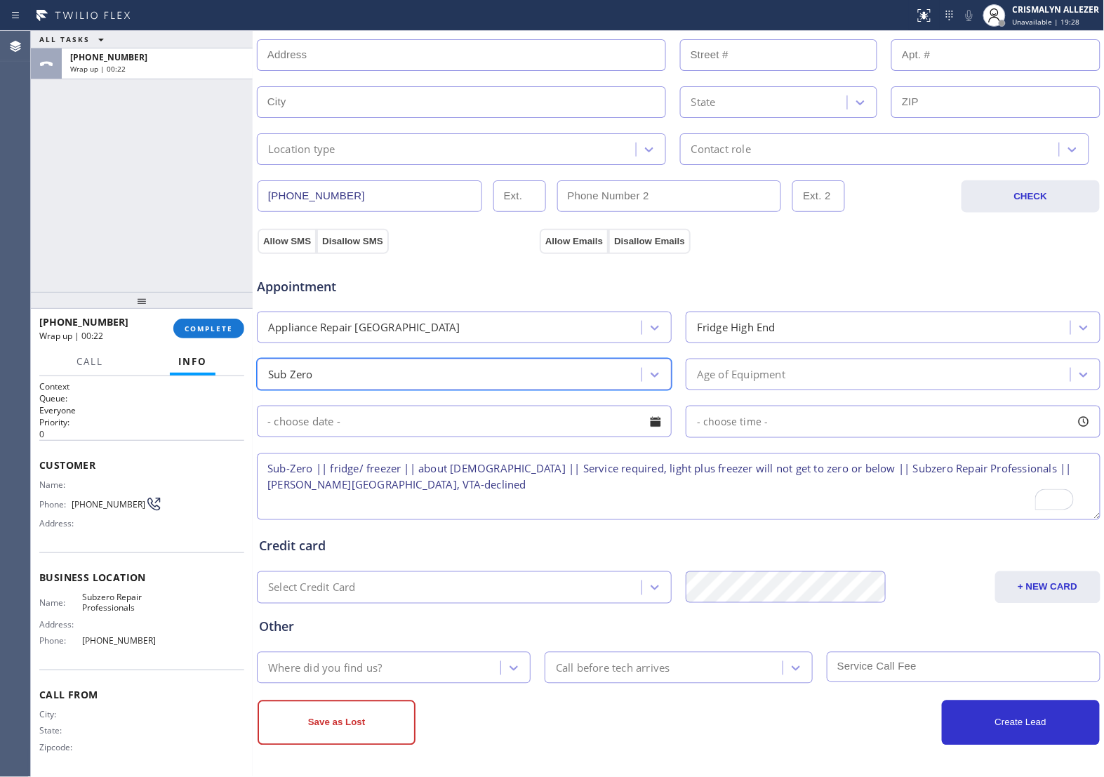
click at [793, 376] on div "Age of Equipment" at bounding box center [880, 374] width 380 height 25
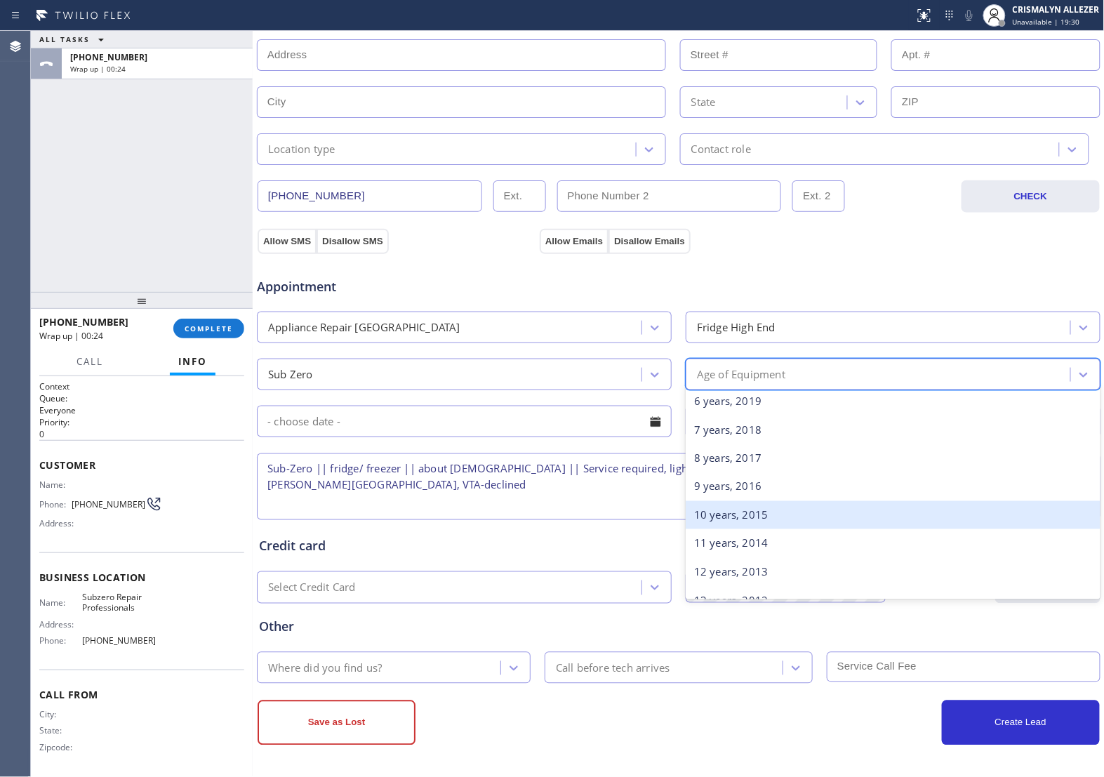
click at [751, 512] on div "10 years, 2015" at bounding box center [893, 515] width 415 height 29
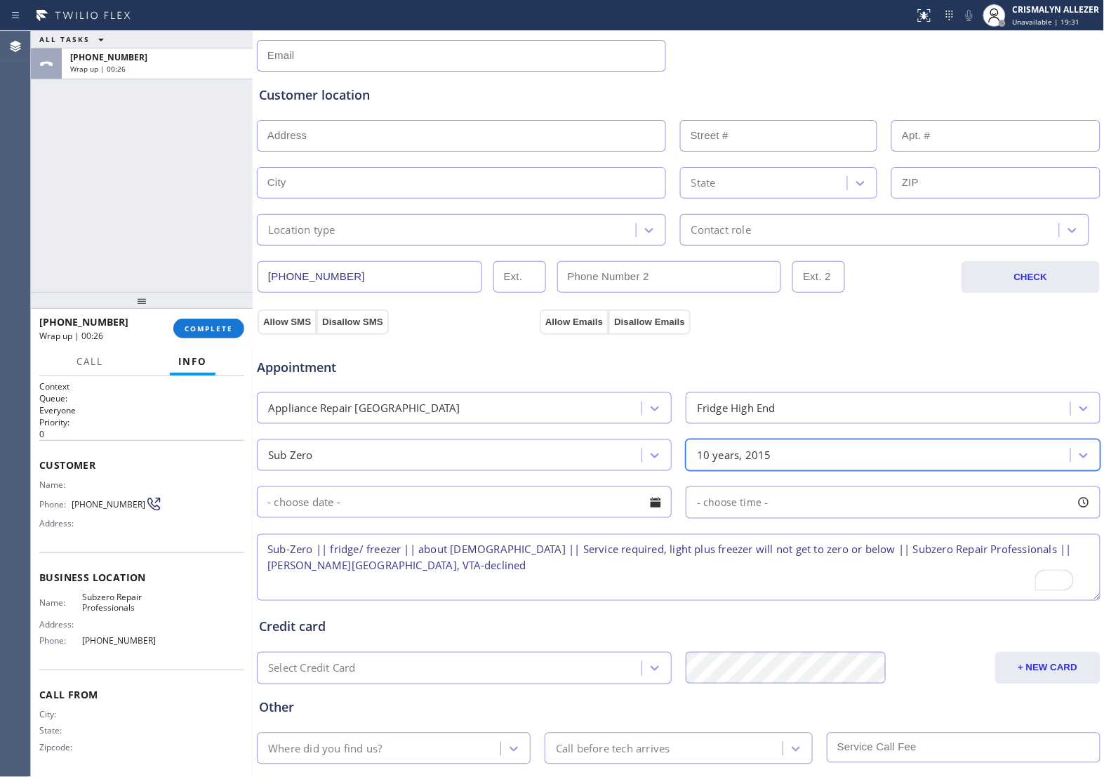
scroll to position [138, 0]
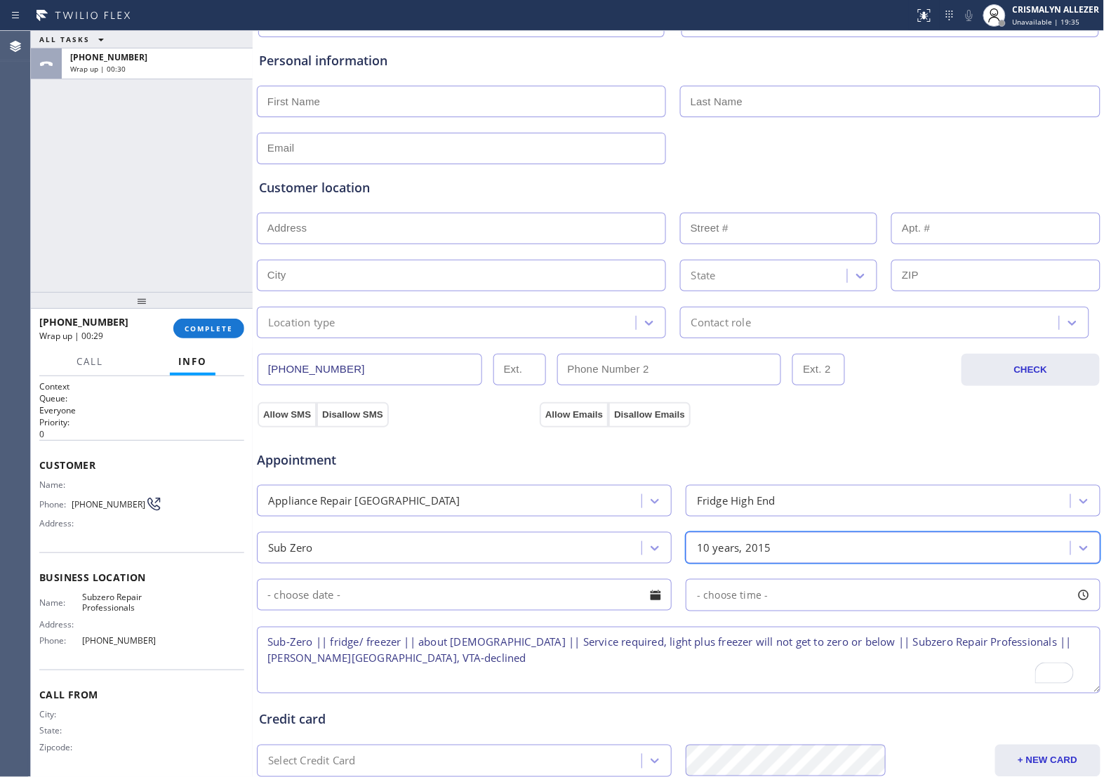
click at [330, 109] on input "text" at bounding box center [461, 102] width 409 height 32
type input "[PERSON_NAME]"
click at [345, 232] on input "text" at bounding box center [461, 229] width 409 height 32
click at [411, 151] on input "text" at bounding box center [461, 149] width 409 height 32
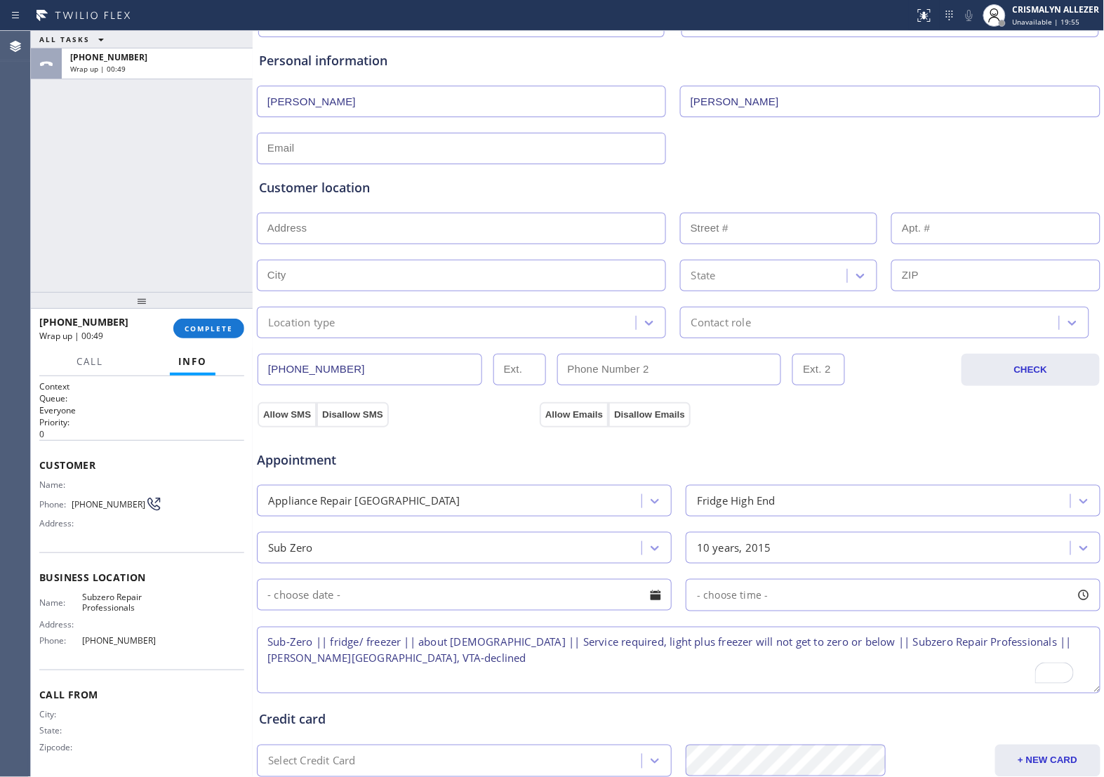
paste input "[PERSON_NAME][EMAIL_ADDRESS][DOMAIN_NAME]"
type input "[PERSON_NAME][EMAIL_ADDRESS][DOMAIN_NAME]"
click at [439, 232] on input "text" at bounding box center [461, 229] width 409 height 32
paste input "[STREET_ADDRESS]"
type input "[STREET_ADDRESS]"
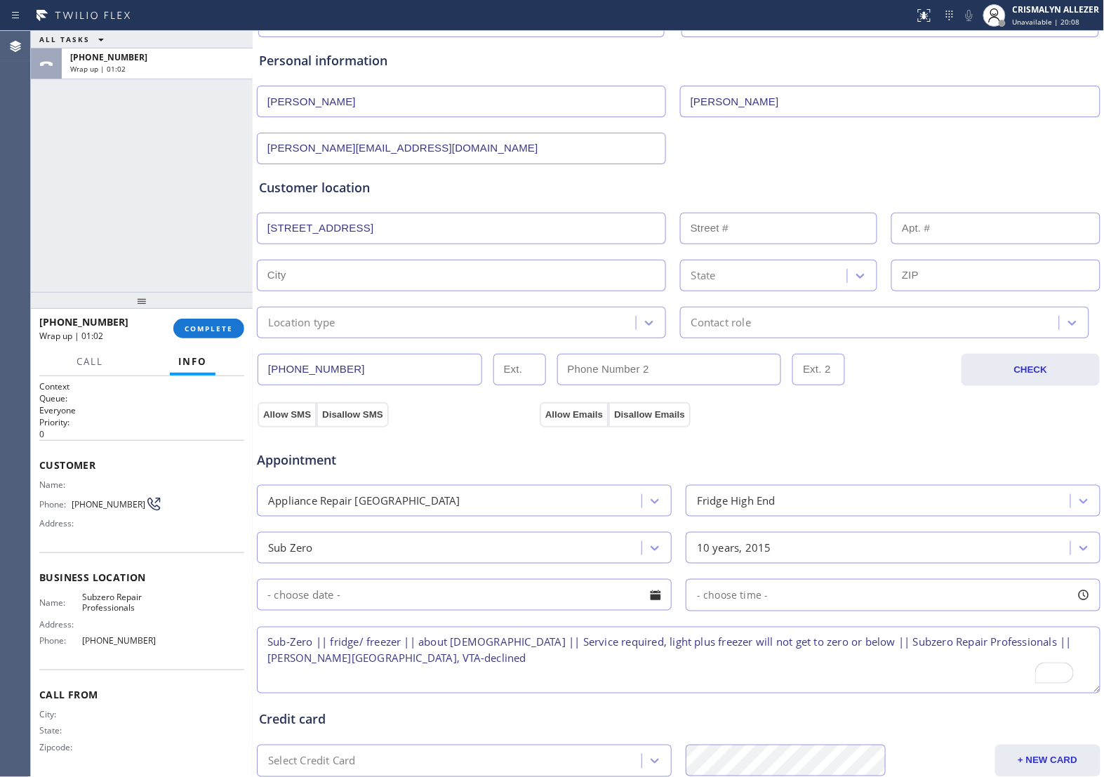
type input "11089"
type input "Happy Valley"
type input "97086"
click at [651, 326] on div at bounding box center [649, 322] width 25 height 25
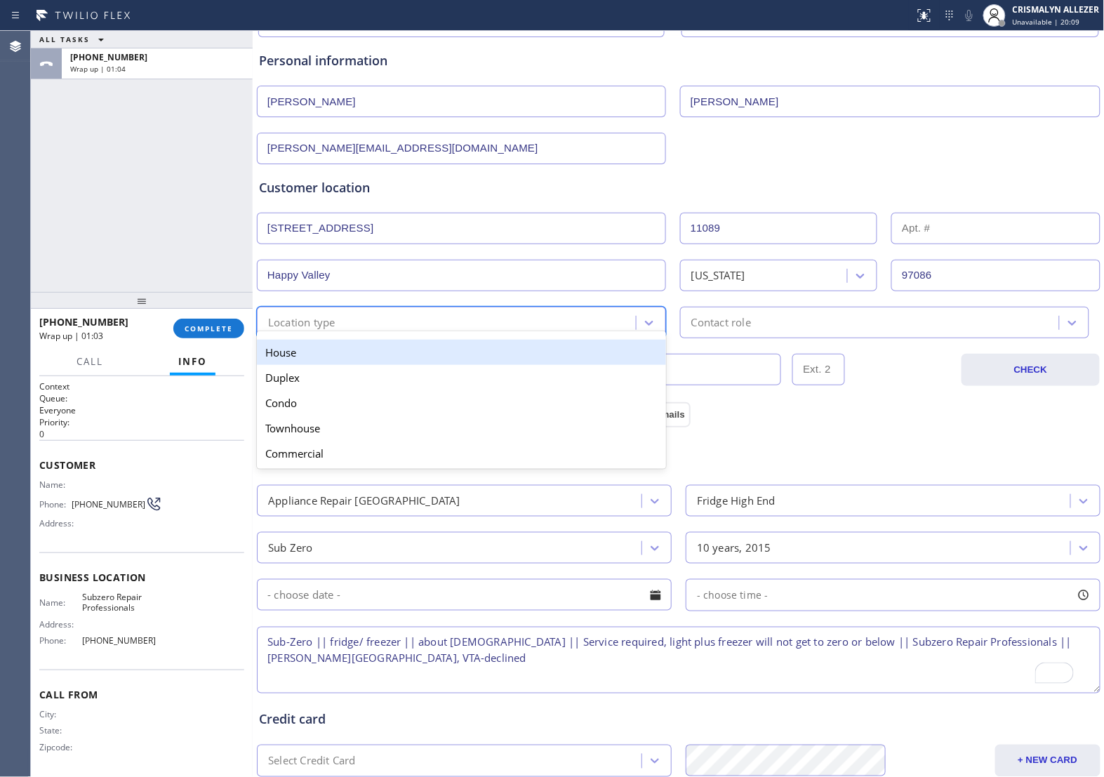
click at [559, 361] on div "House" at bounding box center [461, 352] width 409 height 25
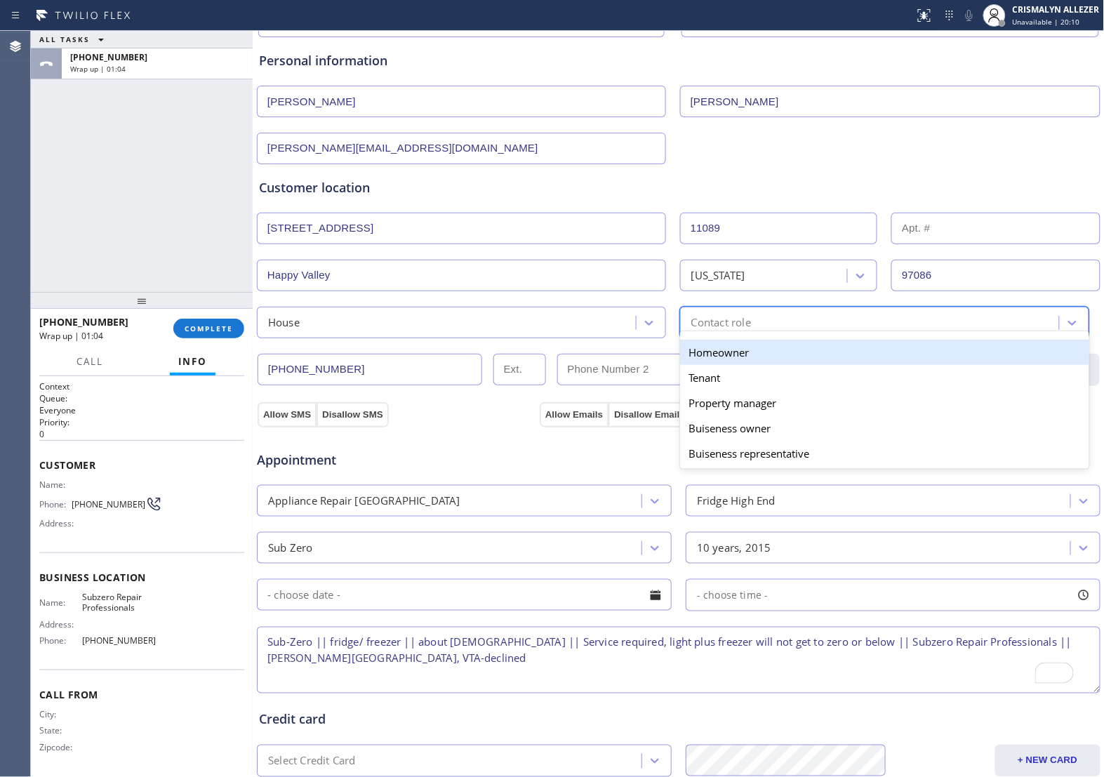
click at [801, 313] on div "Contact role" at bounding box center [871, 322] width 375 height 25
click at [716, 355] on div "Homeowner" at bounding box center [884, 352] width 409 height 25
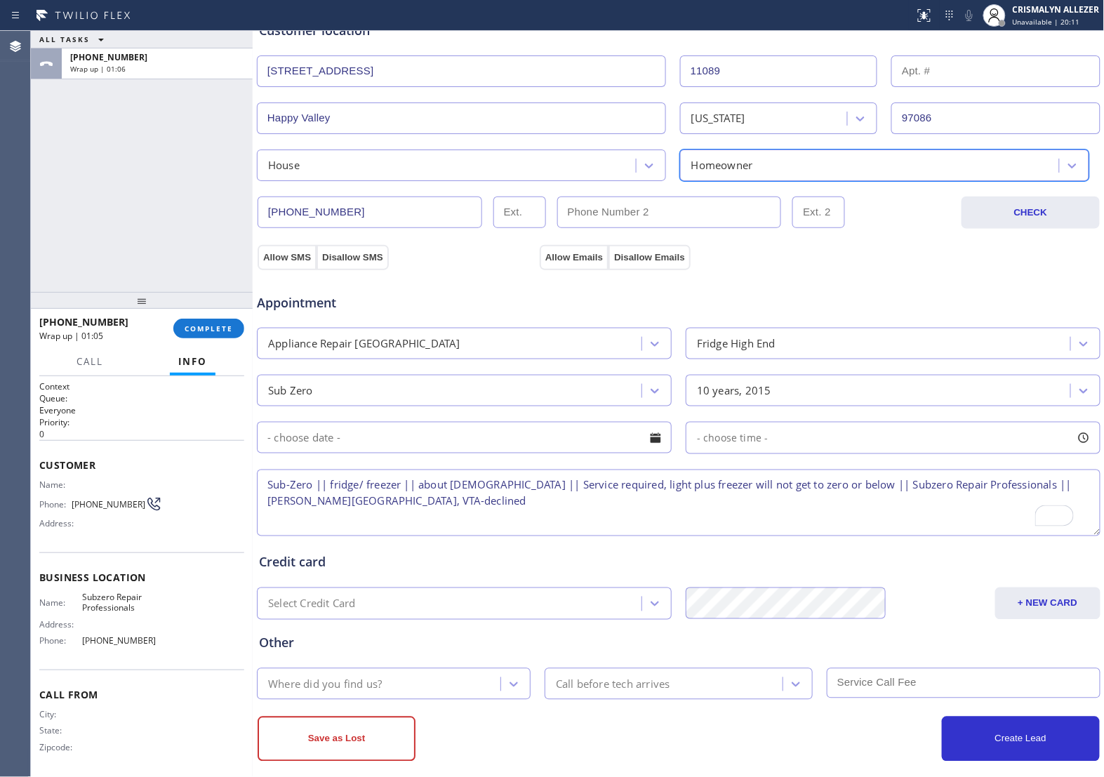
scroll to position [313, 0]
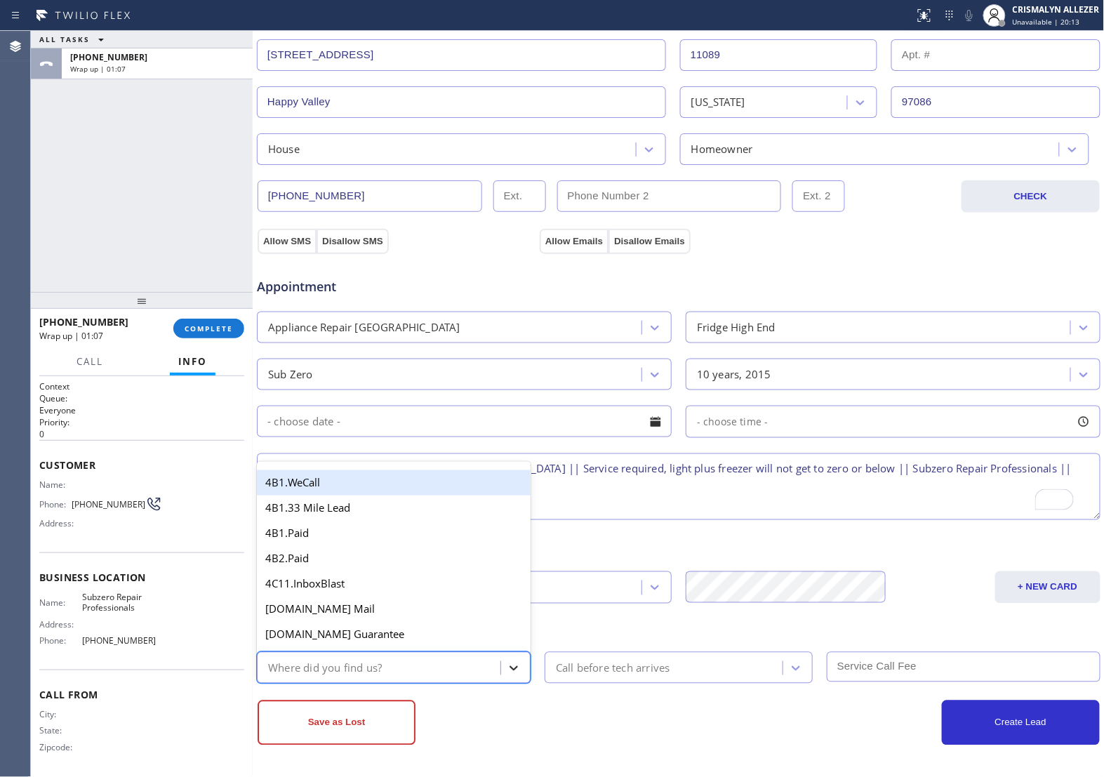
click at [507, 672] on icon at bounding box center [514, 668] width 14 height 14
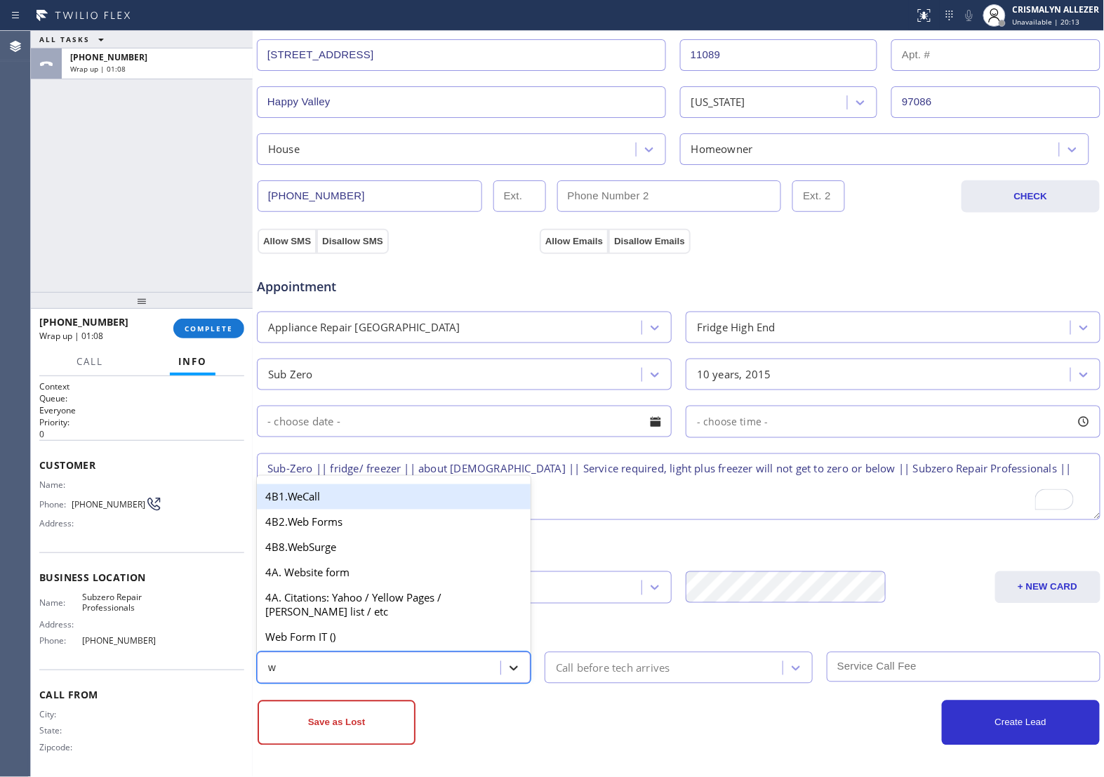
type input "we"
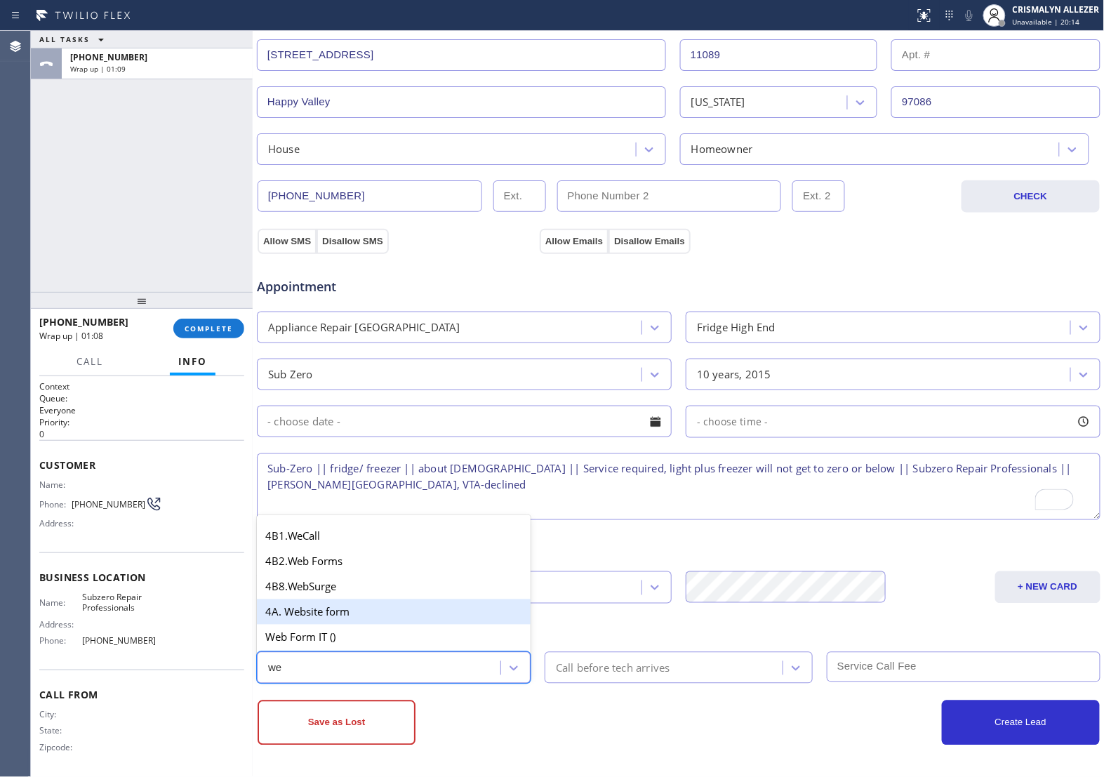
click at [365, 609] on div "4A. Website form" at bounding box center [394, 611] width 274 height 25
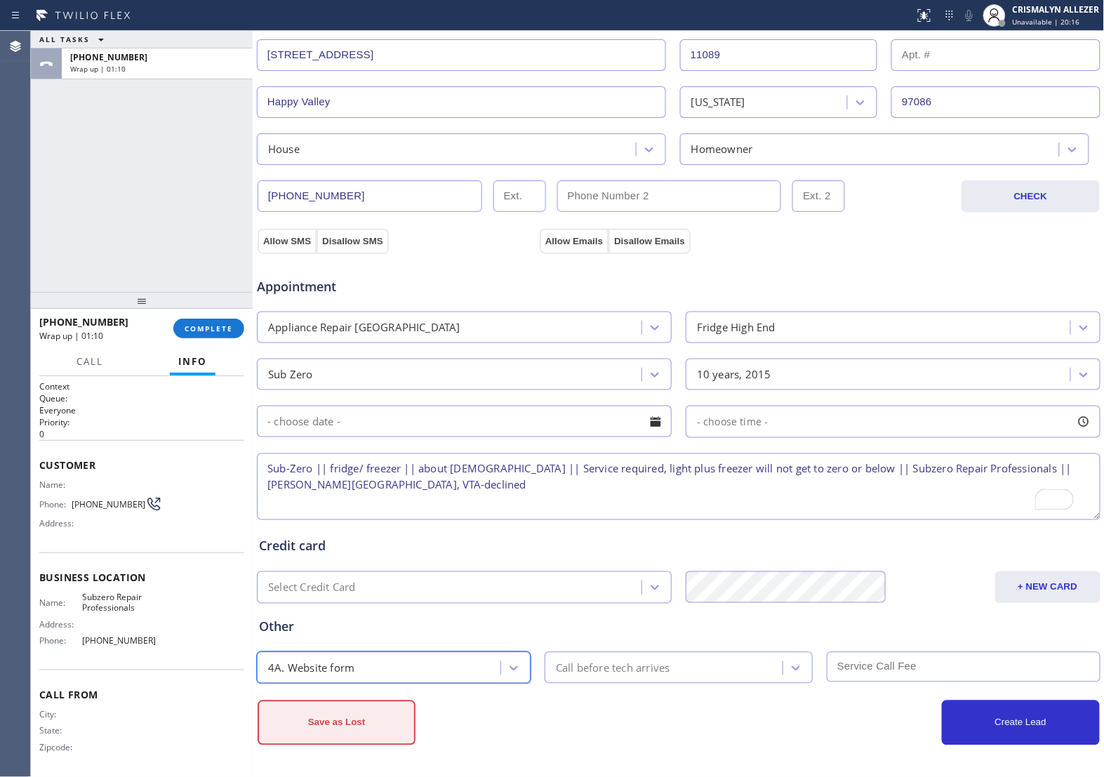
click at [380, 737] on button "Save as Lost" at bounding box center [337, 722] width 158 height 45
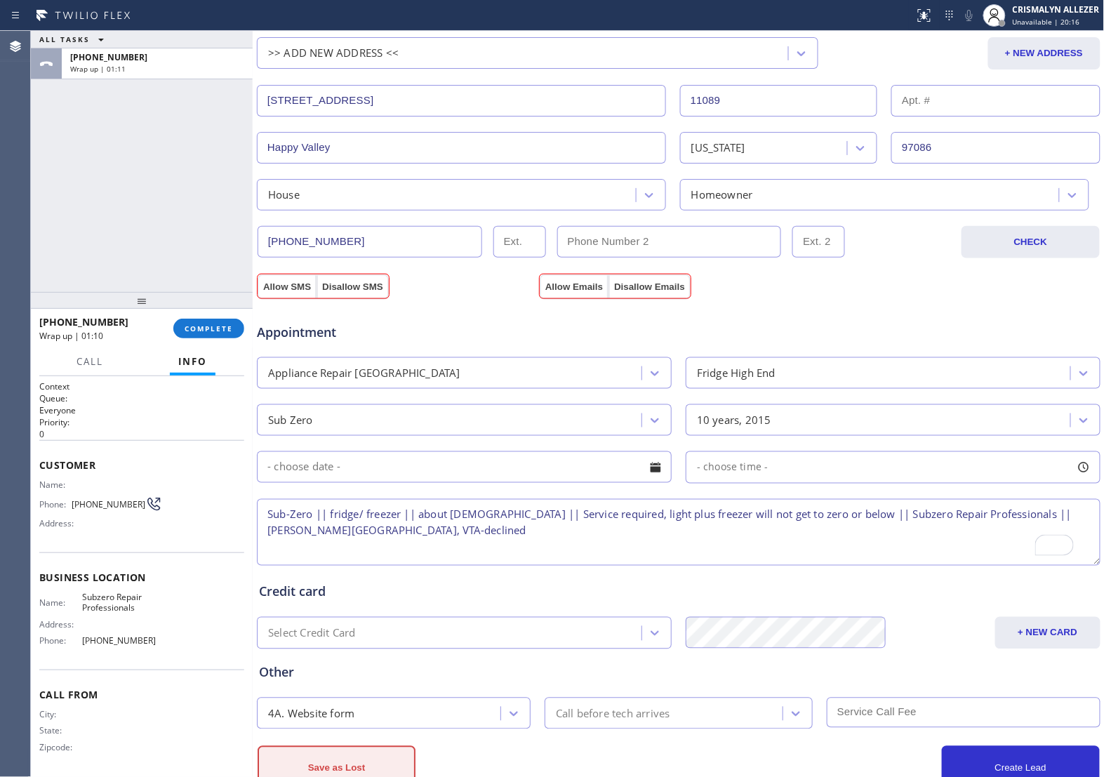
scroll to position [360, 0]
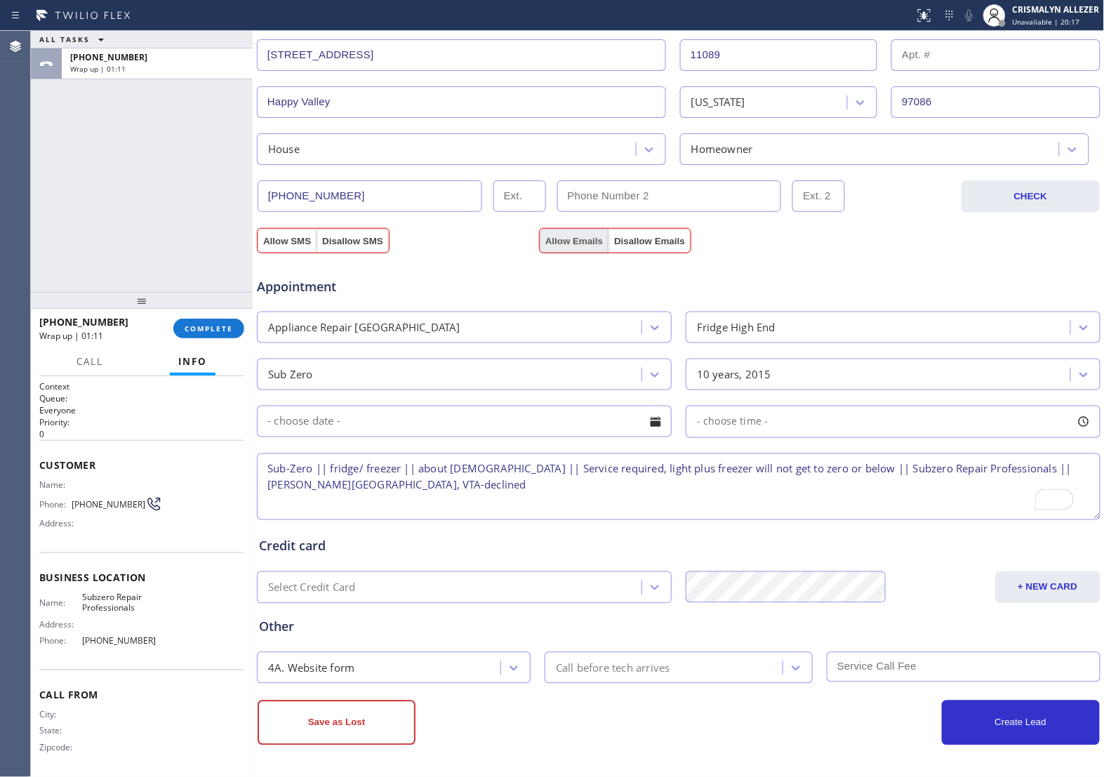
click at [576, 246] on button "Allow Emails" at bounding box center [574, 241] width 69 height 25
click at [284, 244] on button "Allow SMS" at bounding box center [287, 241] width 59 height 25
click at [346, 724] on button "Save as Lost" at bounding box center [337, 722] width 158 height 45
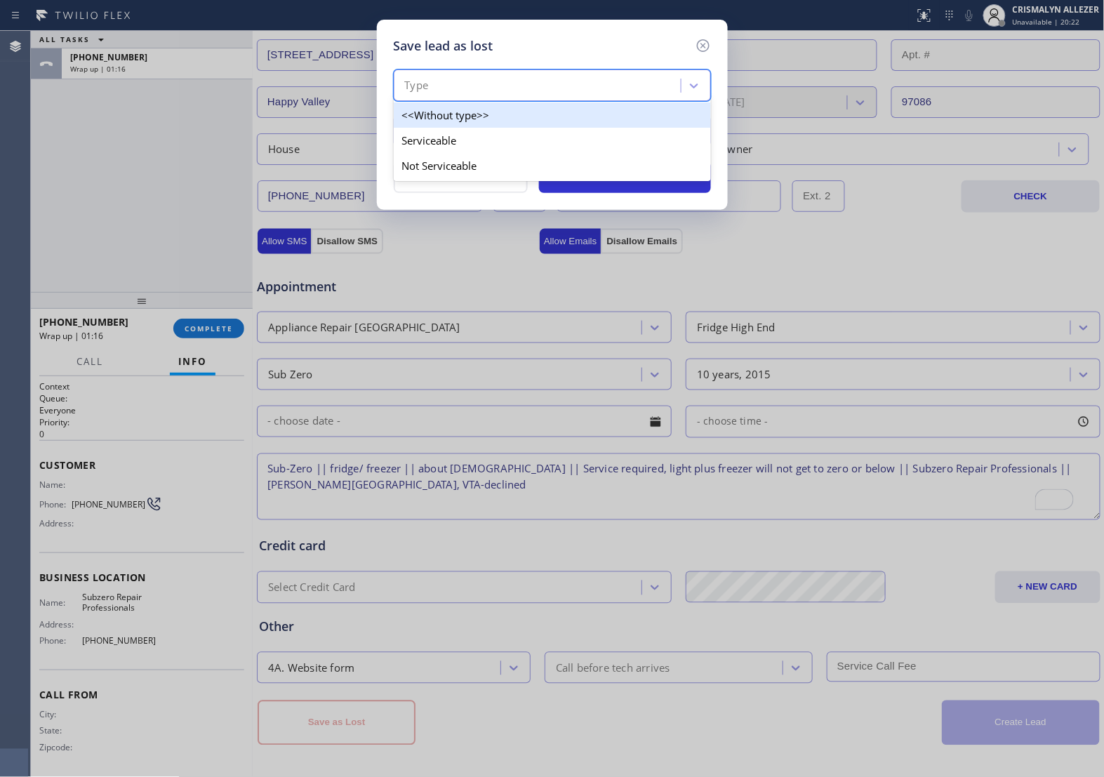
drag, startPoint x: 607, startPoint y: 90, endPoint x: 512, endPoint y: 151, distance: 112.7
click at [604, 93] on div "Type" at bounding box center [539, 86] width 283 height 25
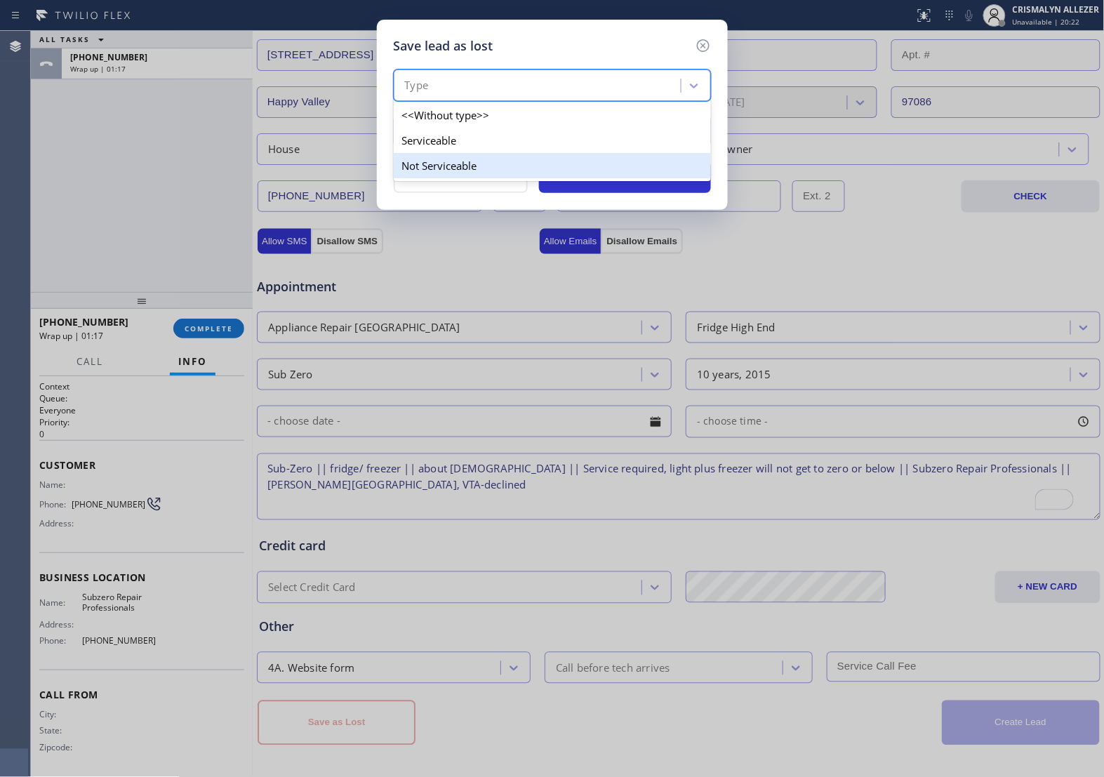
click at [479, 160] on div "Not Serviceable" at bounding box center [552, 165] width 317 height 25
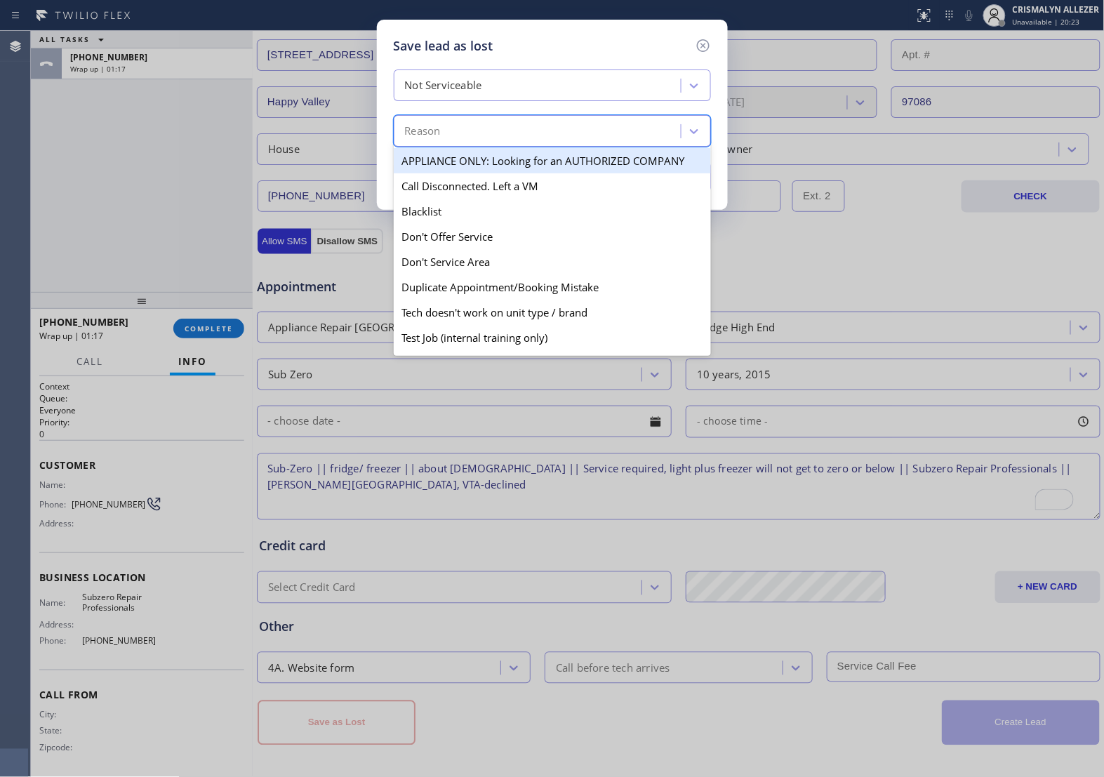
click at [503, 134] on div "Reason" at bounding box center [539, 131] width 283 height 25
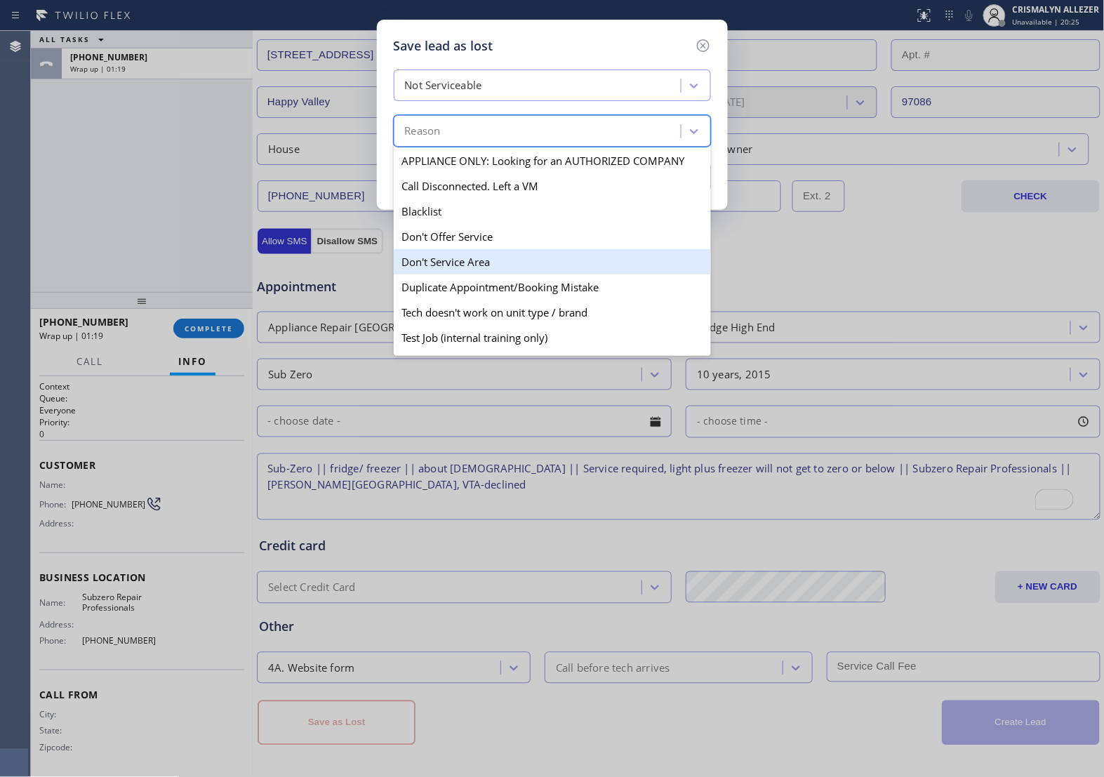
click at [470, 269] on div "Don't Service Area" at bounding box center [552, 261] width 317 height 25
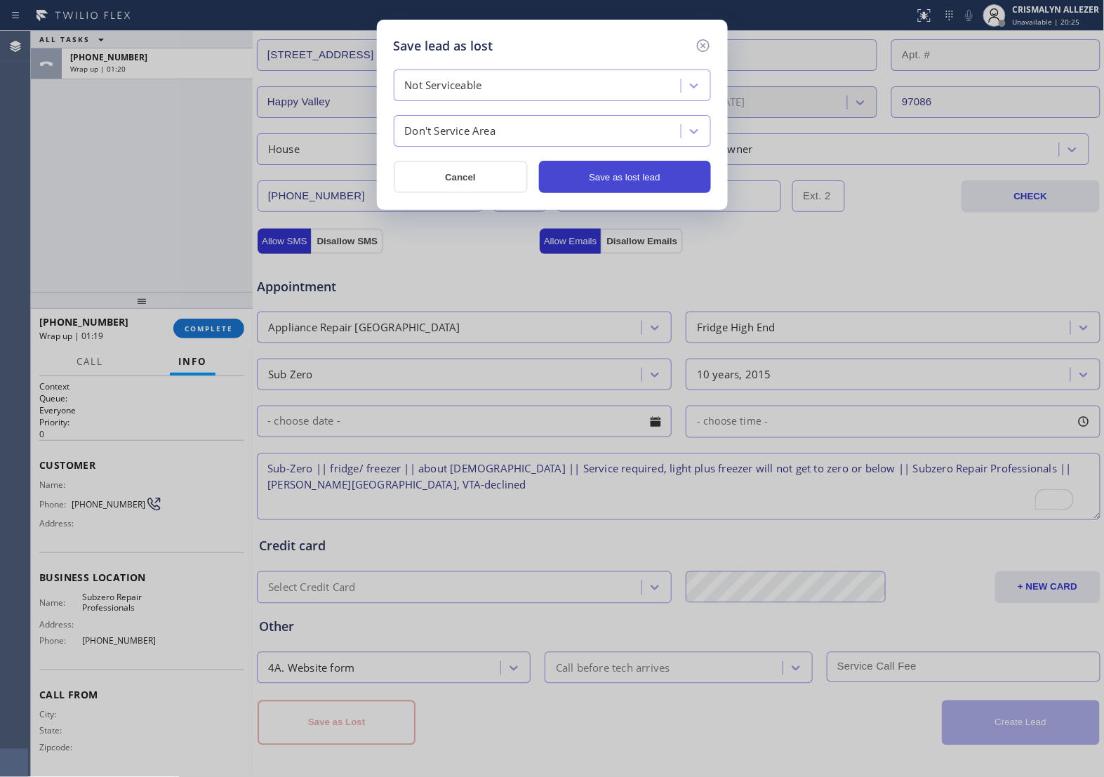
click at [625, 176] on button "Save as lost lead" at bounding box center [625, 177] width 172 height 32
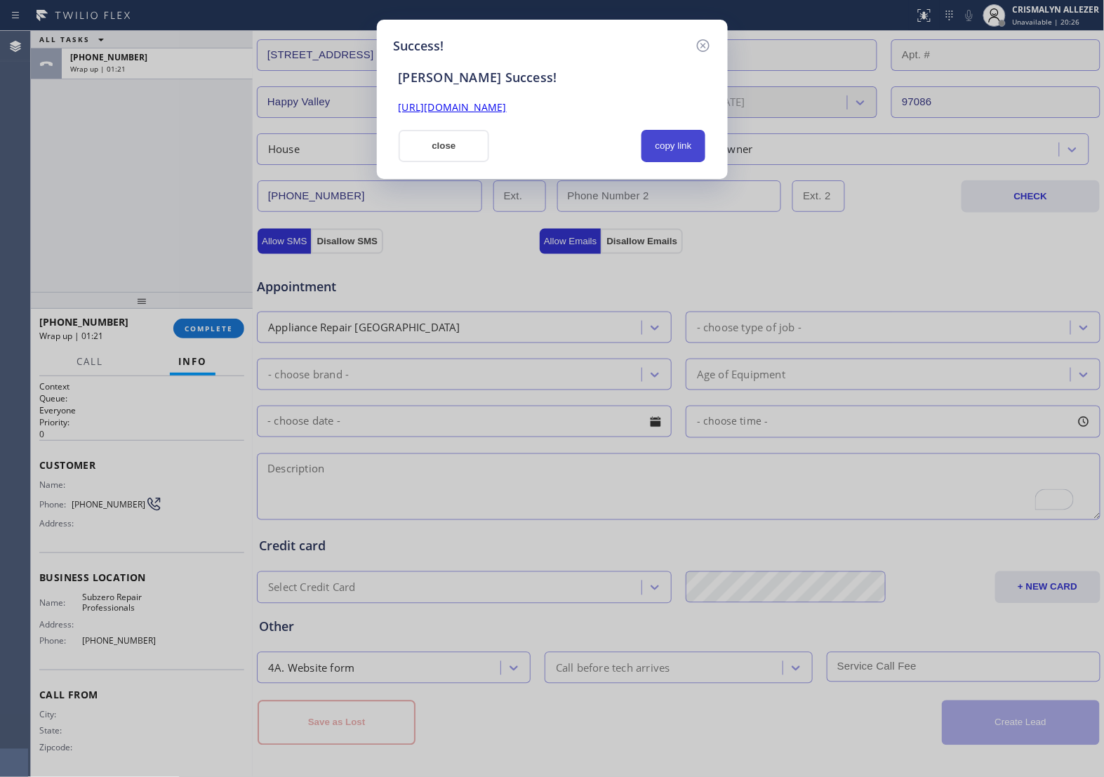
click at [676, 135] on button "copy link" at bounding box center [673, 146] width 65 height 32
click at [465, 144] on button "close" at bounding box center [444, 146] width 91 height 32
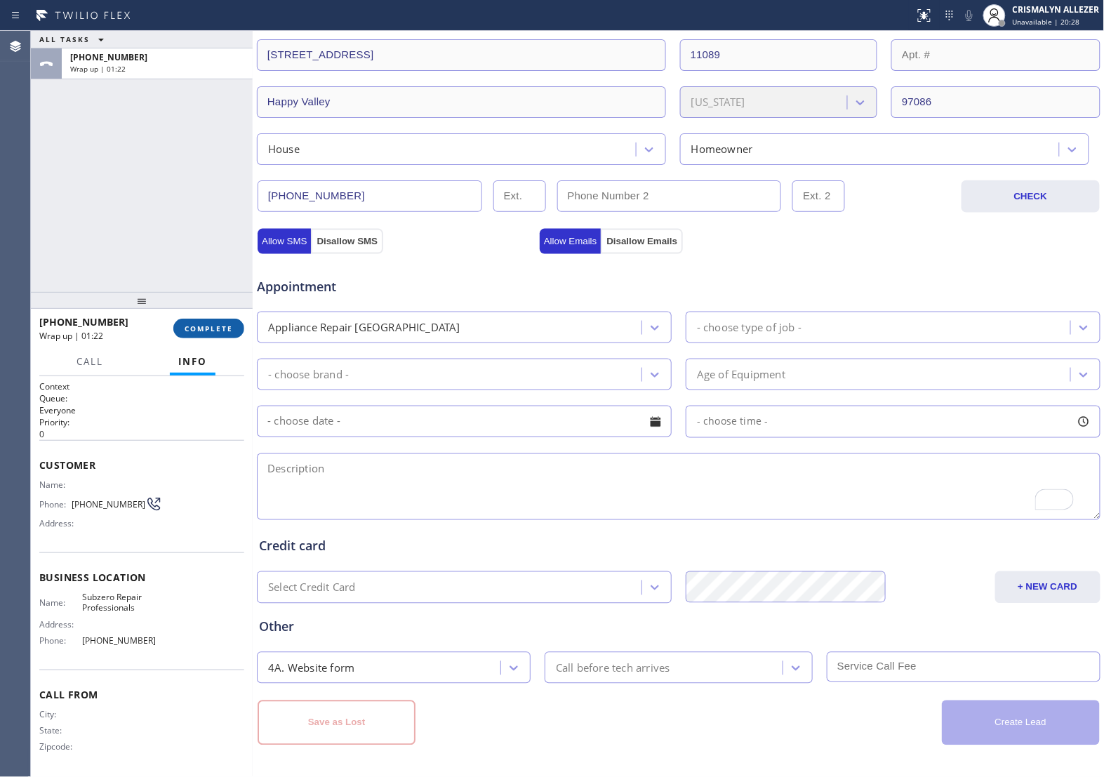
click at [208, 330] on span "COMPLETE" at bounding box center [209, 329] width 48 height 10
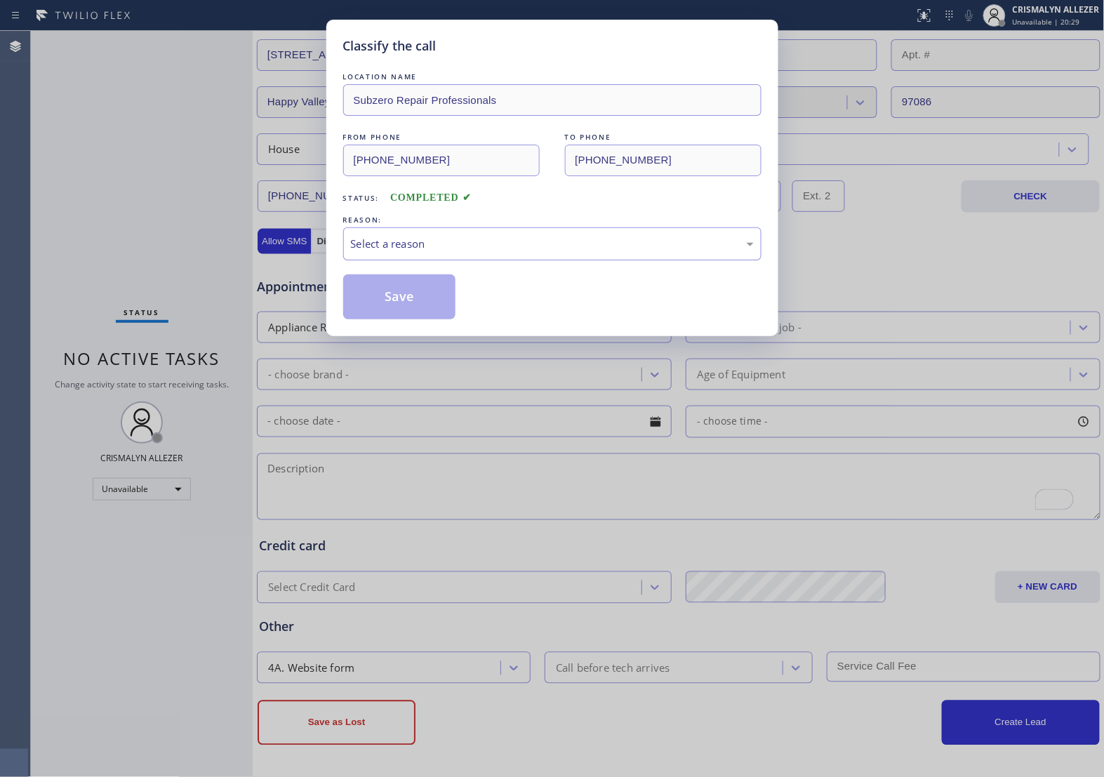
click at [520, 242] on div "Select a reason" at bounding box center [552, 244] width 403 height 16
click at [413, 307] on button "Save" at bounding box center [399, 296] width 113 height 45
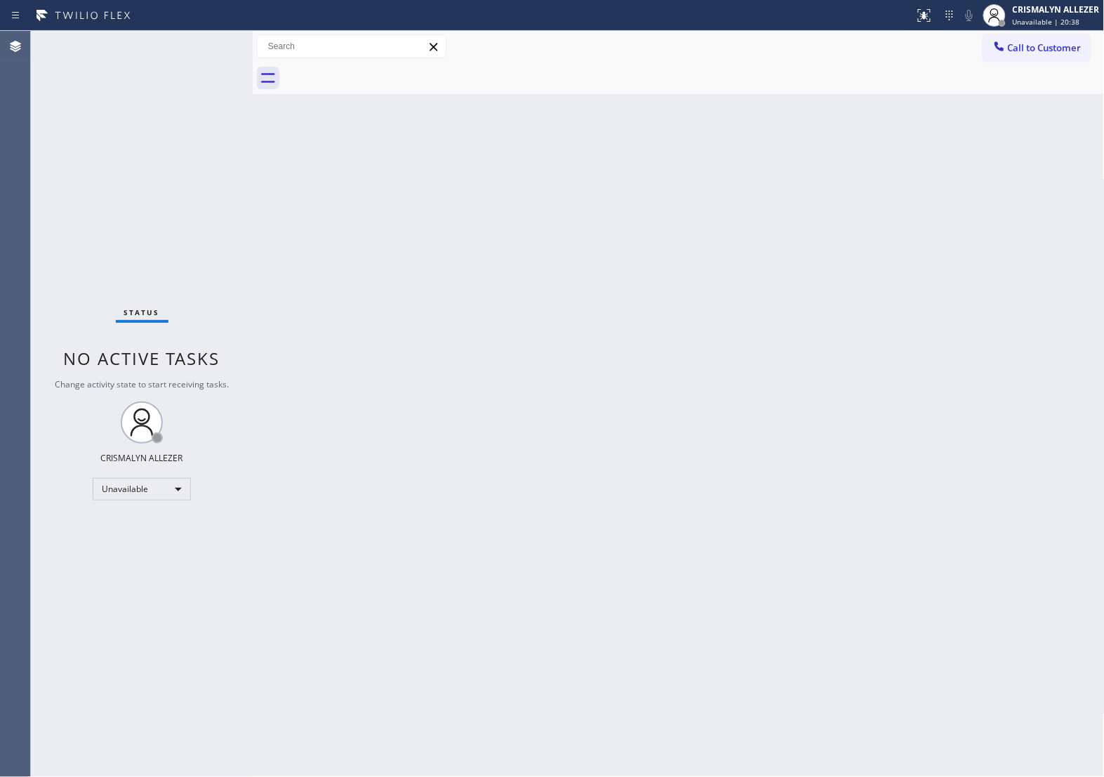
drag, startPoint x: 797, startPoint y: 72, endPoint x: 856, endPoint y: 27, distance: 74.1
click at [809, 65] on div at bounding box center [694, 78] width 821 height 32
click at [1034, 44] on span "Call to Customer" at bounding box center [1045, 47] width 74 height 13
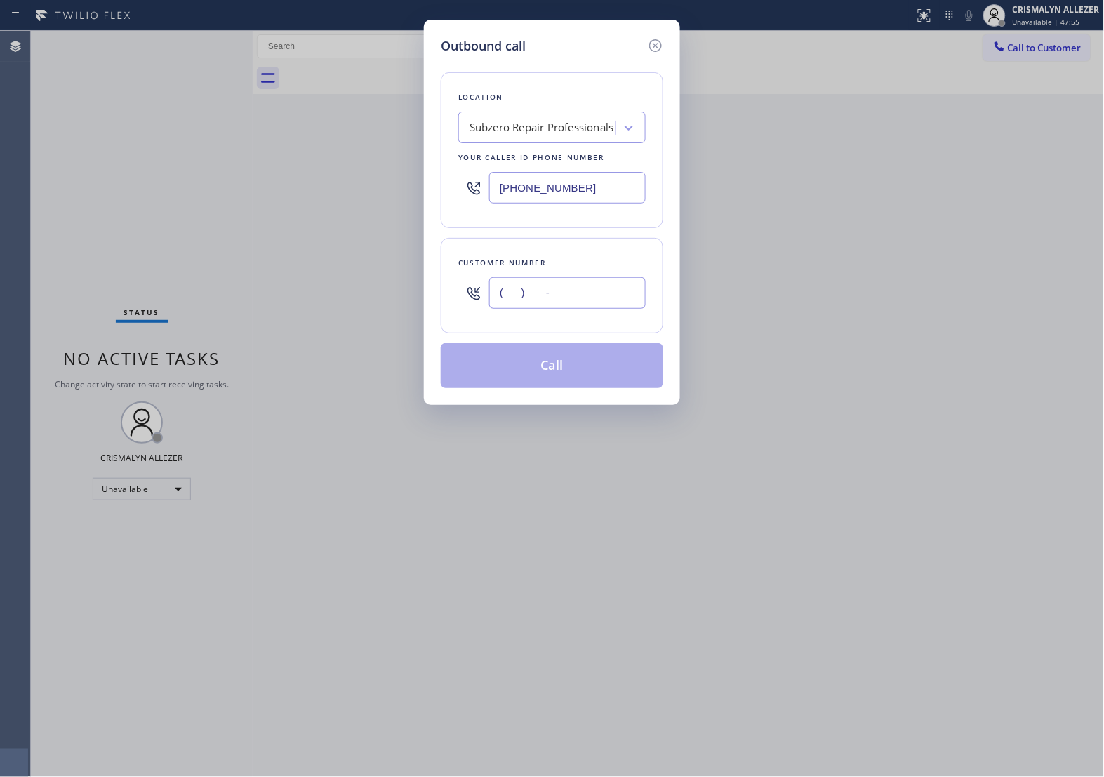
drag, startPoint x: 607, startPoint y: 298, endPoint x: 432, endPoint y: 302, distance: 174.8
click at [432, 302] on div "Outbound call Location Subzero Repair Professionals Your caller id phone number…" at bounding box center [552, 212] width 256 height 385
paste input "650) 200-2355"
type input "[PHONE_NUMBER]"
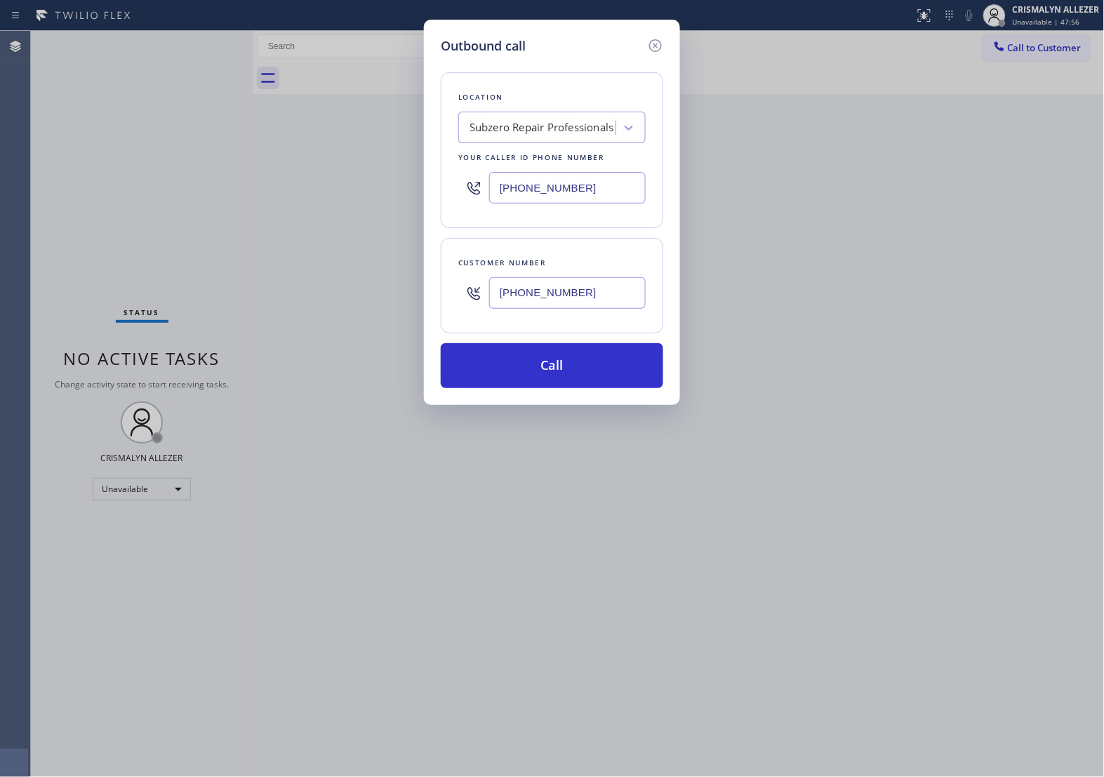
drag, startPoint x: 600, startPoint y: 186, endPoint x: 110, endPoint y: 181, distance: 489.9
click at [335, 179] on div "Outbound call Location Subzero Repair Professionals Your caller id phone number…" at bounding box center [552, 388] width 1104 height 777
paste input "650) 200-2355"
type input "[PHONE_NUMBER]"
drag, startPoint x: 590, startPoint y: 303, endPoint x: 274, endPoint y: 312, distance: 316.7
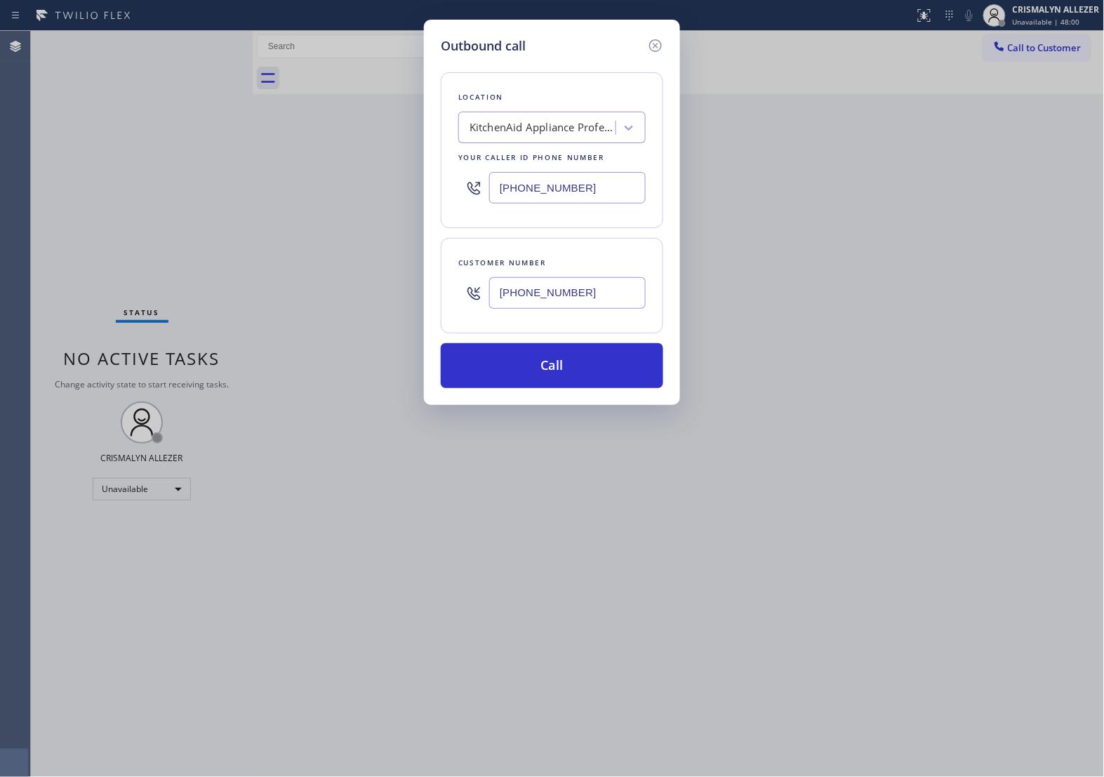
click at [260, 300] on div "Outbound call Location KitchenAid Appliance Professionals Mountain View Your ca…" at bounding box center [552, 388] width 1104 height 777
paste input "28) 310-527"
type input "[PHONE_NUMBER]"
click at [563, 371] on button "Call" at bounding box center [552, 365] width 222 height 45
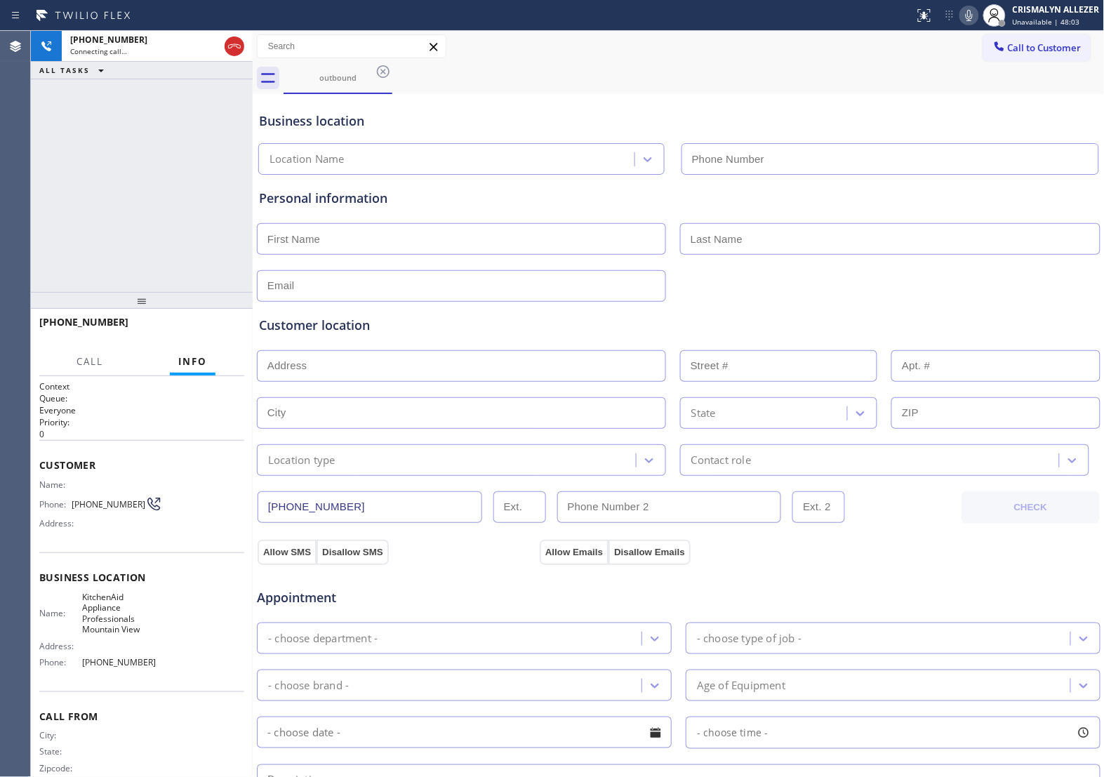
type input "[PHONE_NUMBER]"
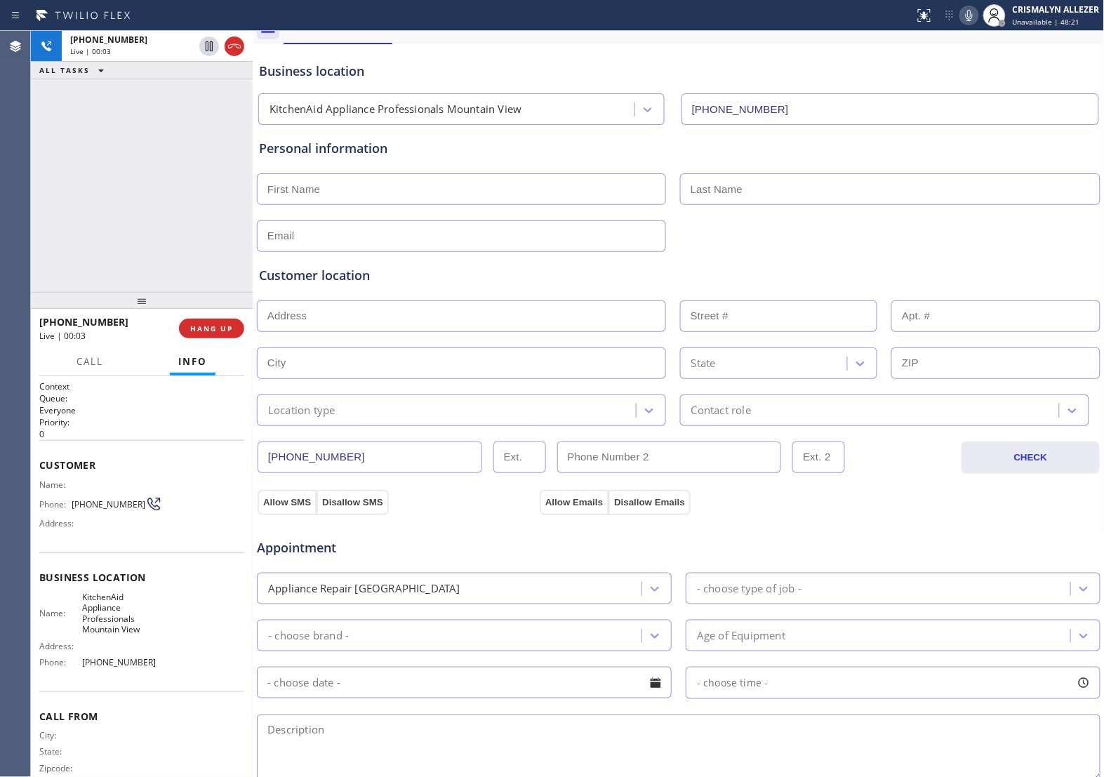
scroll to position [313, 0]
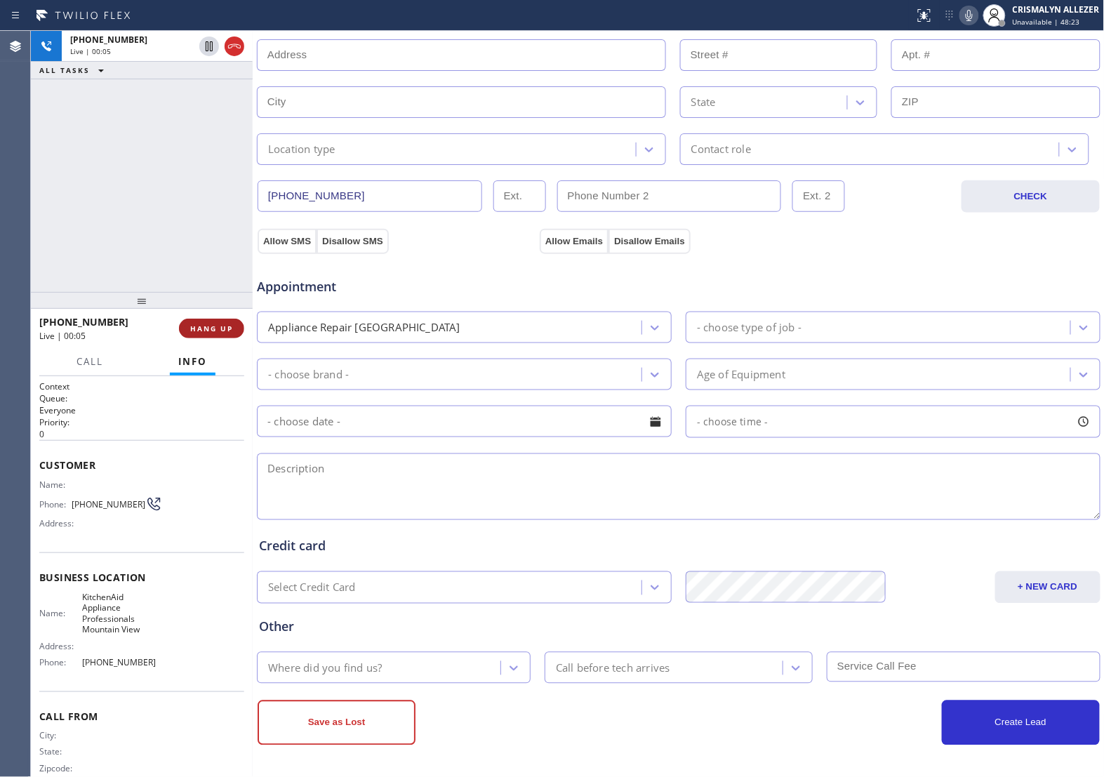
click at [201, 328] on span "HANG UP" at bounding box center [211, 329] width 43 height 10
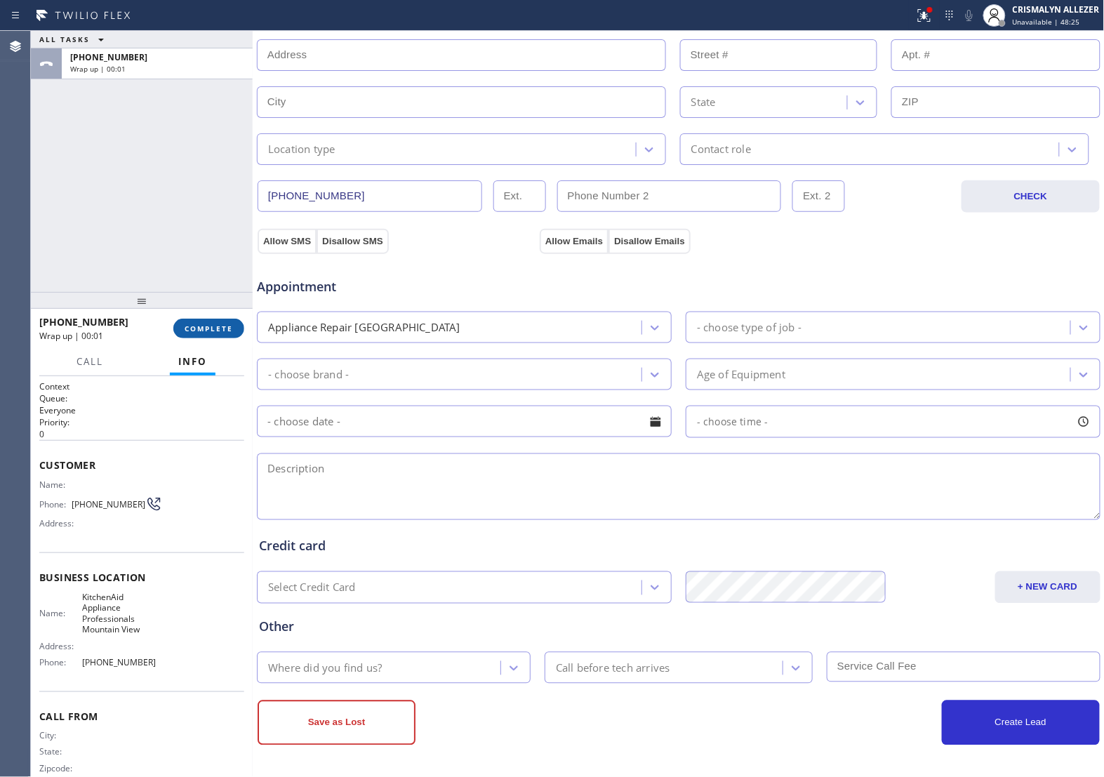
click at [204, 328] on span "COMPLETE" at bounding box center [209, 329] width 48 height 10
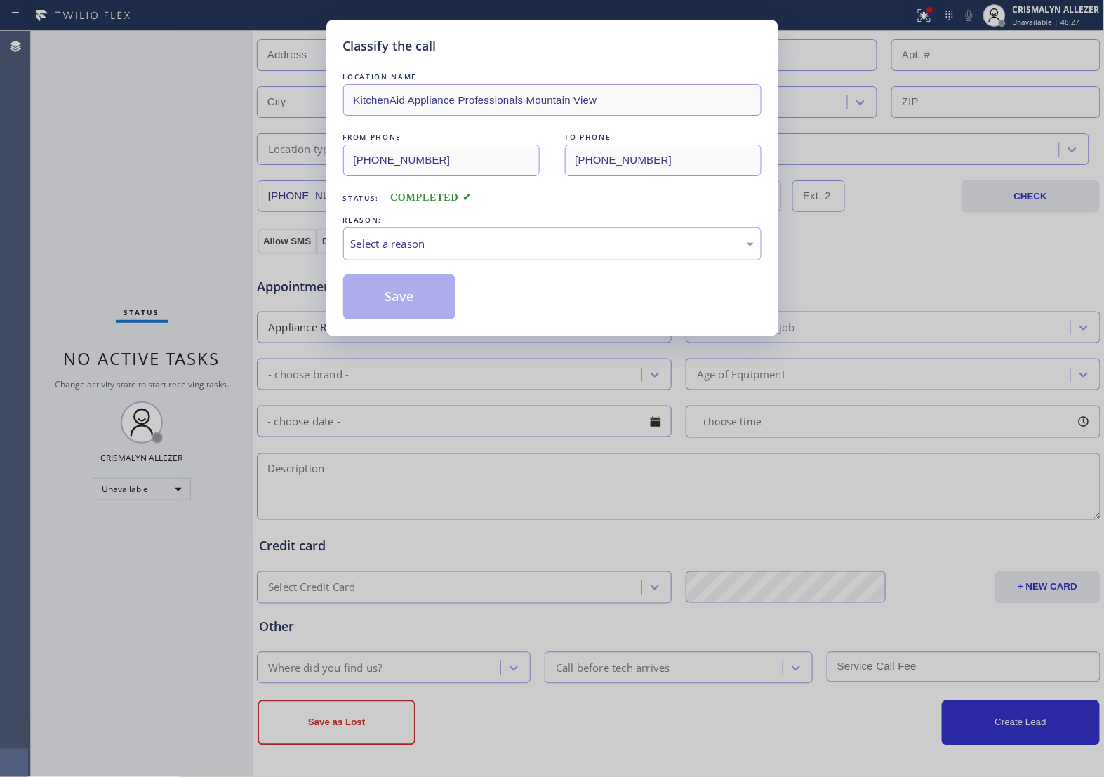
click at [510, 267] on div "LOCATION NAME KitchenAid Appliance Professionals Mountain View FROM PHONE [PHON…" at bounding box center [552, 194] width 418 height 250
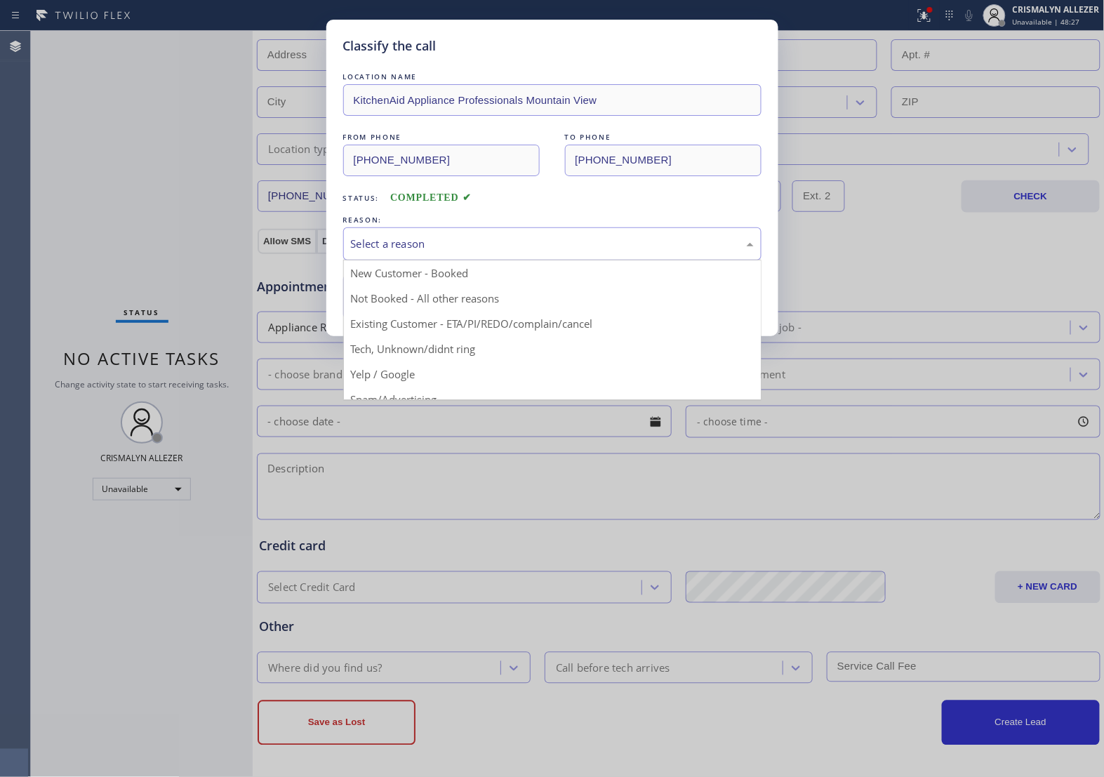
click at [536, 251] on div "Select a reason" at bounding box center [552, 244] width 403 height 16
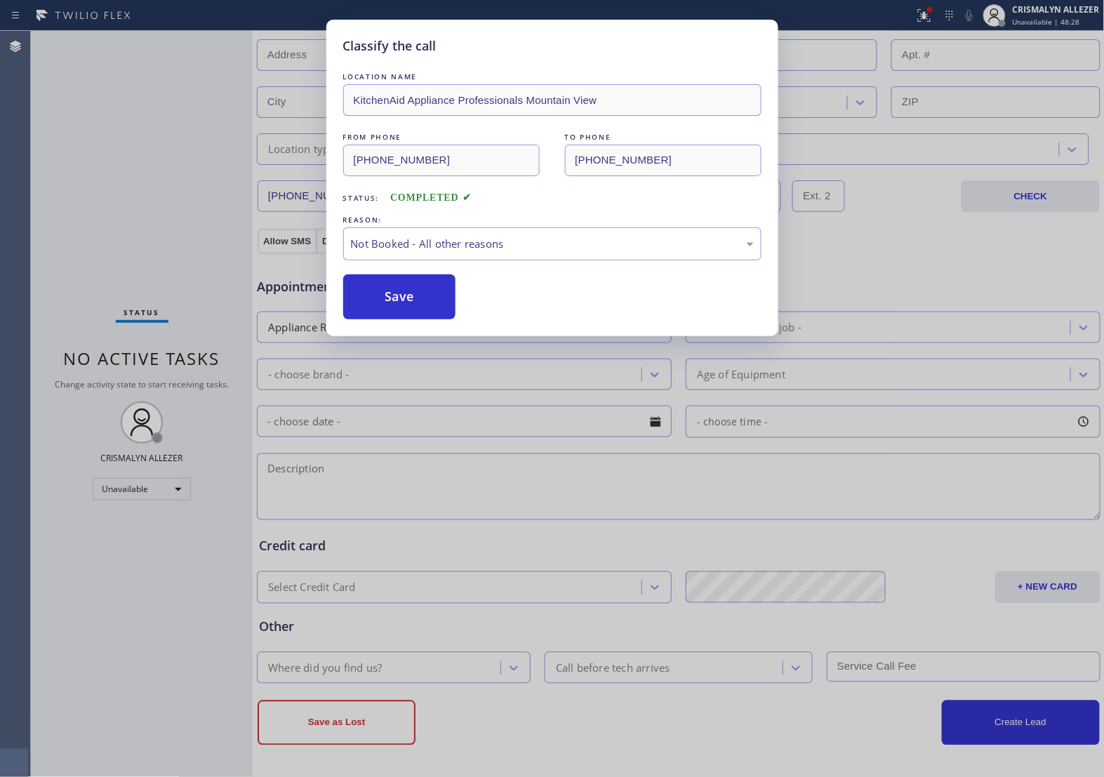
click at [383, 303] on button "Save" at bounding box center [399, 296] width 113 height 45
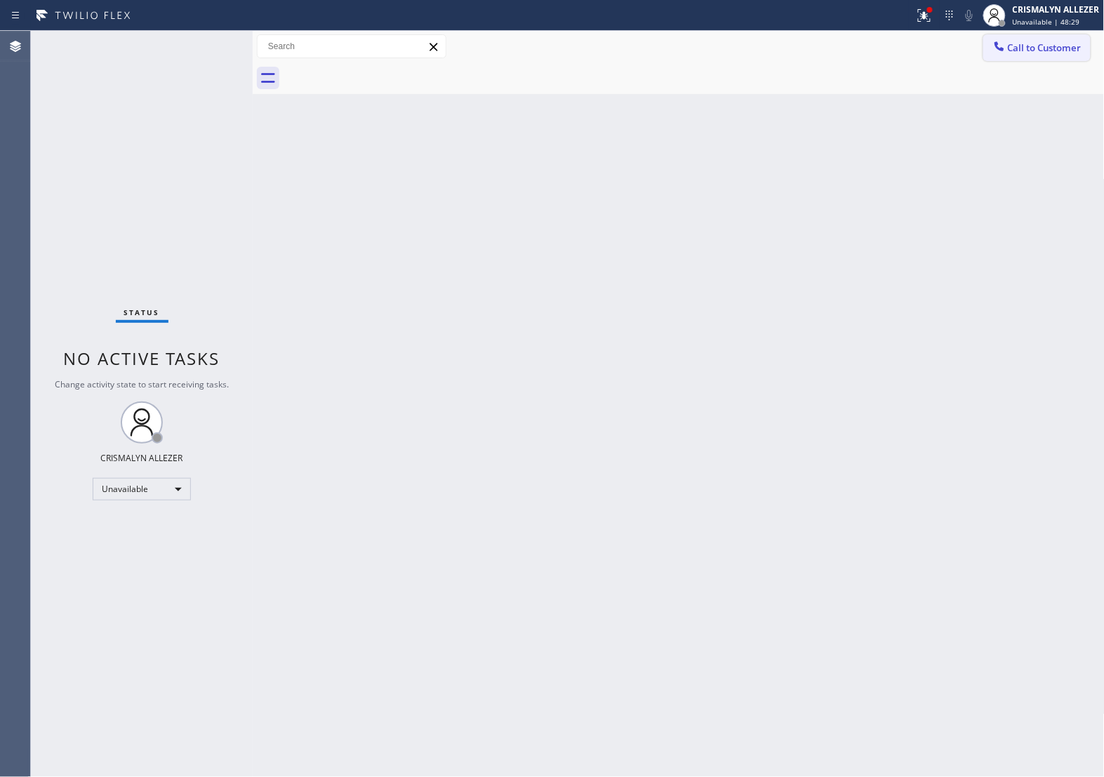
click at [1065, 47] on span "Call to Customer" at bounding box center [1045, 47] width 74 height 13
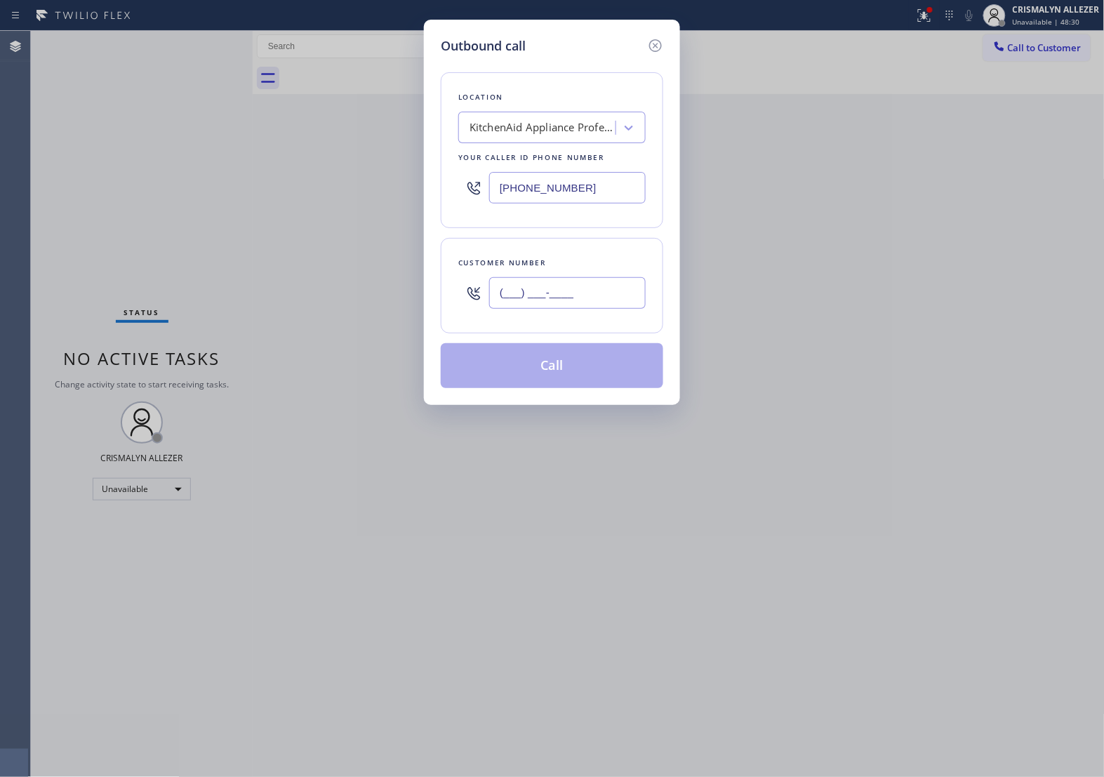
click at [597, 300] on input "(___) ___-____" at bounding box center [567, 293] width 157 height 32
paste input "628) 310-5275"
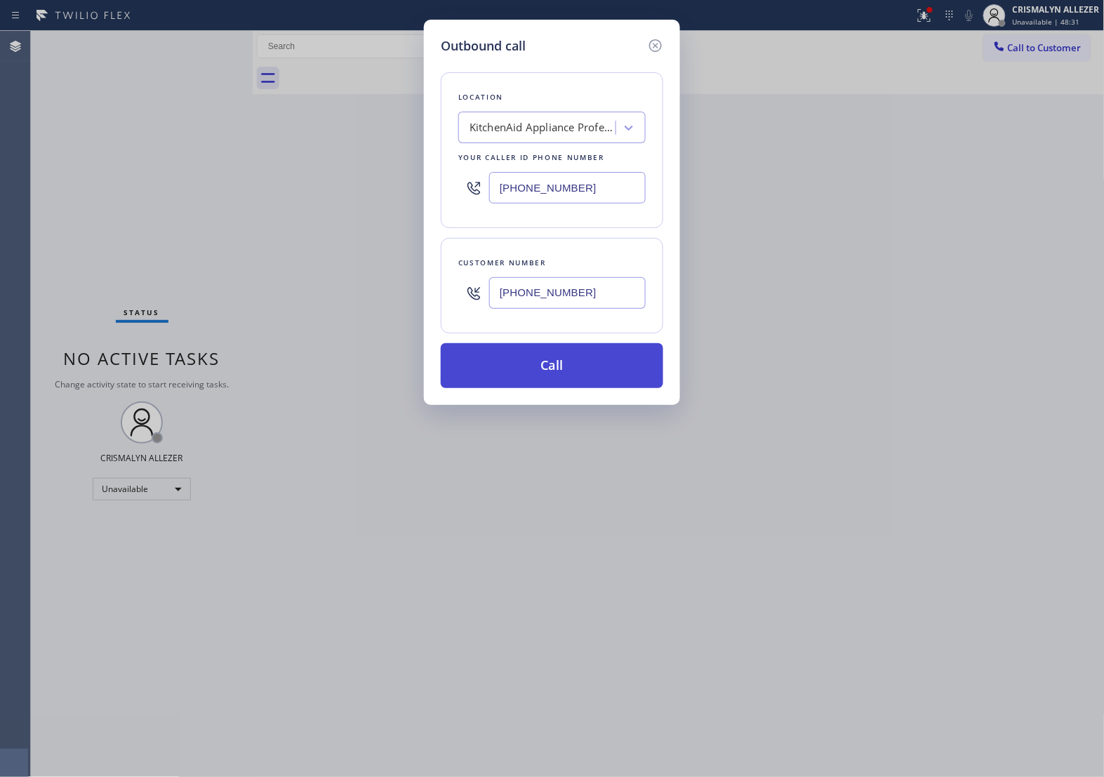
type input "[PHONE_NUMBER]"
click at [562, 371] on button "Call" at bounding box center [552, 365] width 222 height 45
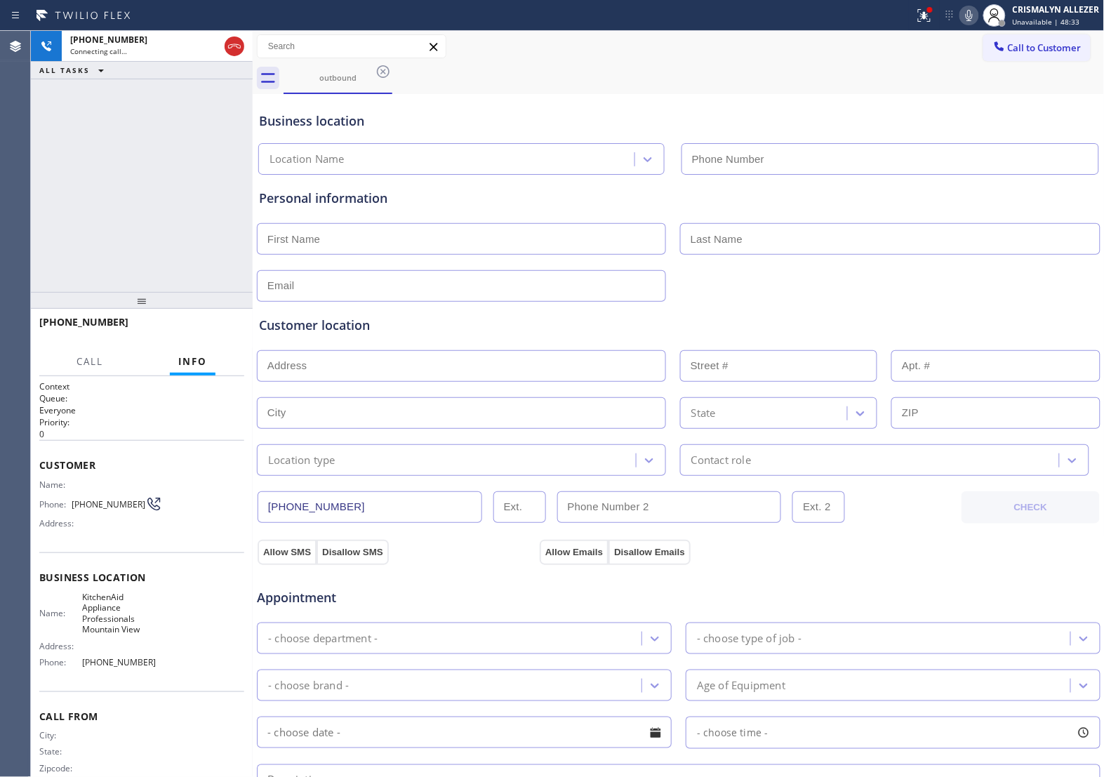
type input "[PHONE_NUMBER]"
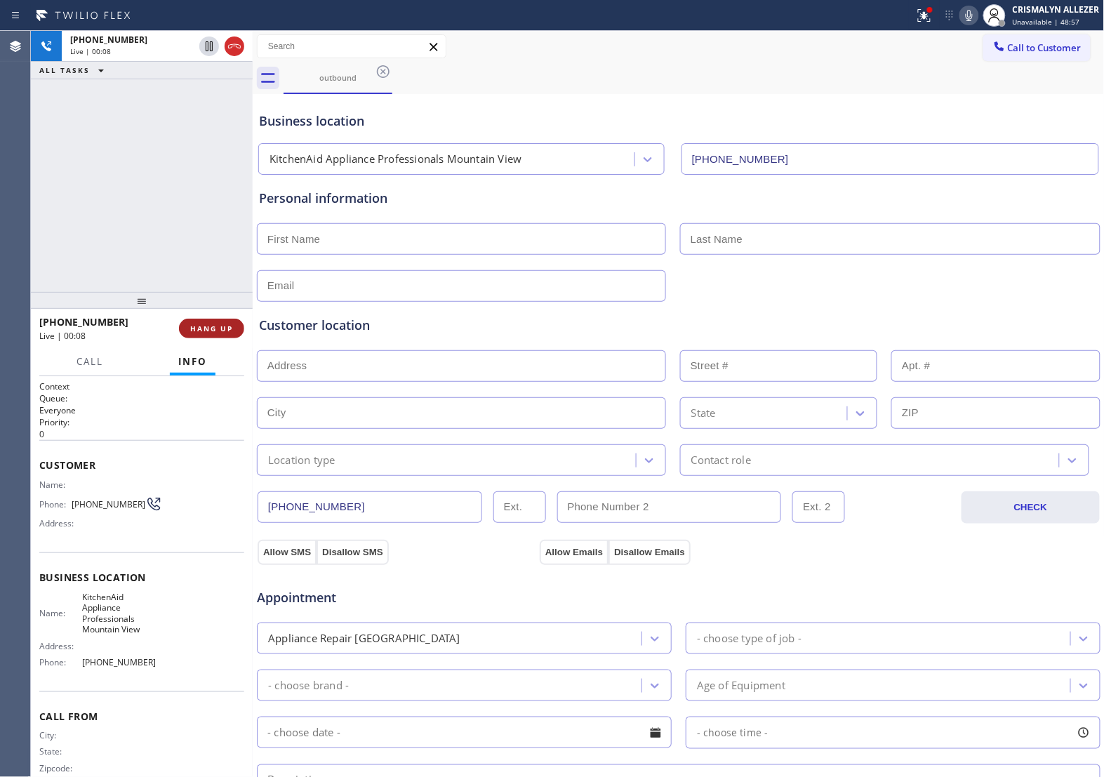
click at [201, 331] on span "HANG UP" at bounding box center [211, 329] width 43 height 10
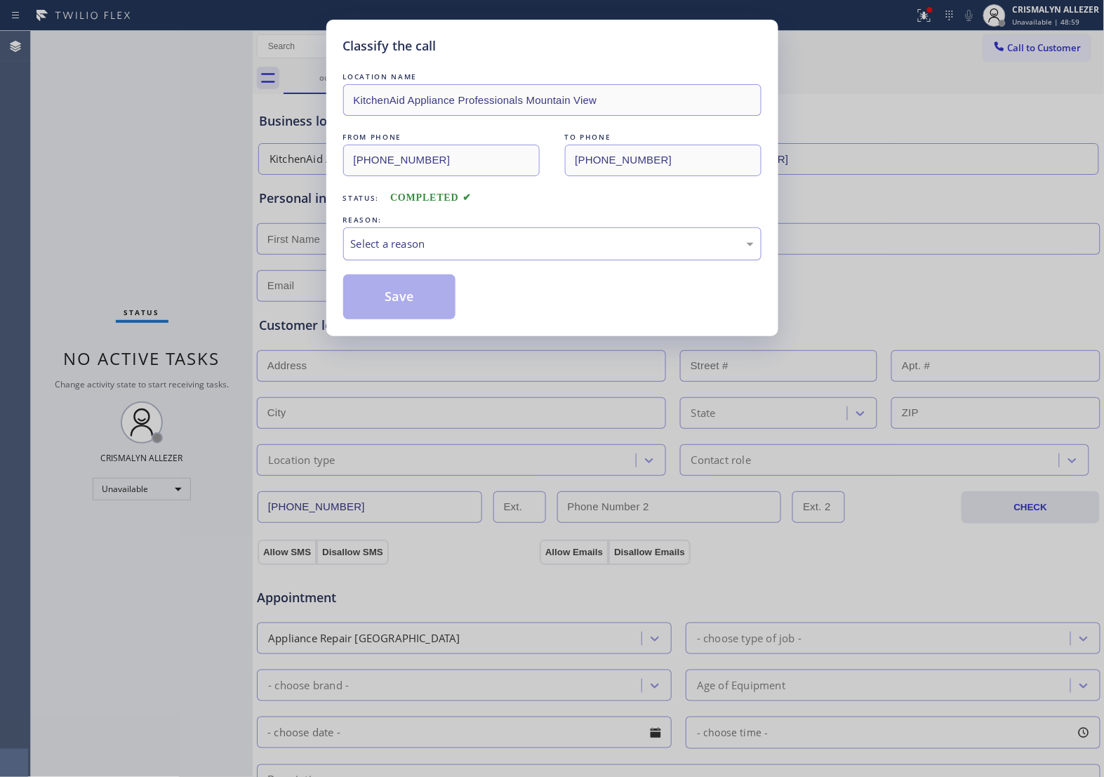
click at [497, 244] on div "Select a reason" at bounding box center [552, 244] width 403 height 16
click at [401, 305] on button "Save" at bounding box center [399, 296] width 113 height 45
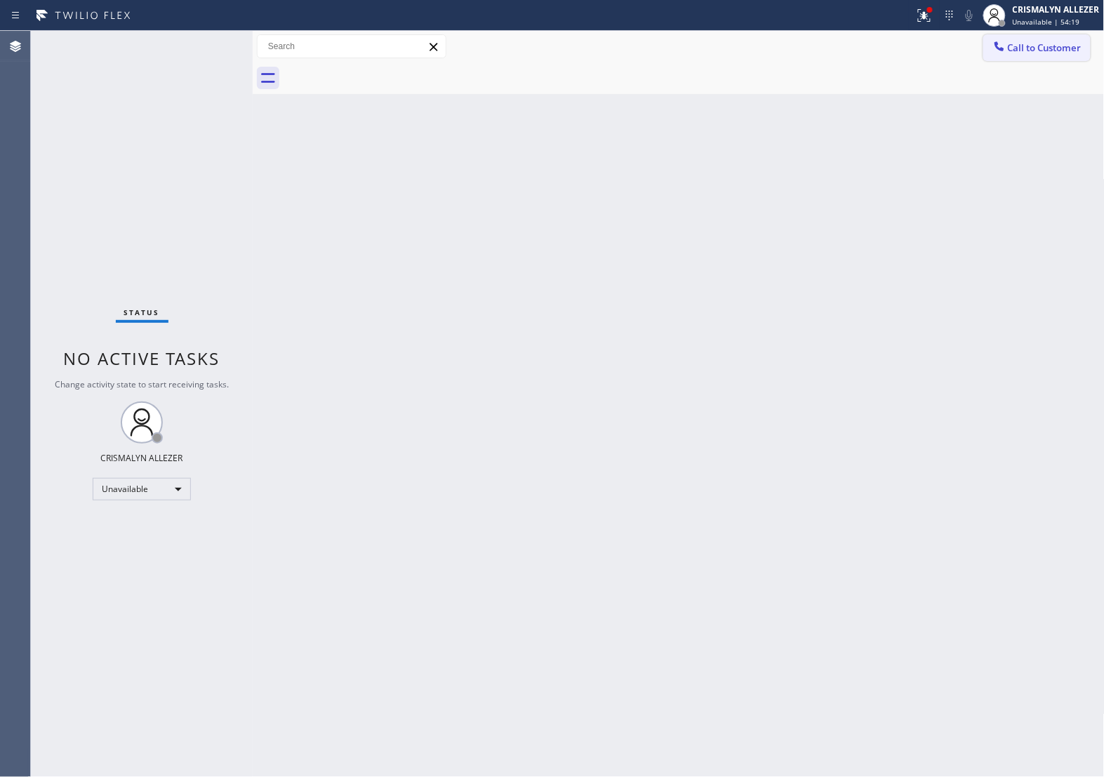
click at [1039, 53] on span "Call to Customer" at bounding box center [1045, 47] width 74 height 13
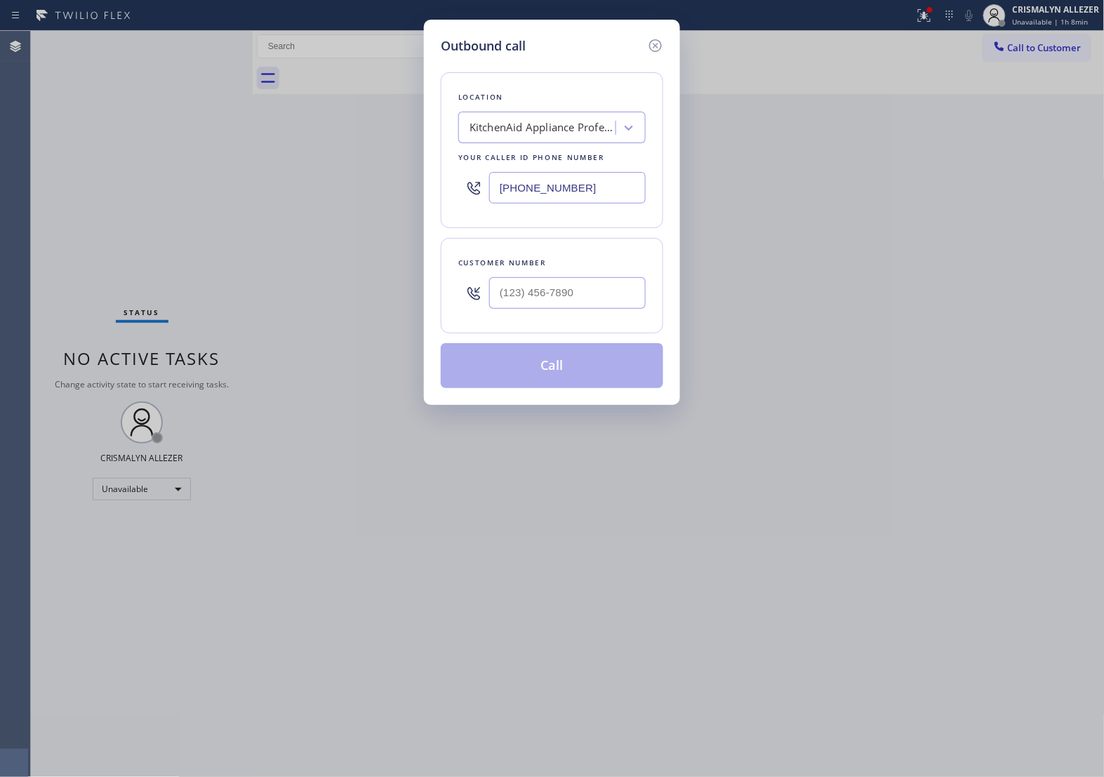
click at [658, 44] on icon at bounding box center [655, 45] width 17 height 17
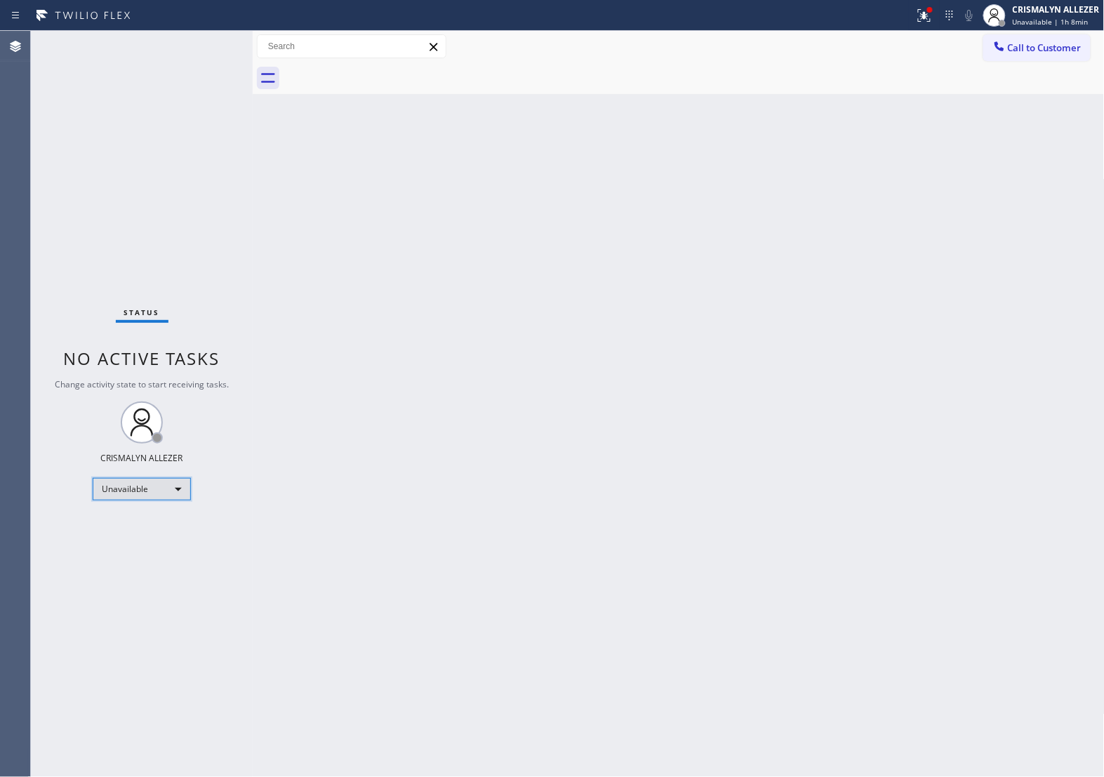
click at [177, 492] on div "Unavailable" at bounding box center [142, 489] width 98 height 22
click at [148, 563] on li "Break" at bounding box center [140, 561] width 95 height 17
click at [643, 469] on div "Back to Dashboard Change Sender ID Customers Technicians Select a contact Outbo…" at bounding box center [679, 404] width 852 height 746
click at [167, 488] on div "Break" at bounding box center [142, 489] width 98 height 22
click at [166, 541] on li "Unavailable" at bounding box center [140, 544] width 95 height 17
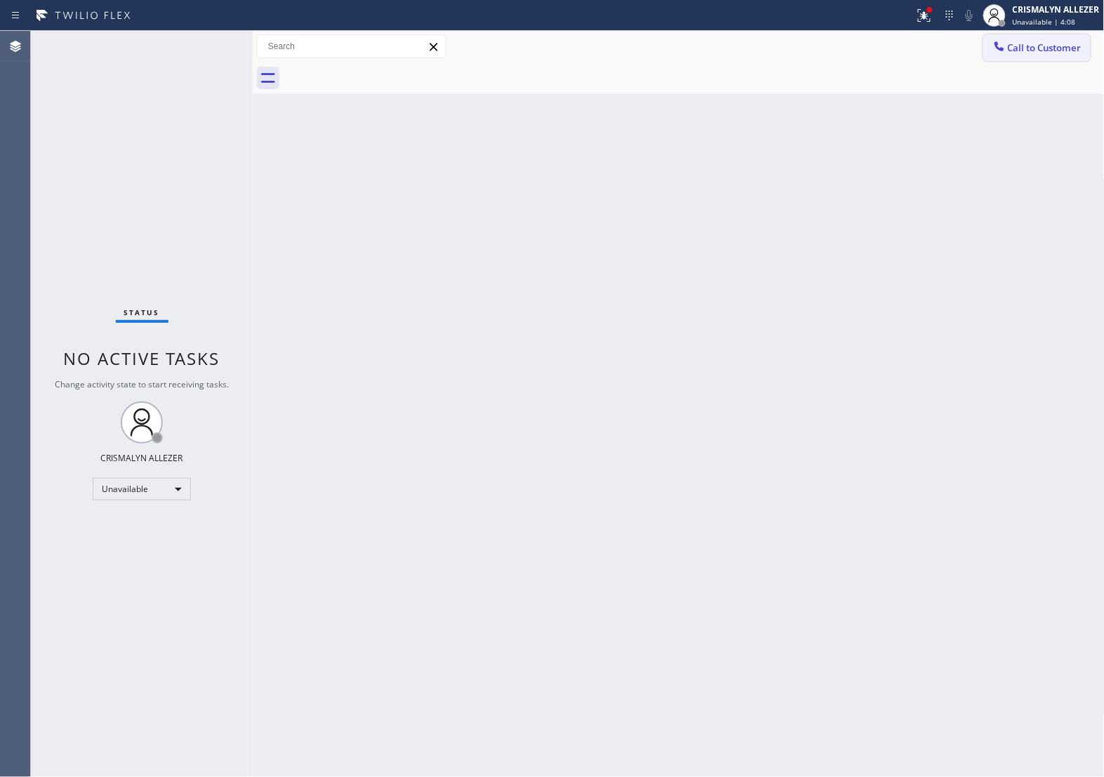
click at [1039, 56] on button "Call to Customer" at bounding box center [1036, 47] width 107 height 27
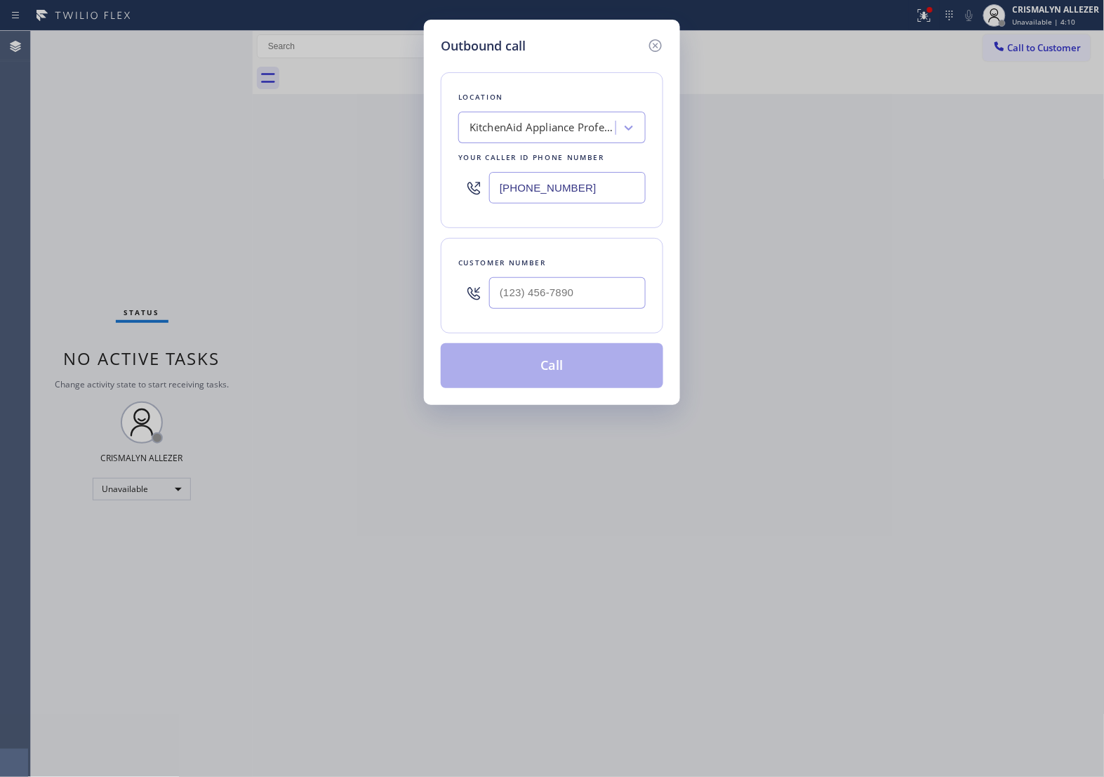
drag, startPoint x: 628, startPoint y: 188, endPoint x: 149, endPoint y: 194, distance: 478.7
click at [168, 194] on div "Outbound call Location KitchenAid Appliance Professionals Mountain View Your ca…" at bounding box center [552, 388] width 1104 height 777
paste input "347) 284-6179"
type input "[PHONE_NUMBER]"
click at [590, 291] on input "(___) ___-____" at bounding box center [567, 293] width 157 height 32
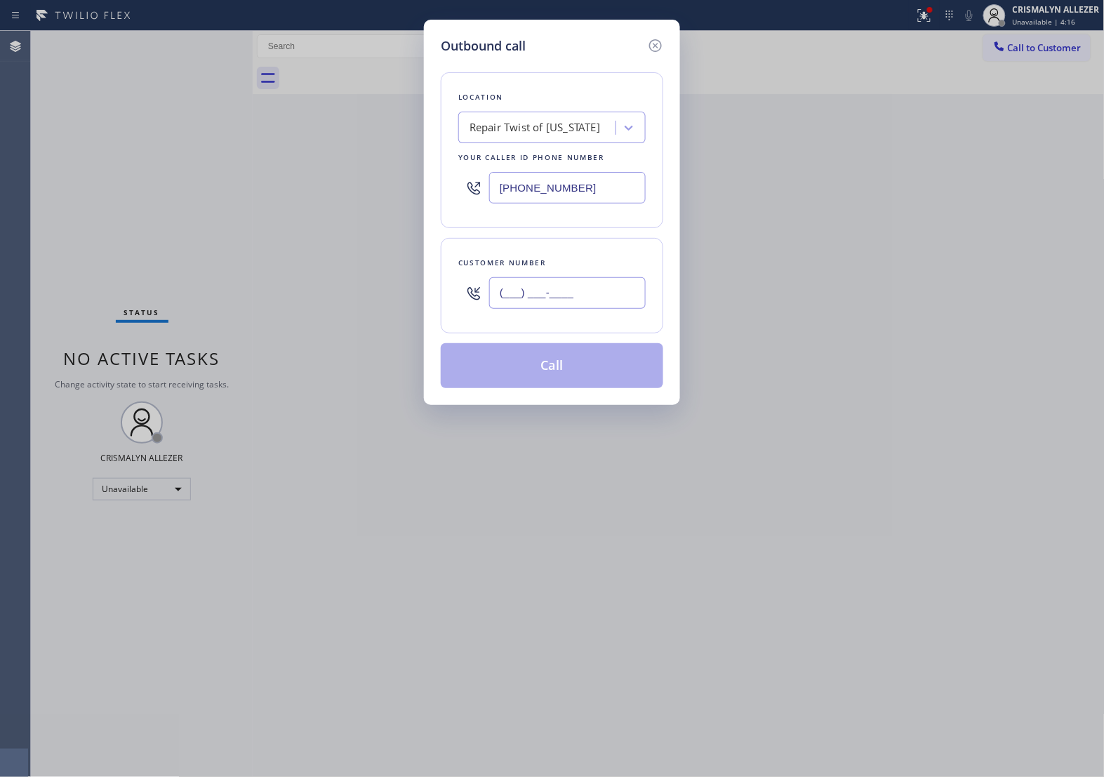
paste input "929) 680-6314"
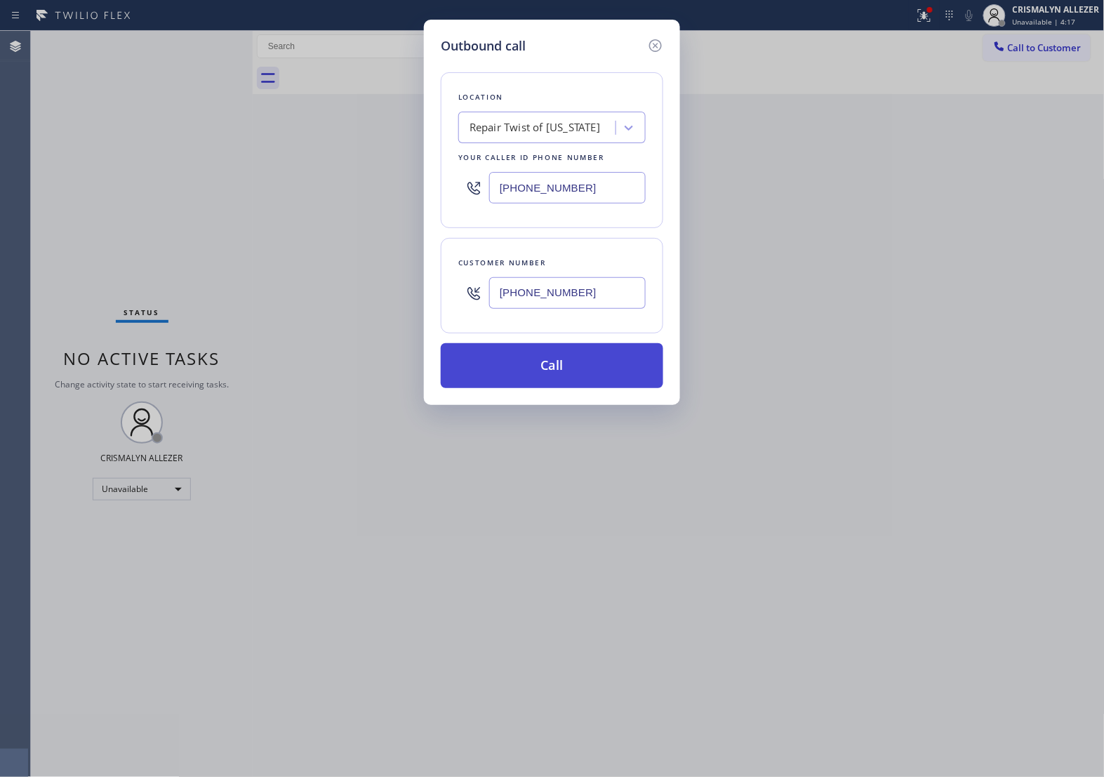
type input "[PHONE_NUMBER]"
click at [561, 363] on button "Call" at bounding box center [552, 365] width 222 height 45
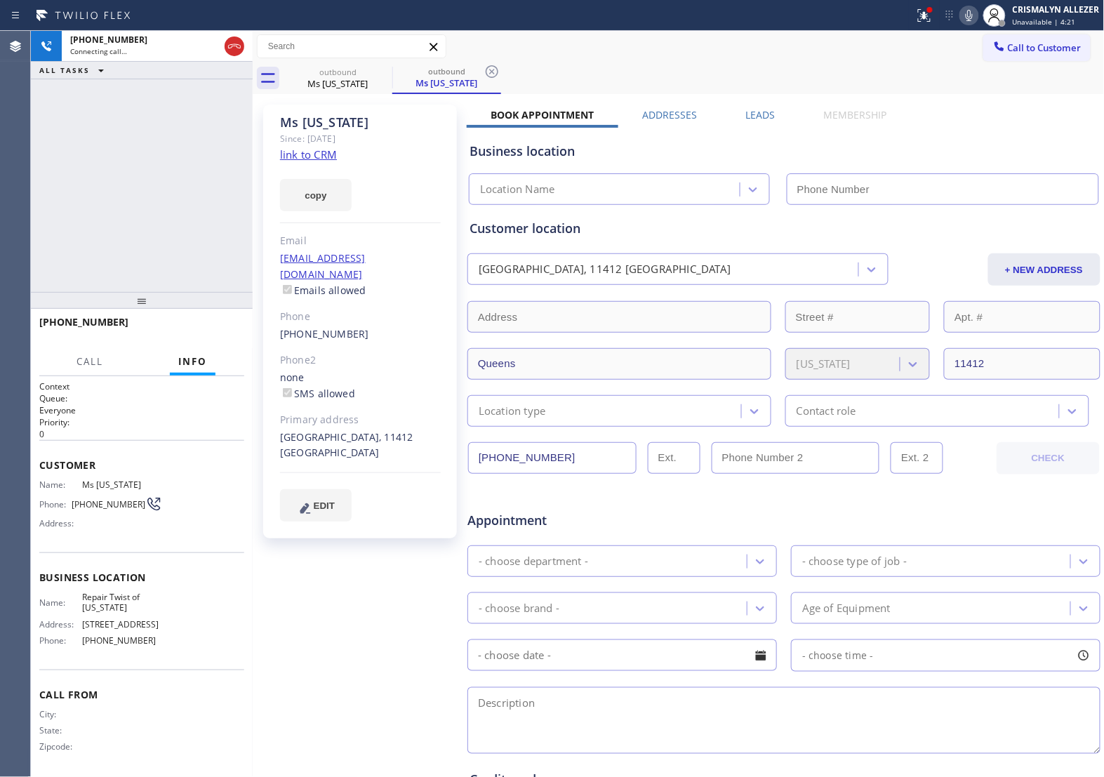
type input "[PHONE_NUMBER]"
click at [207, 328] on span "HANG UP" at bounding box center [211, 329] width 43 height 10
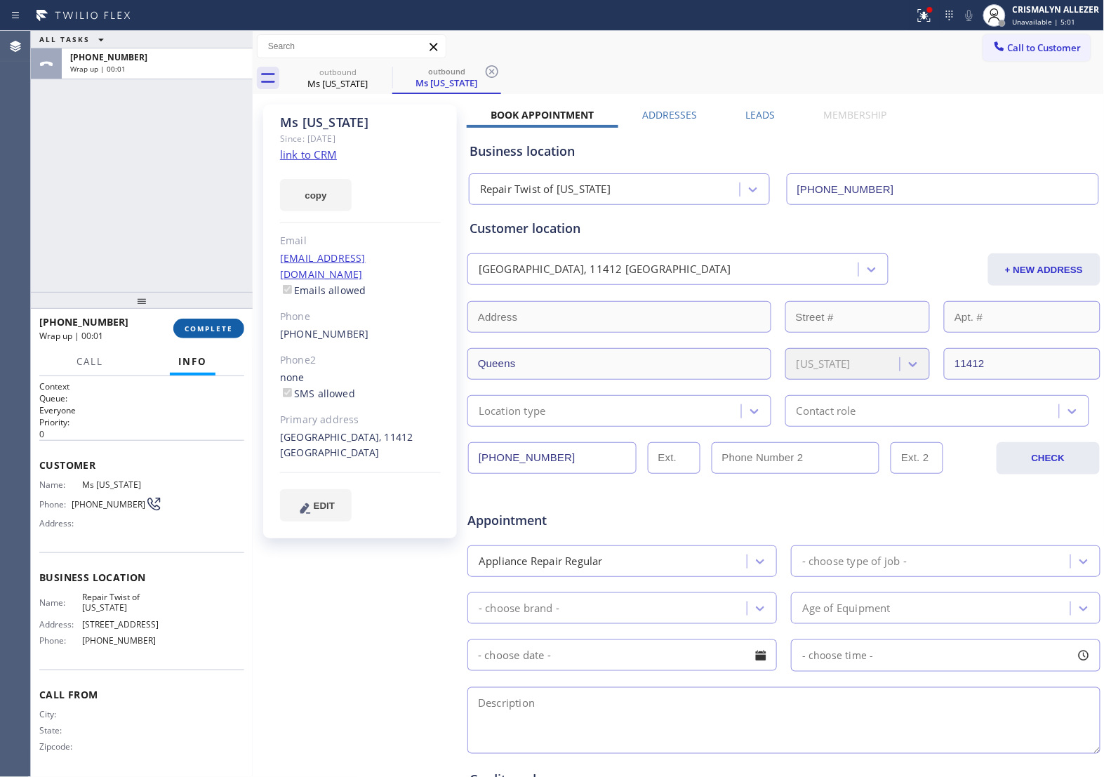
click at [207, 328] on span "COMPLETE" at bounding box center [209, 329] width 48 height 10
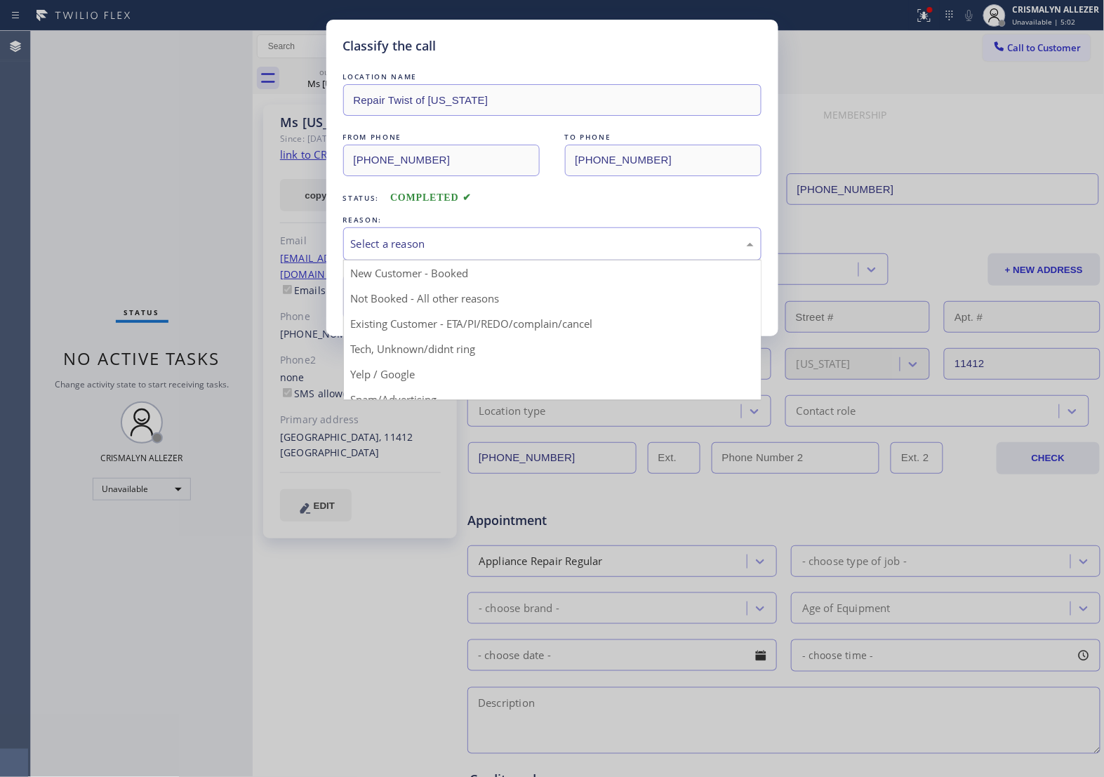
click at [601, 251] on div "Select a reason" at bounding box center [552, 244] width 403 height 16
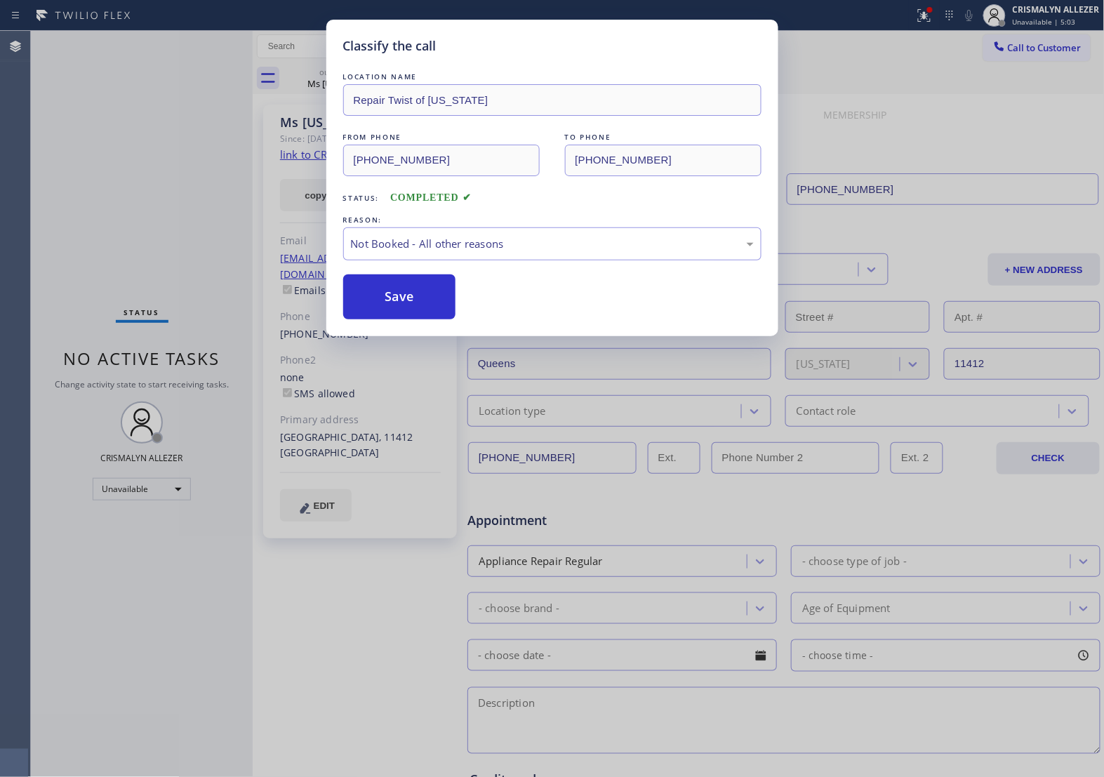
click at [421, 307] on button "Save" at bounding box center [399, 296] width 113 height 45
